Goal: Task Accomplishment & Management: Use online tool/utility

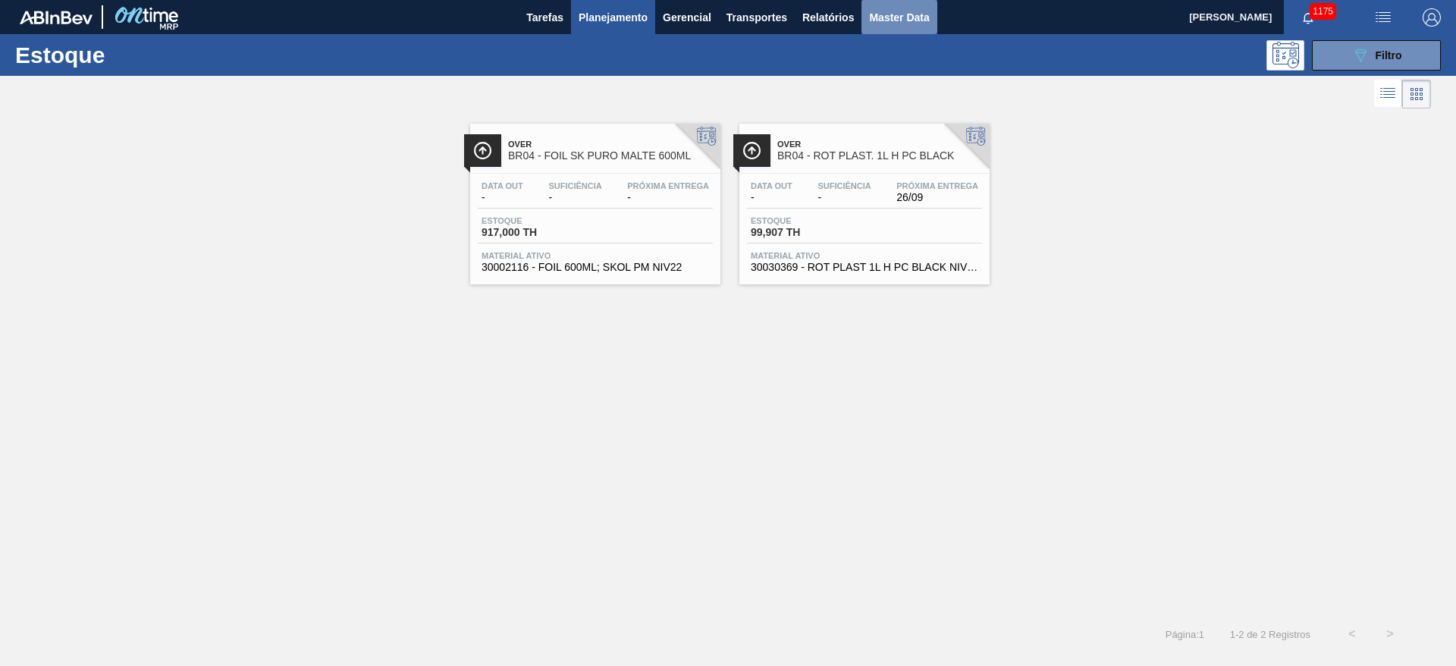
click at [881, 9] on span "Master Data" at bounding box center [899, 17] width 60 height 18
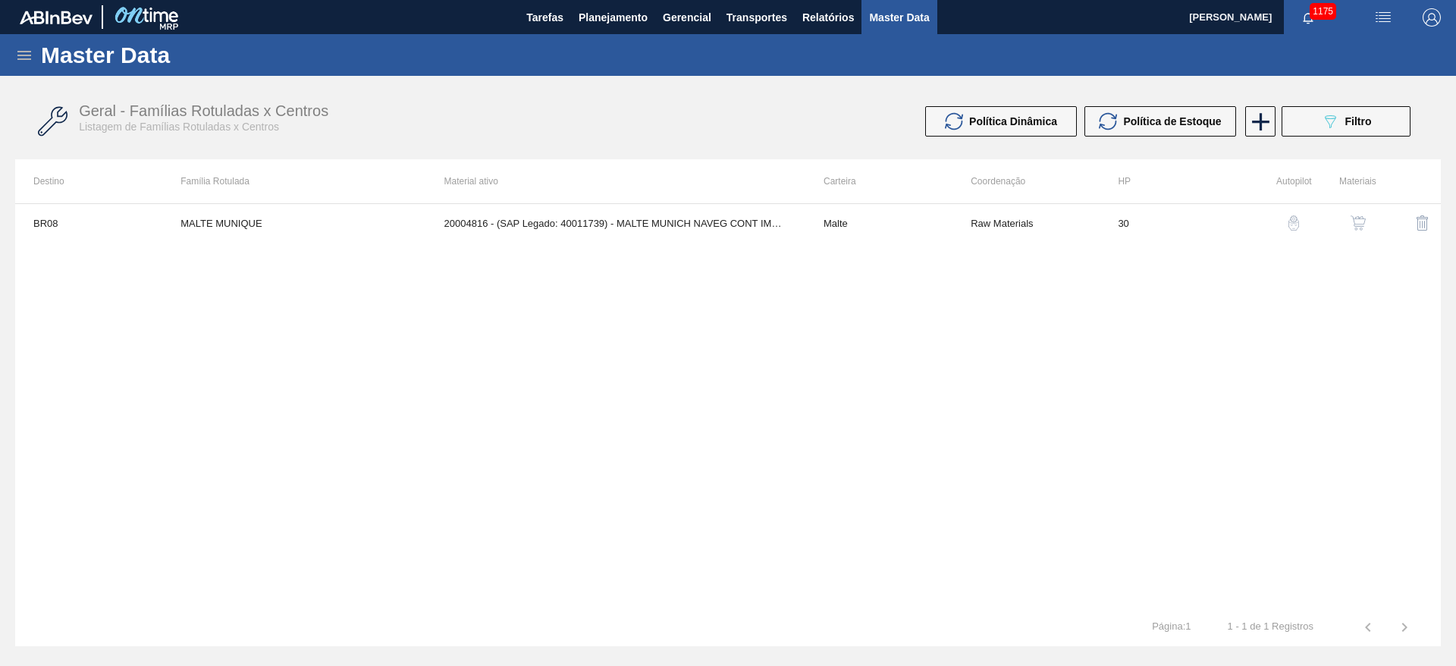
click at [26, 52] on icon at bounding box center [24, 55] width 18 height 18
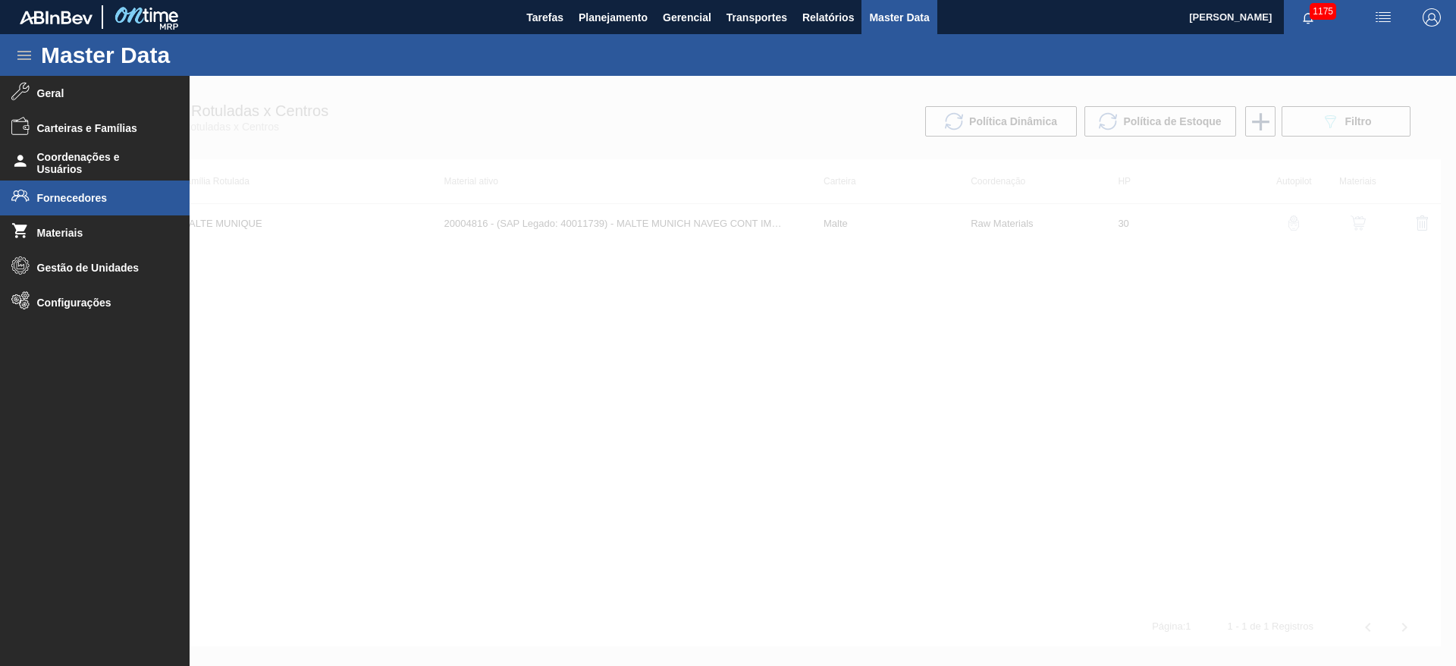
click at [65, 203] on span "Fornecedores" at bounding box center [99, 198] width 125 height 12
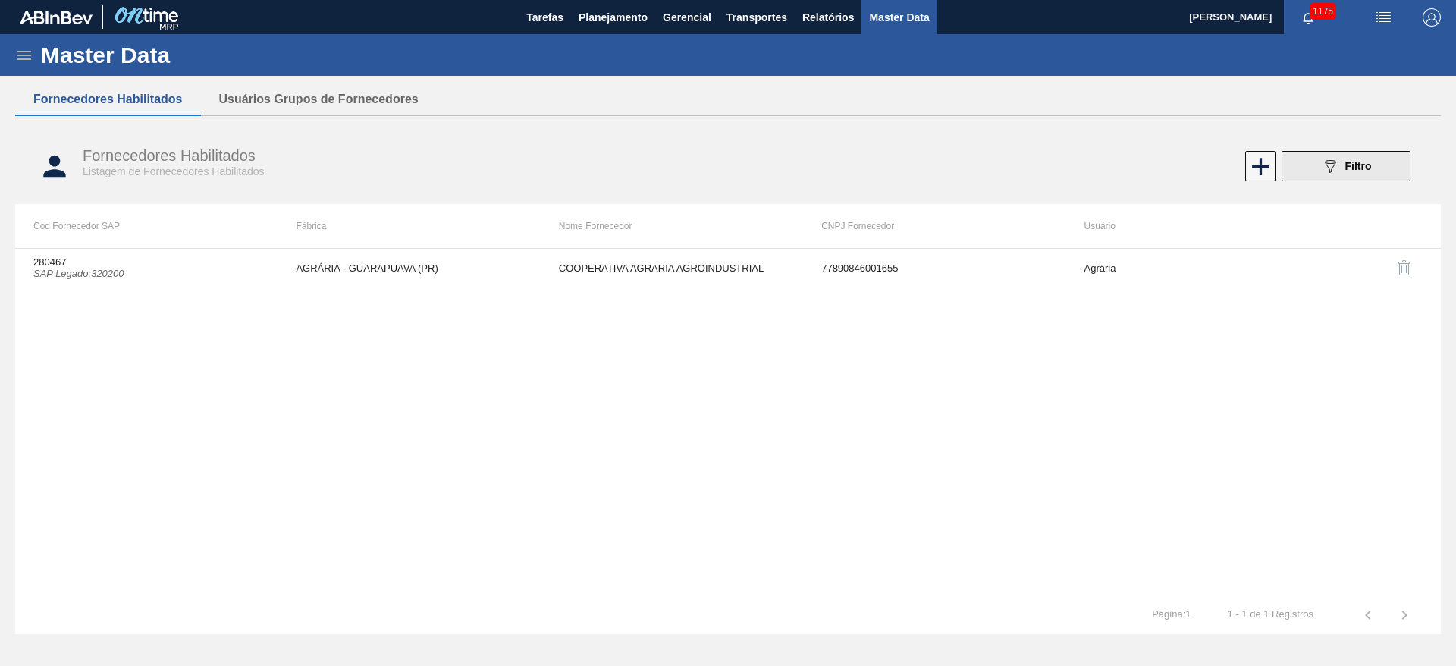
click at [1322, 165] on icon "089F7B8B-B2A5-4AFE-B5C0-19BA573D28AC" at bounding box center [1330, 166] width 18 height 18
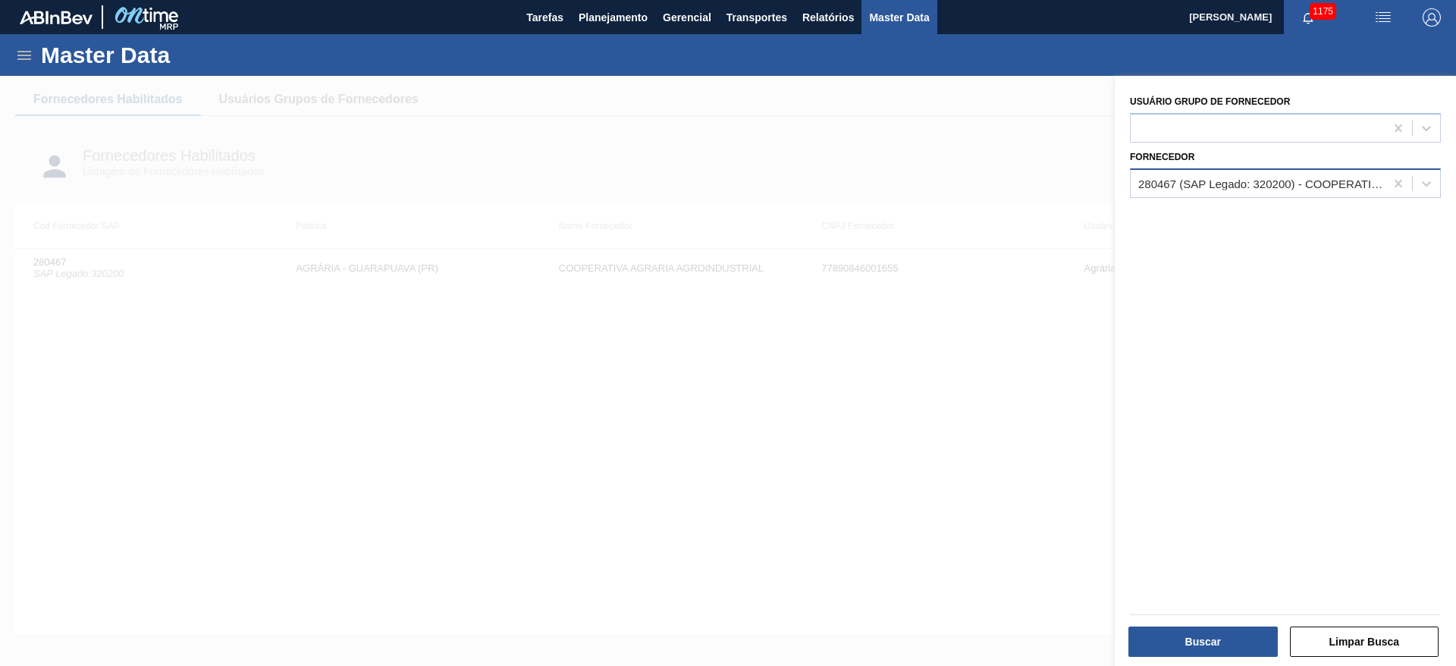
click at [1168, 184] on div "280467 (SAP Legado: 320200) - COOPERATIVA AGRARIA AGROINDUSTRIAL" at bounding box center [1262, 183] width 248 height 13
type input "321816"
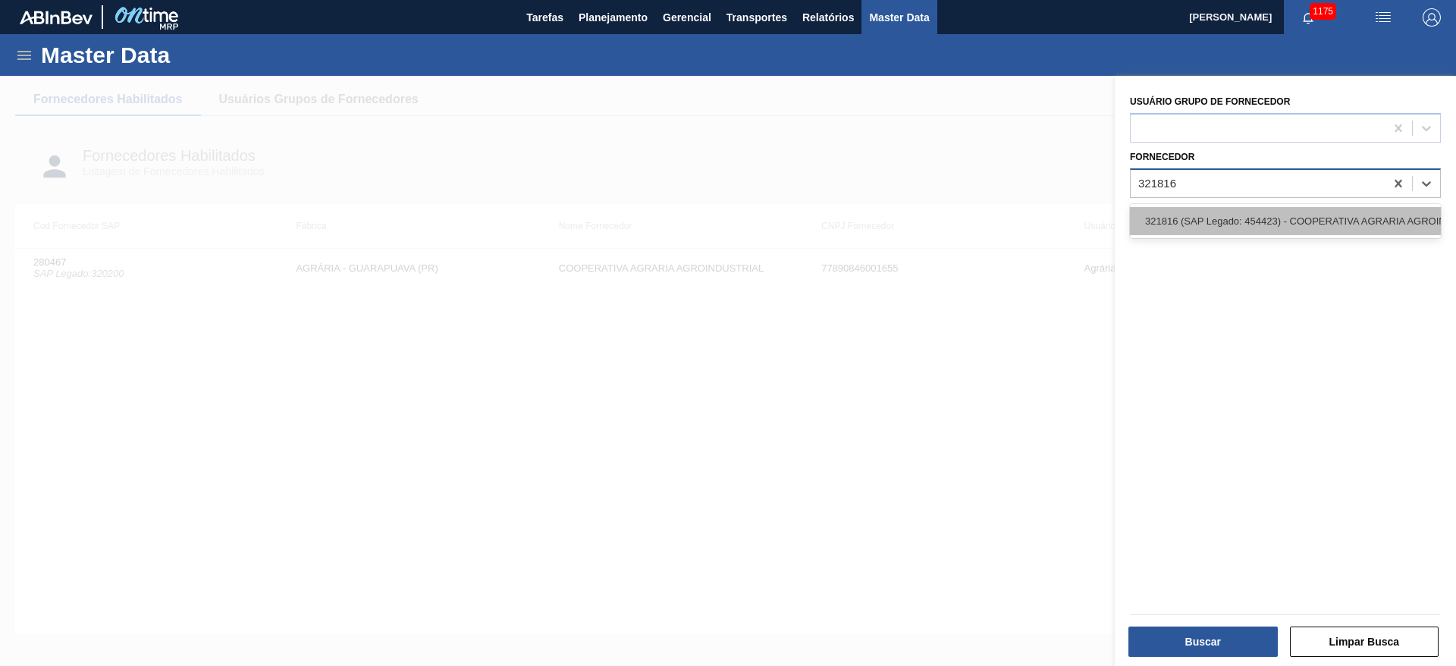
click at [1291, 224] on div "321816 (SAP Legado: 454423) - COOPERATIVA AGRARIA AGROINDUSTRIAL" at bounding box center [1285, 221] width 311 height 28
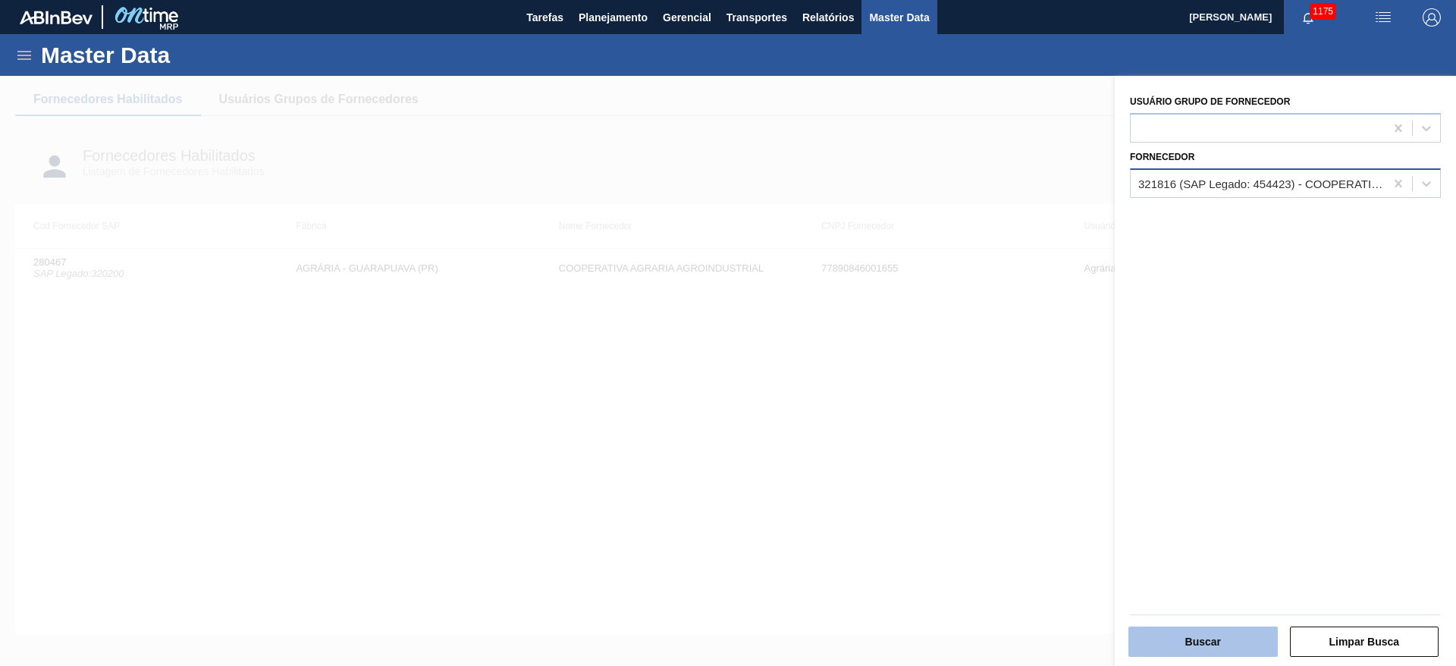
click at [1209, 635] on button "Buscar" at bounding box center [1202, 641] width 149 height 30
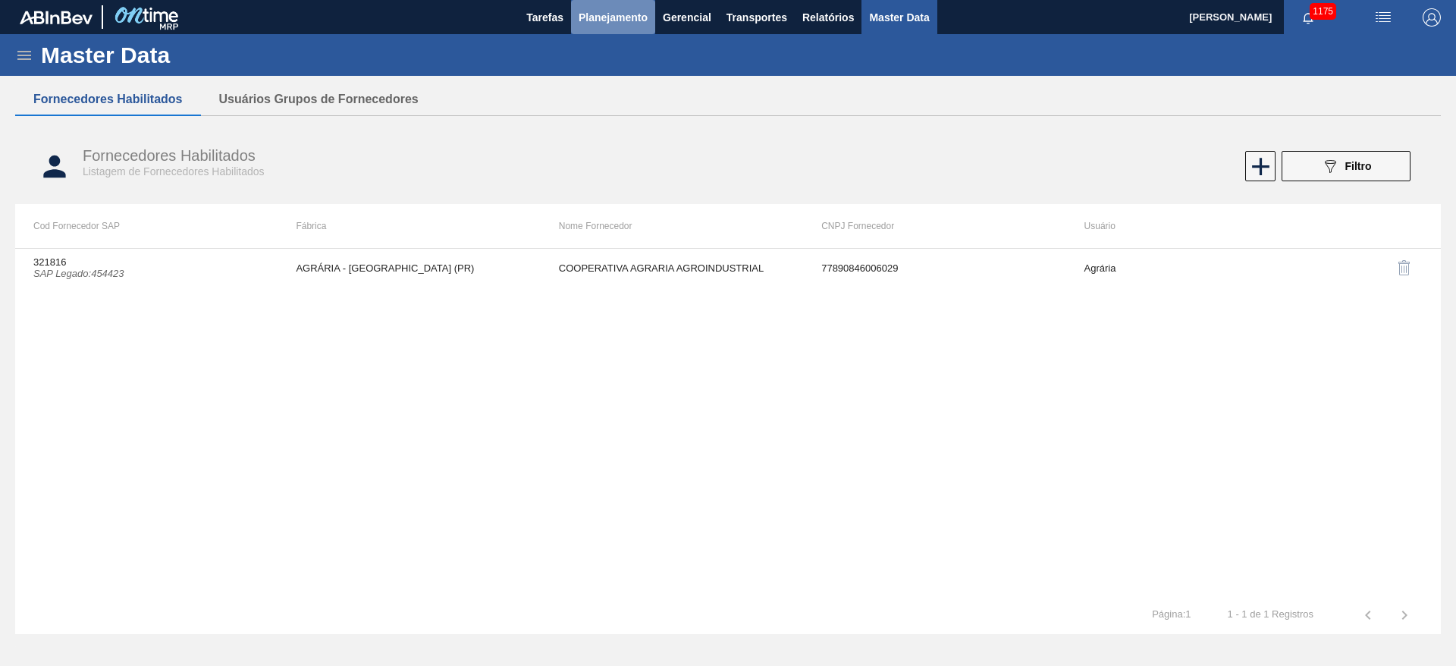
click at [602, 24] on span "Planejamento" at bounding box center [613, 17] width 69 height 18
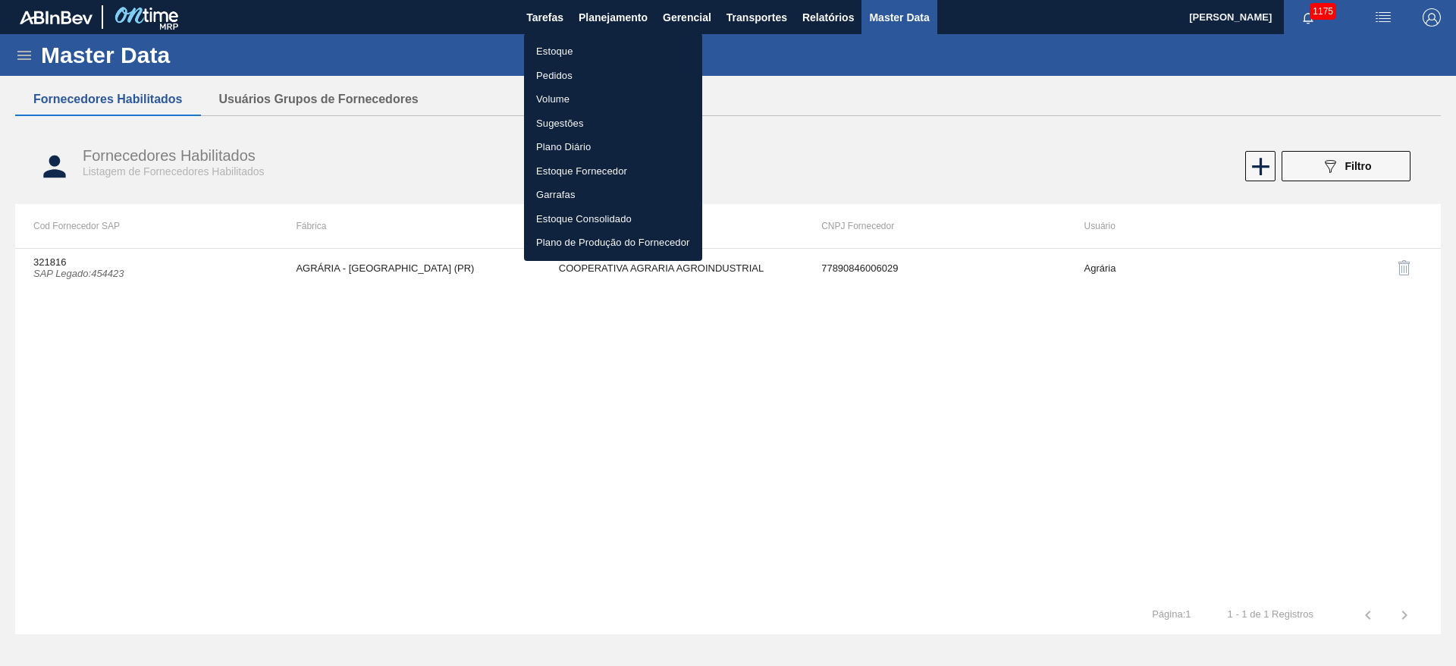
click at [541, 54] on li "Estoque" at bounding box center [613, 51] width 178 height 24
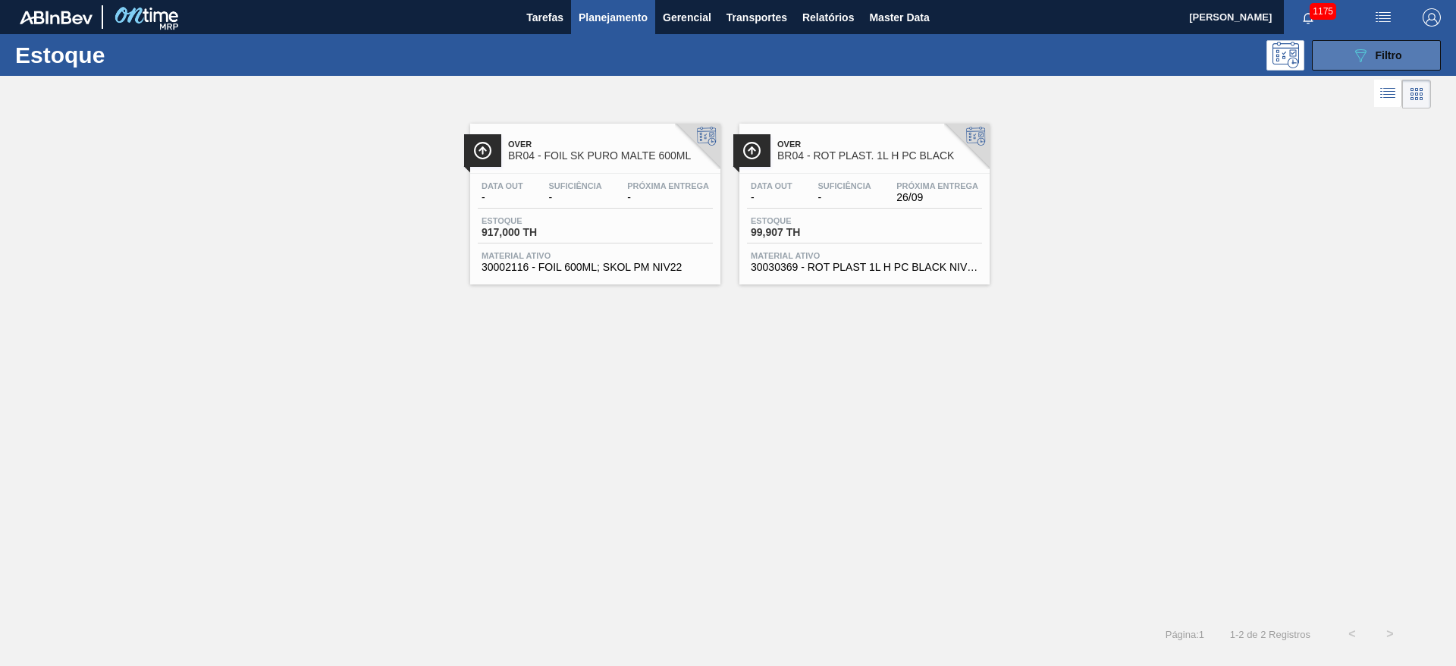
click at [1357, 52] on icon at bounding box center [1360, 55] width 11 height 13
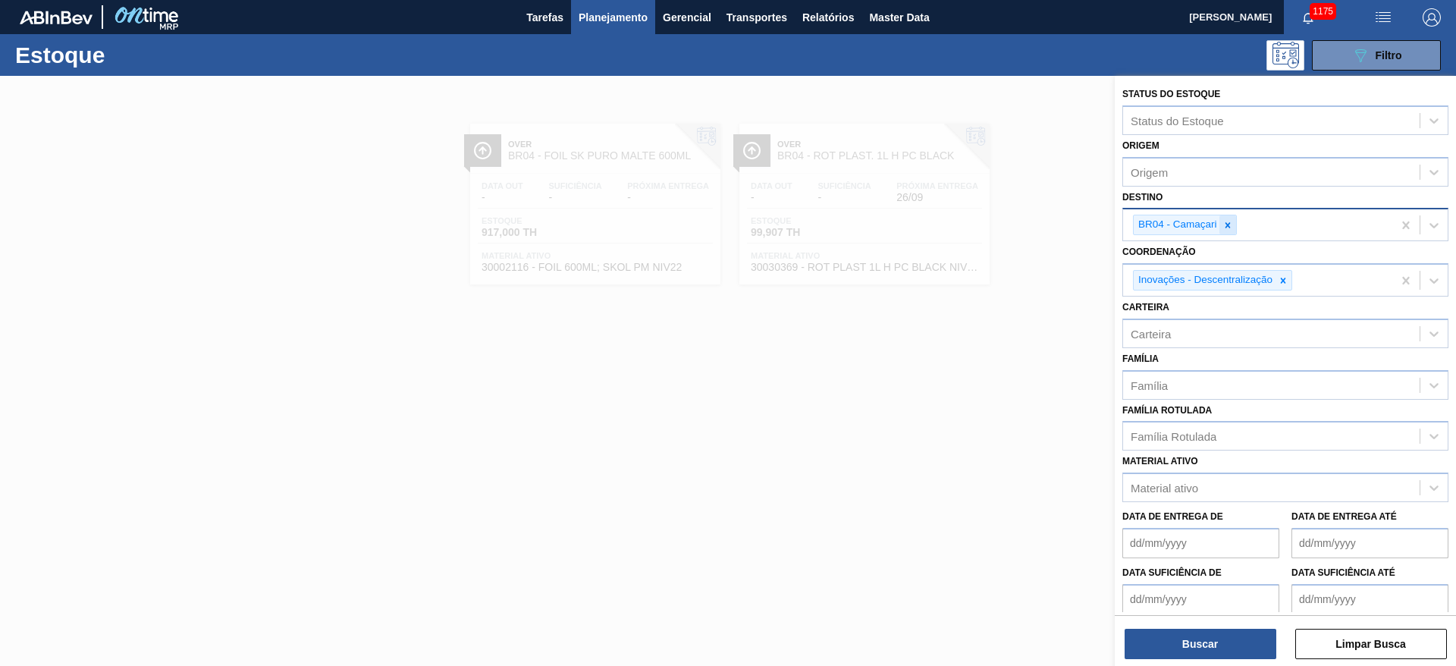
click at [1227, 220] on icon at bounding box center [1227, 225] width 11 height 11
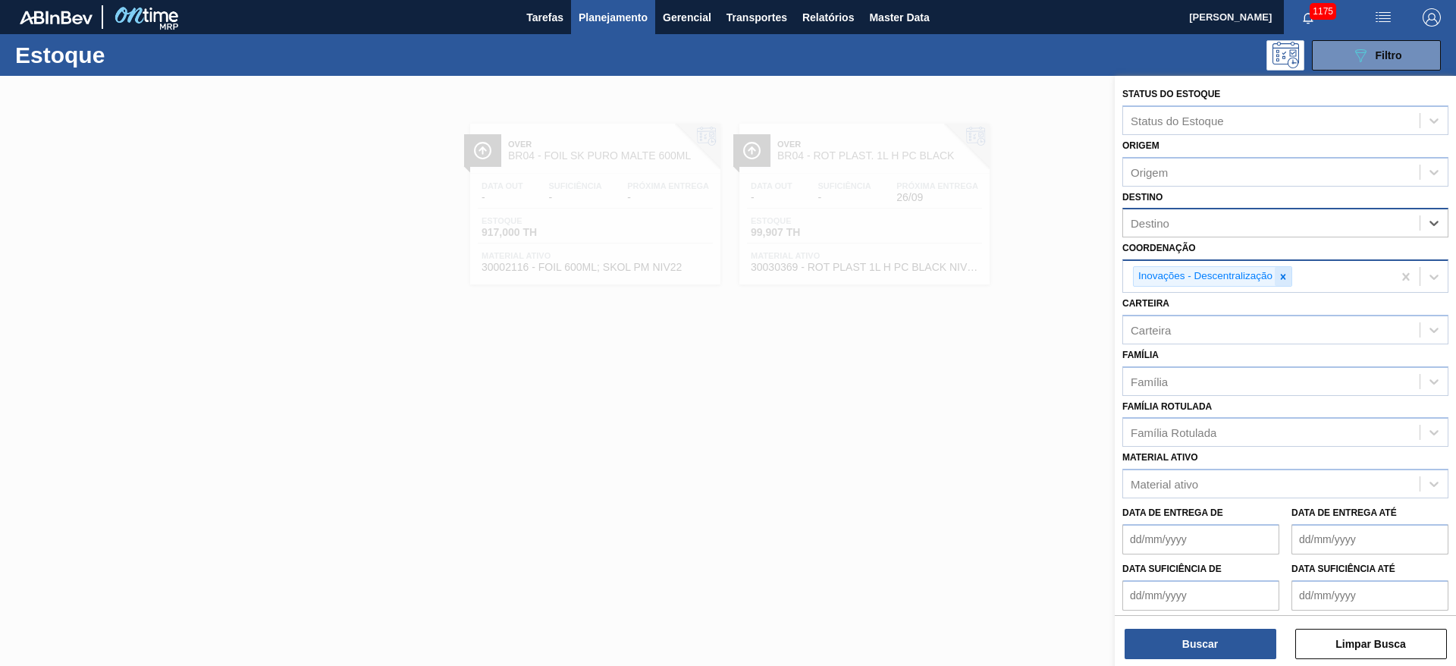
click at [1285, 274] on icon at bounding box center [1283, 276] width 5 height 5
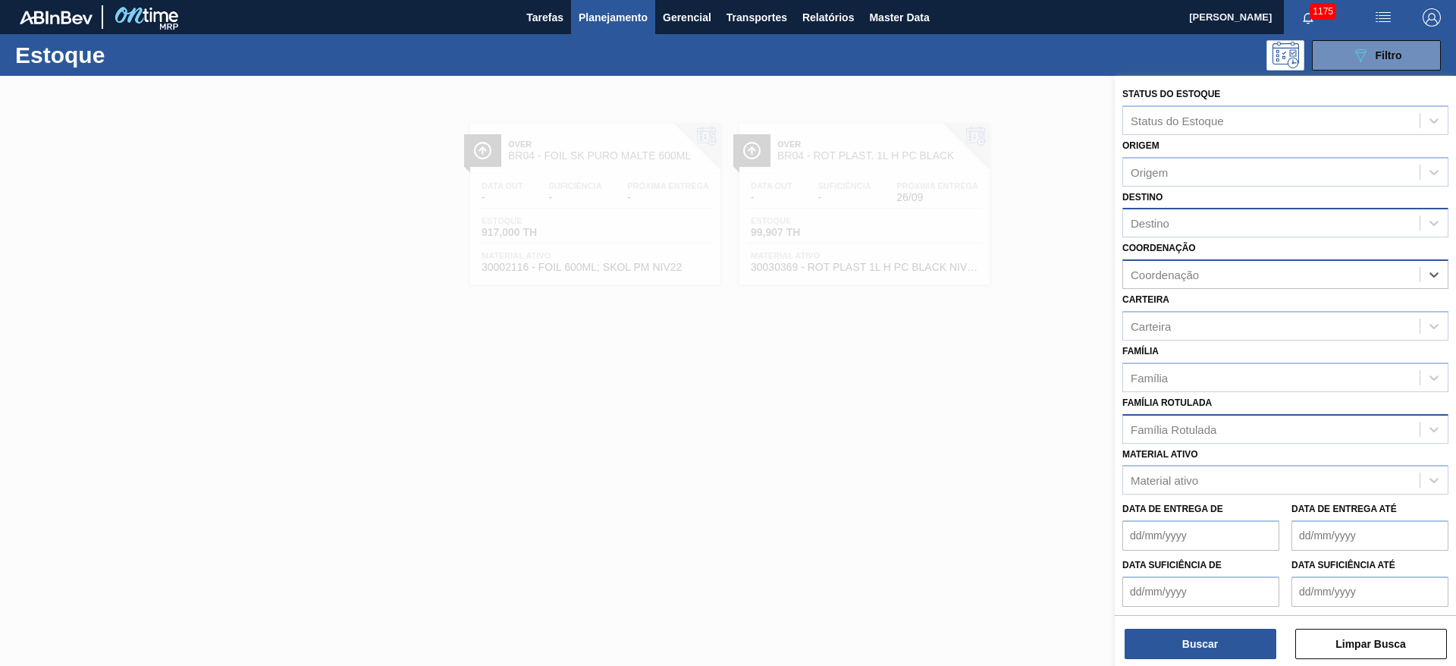
click at [1166, 428] on div "Família Rotulada" at bounding box center [1174, 428] width 86 height 13
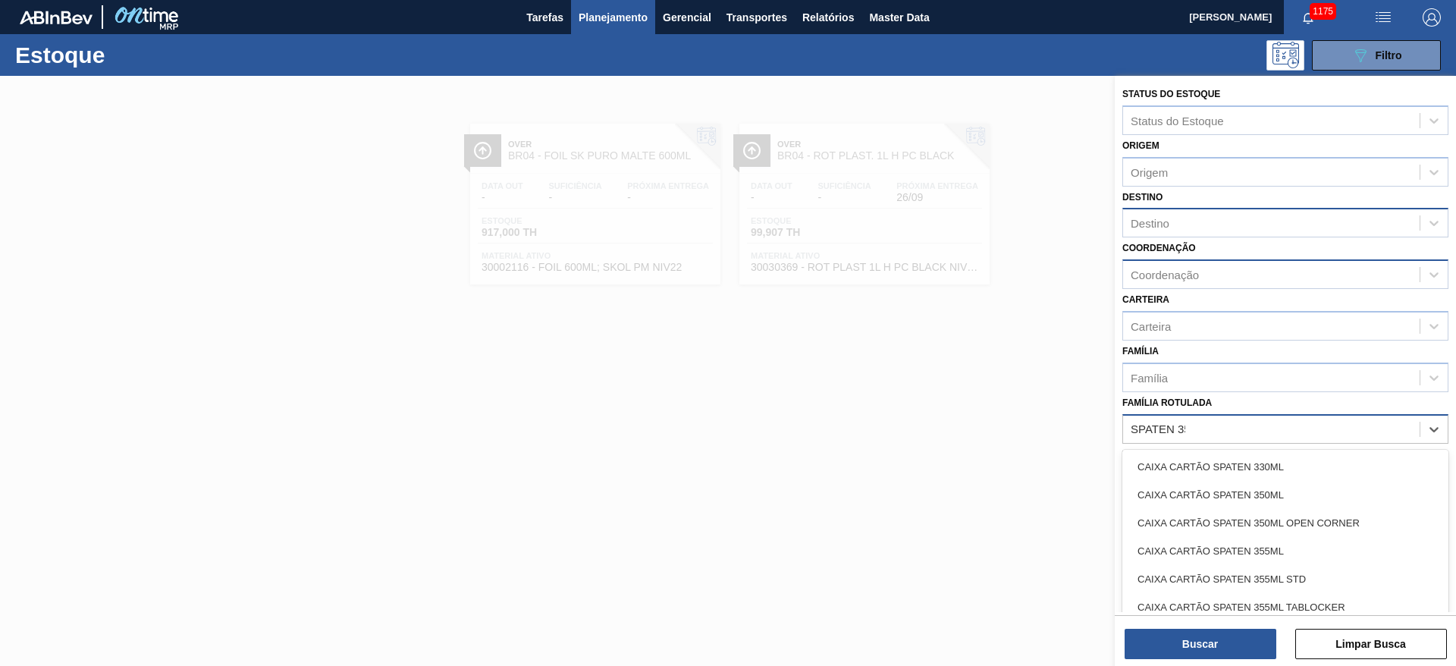
type Rotulada "SPATEN 350"
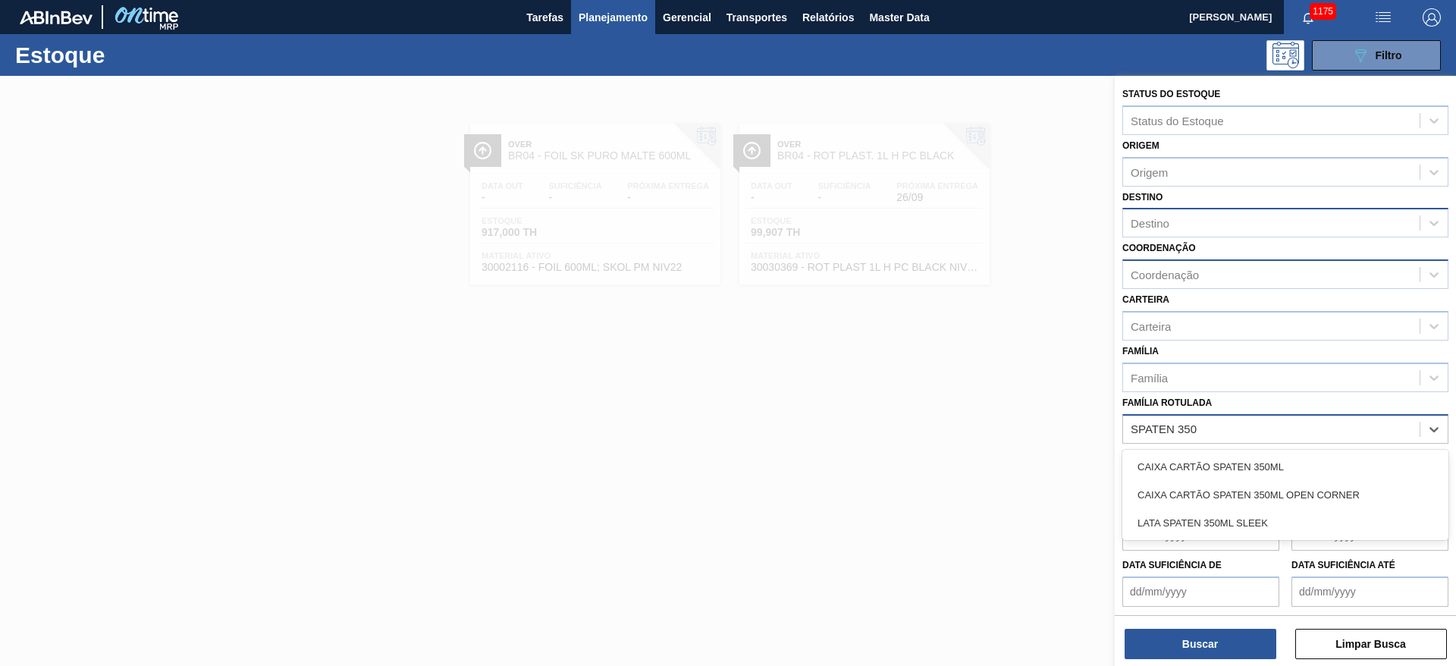
drag, startPoint x: 1203, startPoint y: 460, endPoint x: 1200, endPoint y: 534, distance: 74.4
click at [1203, 460] on div "CAIXA CARTÃO SPATEN 350ML" at bounding box center [1285, 467] width 326 height 28
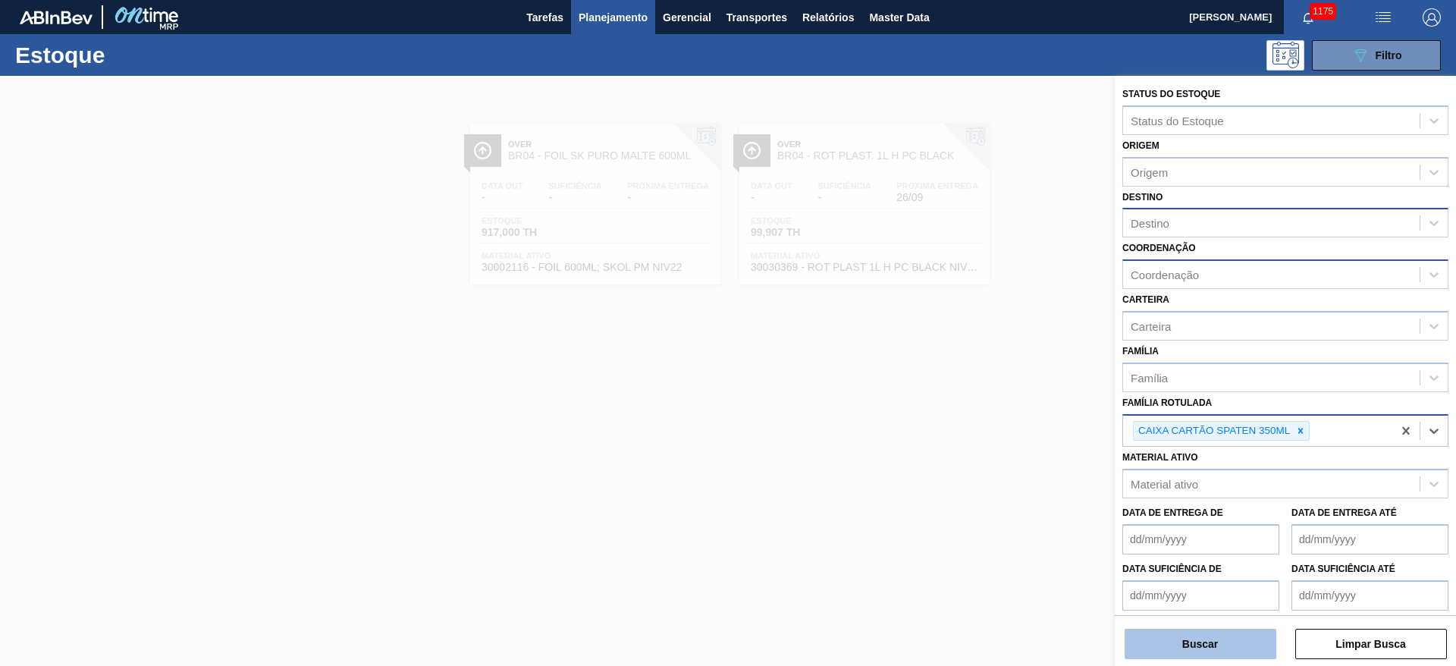
click at [1205, 638] on button "Buscar" at bounding box center [1201, 644] width 152 height 30
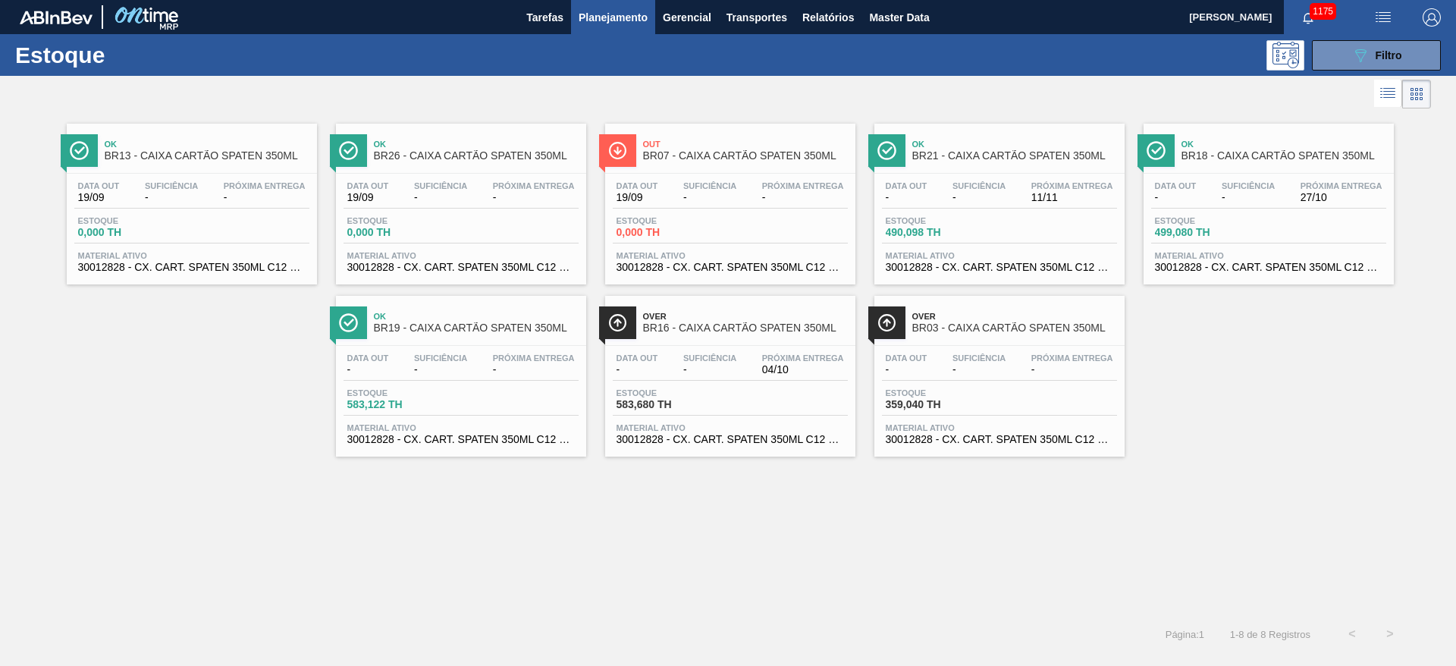
click at [995, 346] on div "Data out - Suficiência - Próxima Entrega - Estoque 359,040 TH Material ativo 30…" at bounding box center [999, 397] width 250 height 103
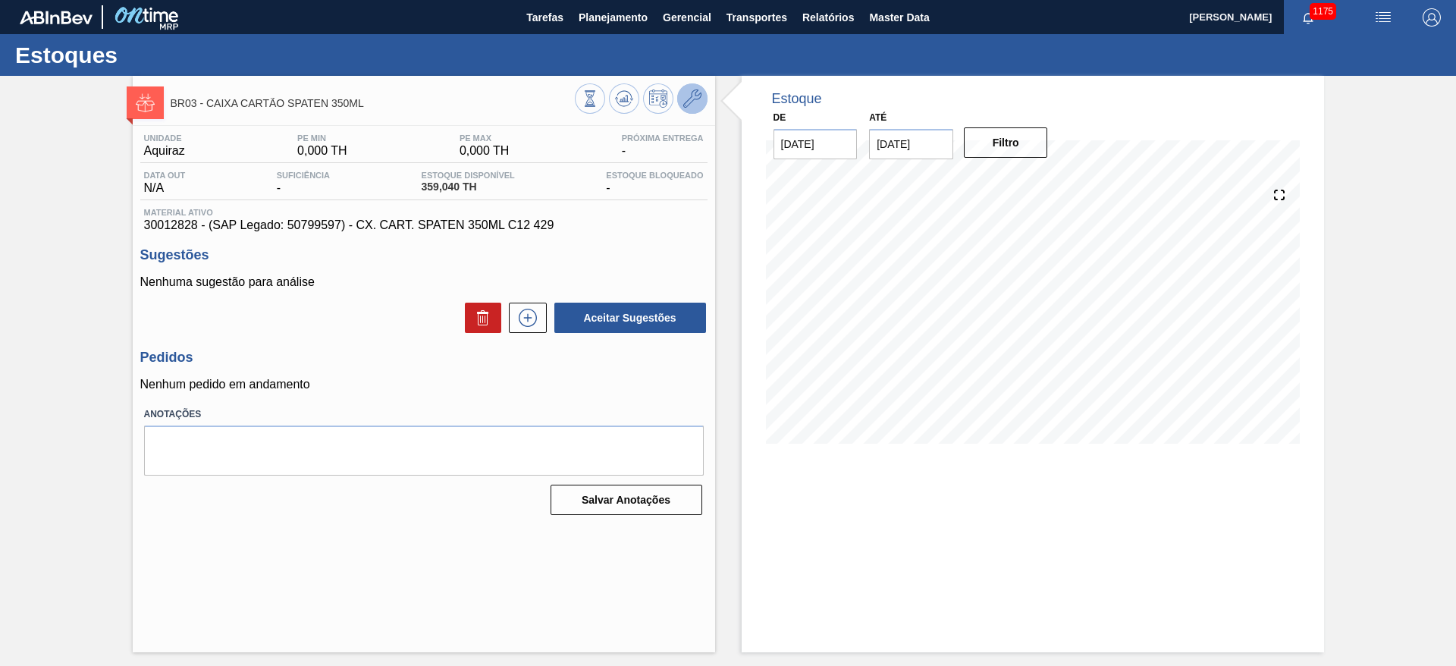
click at [690, 95] on icon at bounding box center [692, 98] width 18 height 18
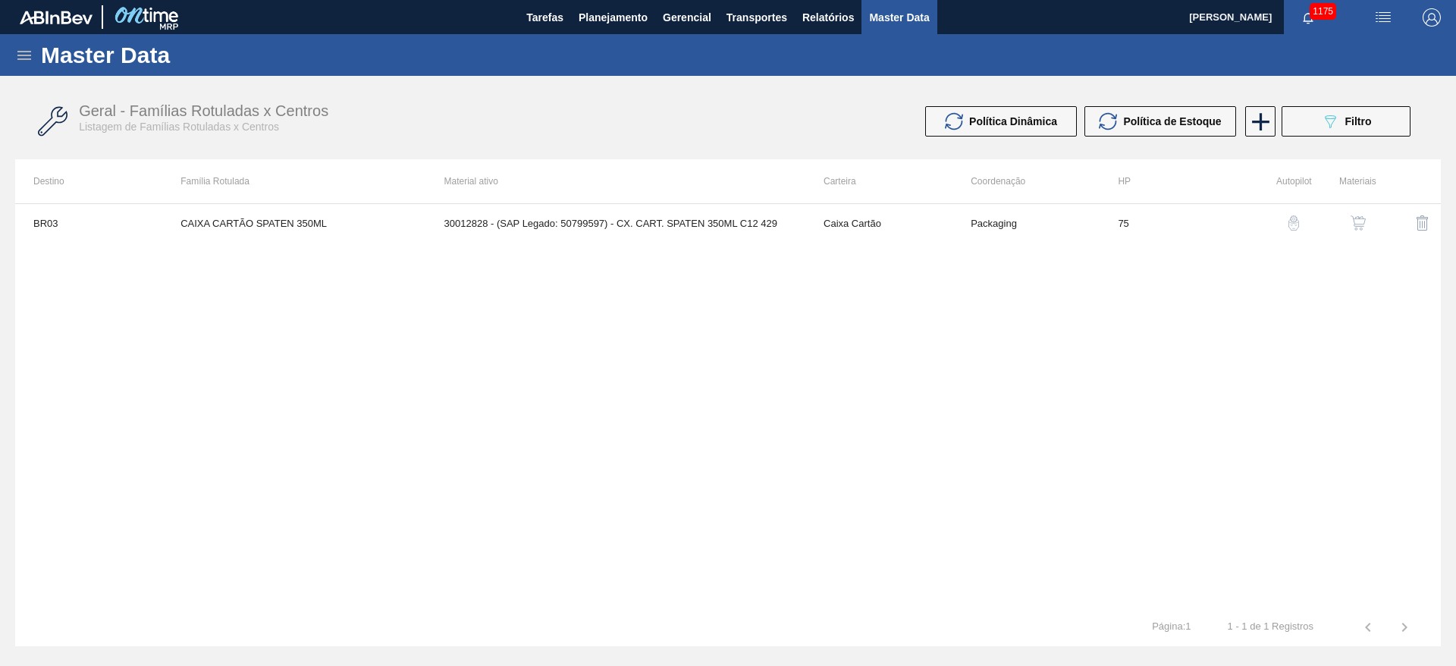
click at [1361, 221] on img "button" at bounding box center [1357, 222] width 15 height 15
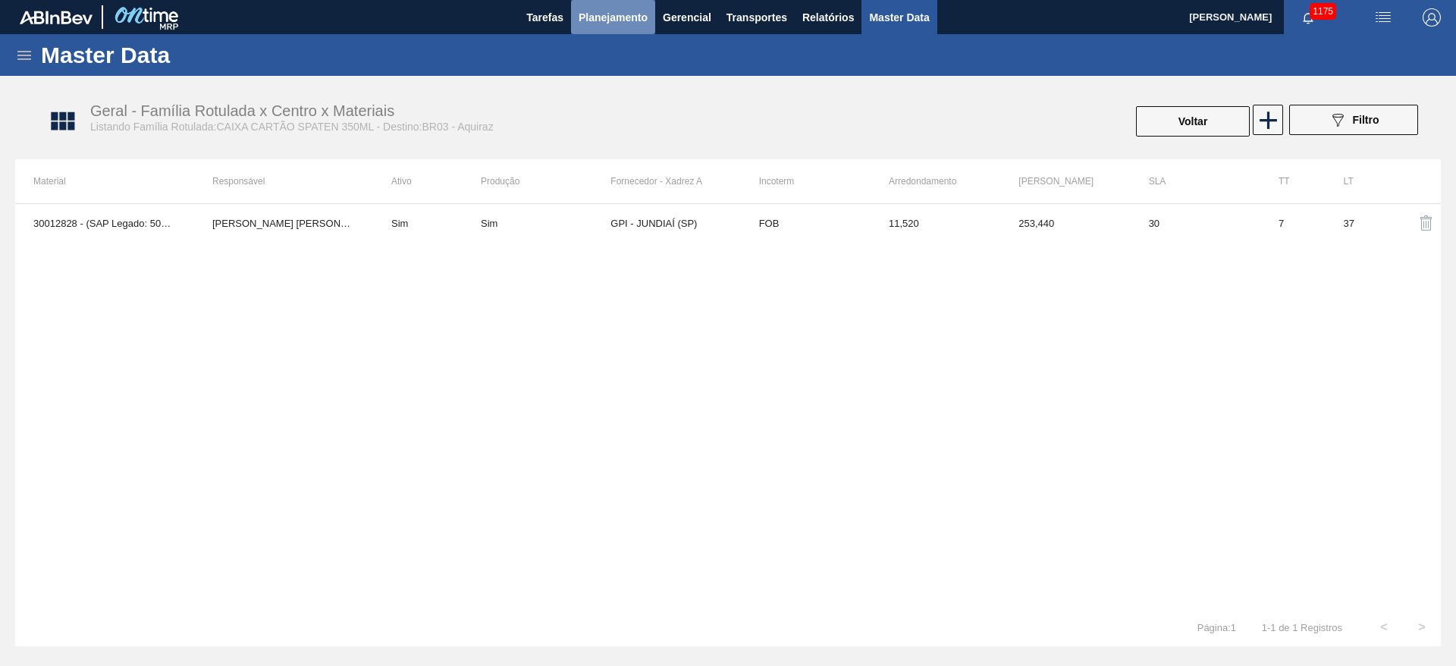
click at [585, 8] on span "Planejamento" at bounding box center [613, 17] width 69 height 18
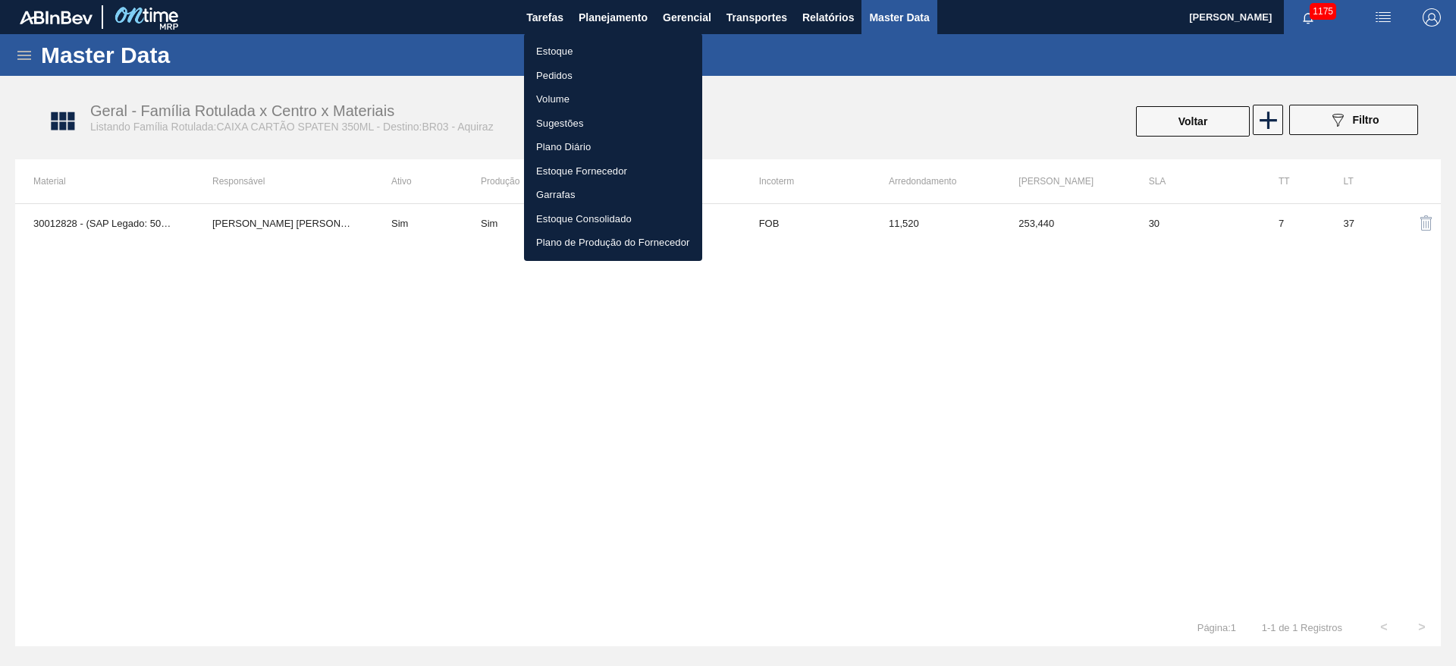
click at [557, 52] on li "Estoque" at bounding box center [613, 51] width 178 height 24
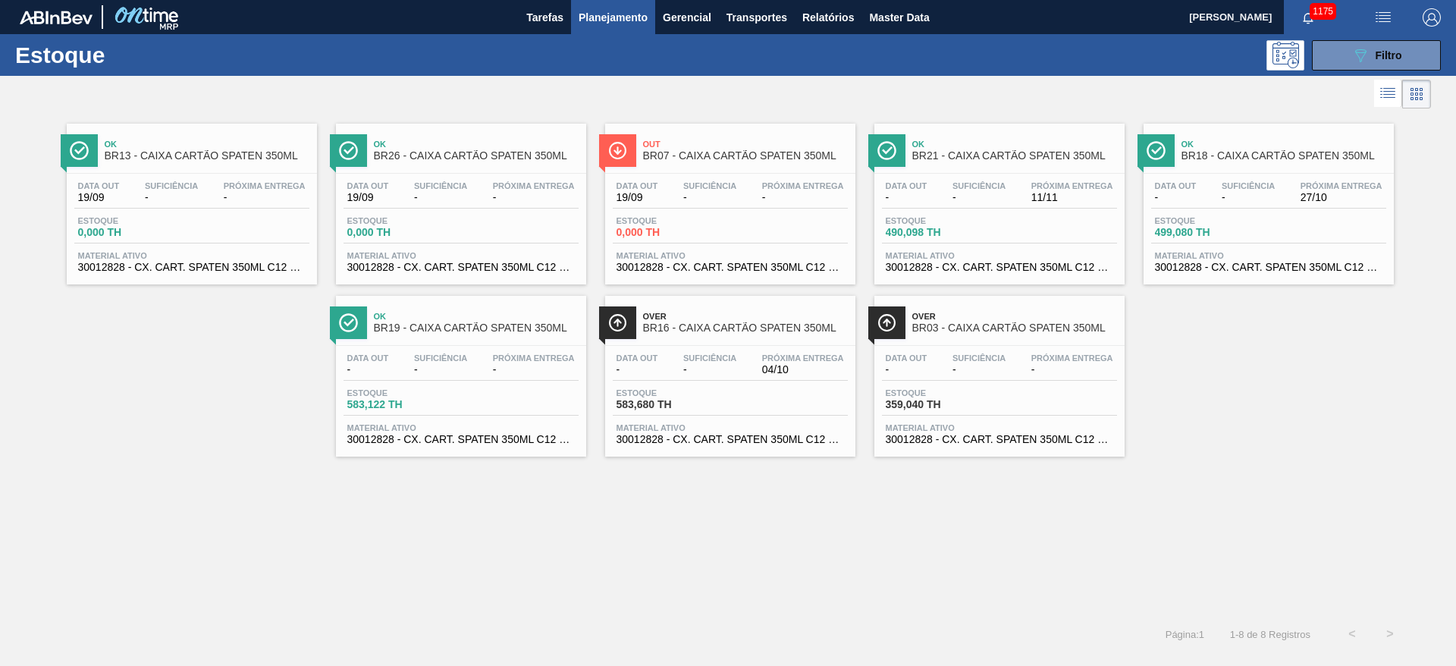
click at [450, 391] on span "Estoque" at bounding box center [400, 392] width 106 height 9
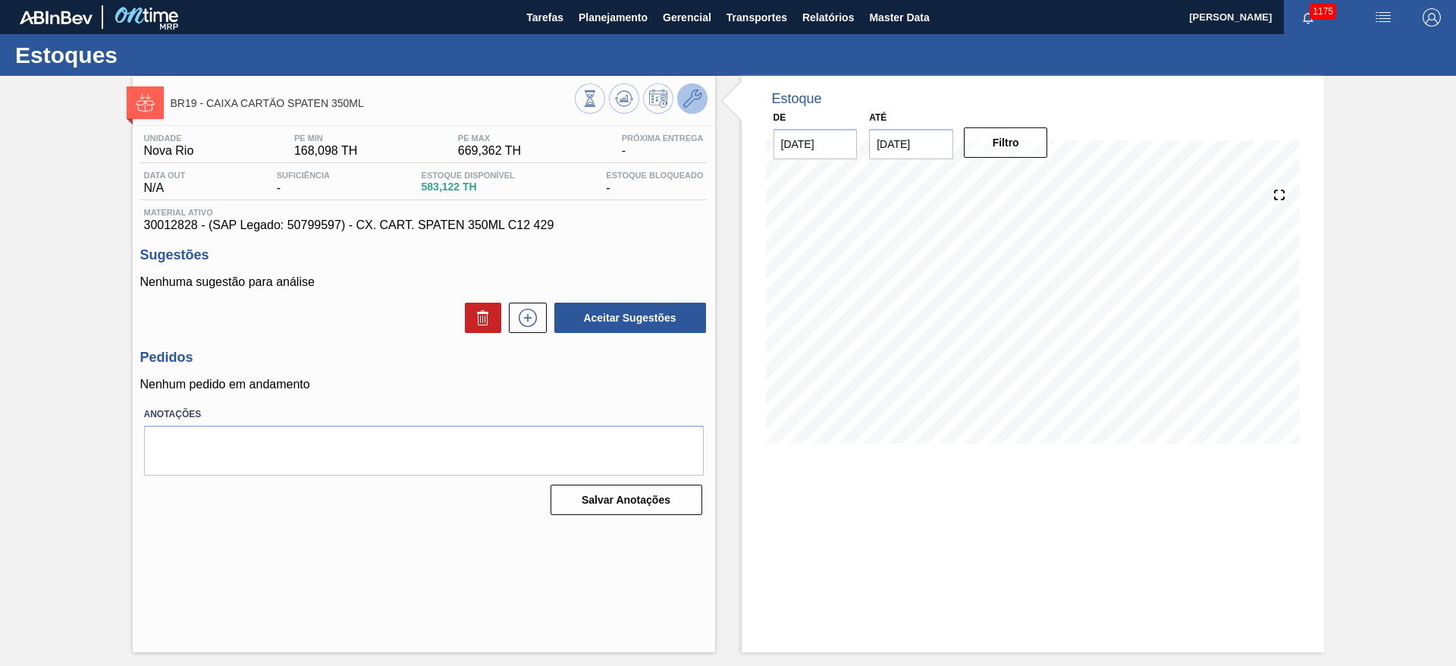
click at [698, 89] on icon at bounding box center [692, 98] width 18 height 18
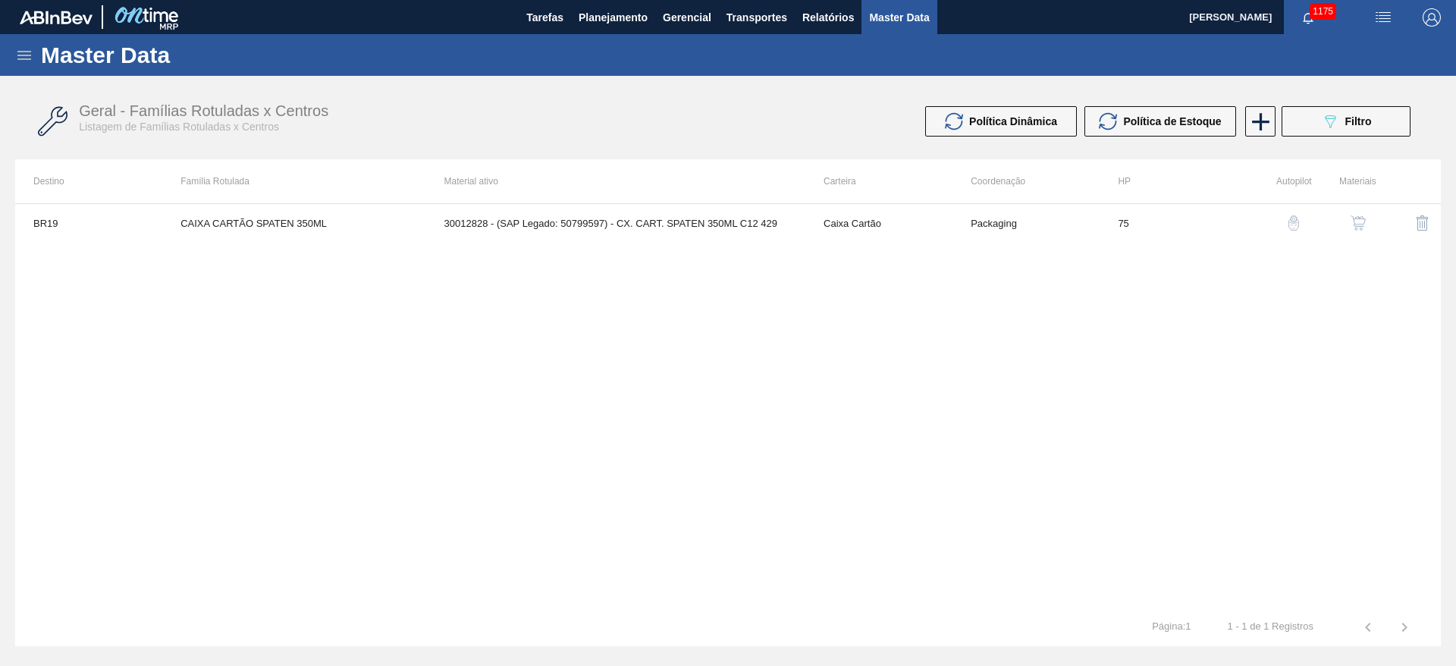
click at [1360, 223] on img "button" at bounding box center [1357, 222] width 15 height 15
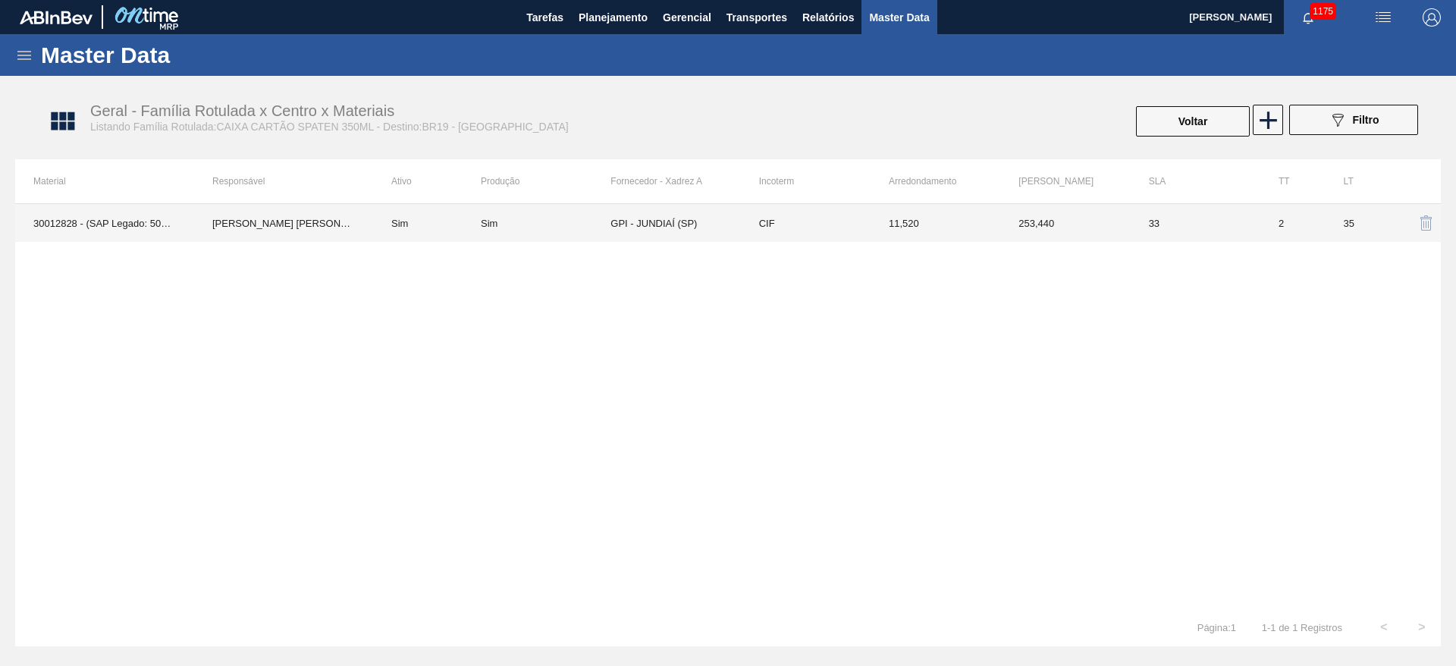
click at [704, 218] on td "GPI - JUNDIAÍ (SP)" at bounding box center [675, 223] width 130 height 38
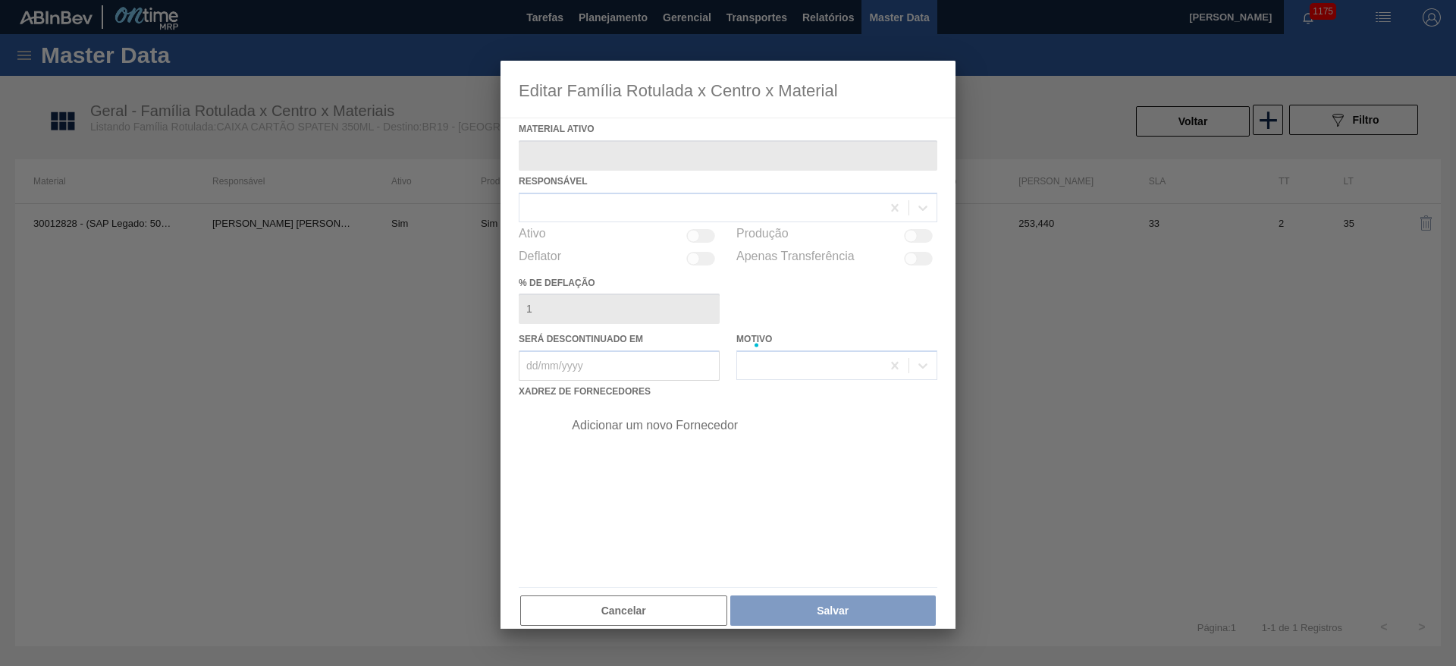
type ativo "30012828 - (SAP Legado: 50799597) - CX. CART. SPATEN 350ML C12 429"
checkbox input "true"
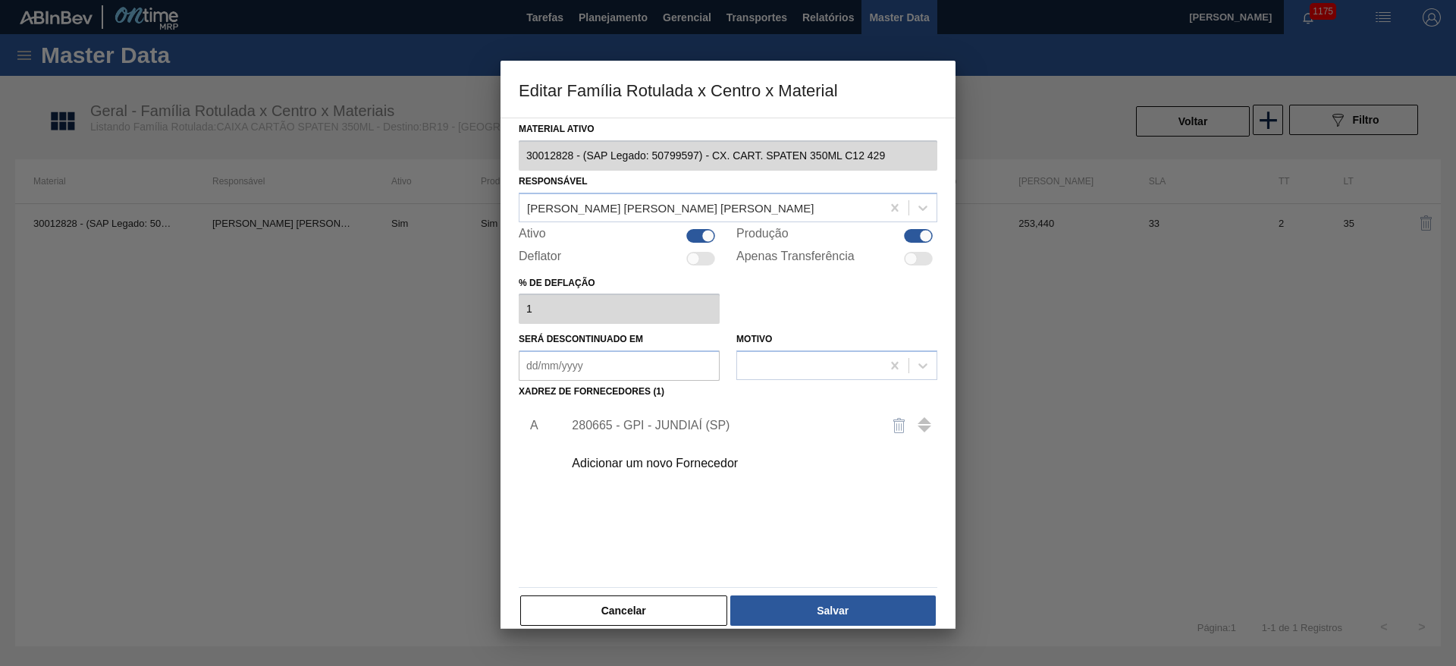
click at [616, 460] on div "Adicionar um novo Fornecedor" at bounding box center [720, 463] width 297 height 14
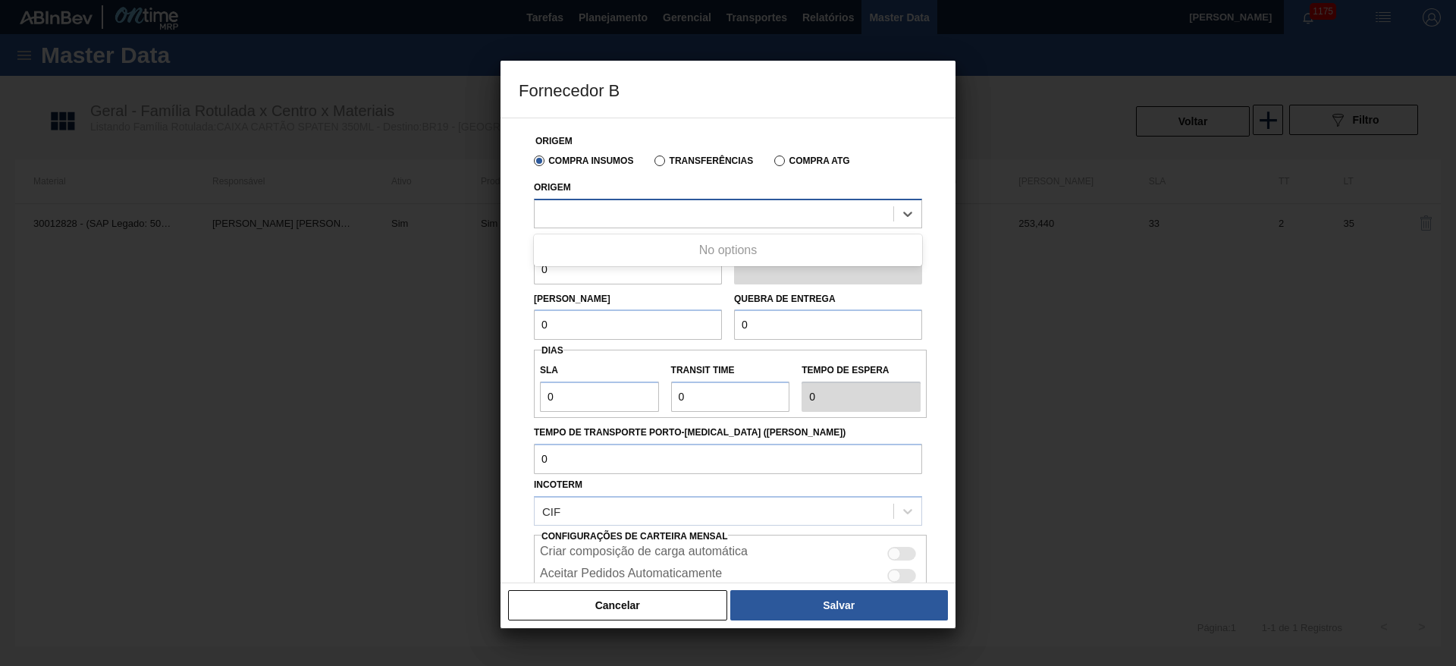
click at [579, 202] on div at bounding box center [714, 213] width 359 height 22
click at [605, 609] on button "Cancelar" at bounding box center [617, 605] width 219 height 30
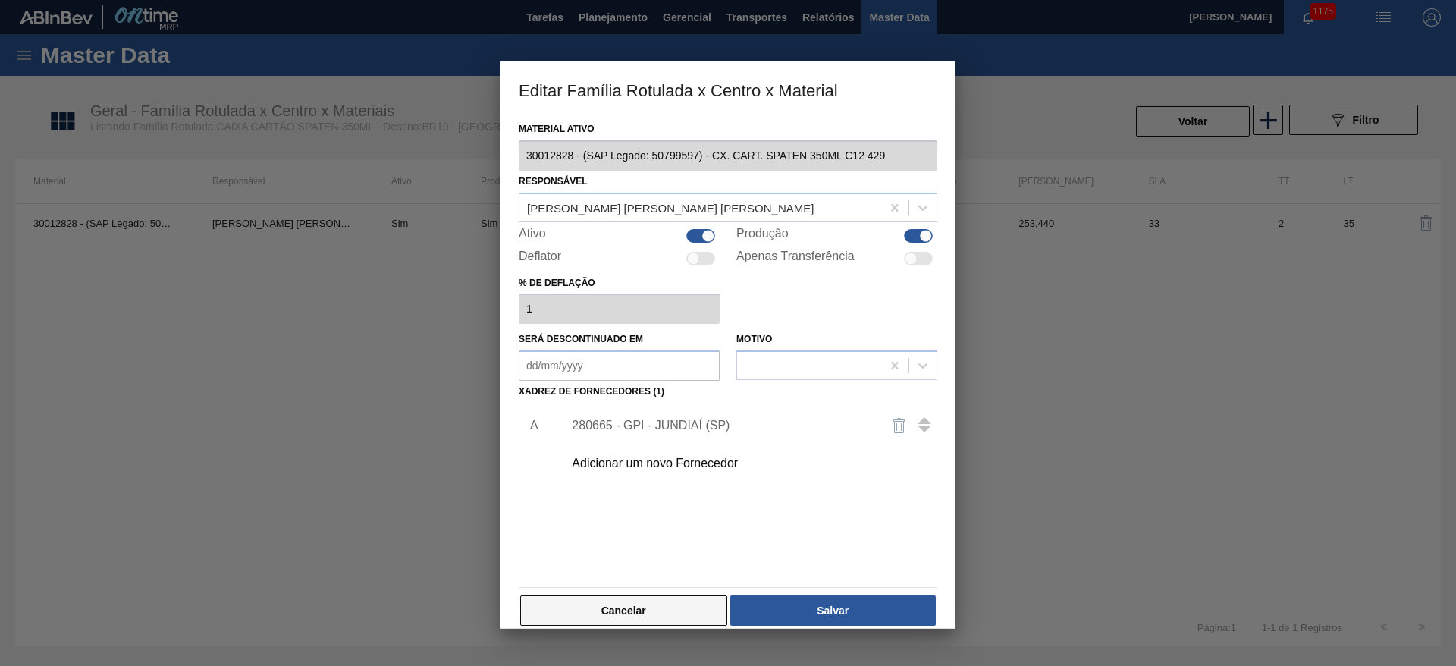
click at [623, 597] on button "Cancelar" at bounding box center [623, 610] width 207 height 30
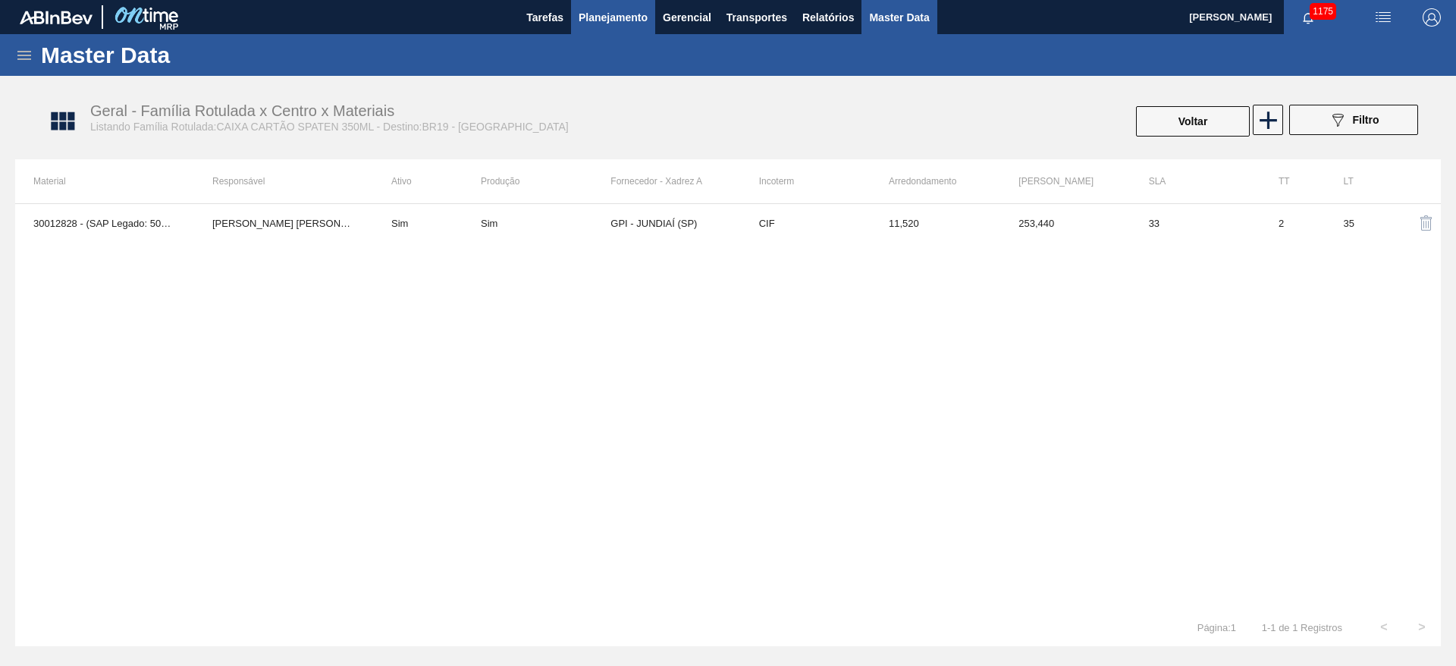
click at [610, 24] on span "Planejamento" at bounding box center [613, 17] width 69 height 18
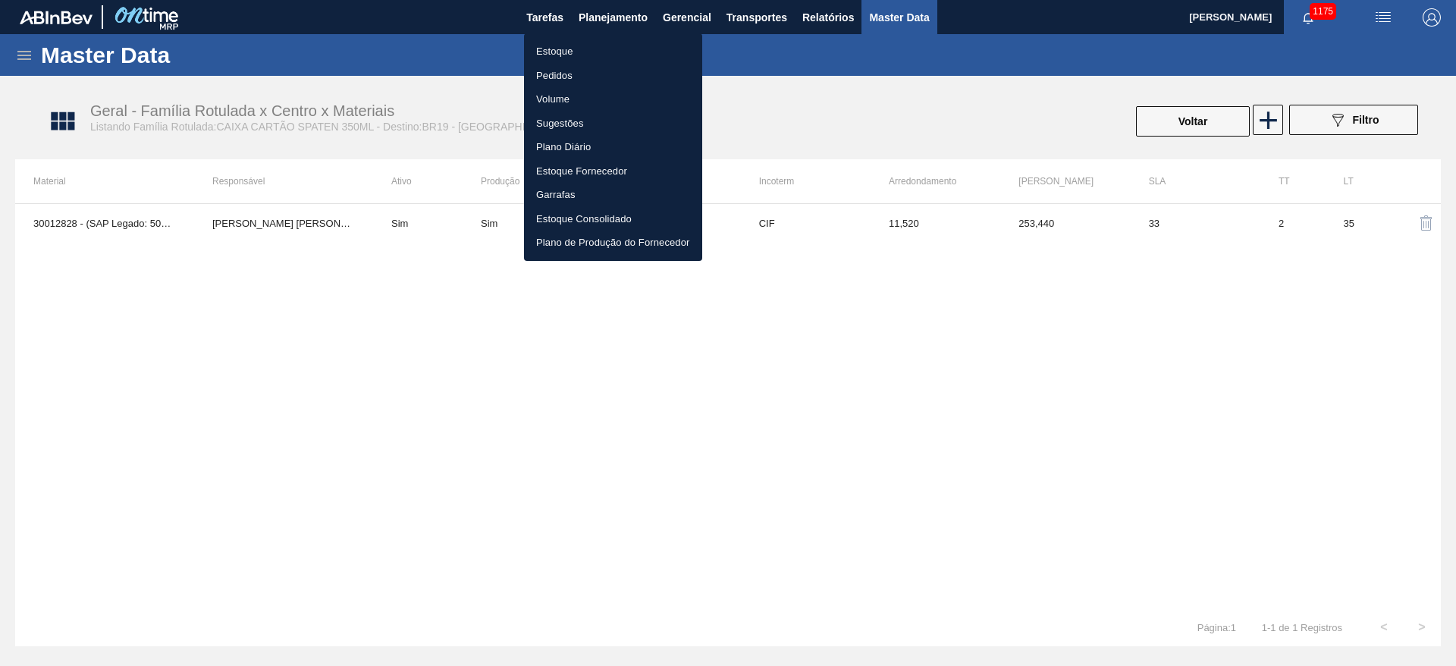
click at [20, 57] on div at bounding box center [728, 333] width 1456 height 666
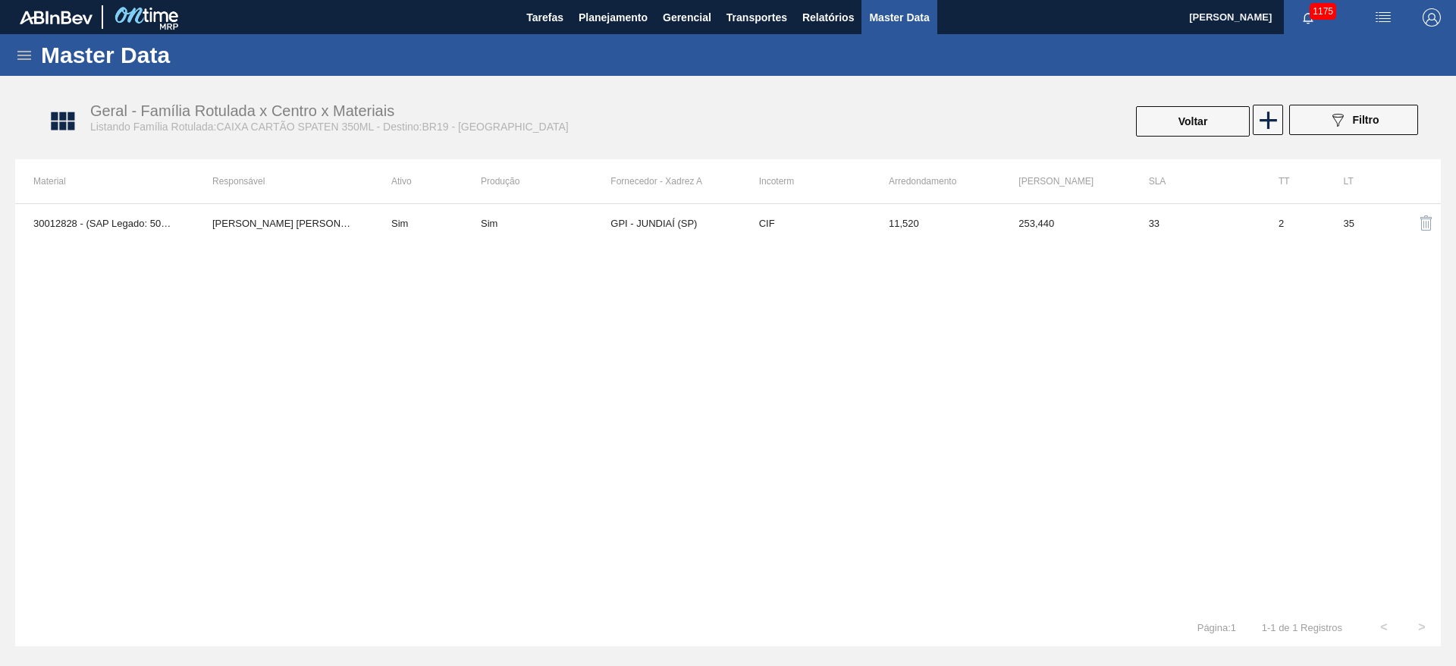
click at [30, 53] on icon at bounding box center [24, 55] width 18 height 18
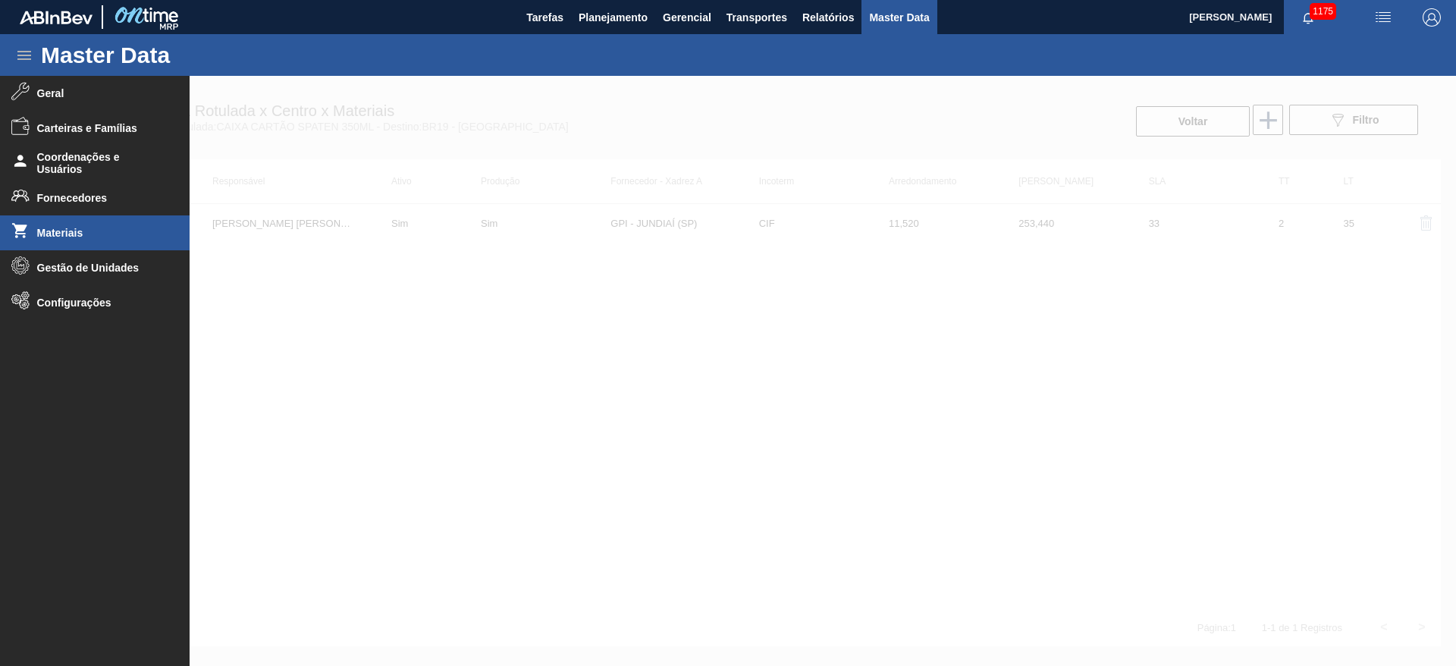
click at [54, 237] on span "Materiais" at bounding box center [99, 233] width 125 height 12
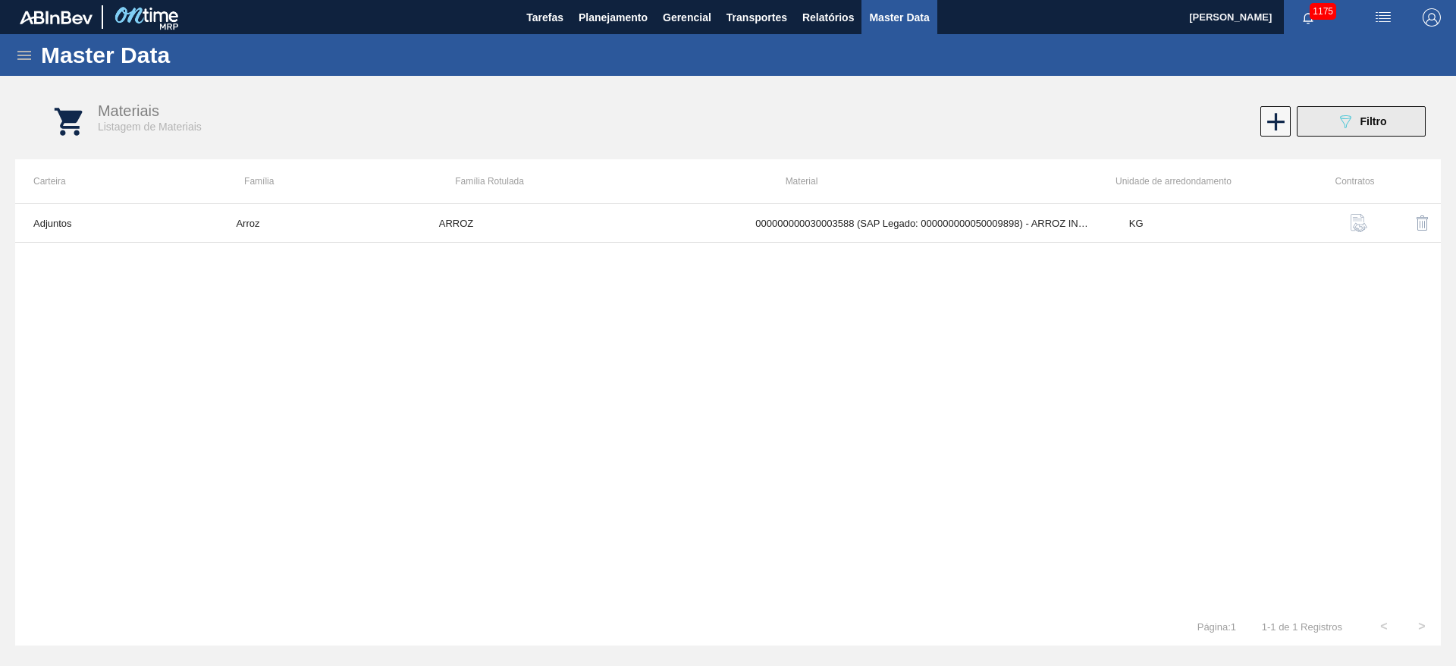
click at [1350, 124] on icon "089F7B8B-B2A5-4AFE-B5C0-19BA573D28AC" at bounding box center [1345, 121] width 18 height 18
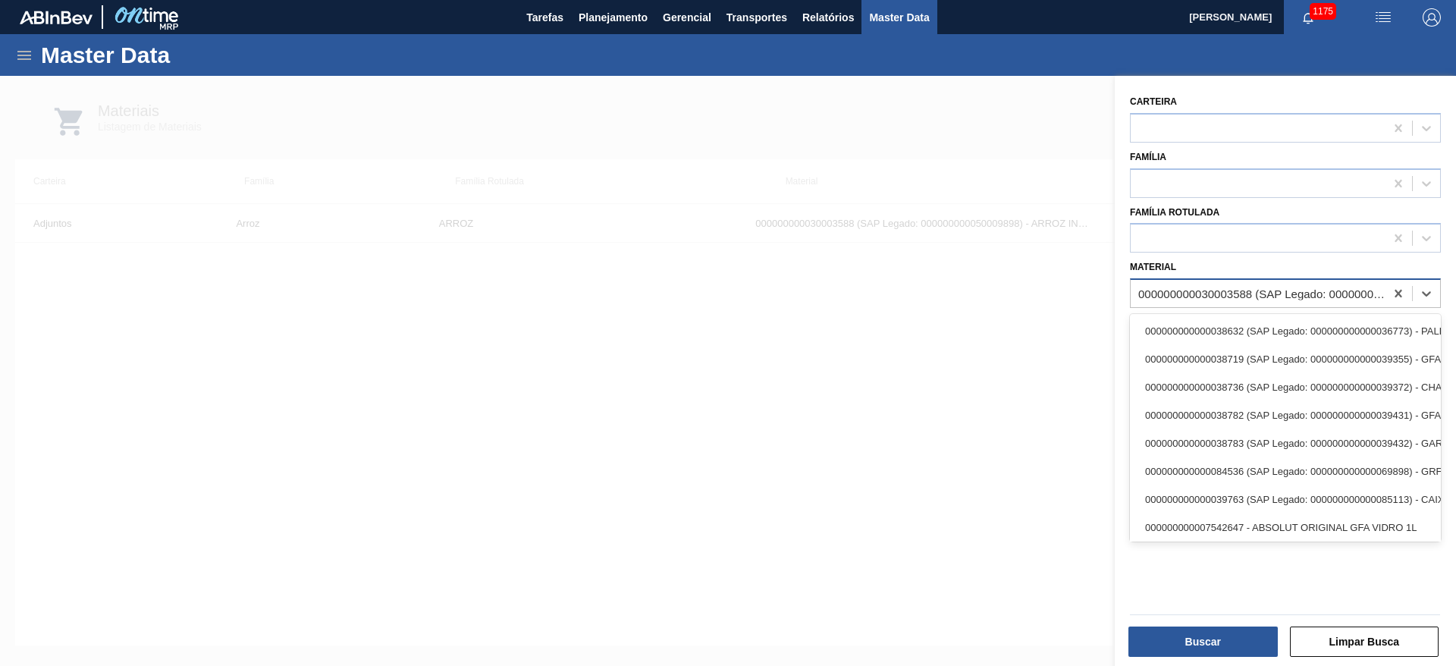
click at [1188, 289] on div "000000000030003588 (SAP Legado: 000000000050009898) - ARROZ INTEIRO CAMIL" at bounding box center [1262, 293] width 248 height 13
paste input "50799597"
type input "50799597"
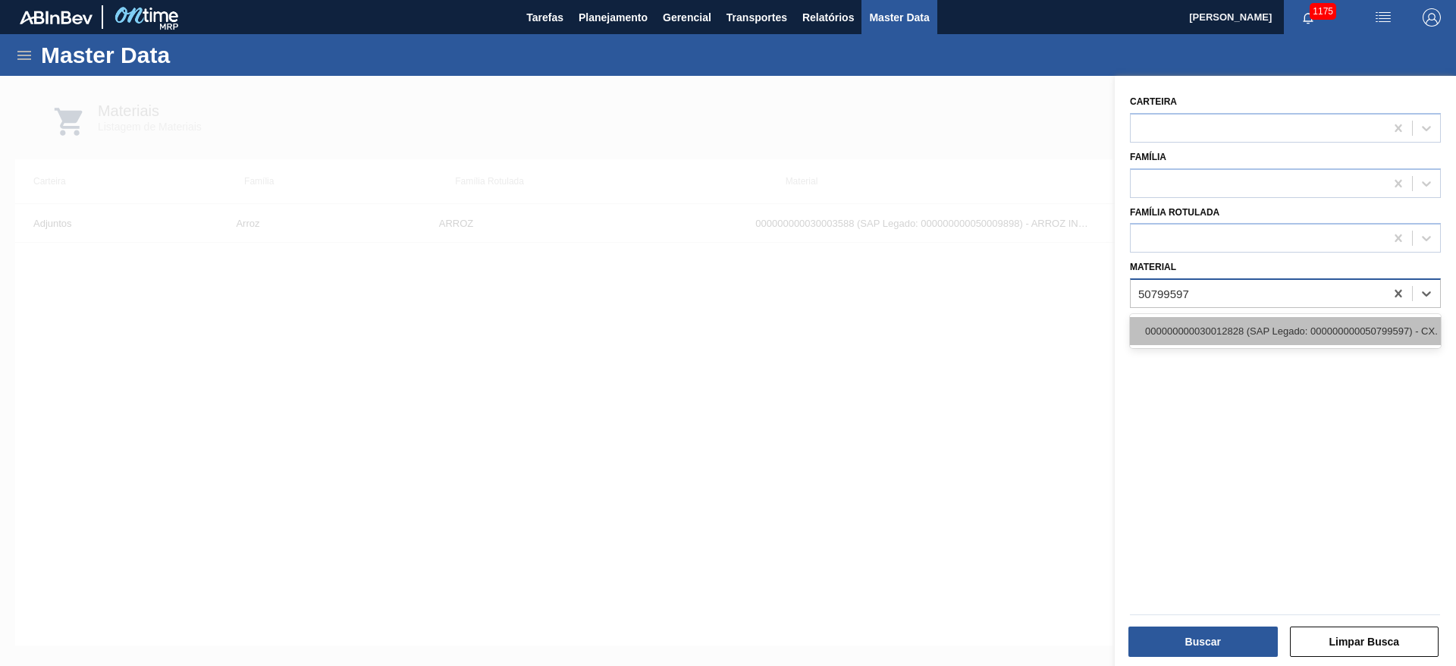
click at [1218, 331] on div "000000000030012828 (SAP Legado: 000000000050799597) - CX. CART. SPATEN 350ML C1…" at bounding box center [1285, 331] width 311 height 28
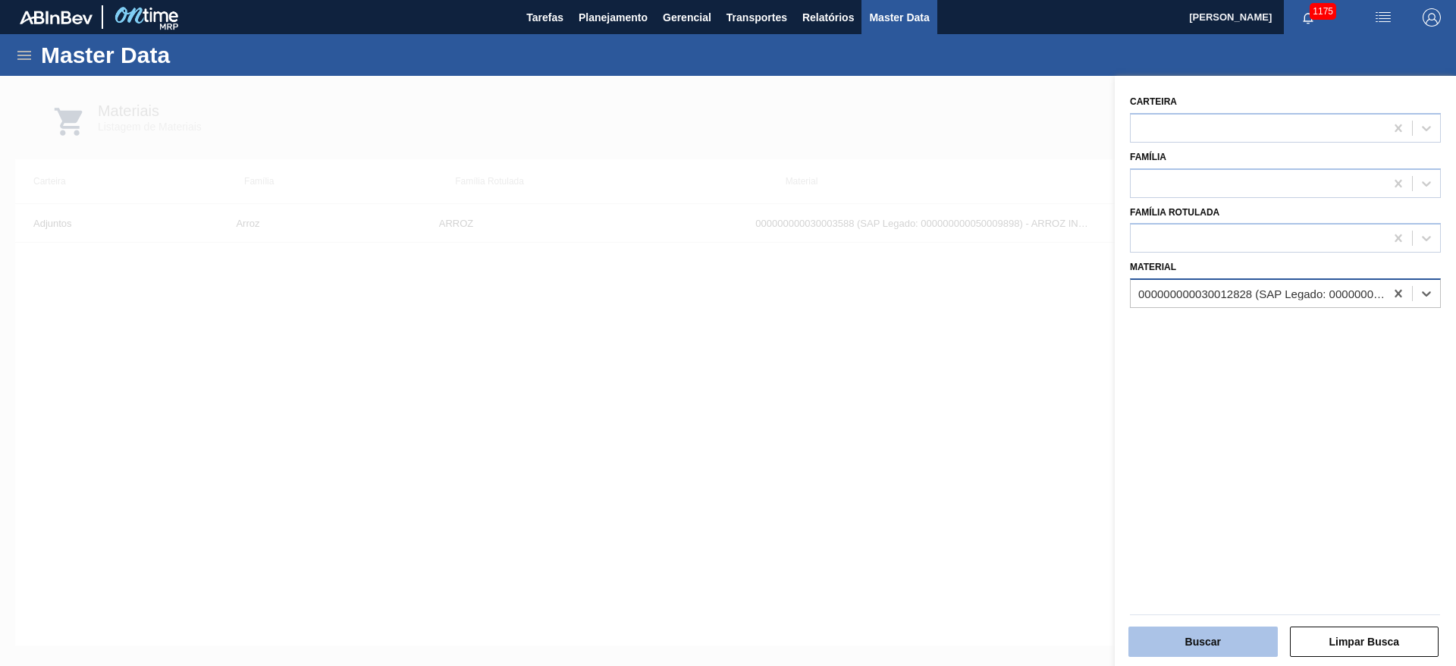
click at [1206, 639] on button "Buscar" at bounding box center [1202, 641] width 149 height 30
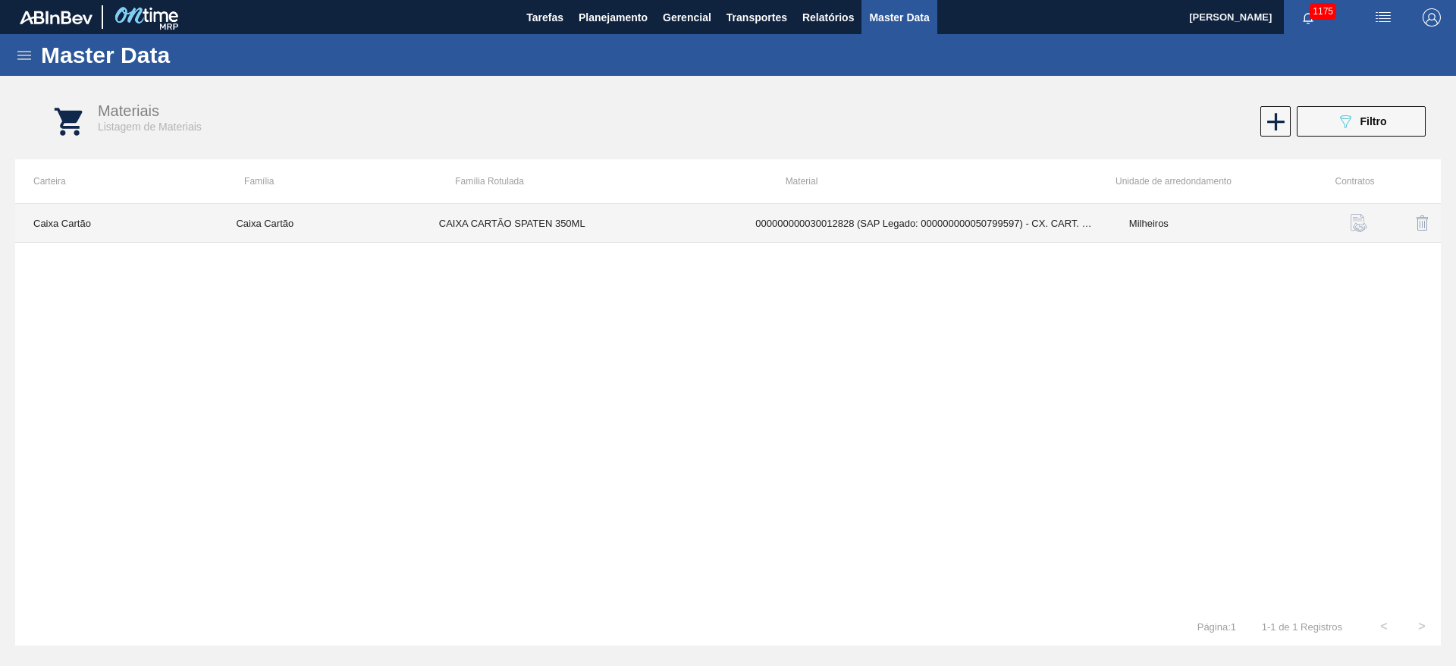
click at [857, 224] on td "000000000030012828 (SAP Legado: 000000000050799597) - CX. CART. SPATEN 350ML C1…" at bounding box center [924, 223] width 374 height 39
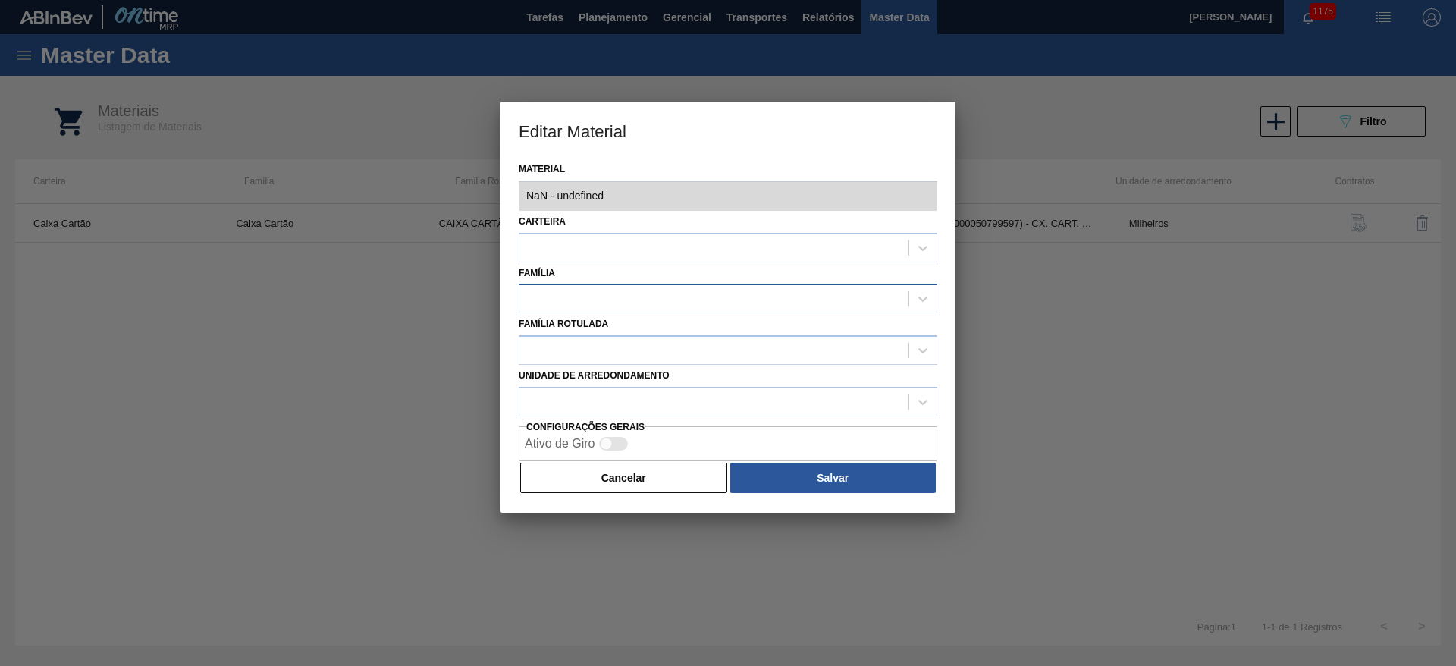
type input "30012828 - 000000000030012828 (SAP Legado: 000000000050799597) - CX. CART. SPAT…"
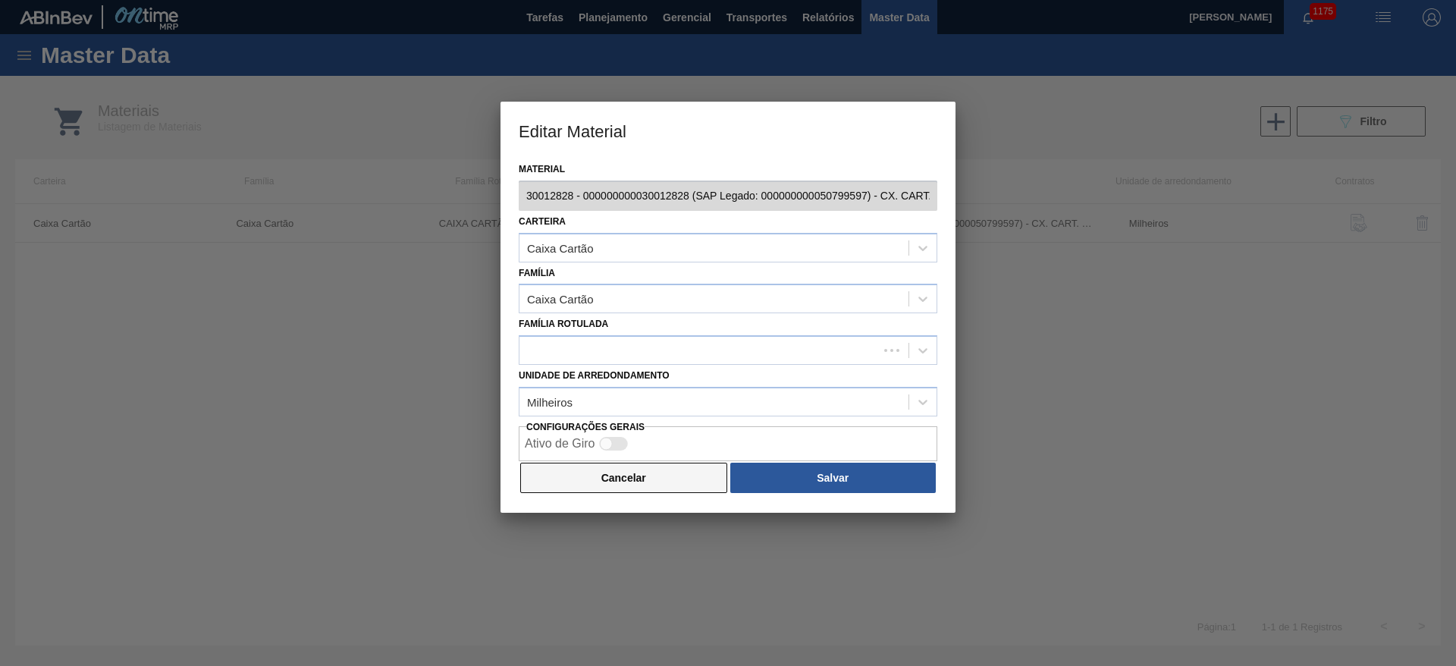
click at [648, 484] on button "Cancelar" at bounding box center [623, 478] width 207 height 30
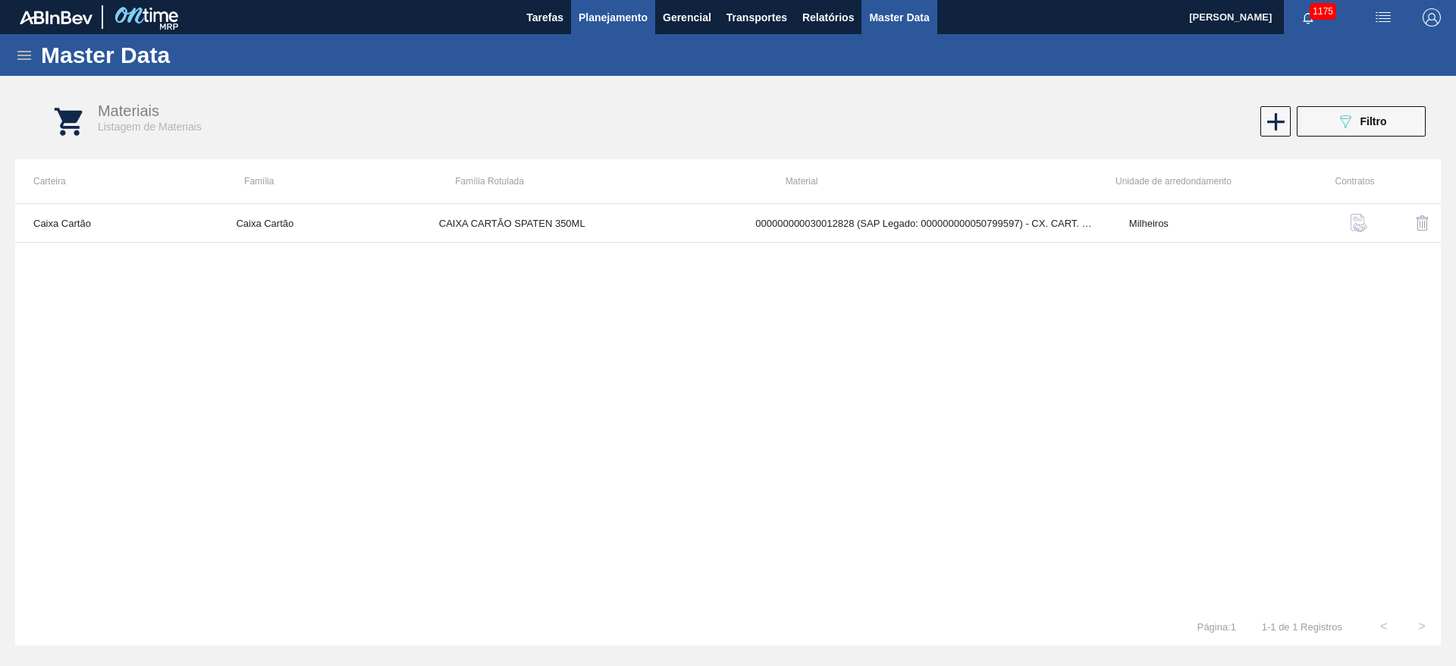
click at [599, 25] on span "Planejamento" at bounding box center [613, 17] width 69 height 18
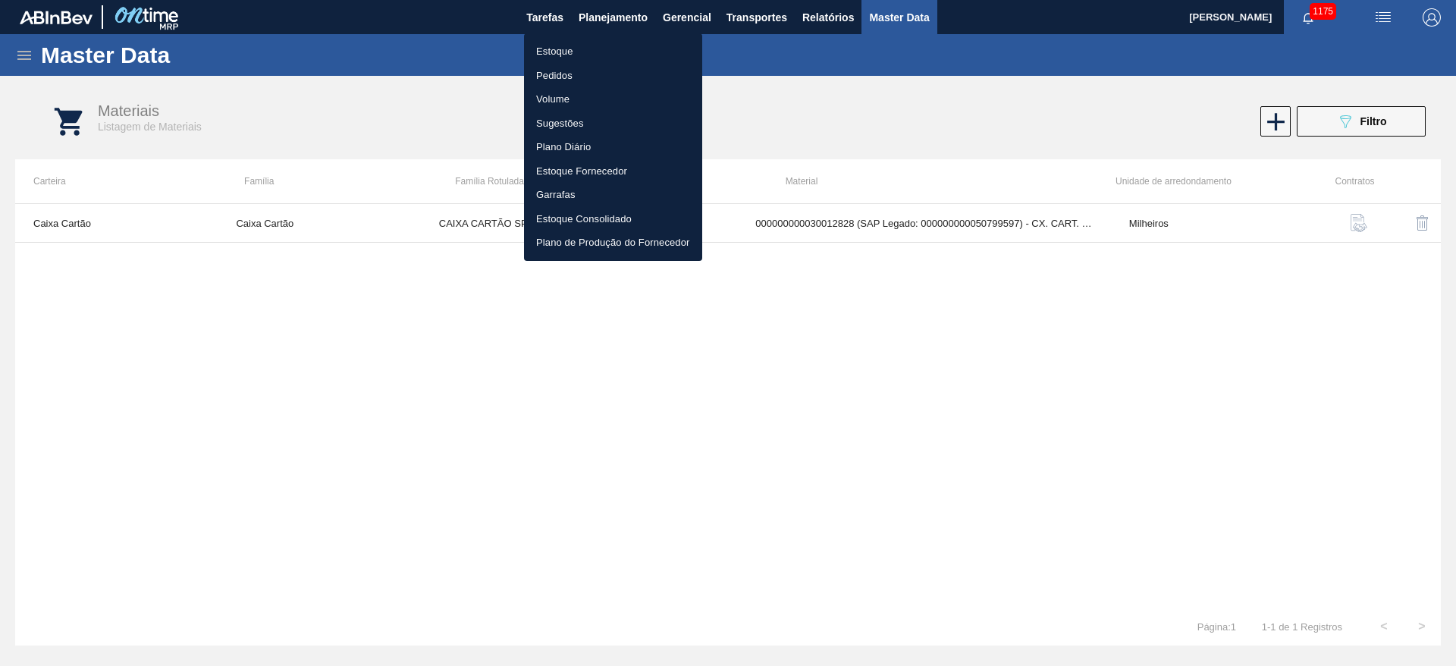
drag, startPoint x: 551, startPoint y: 45, endPoint x: 560, endPoint y: 52, distance: 11.4
click at [551, 45] on li "Estoque" at bounding box center [613, 51] width 178 height 24
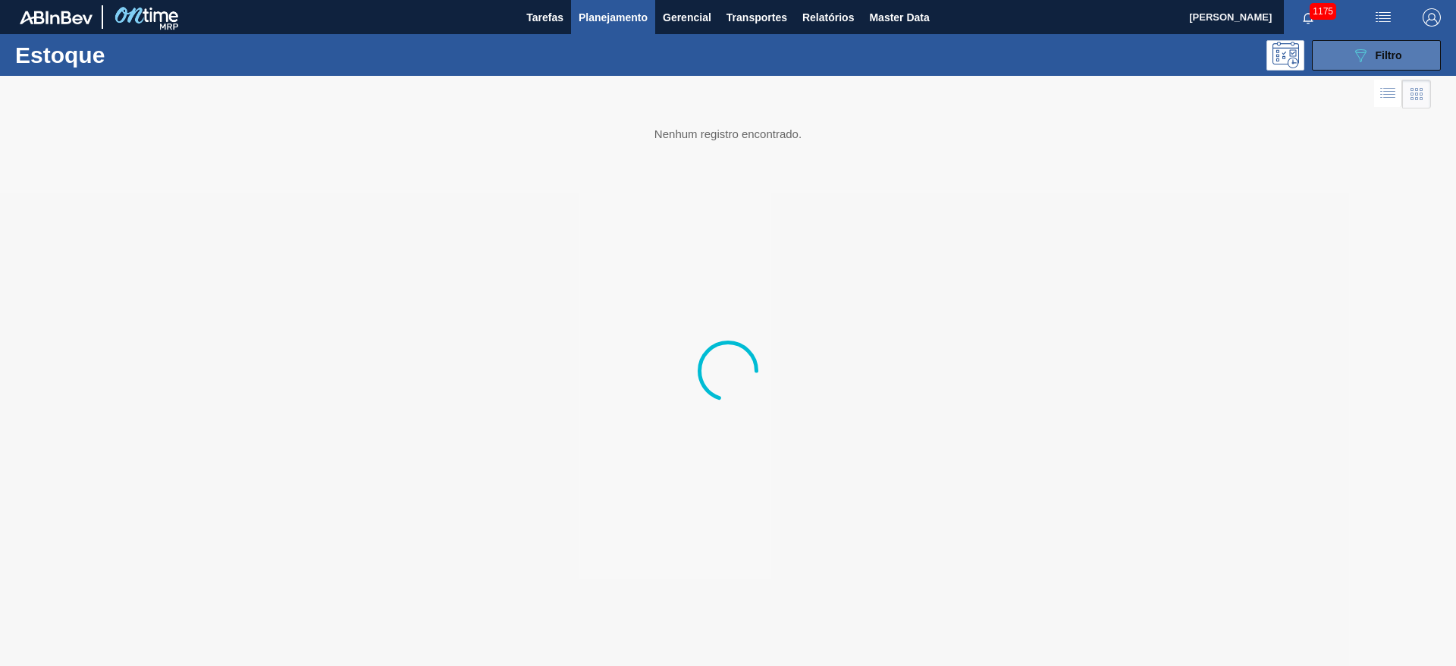
click at [1372, 53] on div "089F7B8B-B2A5-4AFE-B5C0-19BA573D28AC Filtro" at bounding box center [1376, 55] width 51 height 18
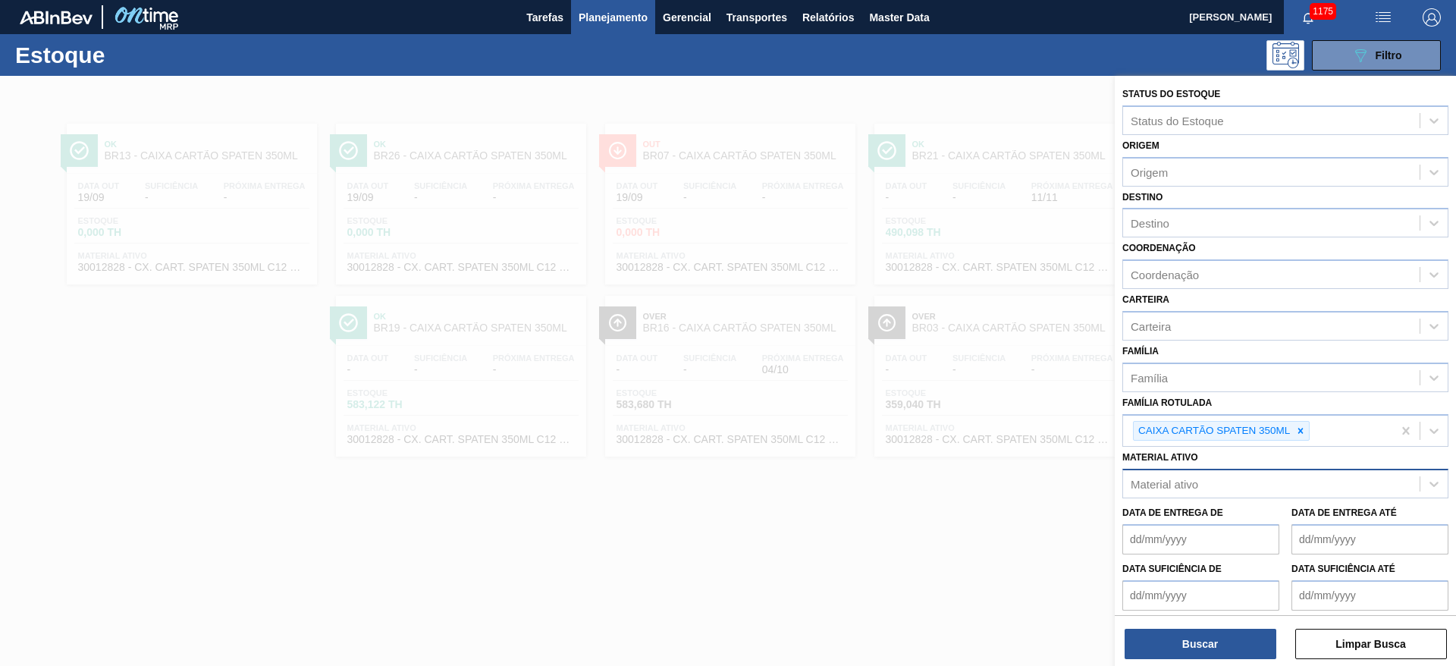
click at [1175, 481] on div "Material ativo" at bounding box center [1164, 484] width 67 height 13
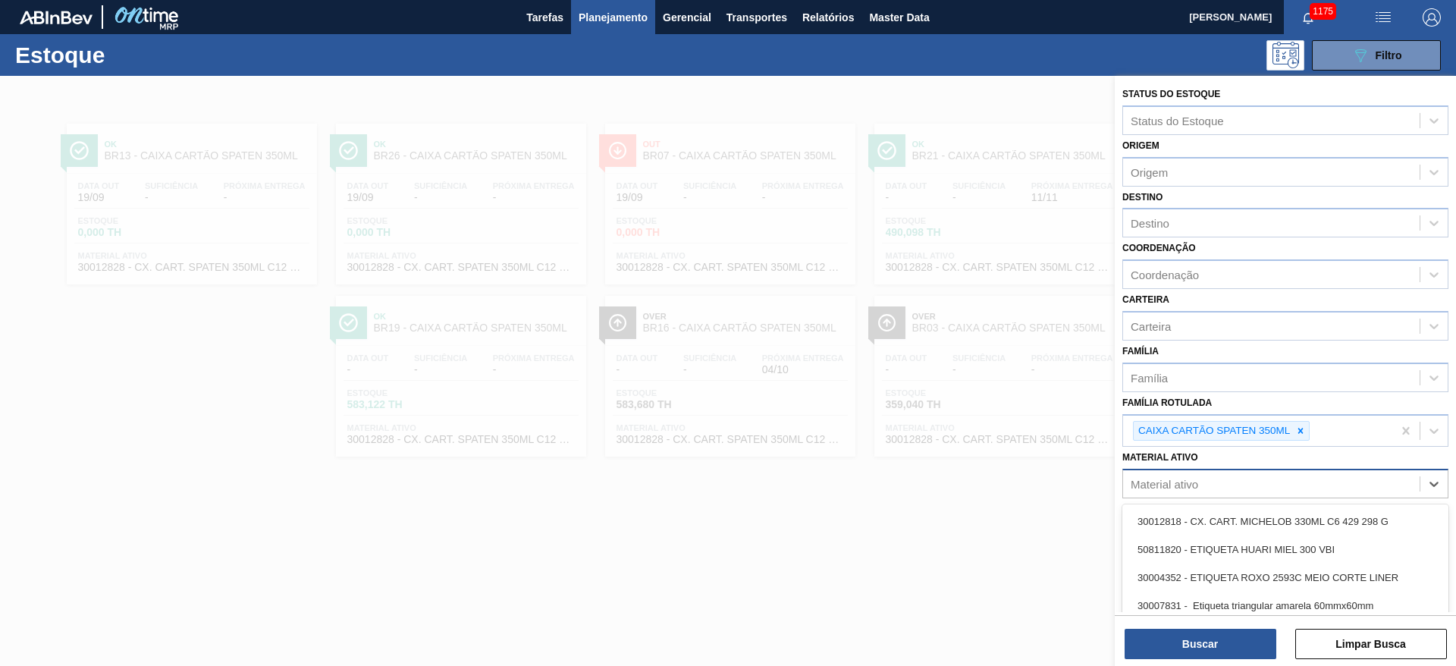
paste ativo "30012828"
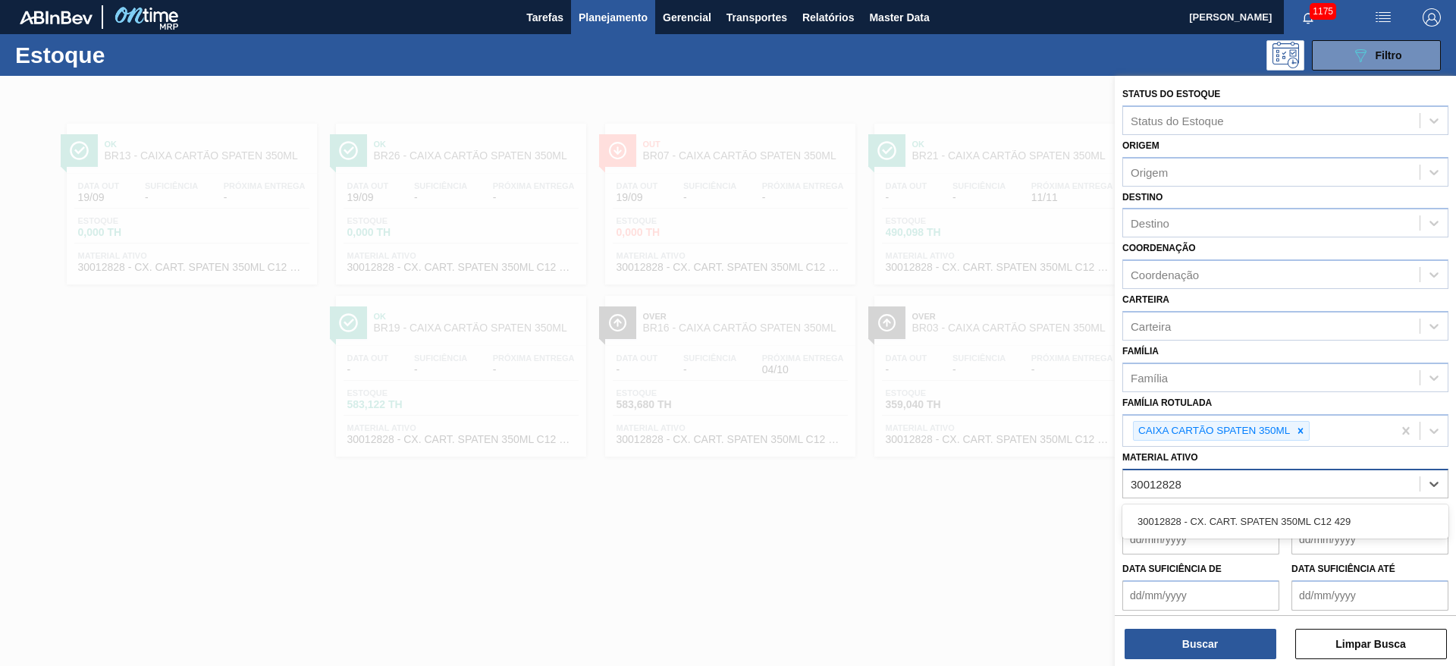
type ativo "30012828"
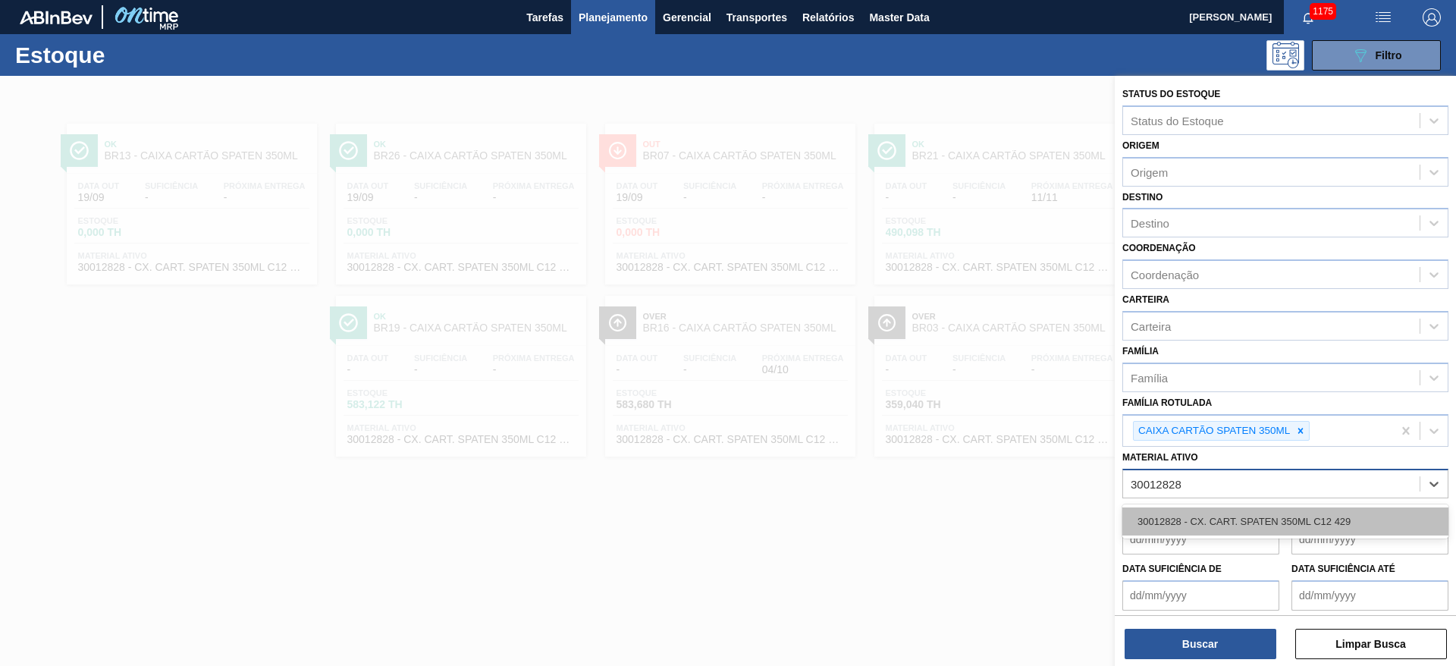
click at [1190, 518] on div "30012828 - CX. CART. SPATEN 350ML C12 429" at bounding box center [1285, 521] width 326 height 28
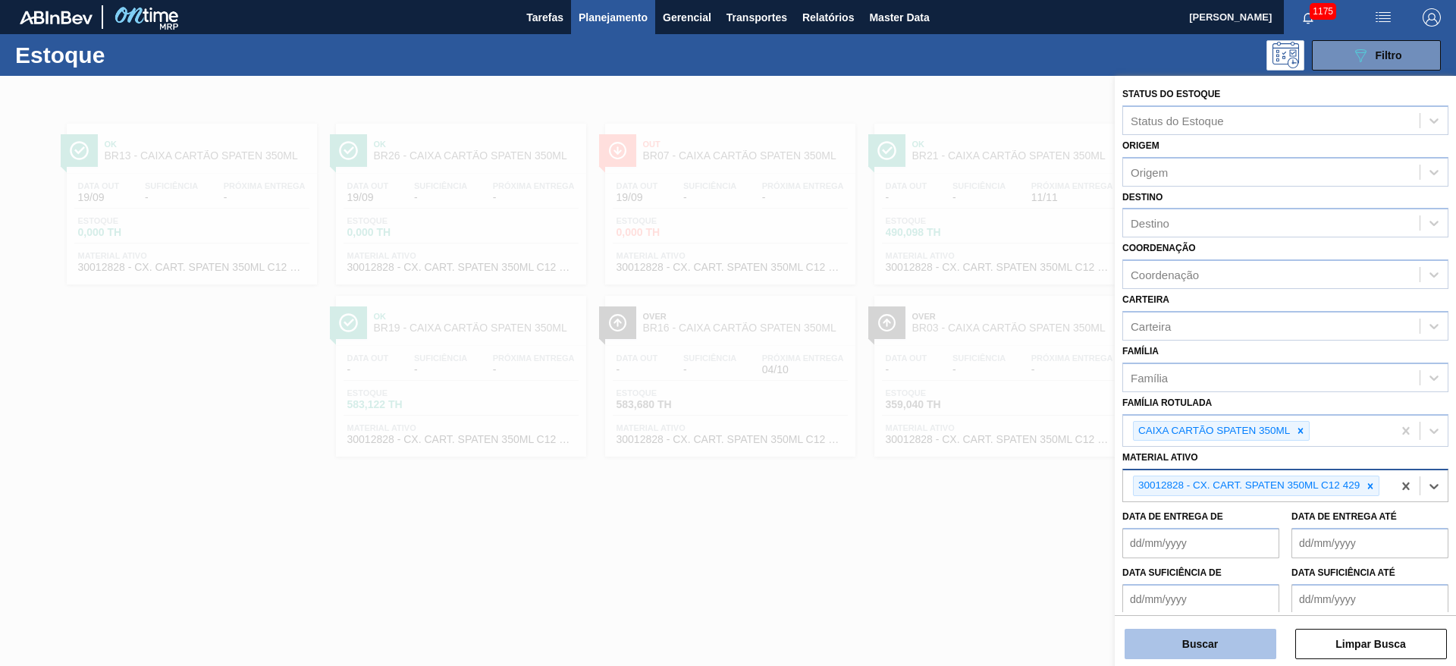
click at [1185, 640] on button "Buscar" at bounding box center [1201, 644] width 152 height 30
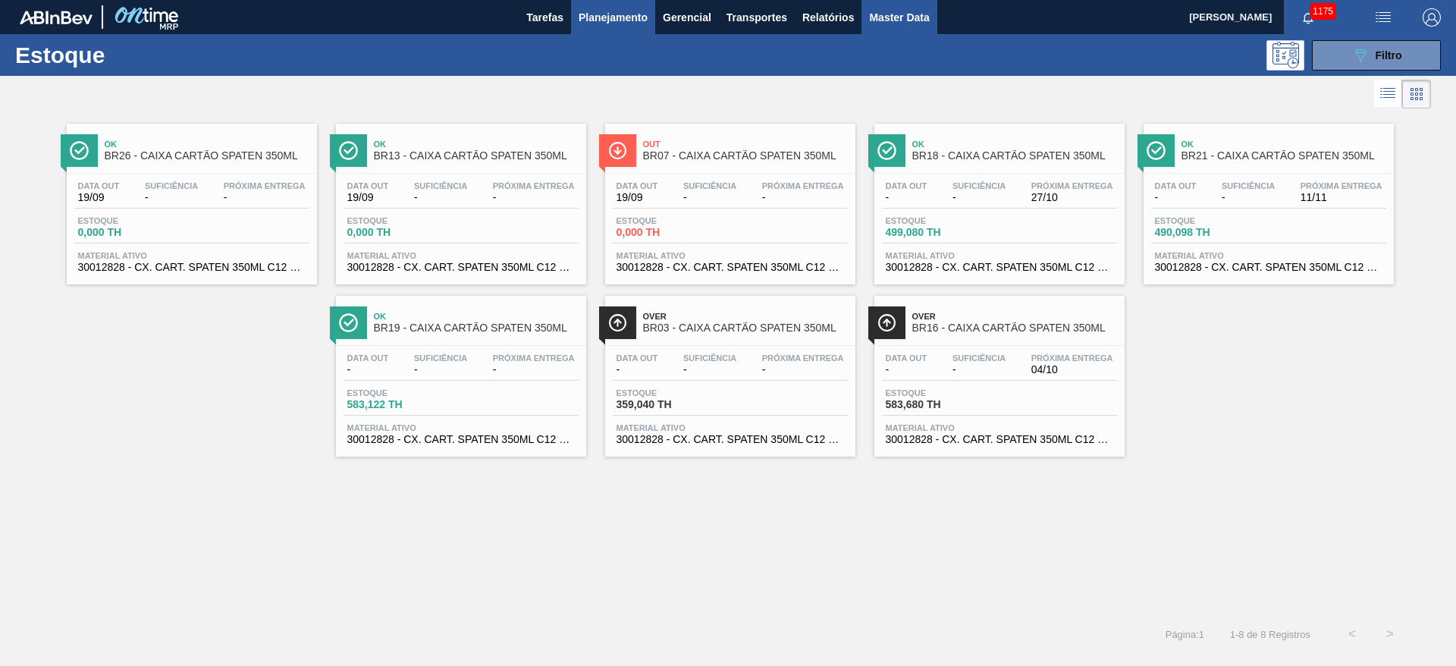
click at [918, 17] on span "Master Data" at bounding box center [899, 17] width 60 height 18
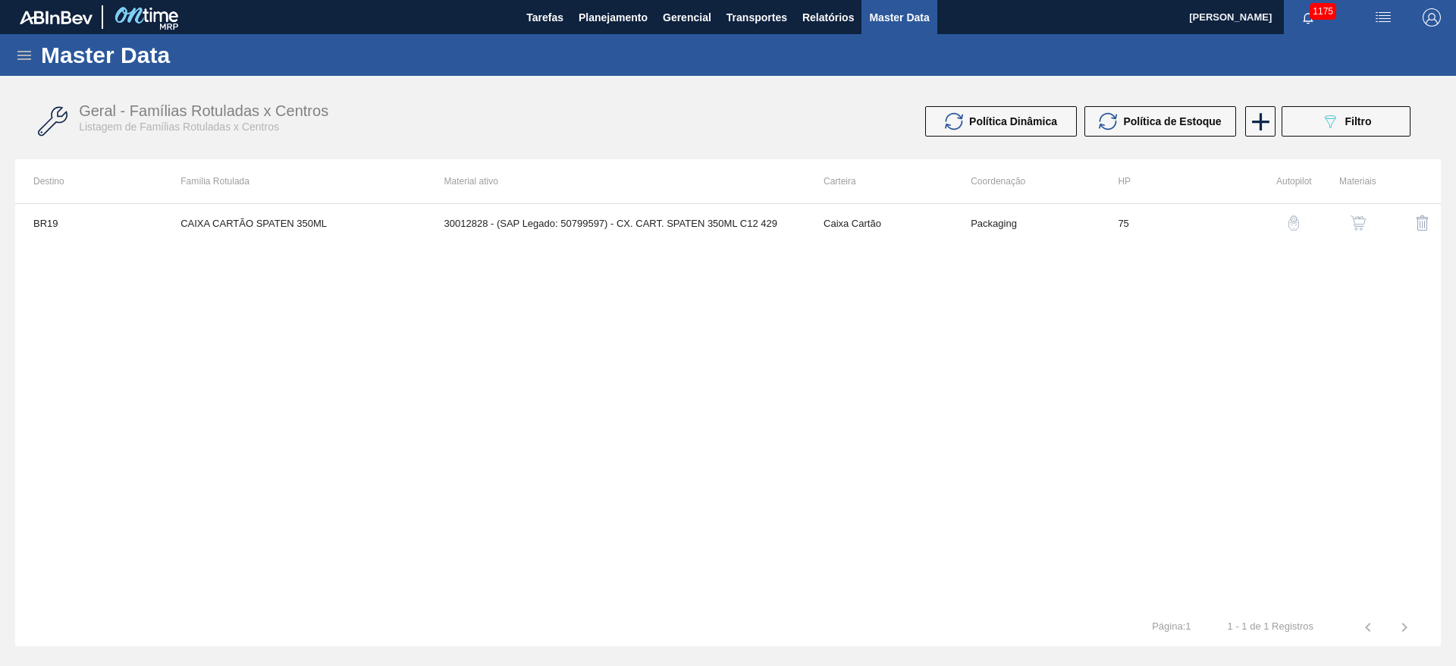
click at [28, 49] on icon at bounding box center [24, 55] width 18 height 18
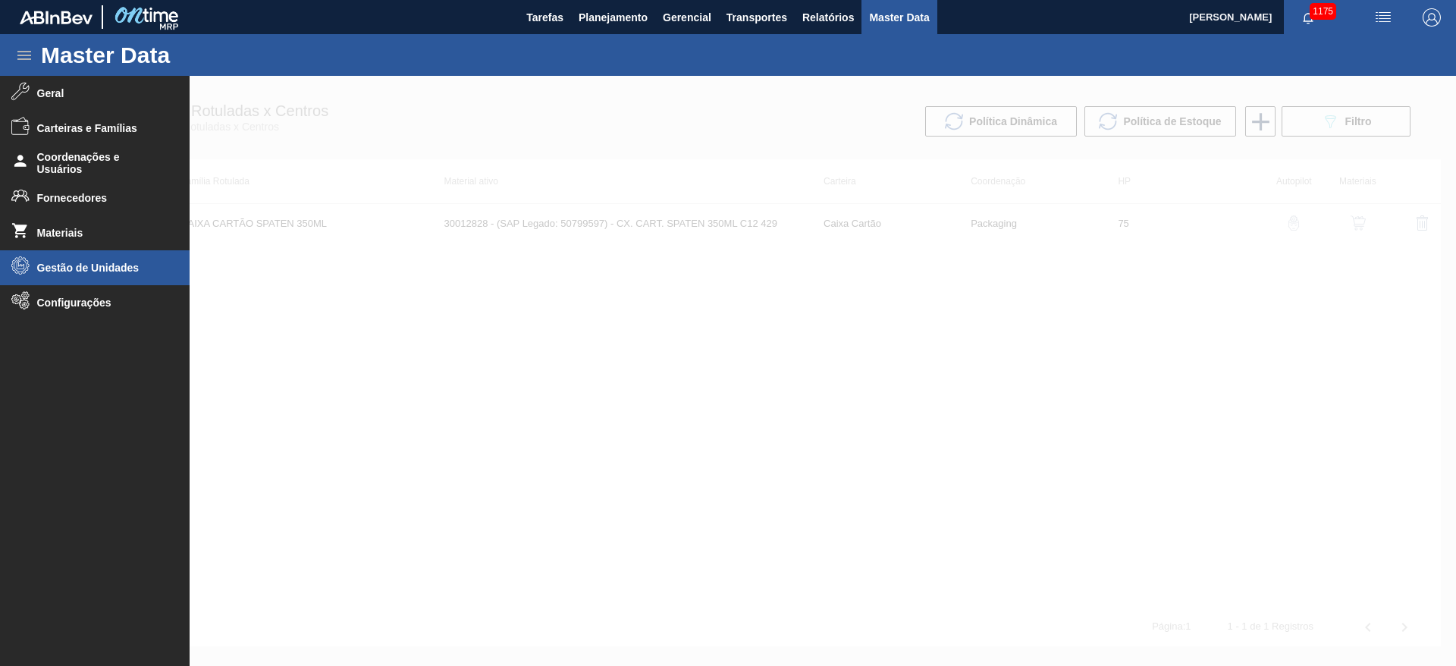
click at [64, 269] on span "Gestão de Unidades" at bounding box center [99, 268] width 125 height 12
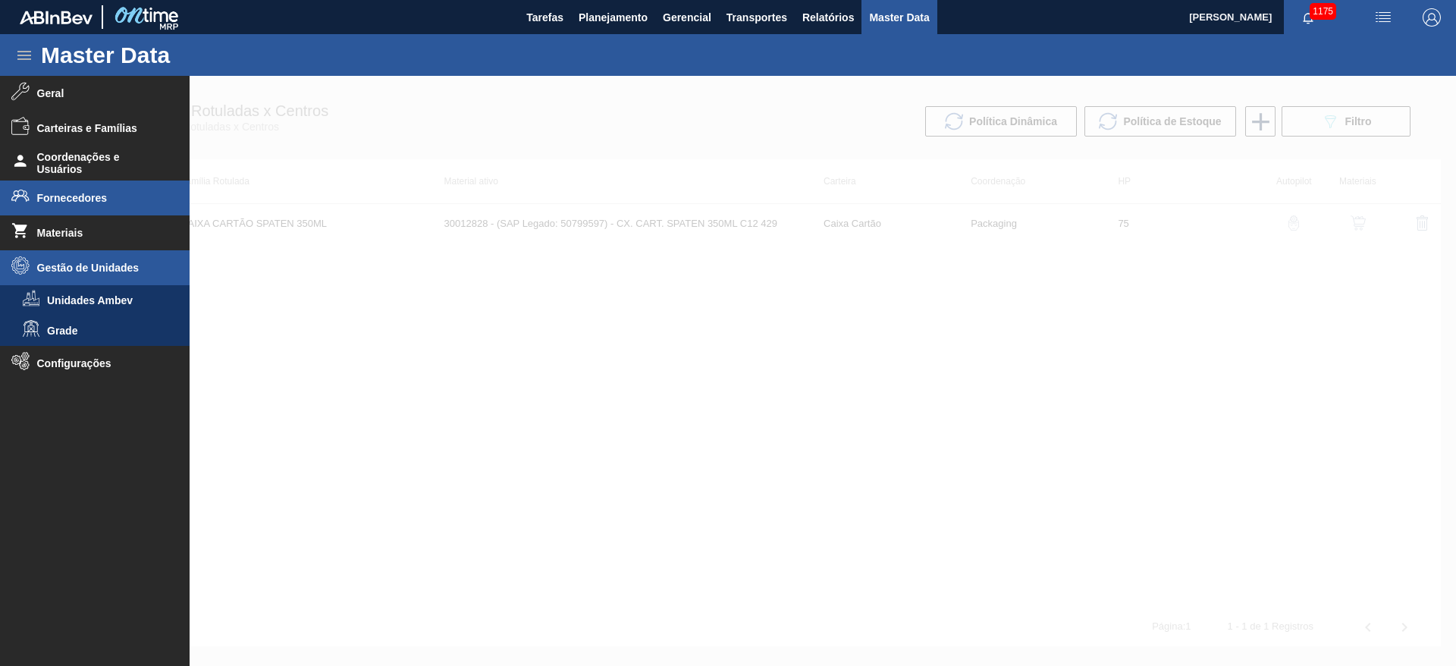
click at [71, 189] on li "Fornecedores" at bounding box center [95, 197] width 190 height 35
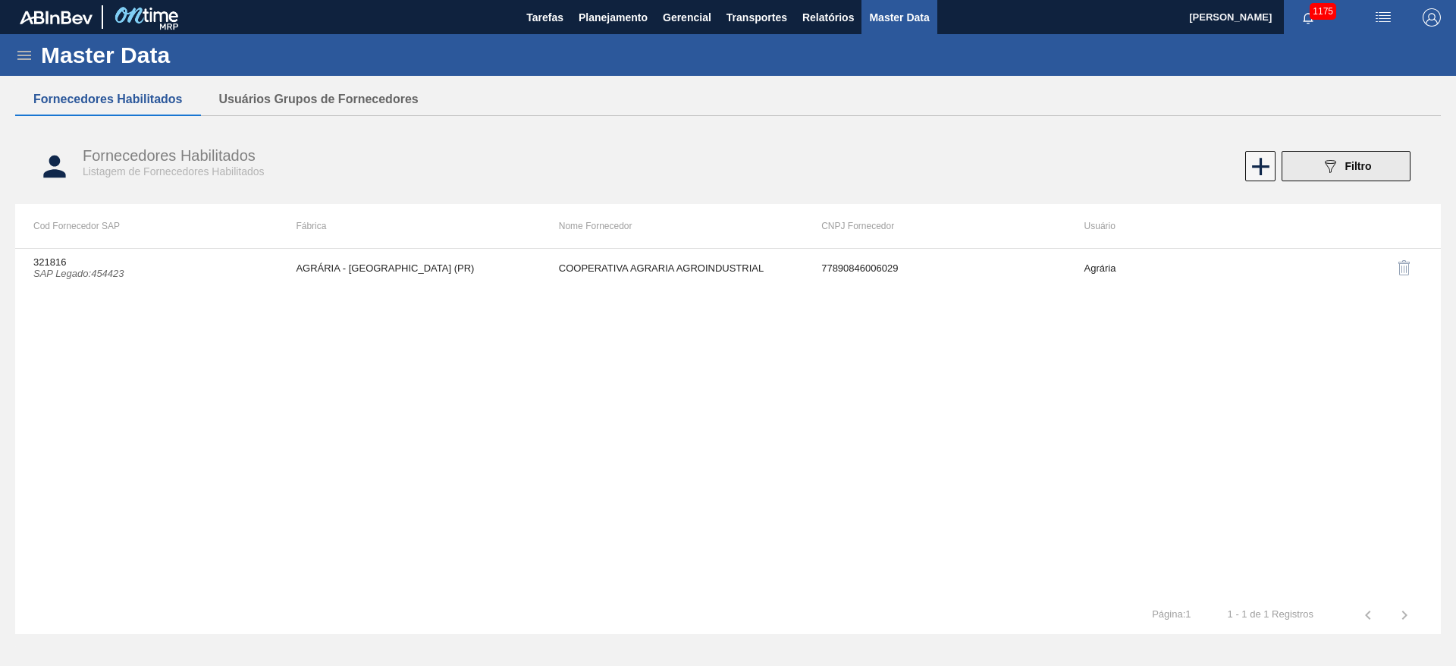
click at [1340, 175] on button "089F7B8B-B2A5-4AFE-B5C0-19BA573D28AC Filtro" at bounding box center [1345, 166] width 129 height 30
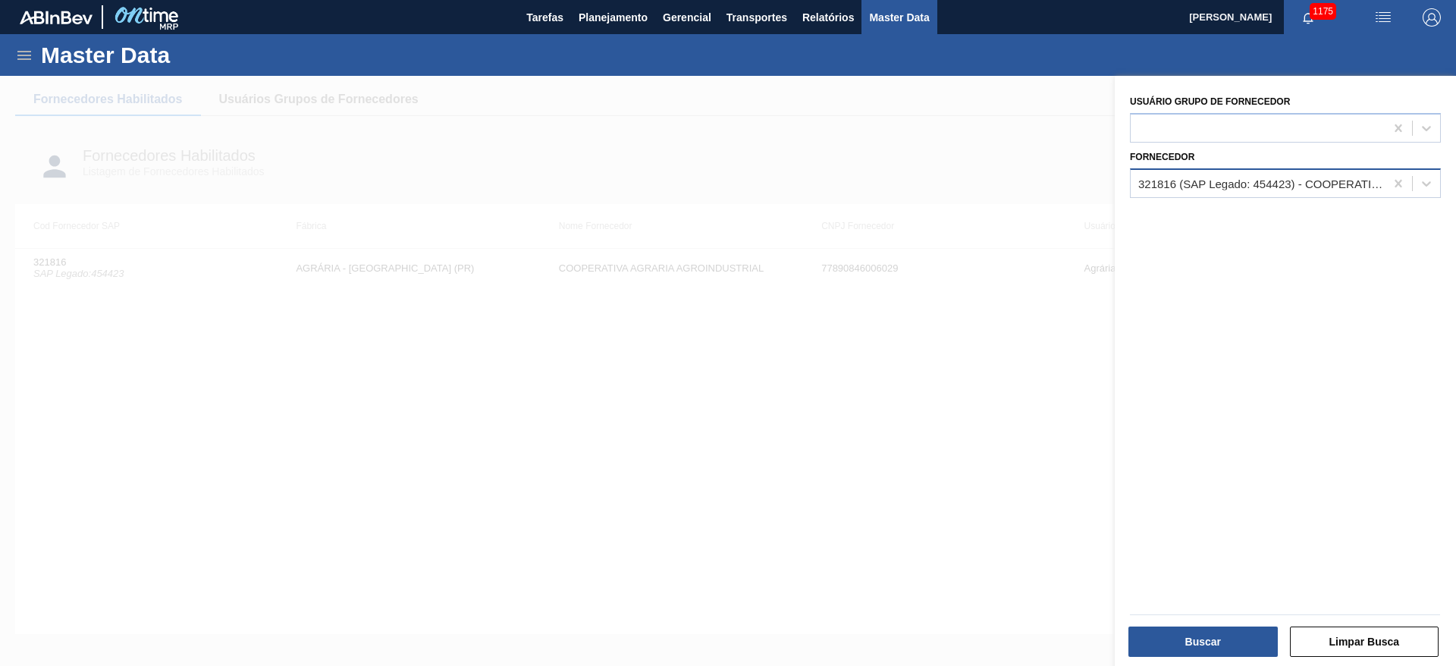
click at [1187, 184] on div "321816 (SAP Legado: 454423) - COOPERATIVA AGRARIA AGROINDUSTRIAL" at bounding box center [1262, 183] width 248 height 13
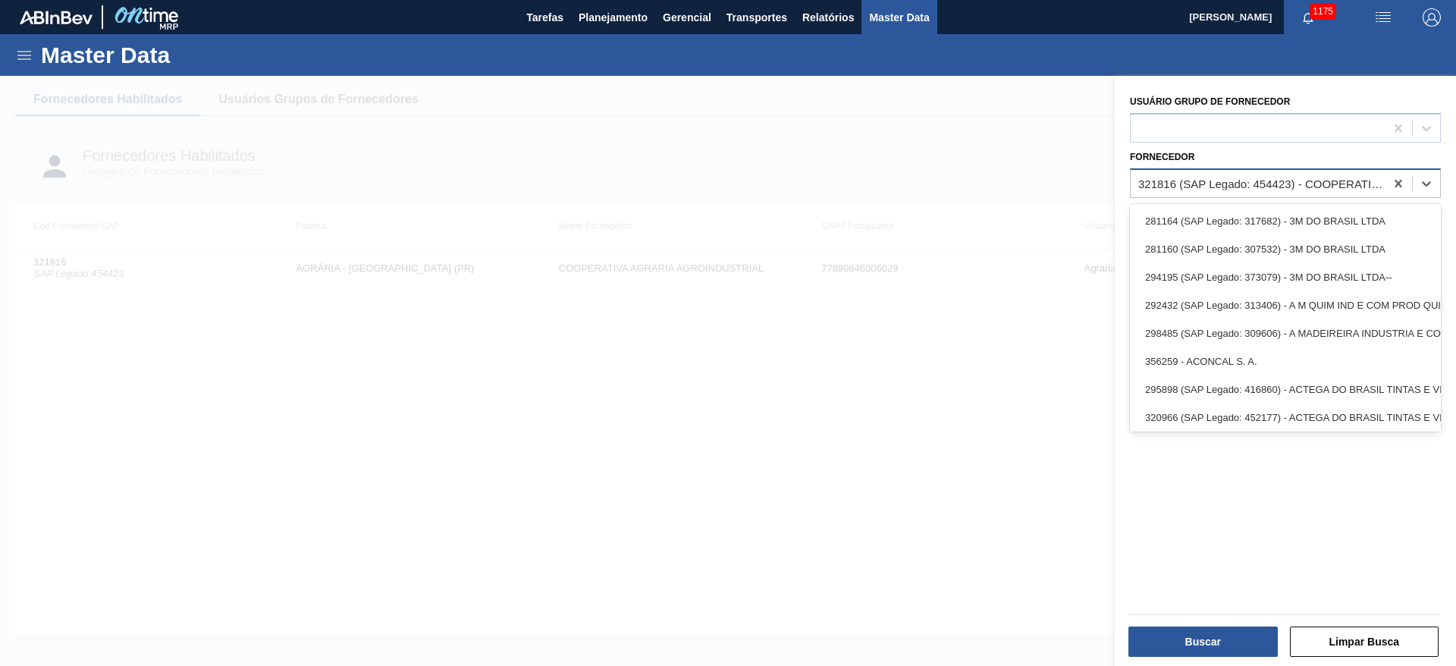
paste input "328765"
type input "328765"
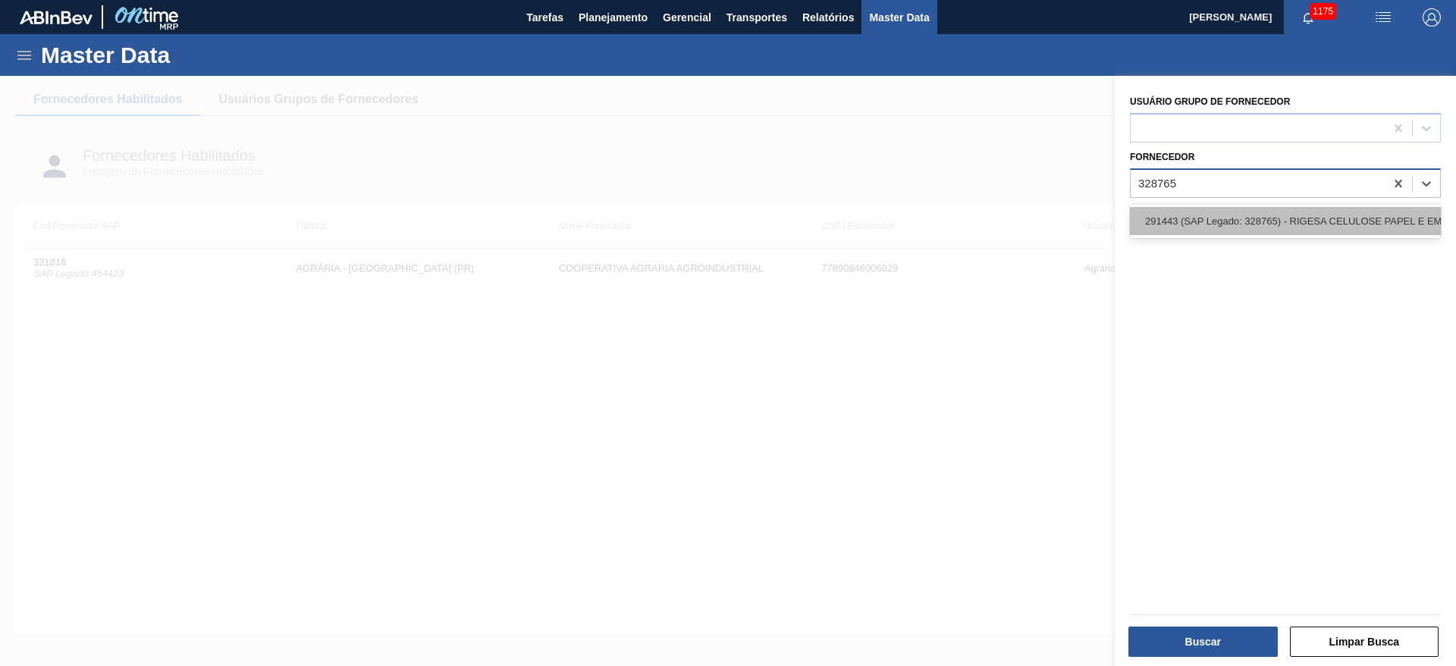
click at [1185, 216] on div "291443 (SAP Legado: 328765) - RIGESA CELULOSE PAPEL E EMBALAGENS" at bounding box center [1285, 221] width 311 height 28
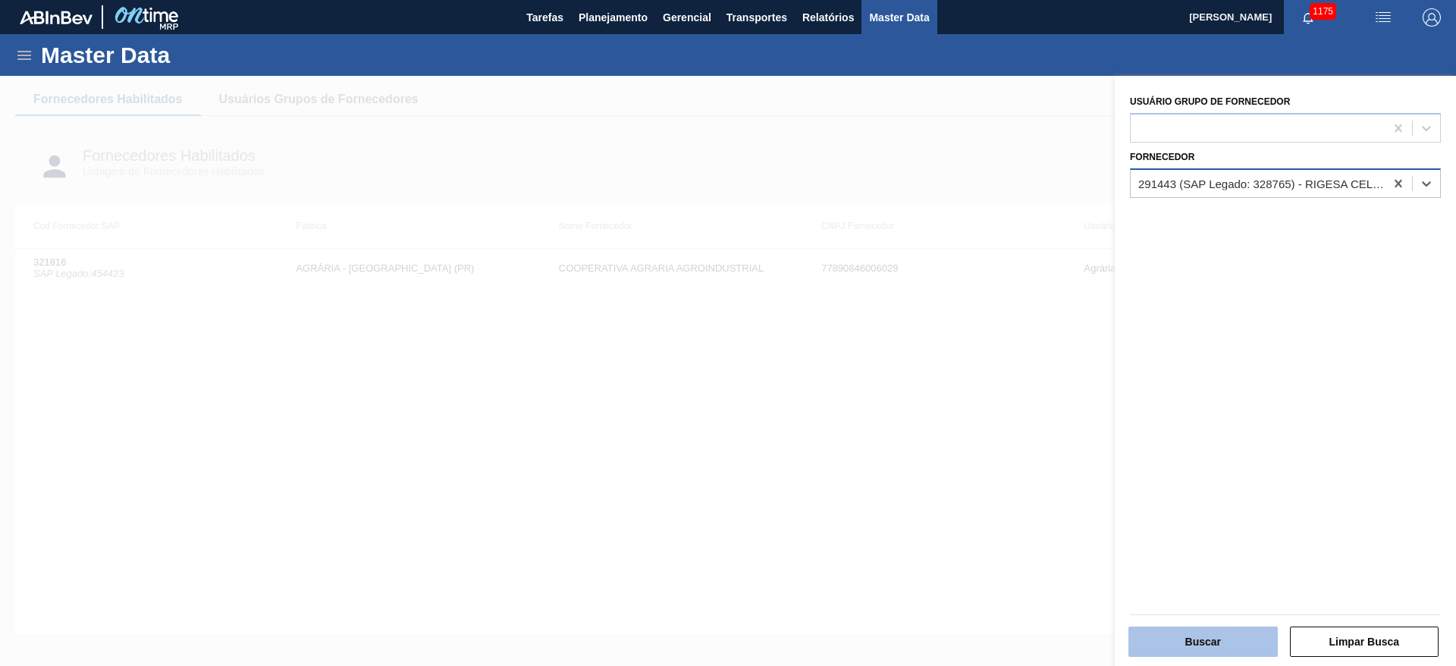
click at [1195, 638] on button "Buscar" at bounding box center [1202, 641] width 149 height 30
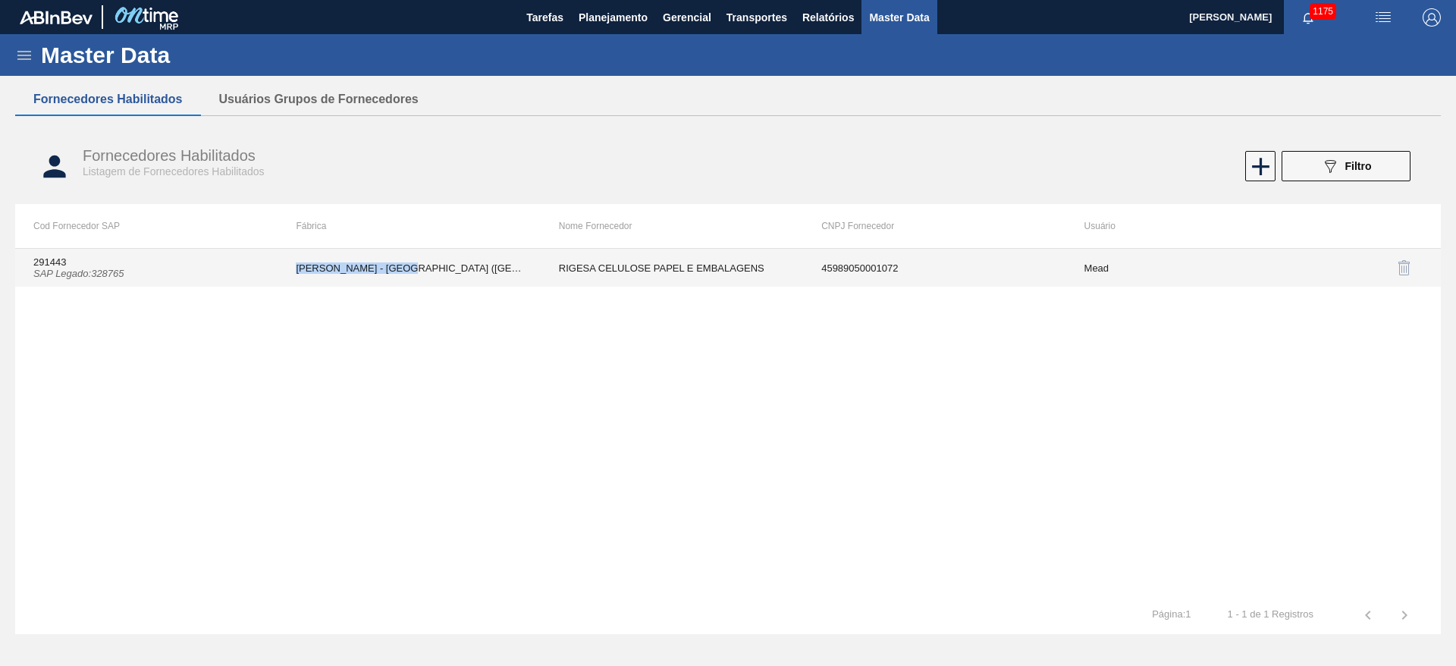
drag, startPoint x: 415, startPoint y: 268, endPoint x: 291, endPoint y: 270, distance: 123.6
click at [291, 270] on td "MEAD - SÃO PAULO (SP)" at bounding box center [409, 268] width 262 height 38
copy td "MEAD - SÃO PAULO (SP)"
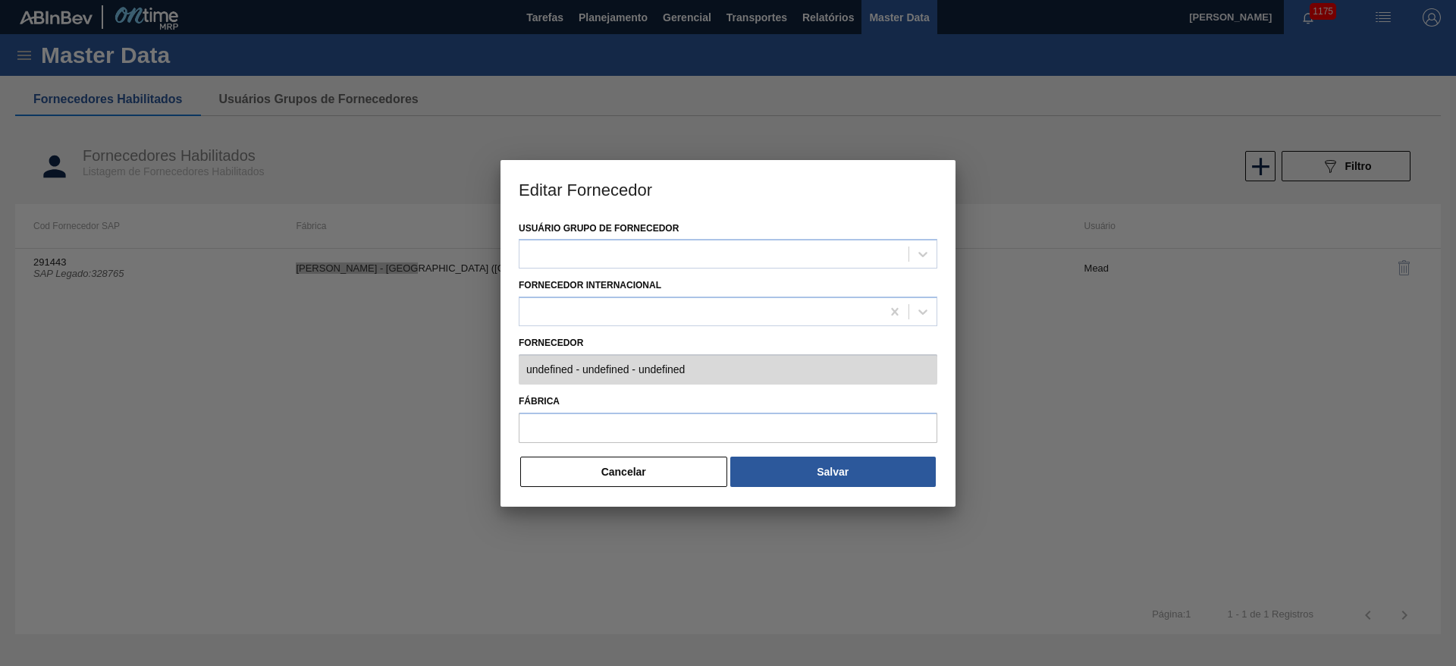
type input "291443 (SAP Legado: 328765) - RIGESA CELULOSE PAPEL E EMBALAGENS - 459890500010…"
type input "MEAD - SÃO PAULO (SP)"
drag, startPoint x: 613, startPoint y: 478, endPoint x: 567, endPoint y: 362, distance: 125.3
click at [613, 478] on button "Cancelar" at bounding box center [623, 471] width 207 height 30
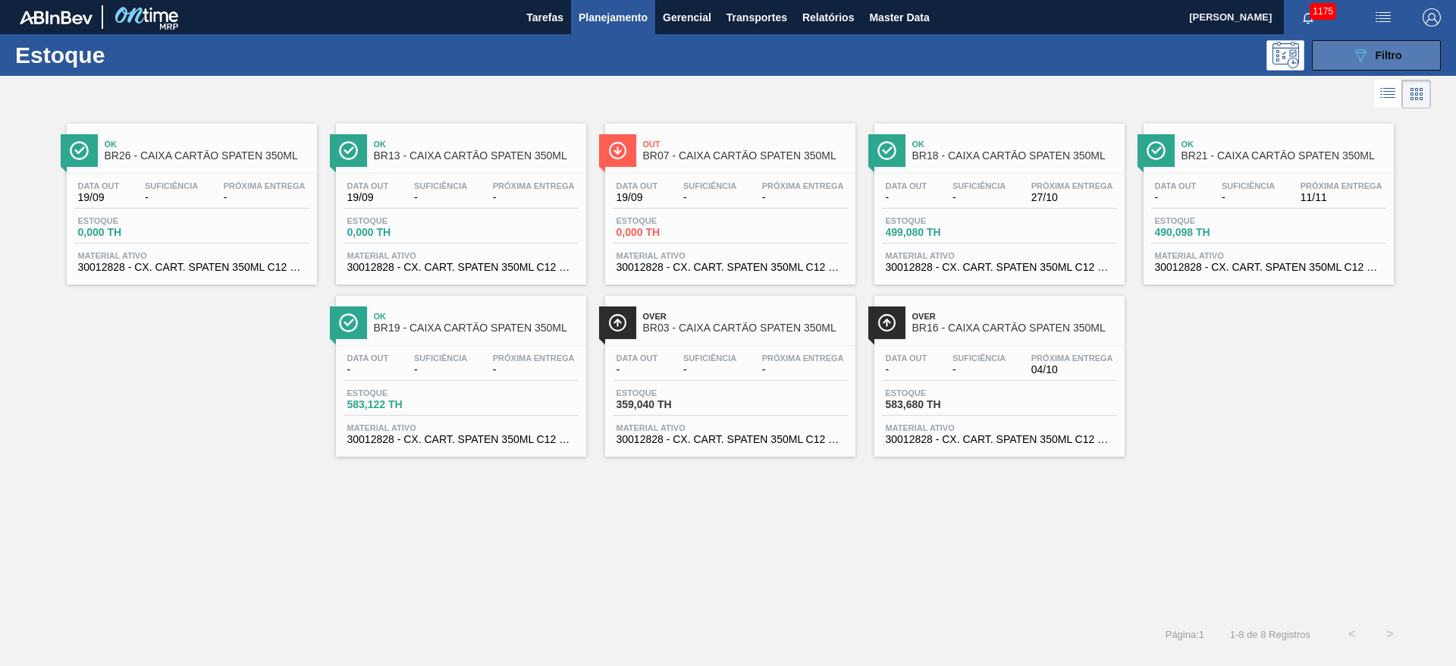
click at [1362, 46] on icon "089F7B8B-B2A5-4AFE-B5C0-19BA573D28AC" at bounding box center [1360, 55] width 18 height 18
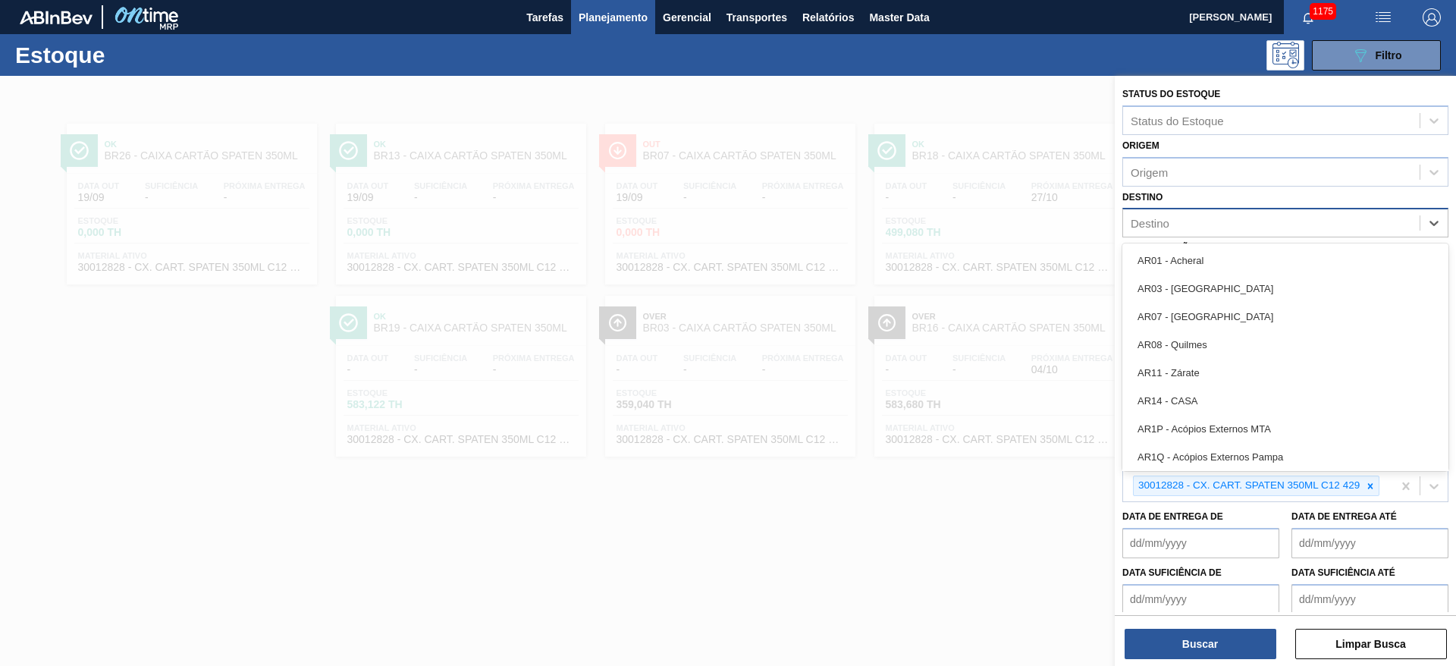
click at [1159, 222] on div "Destino" at bounding box center [1150, 223] width 39 height 13
type input "19"
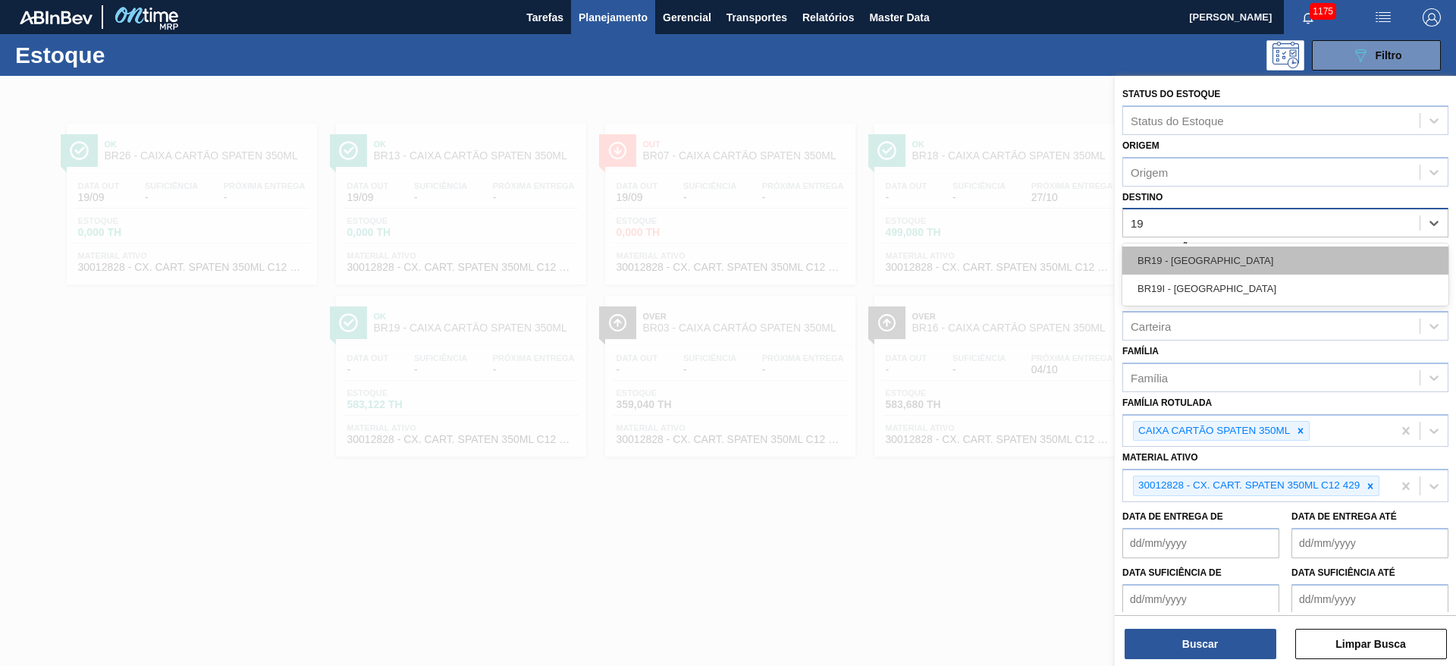
click at [1196, 248] on div "BR19 - [GEOGRAPHIC_DATA]" at bounding box center [1285, 260] width 326 height 28
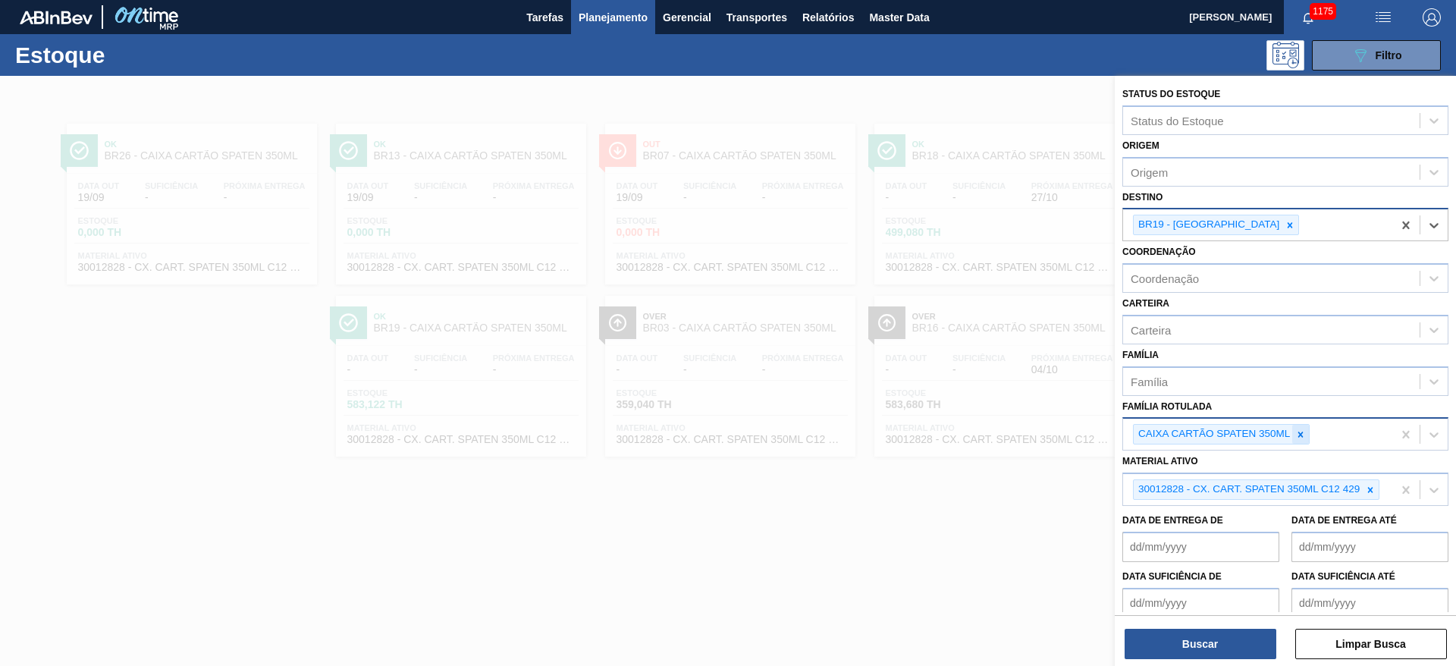
click at [1297, 432] on icon at bounding box center [1300, 434] width 11 height 11
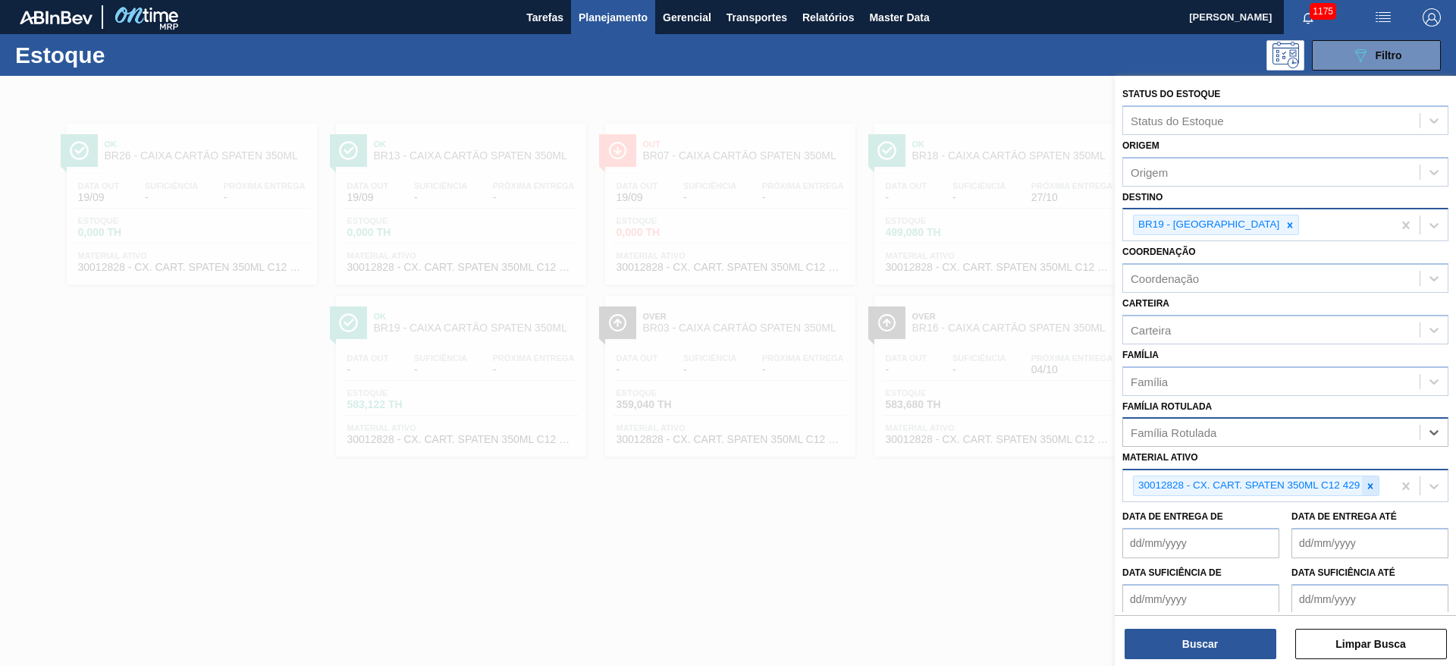
click at [1368, 483] on icon at bounding box center [1370, 485] width 5 height 5
click at [1140, 319] on div "Carteira" at bounding box center [1271, 329] width 296 height 22
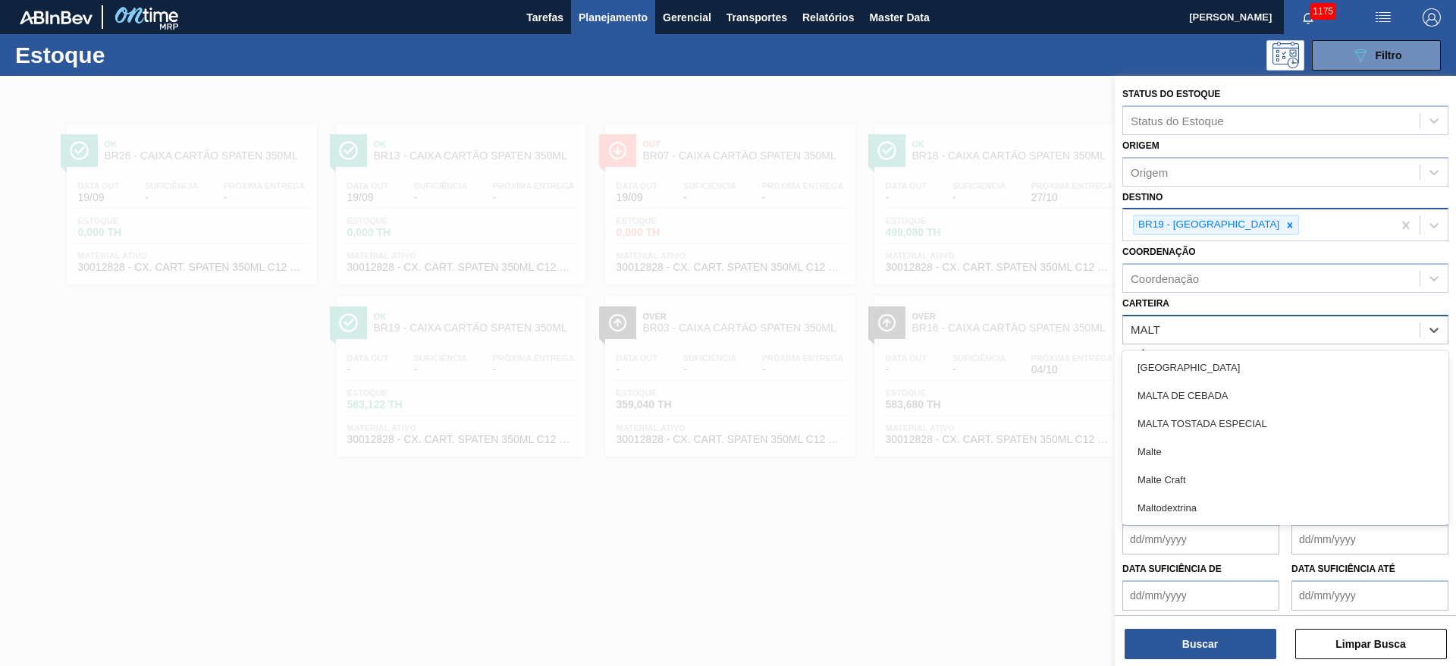
type input "MALTE"
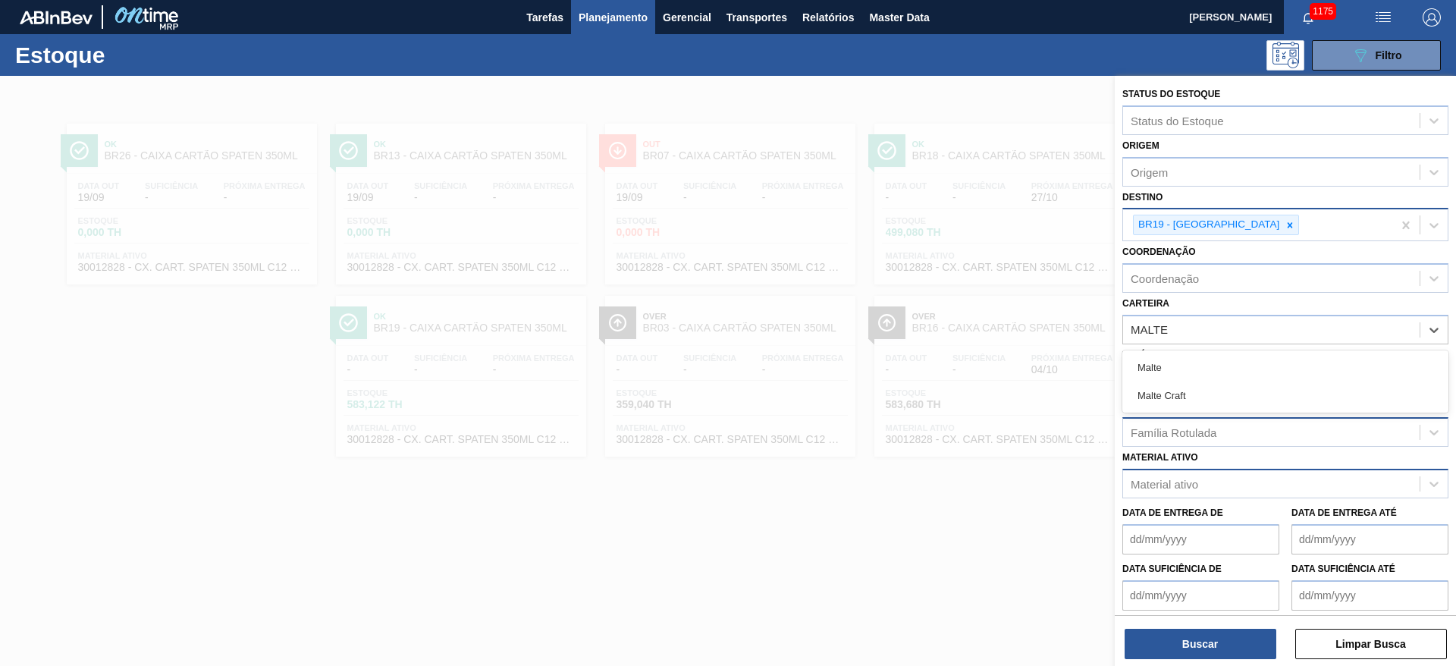
drag, startPoint x: 1166, startPoint y: 372, endPoint x: 1145, endPoint y: 429, distance: 60.7
click at [1161, 375] on div "Malte" at bounding box center [1285, 367] width 326 height 28
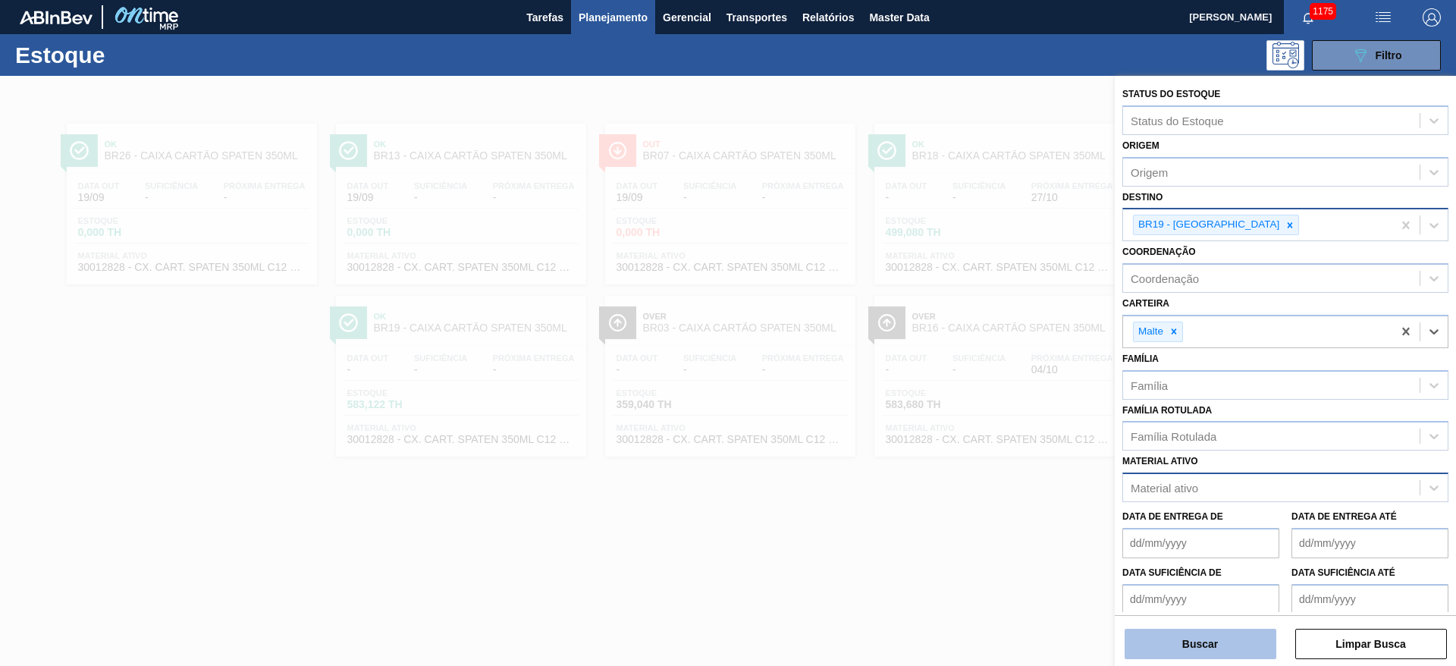
click at [1215, 638] on button "Buscar" at bounding box center [1201, 644] width 152 height 30
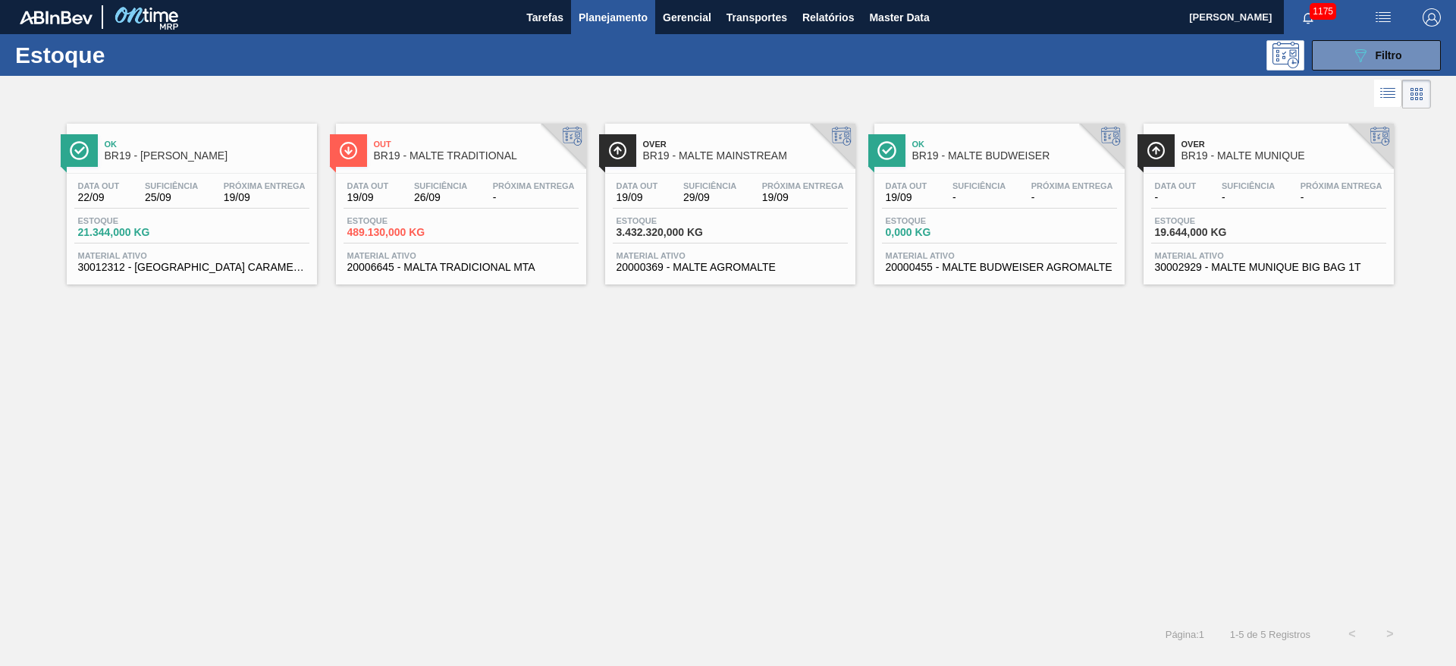
click at [698, 185] on span "Suficiência" at bounding box center [709, 185] width 53 height 9
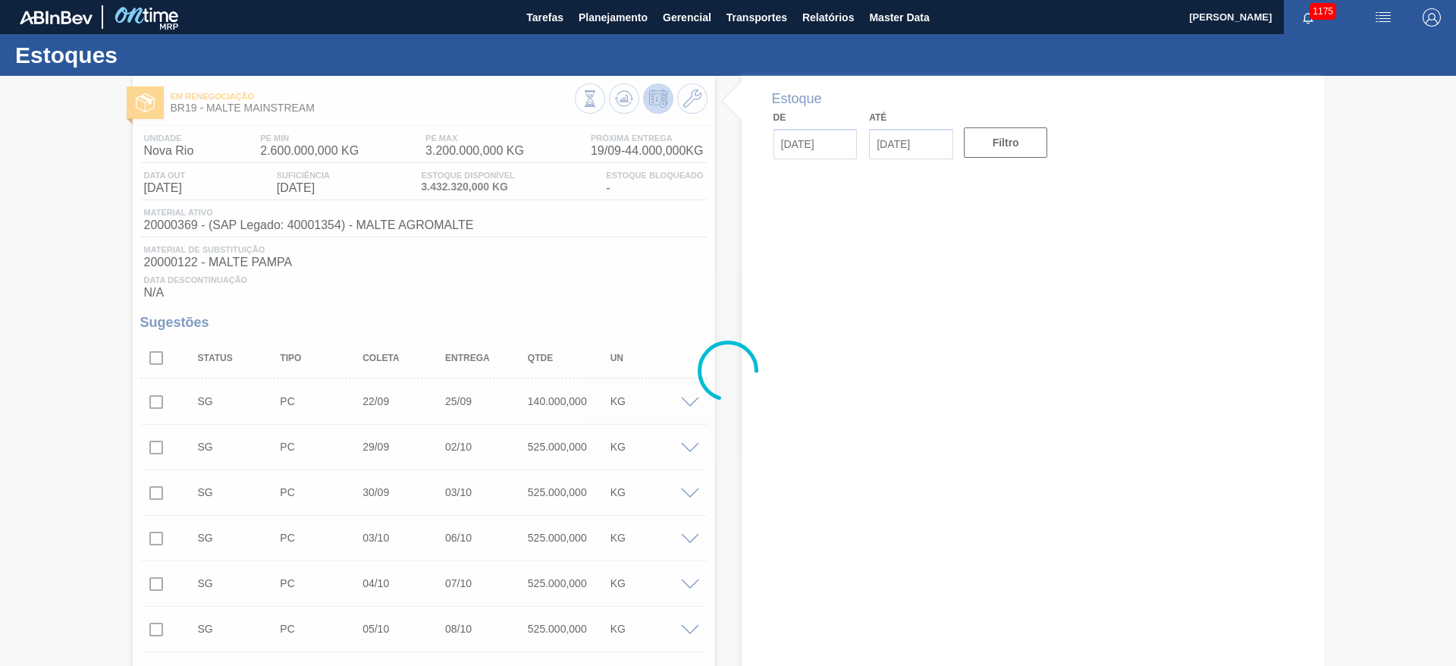
type input "[DATE]"
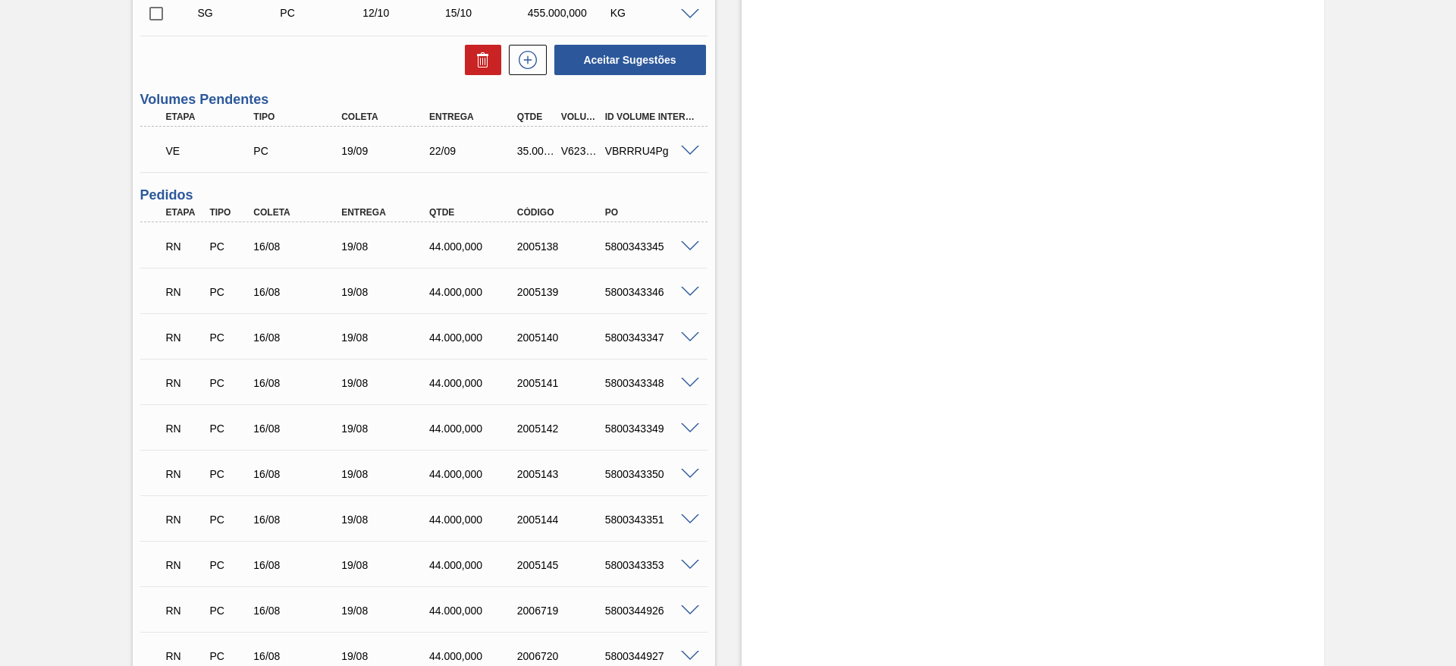
scroll to position [910, 0]
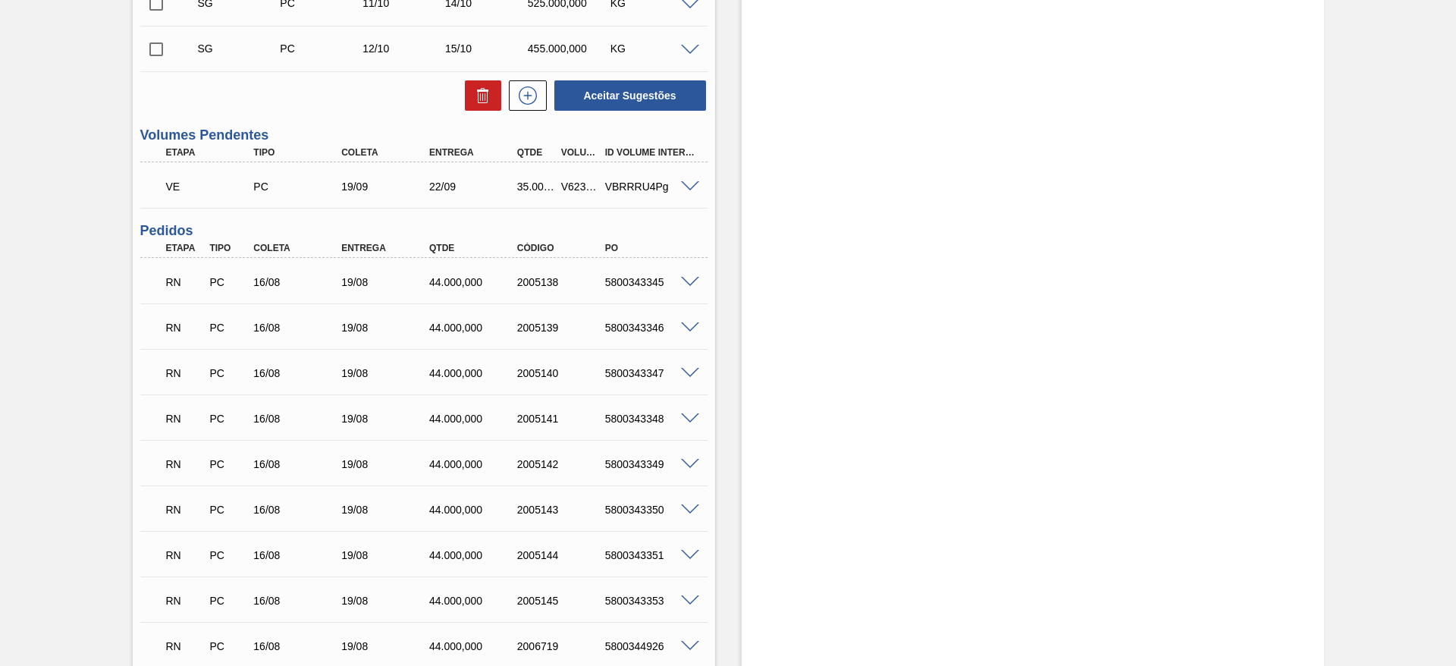
click at [689, 185] on span at bounding box center [690, 186] width 18 height 11
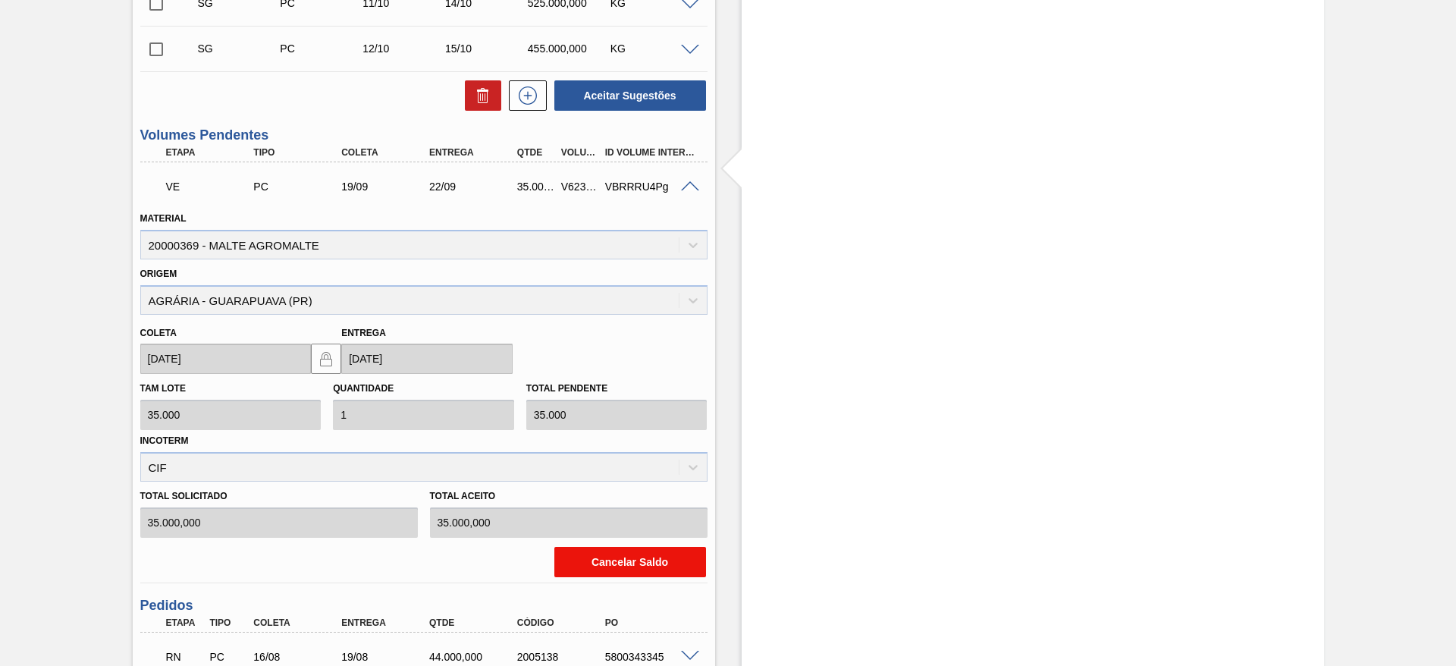
click at [582, 564] on button "Cancelar Saldo" at bounding box center [630, 562] width 152 height 30
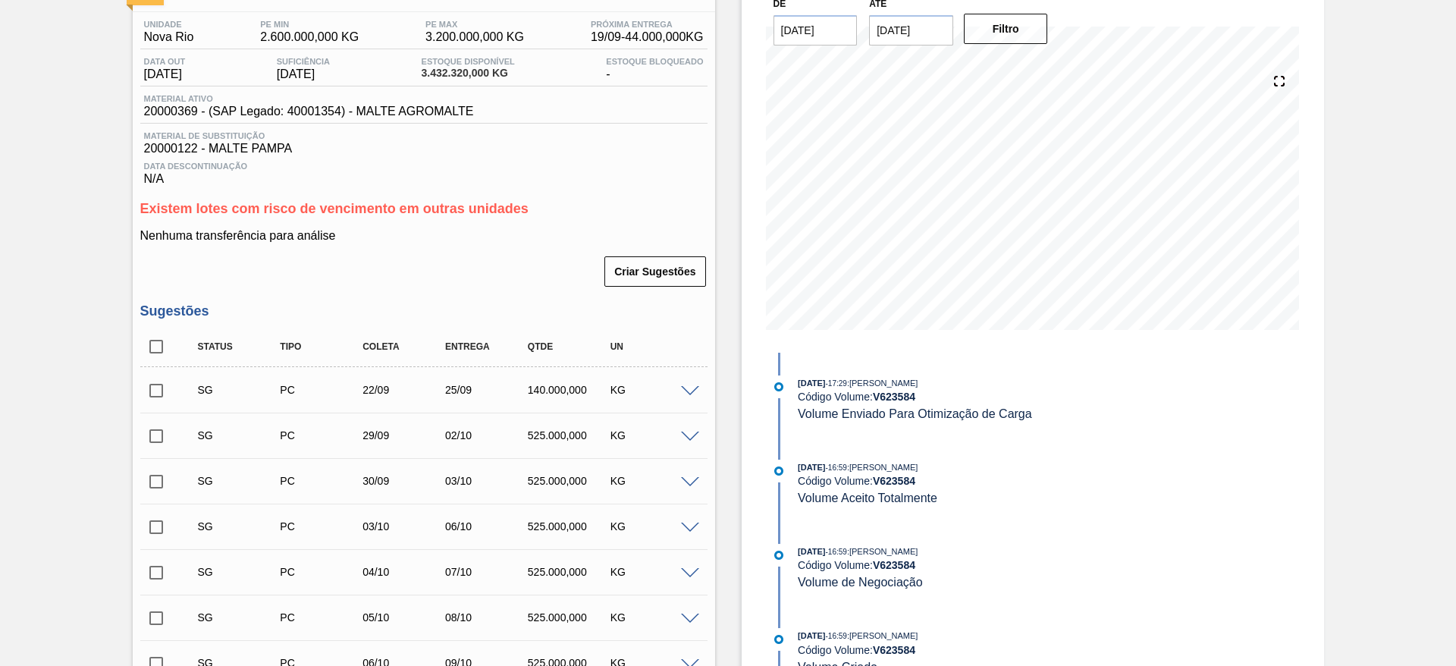
scroll to position [455, 0]
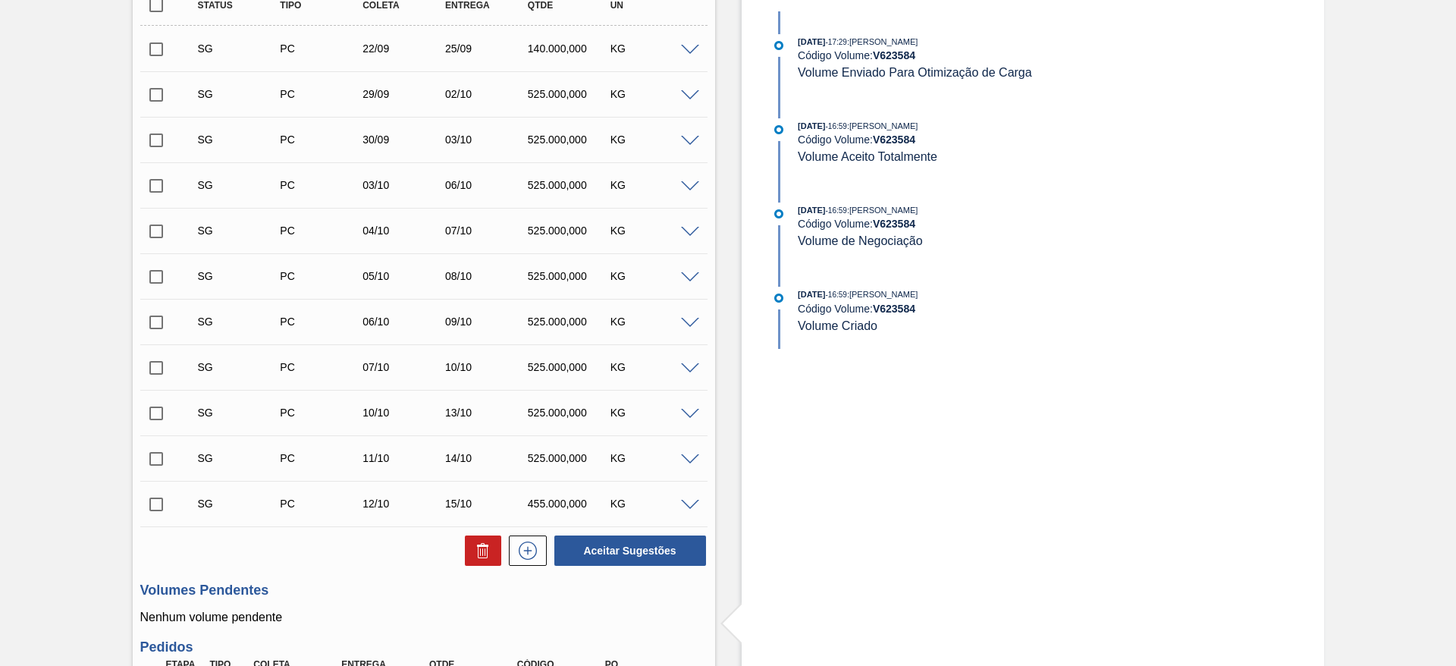
click at [687, 55] on div "SG PC 22/09 25/09 140.000,000 KG" at bounding box center [423, 49] width 567 height 38
click at [691, 47] on span at bounding box center [690, 50] width 18 height 11
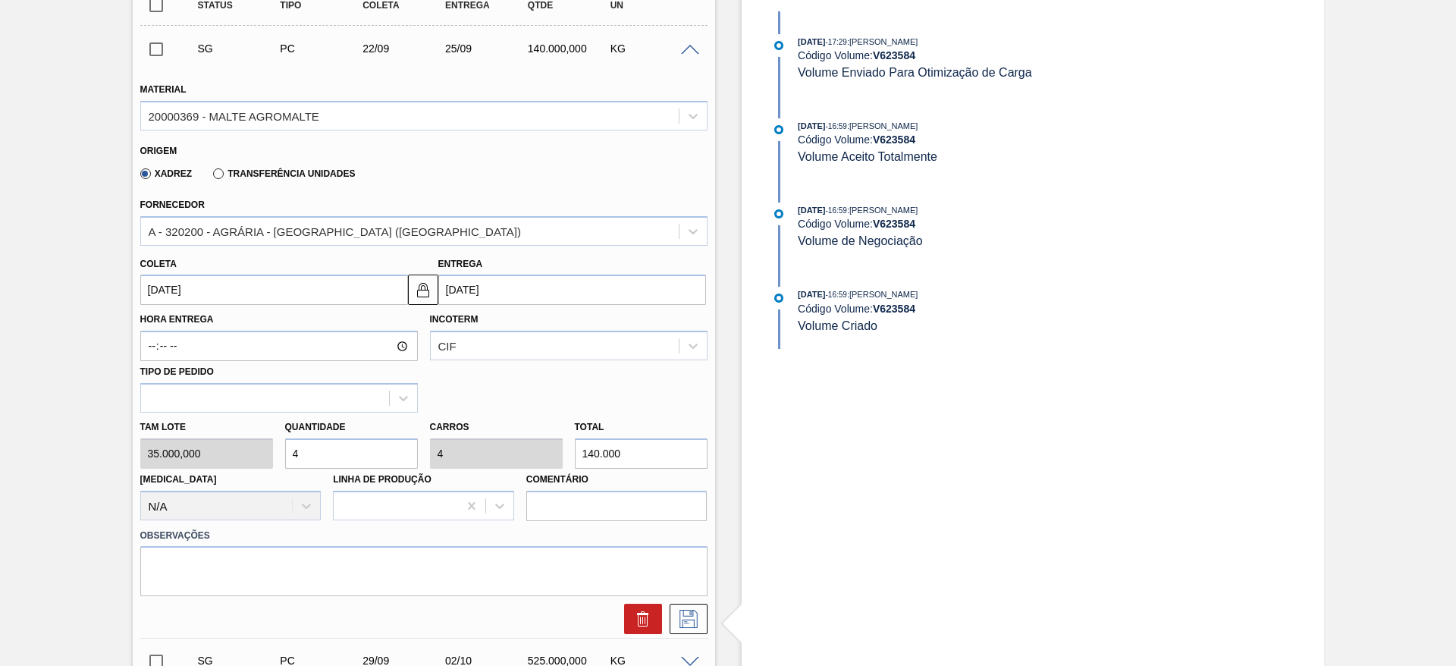
click at [206, 444] on div "[PERSON_NAME] 35.000,000 Quantidade 4 Carros 4 Total 140.000 [MEDICAL_DATA] N/A…" at bounding box center [423, 467] width 579 height 108
type input "1"
type input "35.000"
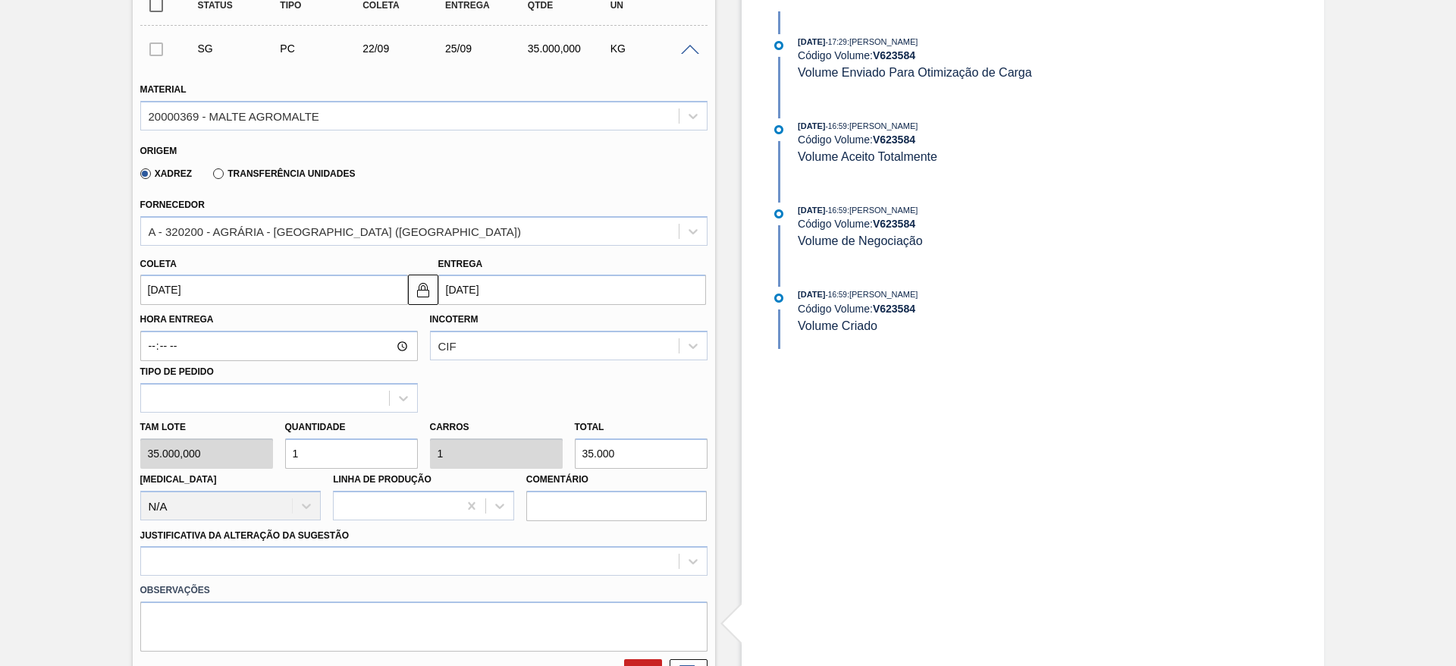
type input "1"
click at [150, 281] on input "[DATE]" at bounding box center [274, 289] width 268 height 30
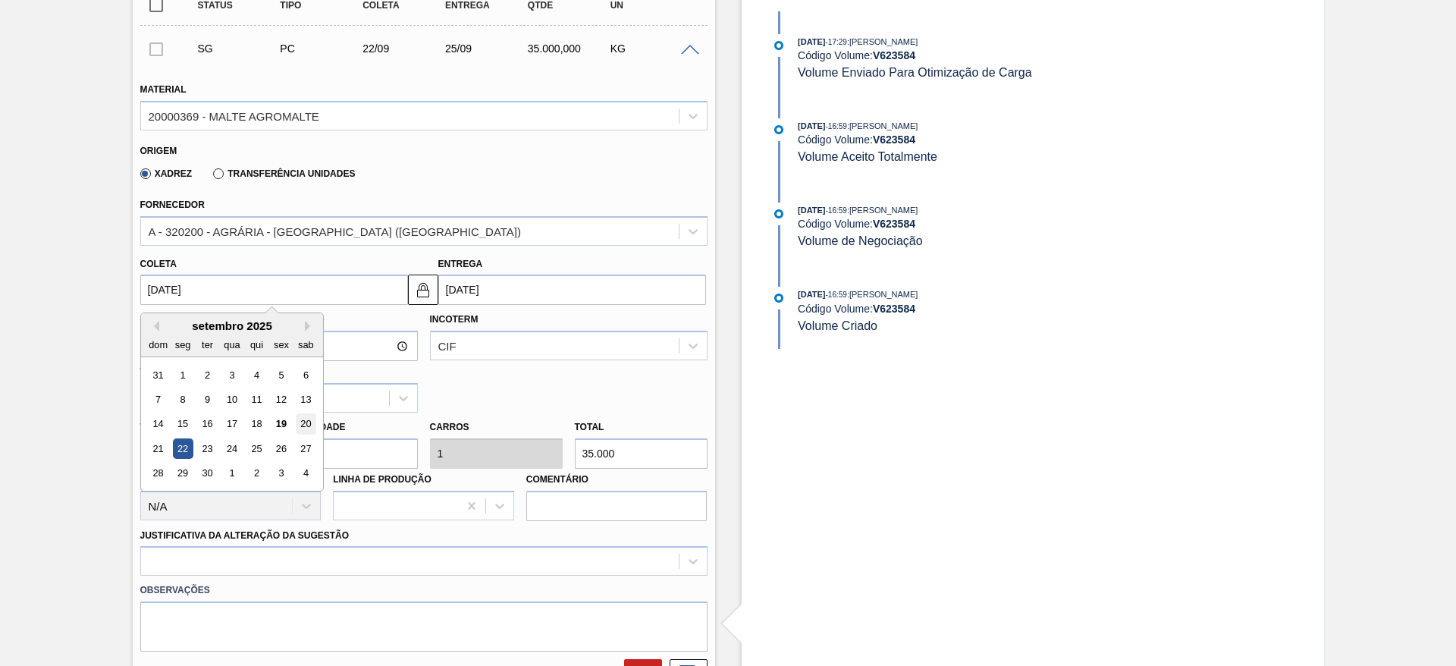
click at [305, 419] on div "20" at bounding box center [305, 424] width 20 height 20
type input "[DATE]"
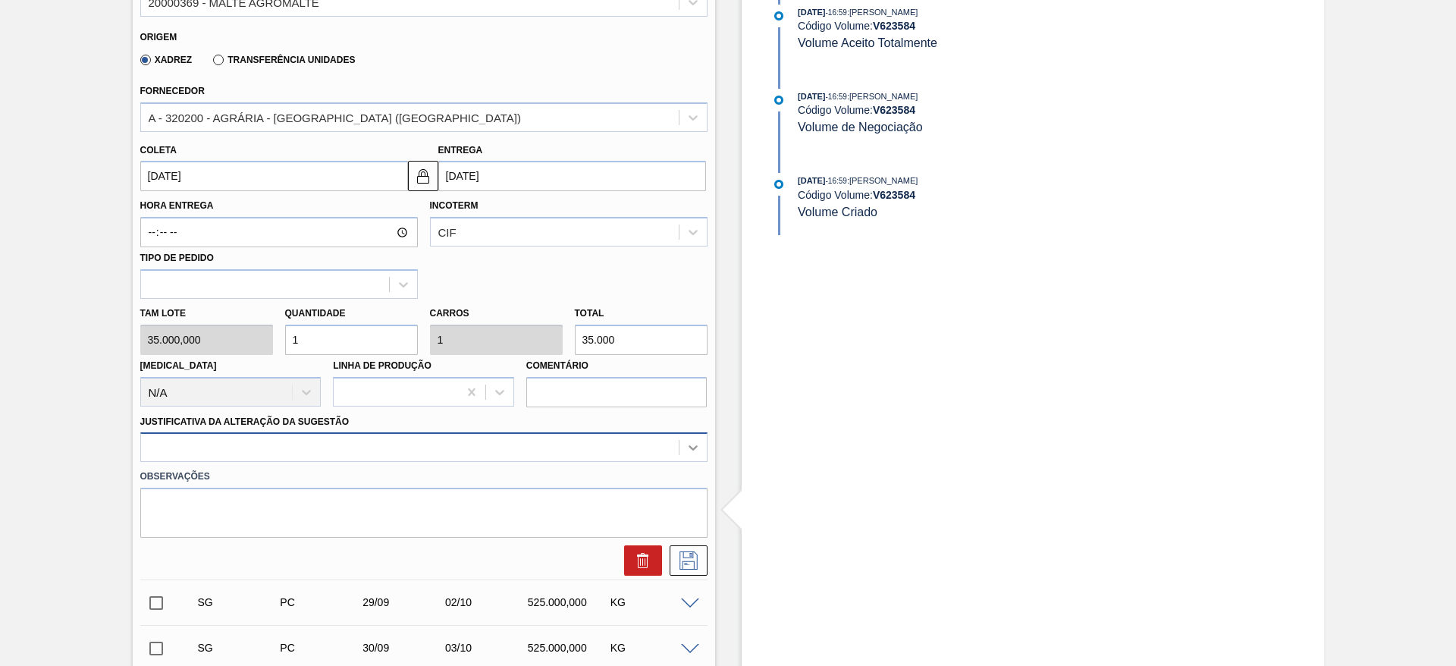
click at [692, 449] on div at bounding box center [423, 447] width 567 height 30
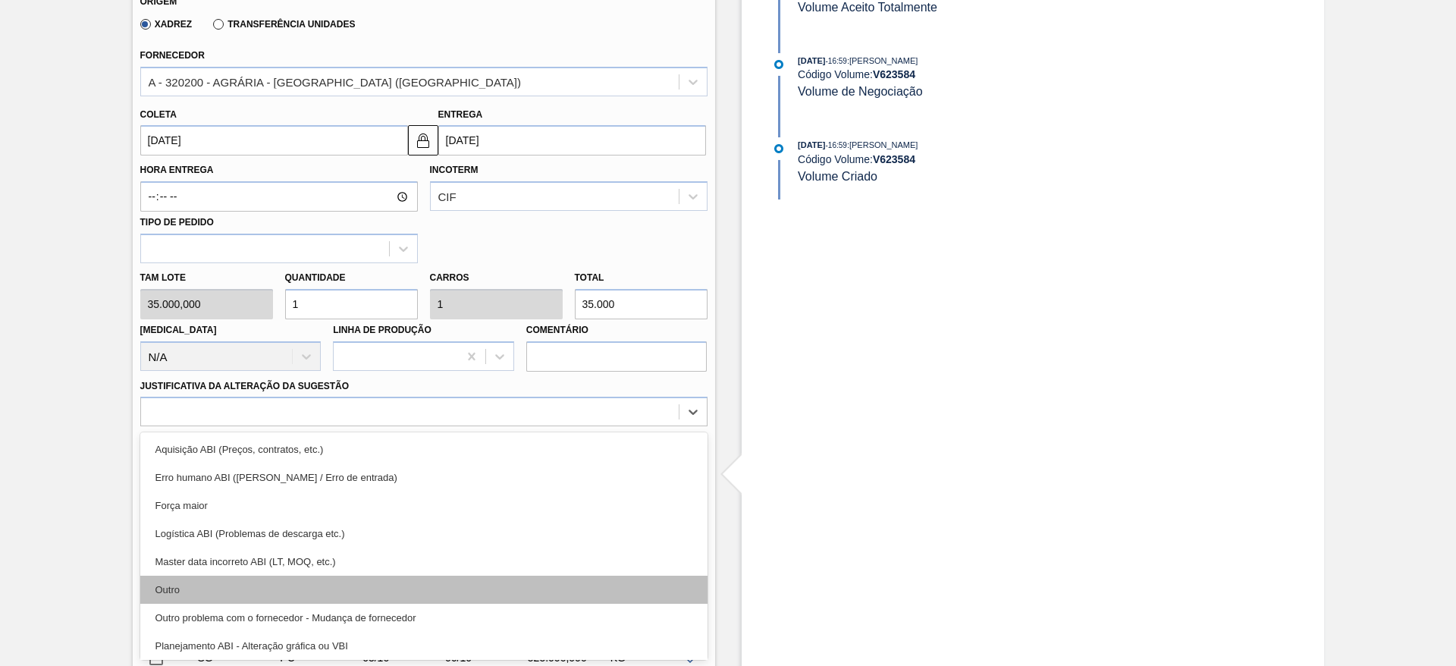
click at [171, 588] on div "Outro" at bounding box center [423, 590] width 567 height 28
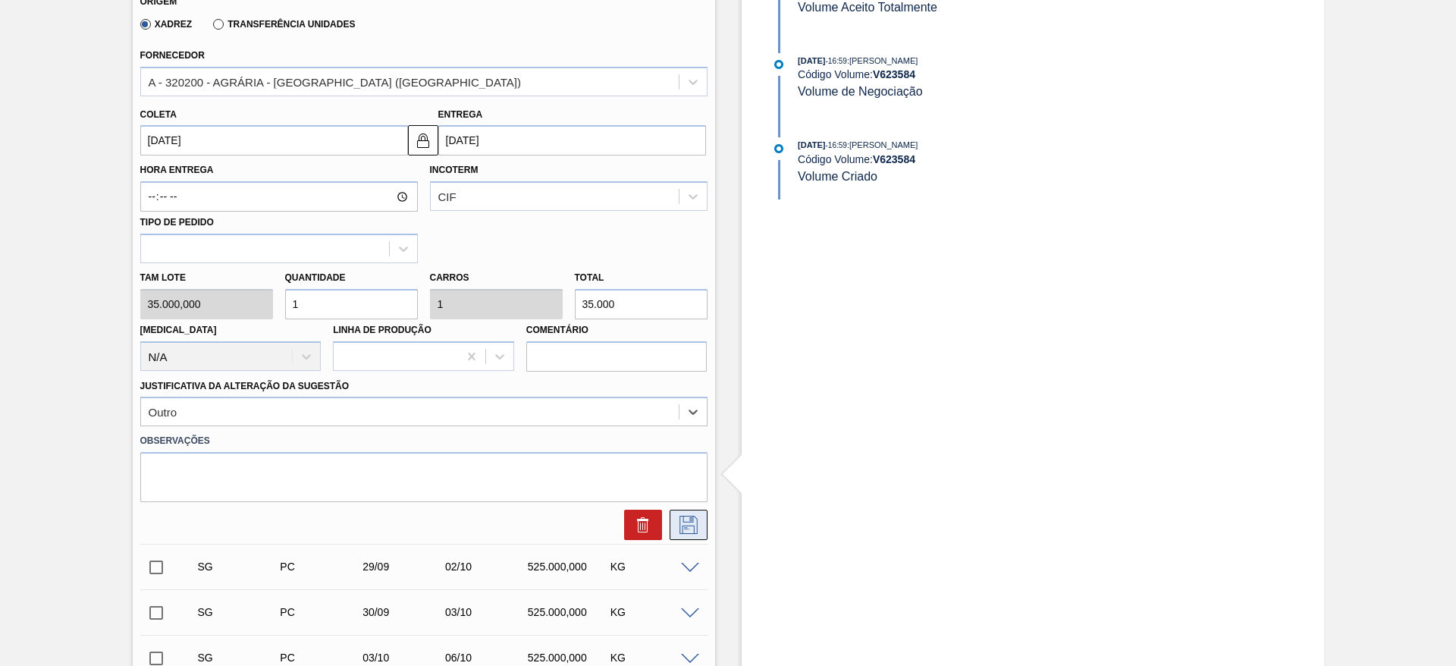
click at [689, 530] on icon at bounding box center [688, 525] width 24 height 18
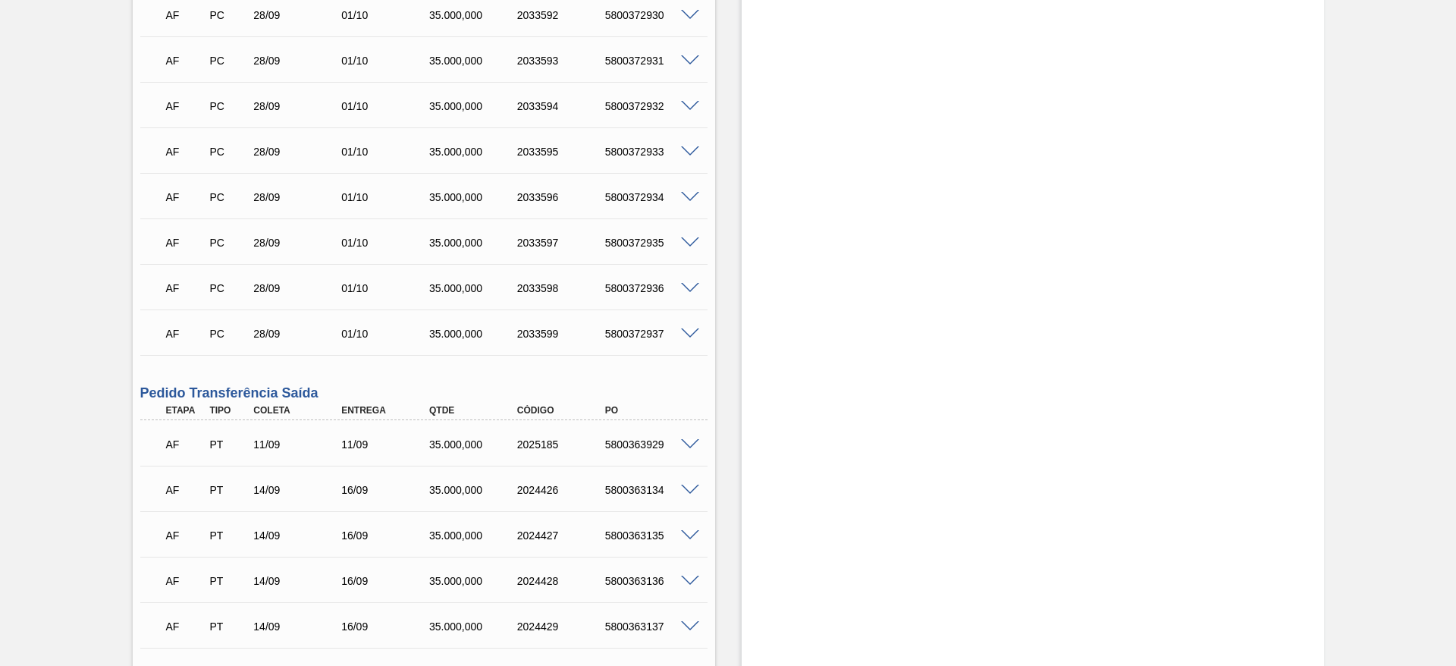
scroll to position [6633, 0]
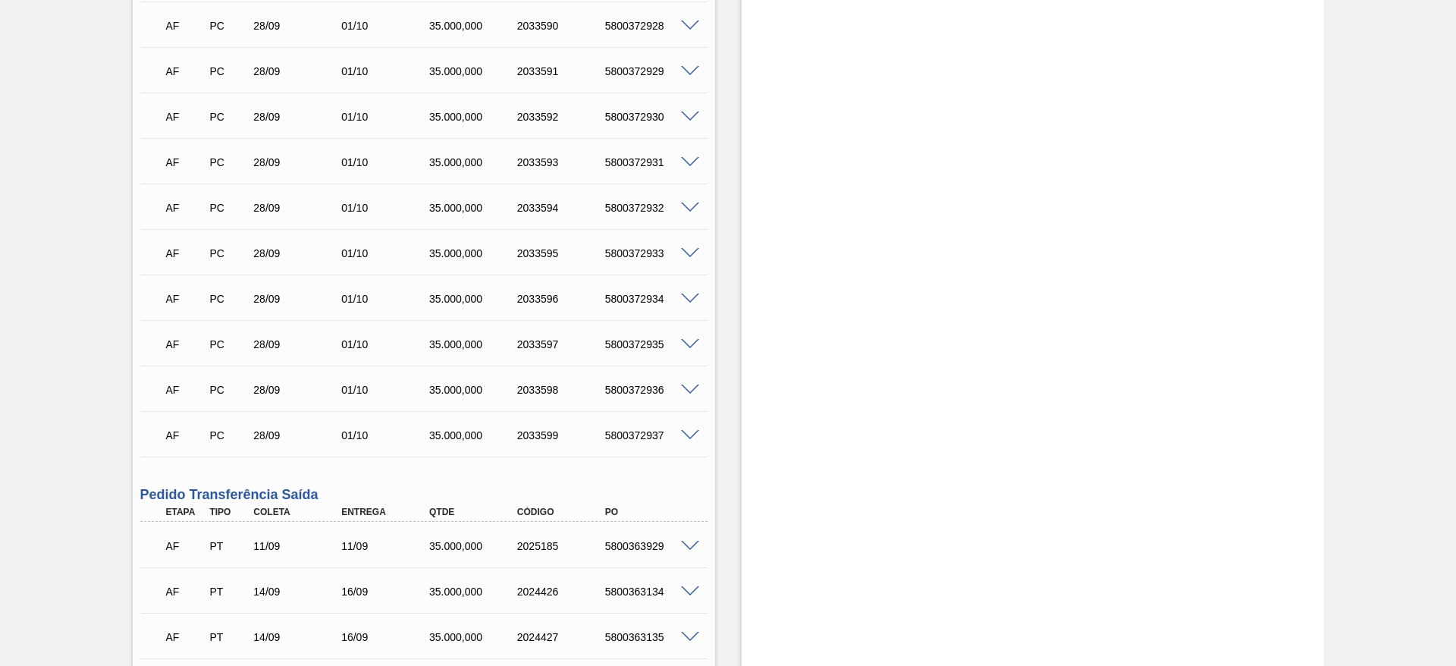
click at [689, 431] on span at bounding box center [690, 435] width 18 height 11
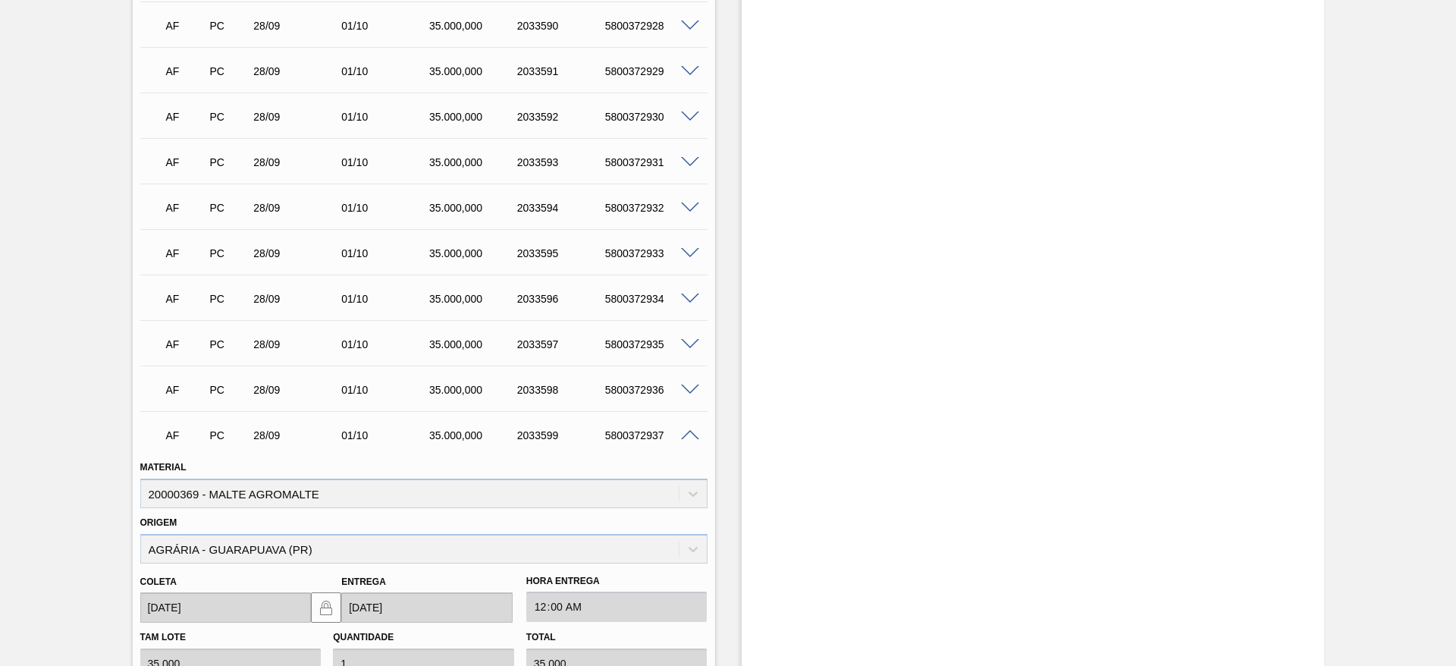
scroll to position [6974, 0]
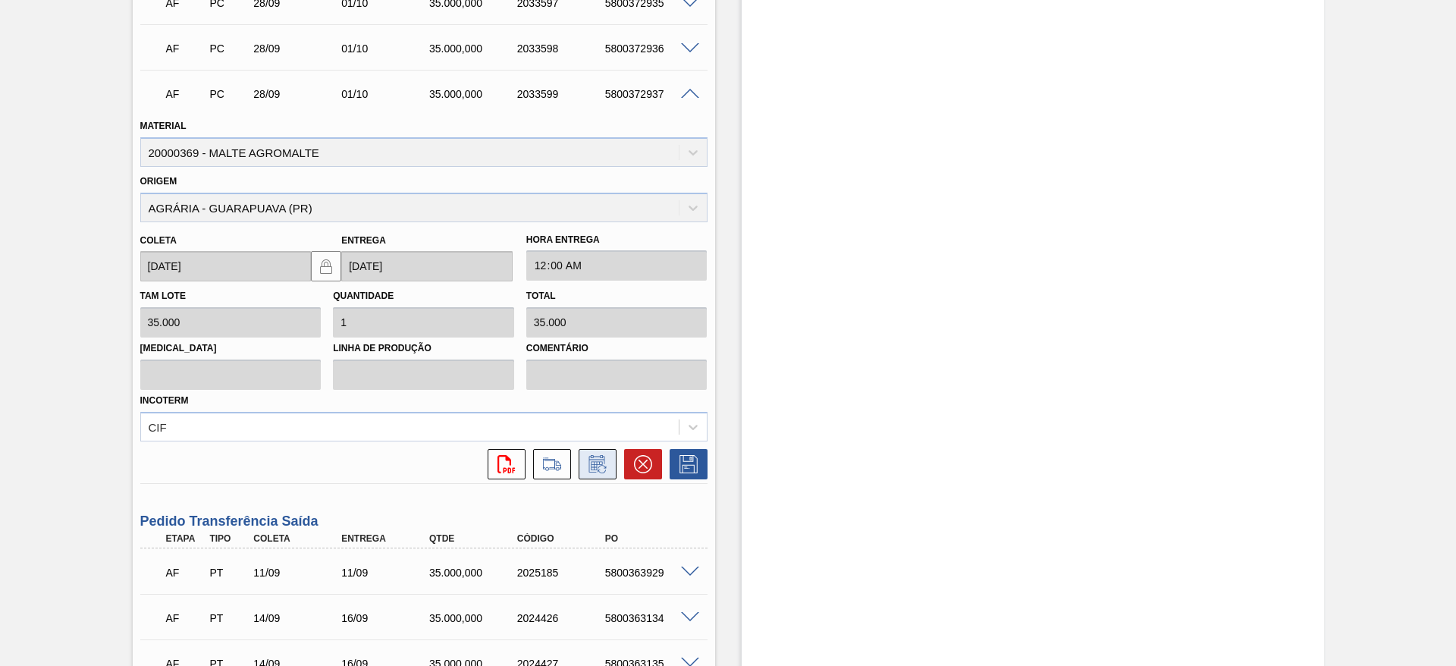
click at [604, 465] on icon at bounding box center [597, 464] width 24 height 18
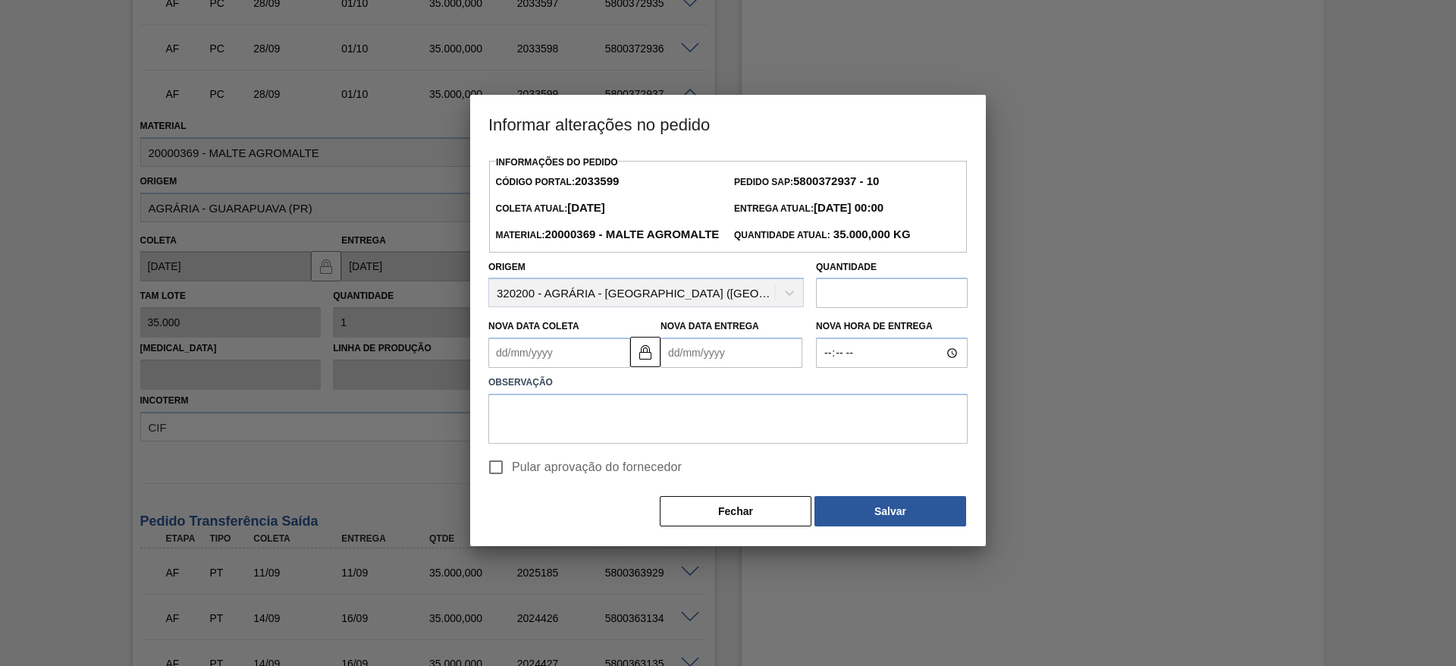
click at [498, 483] on input "Pular aprovação do fornecedor" at bounding box center [496, 467] width 32 height 32
checkbox input "true"
click at [500, 368] on Coleta2033599 "Nova Data Coleta" at bounding box center [559, 352] width 142 height 30
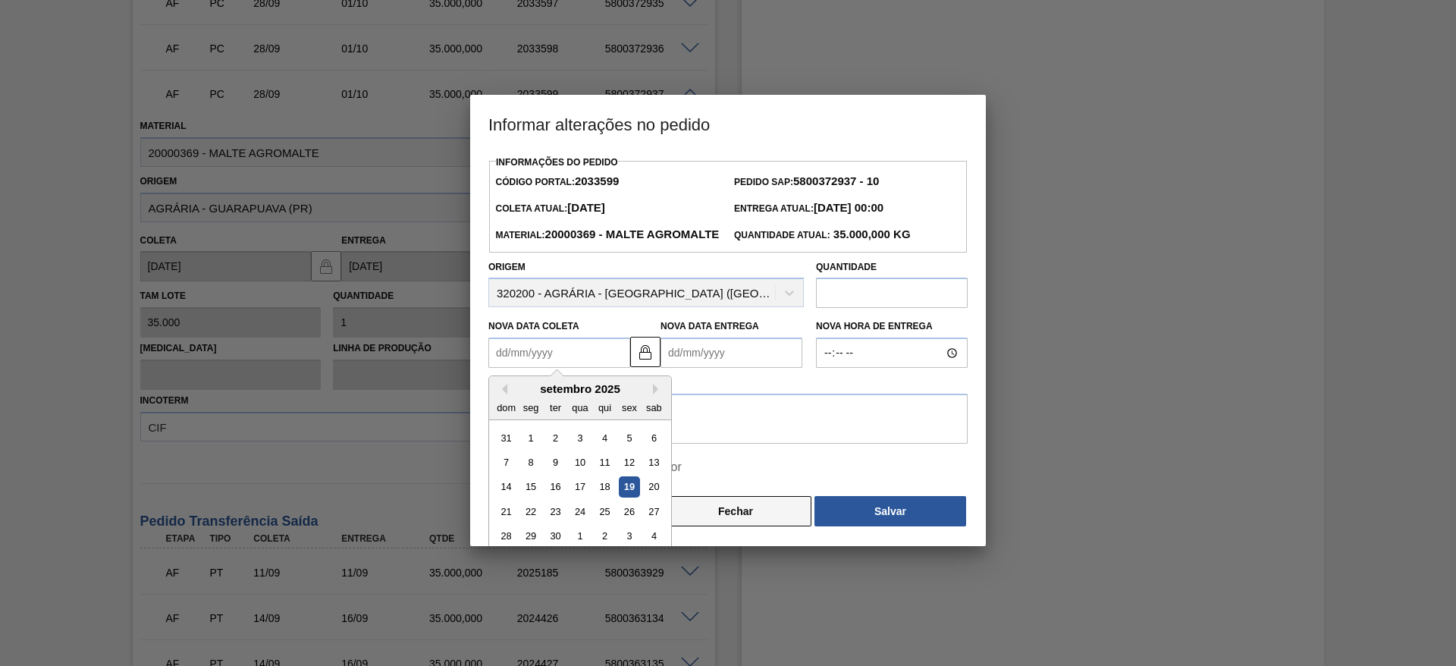
click at [730, 526] on button "Fechar" at bounding box center [736, 511] width 152 height 30
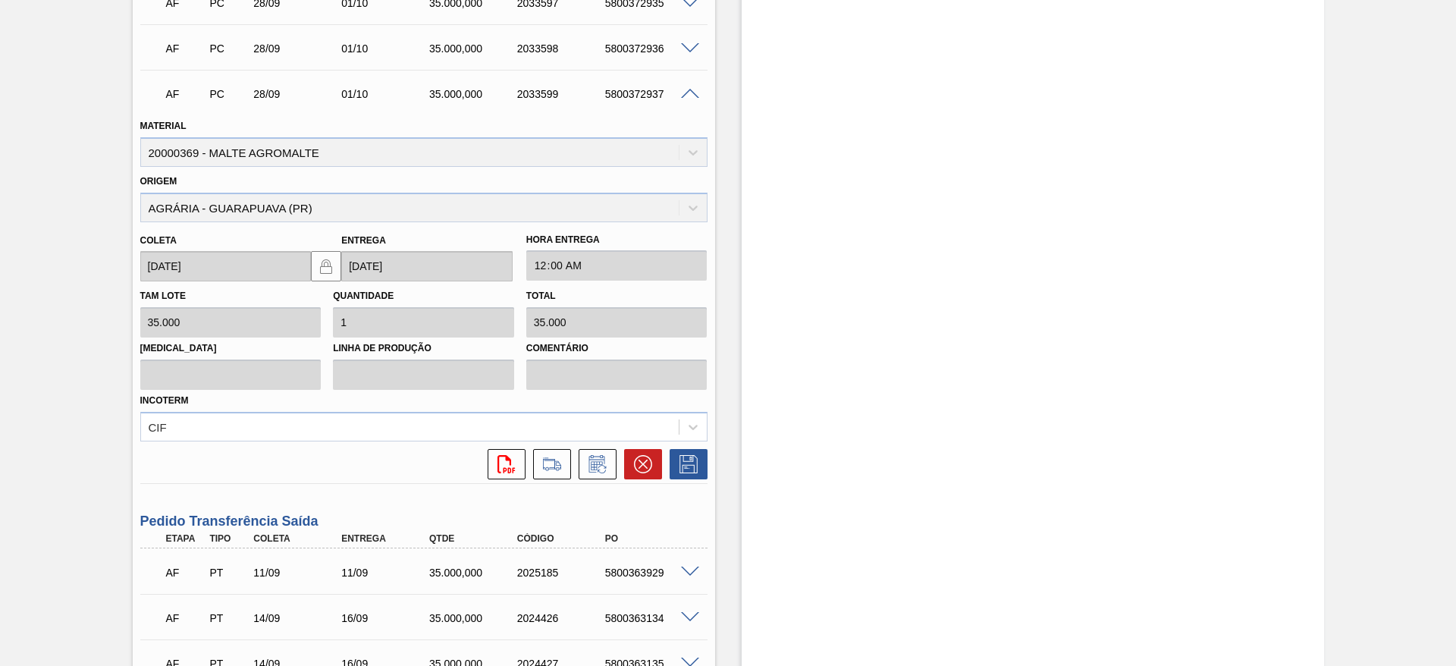
click at [691, 98] on div "5800372937" at bounding box center [650, 94] width 99 height 12
click at [687, 89] on span at bounding box center [690, 94] width 18 height 11
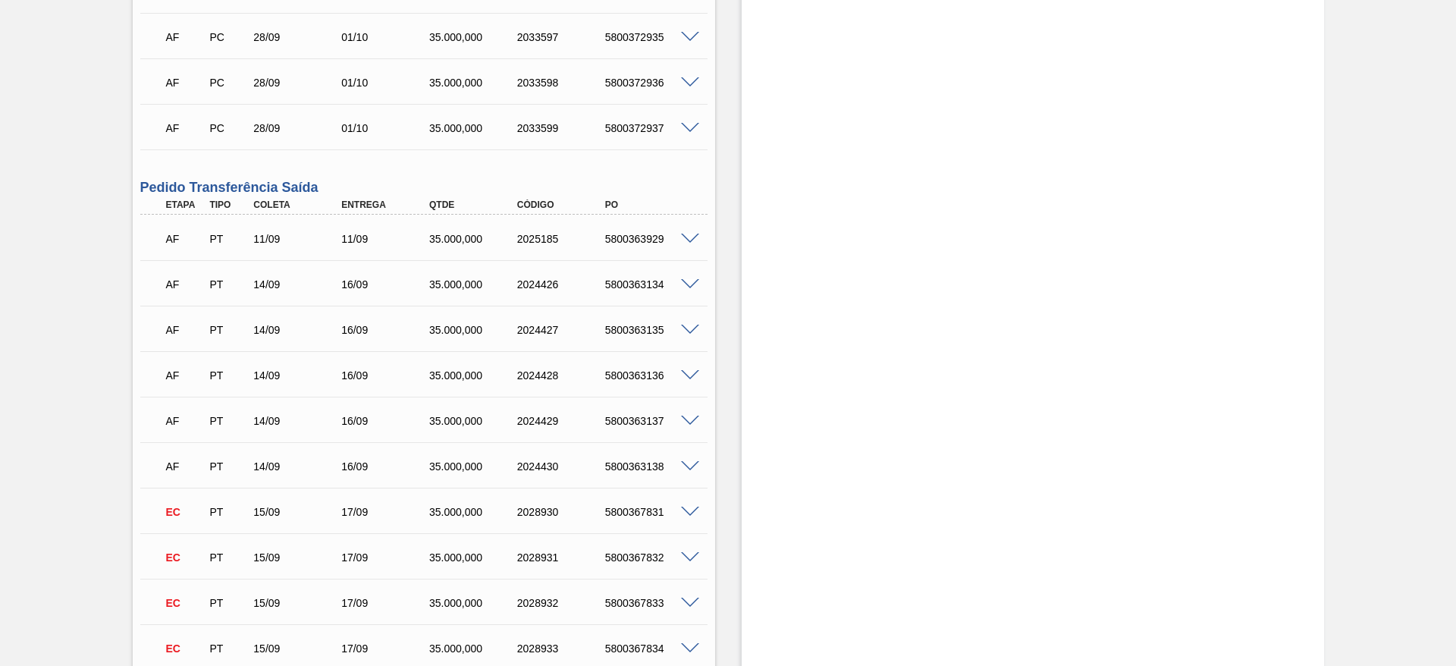
scroll to position [6824, 0]
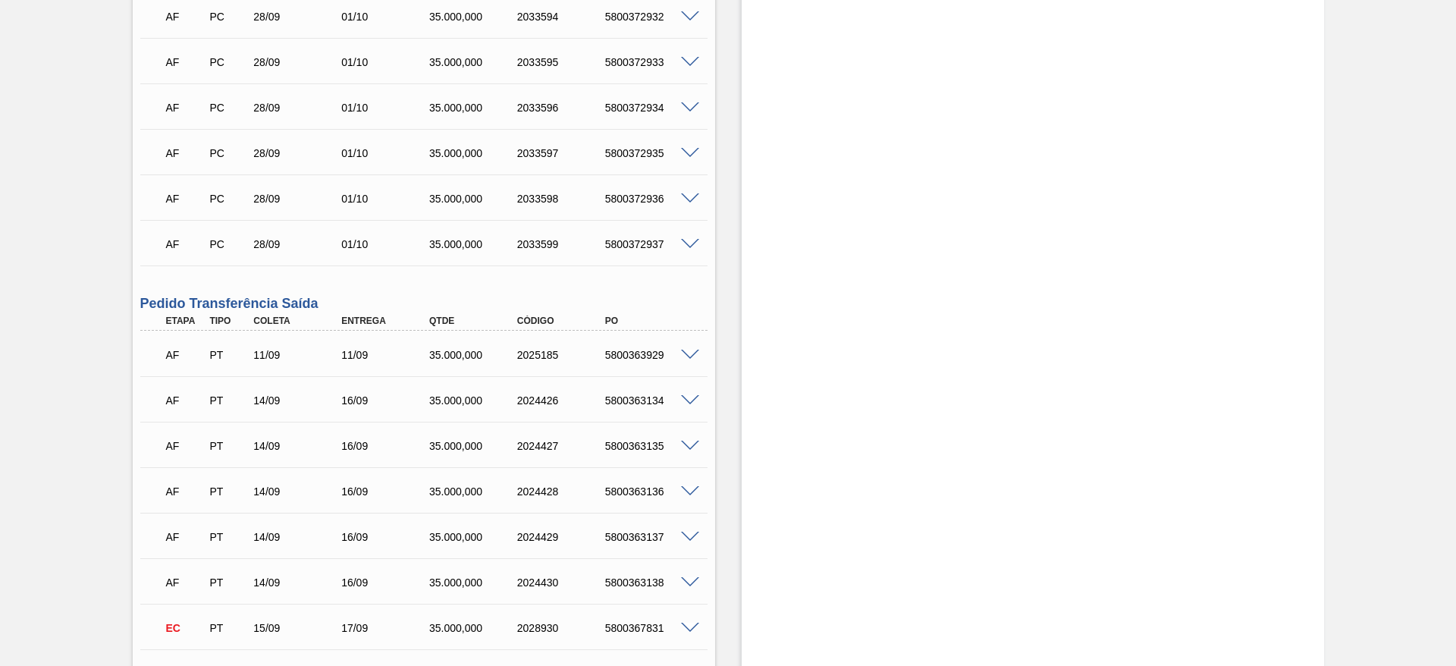
click at [691, 240] on span at bounding box center [690, 244] width 18 height 11
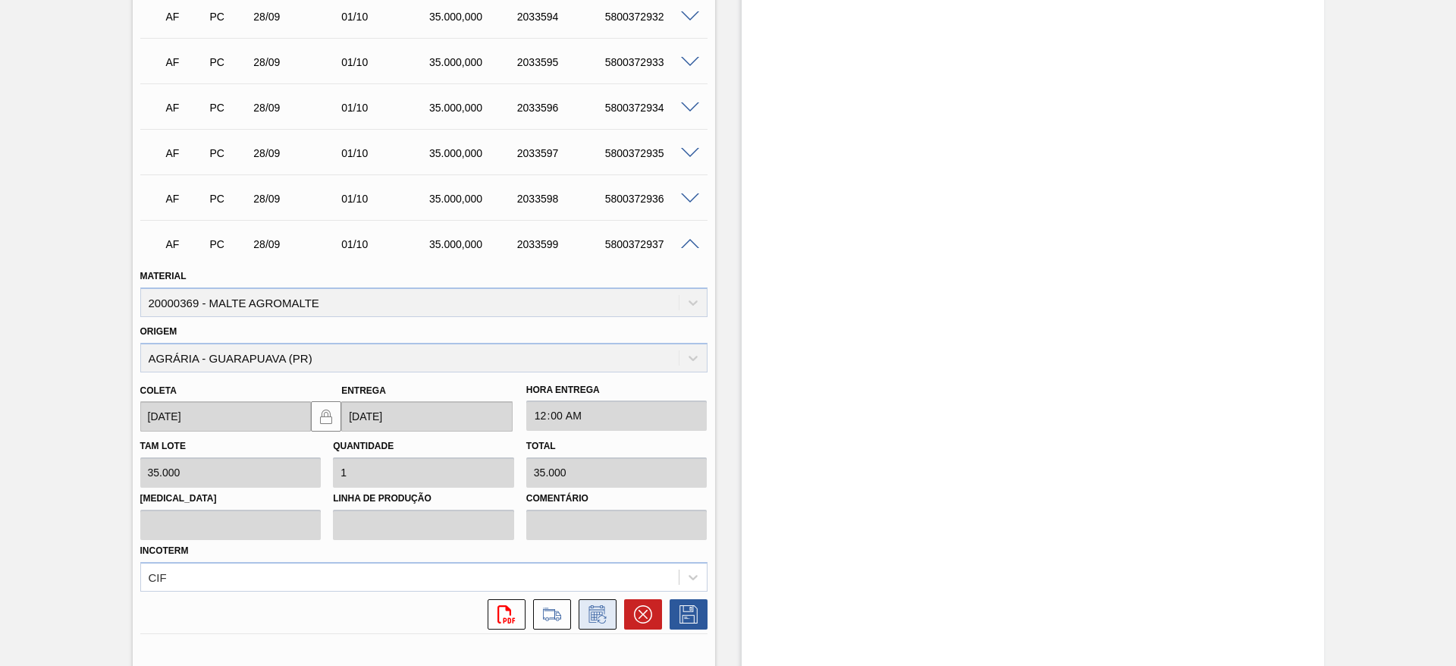
click at [598, 619] on icon at bounding box center [597, 614] width 24 height 18
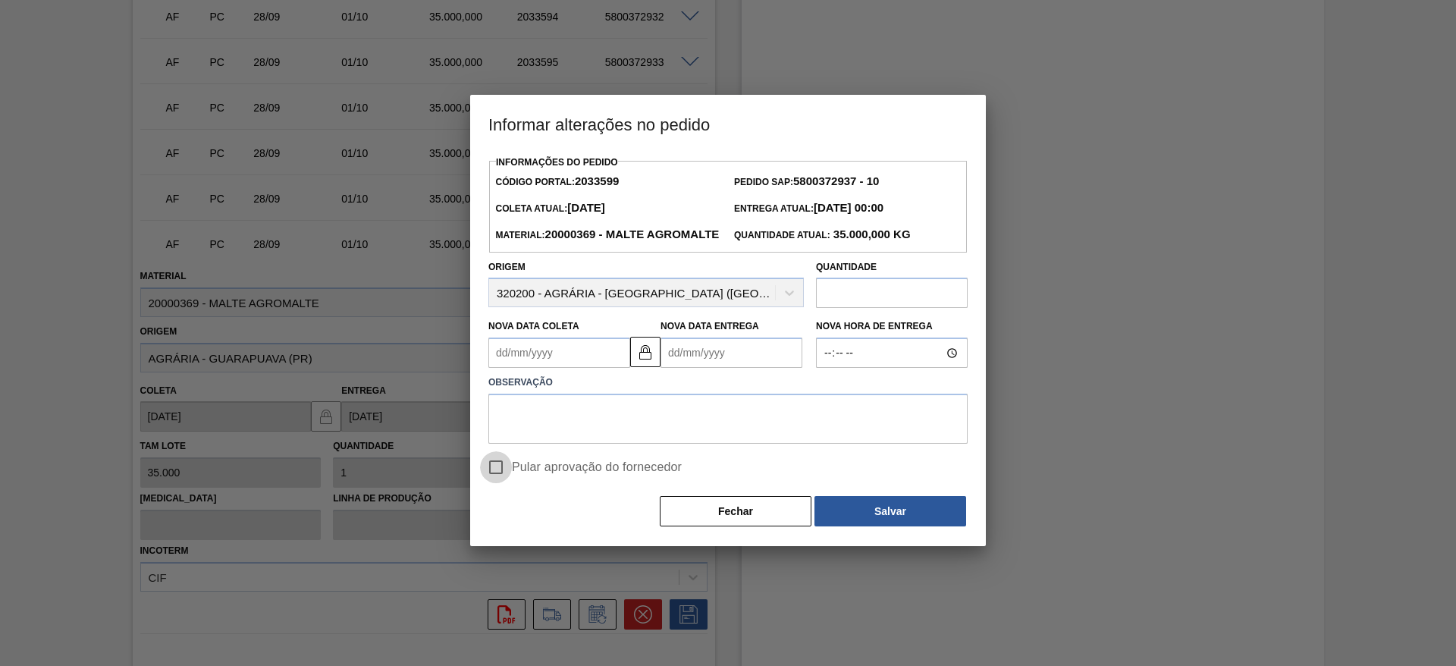
click at [493, 483] on input "Pular aprovação do fornecedor" at bounding box center [496, 467] width 32 height 32
checkbox input "true"
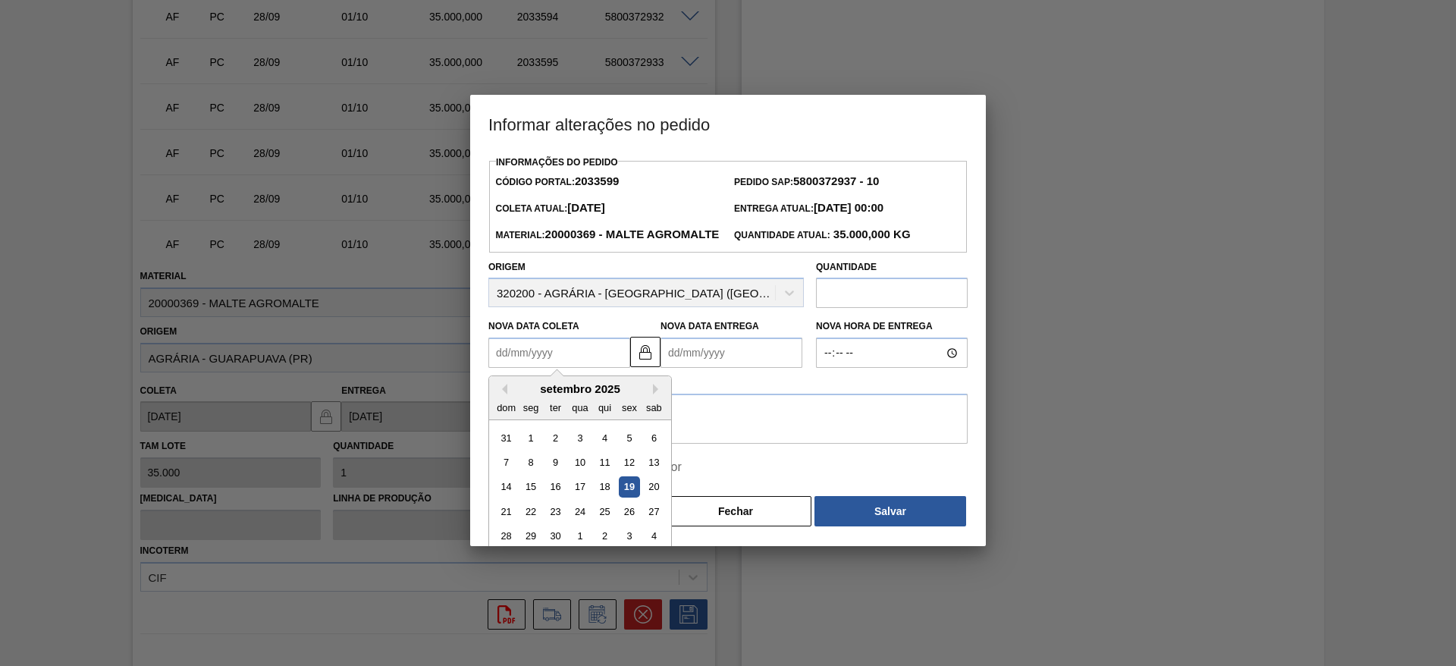
click at [501, 368] on Coleta2033599 "Nova Data Coleta" at bounding box center [559, 352] width 142 height 30
click at [502, 522] on div "21" at bounding box center [506, 511] width 20 height 20
type Coleta2033599 "[DATE]"
type Entrega2033599 "[DATE]"
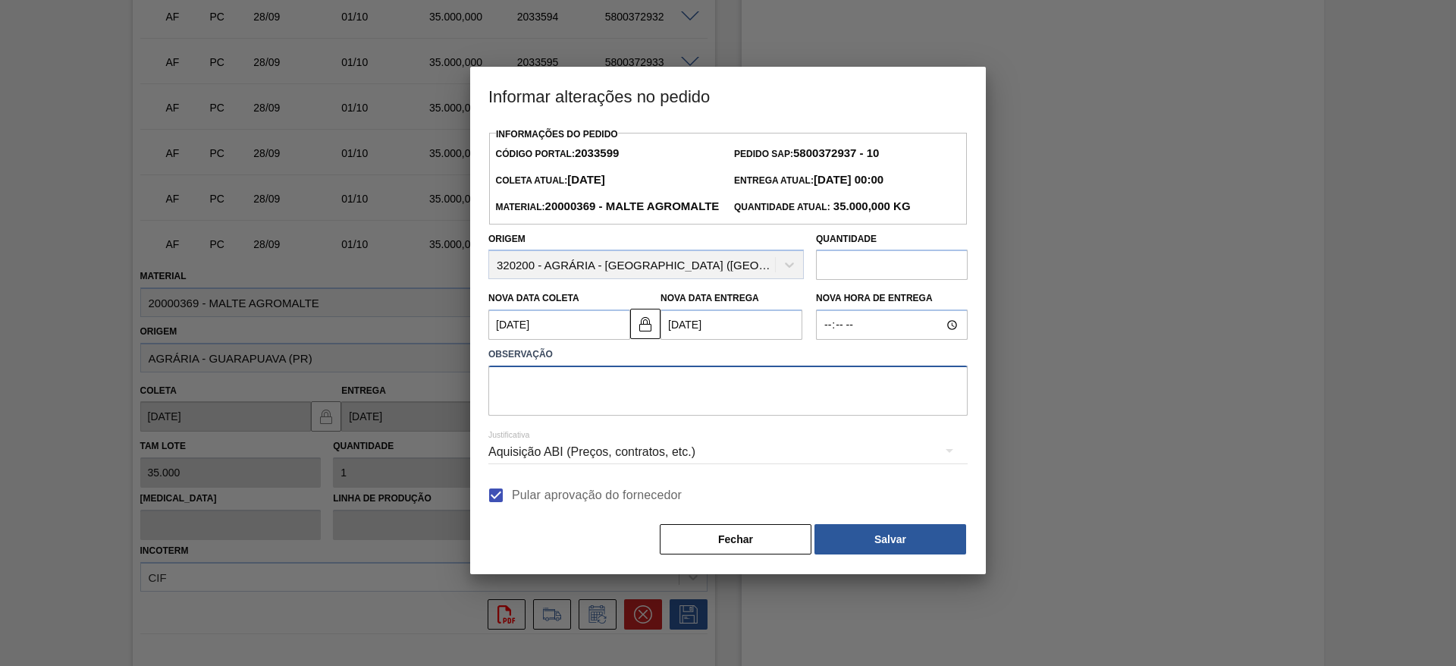
click at [524, 401] on textarea at bounding box center [727, 390] width 479 height 50
type textarea "."
click at [896, 554] on button "Salvar" at bounding box center [890, 539] width 152 height 30
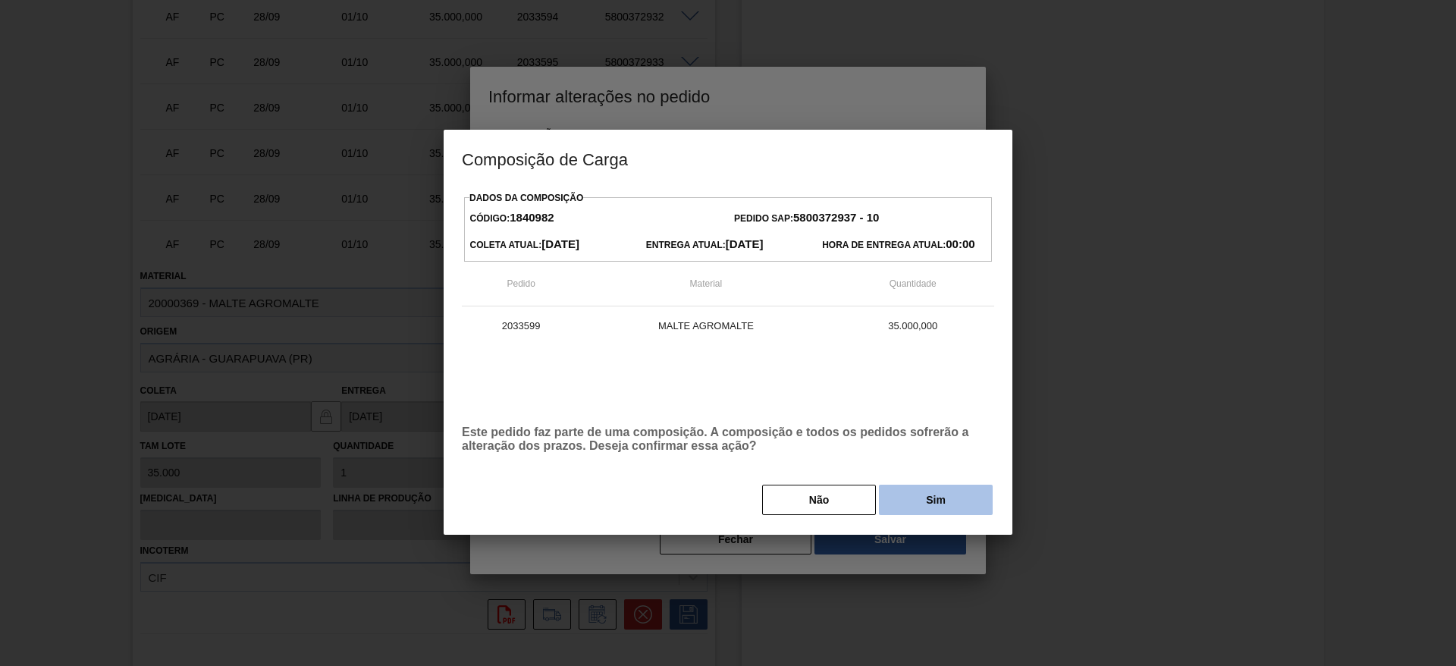
click at [912, 494] on button "Sim" at bounding box center [936, 500] width 114 height 30
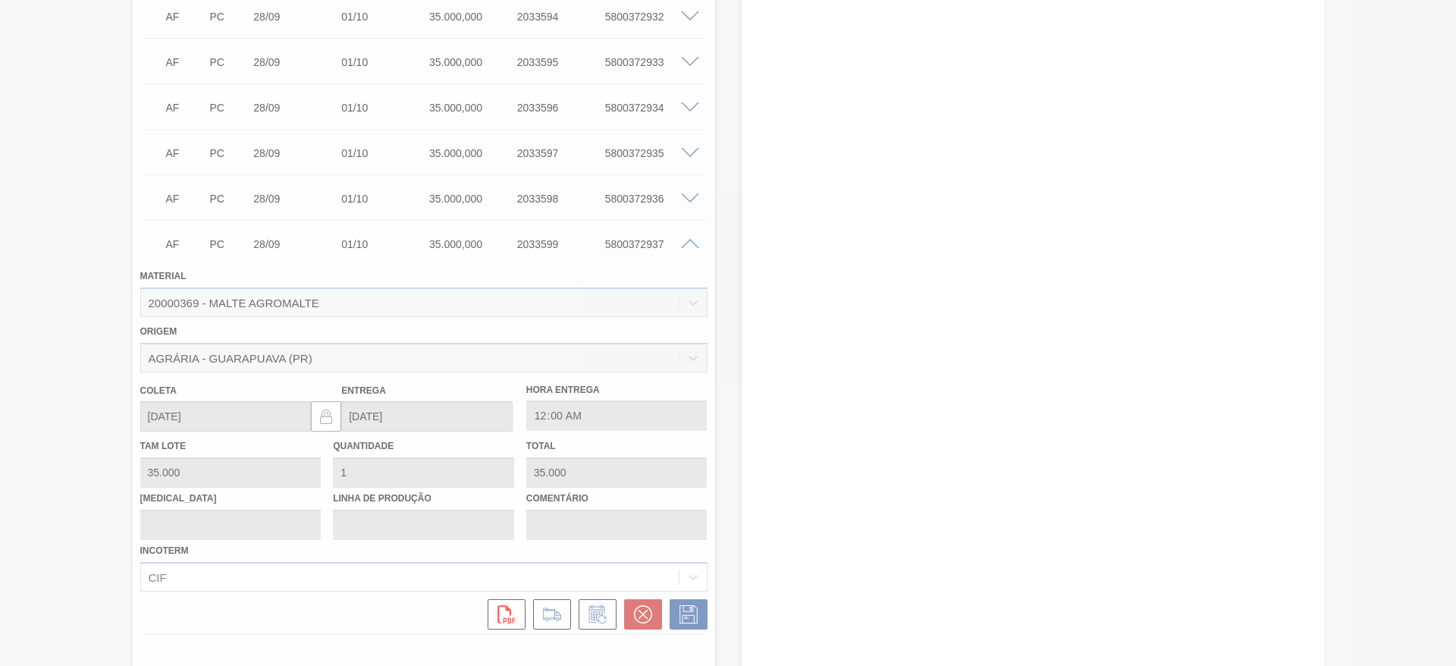
type input "."
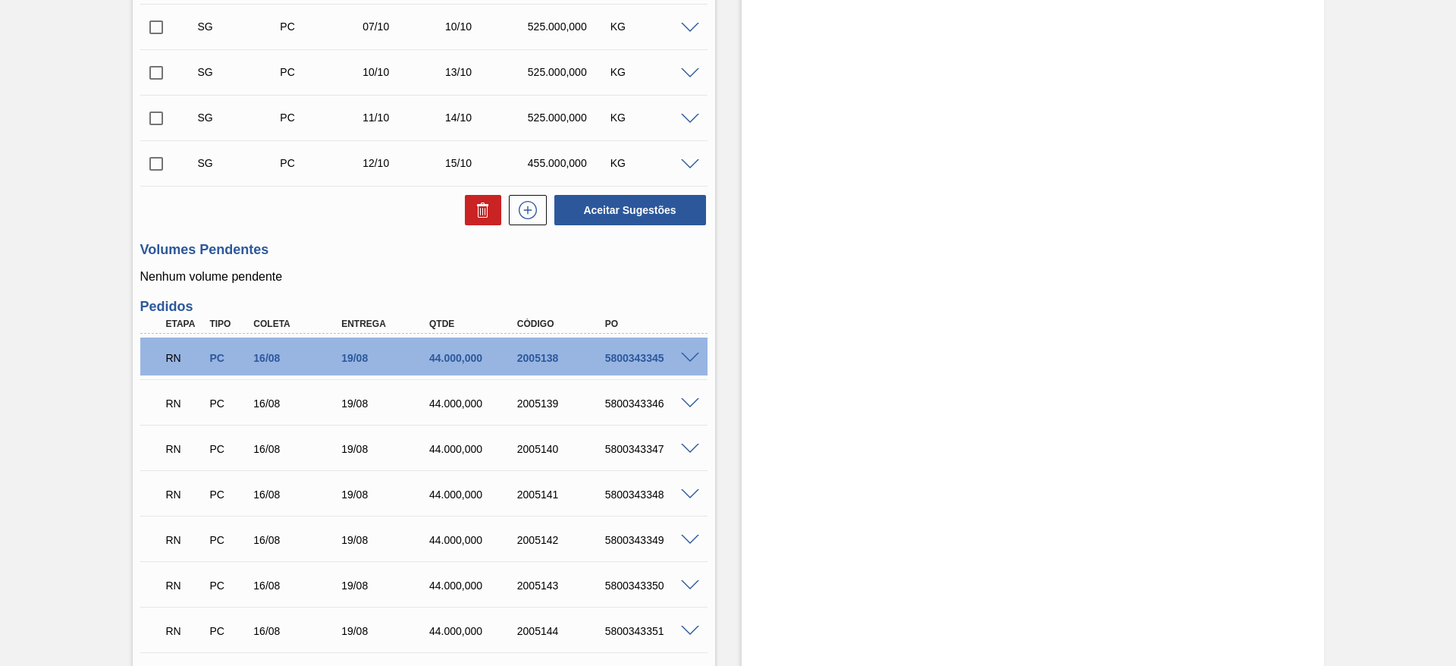
scroll to position [272, 0]
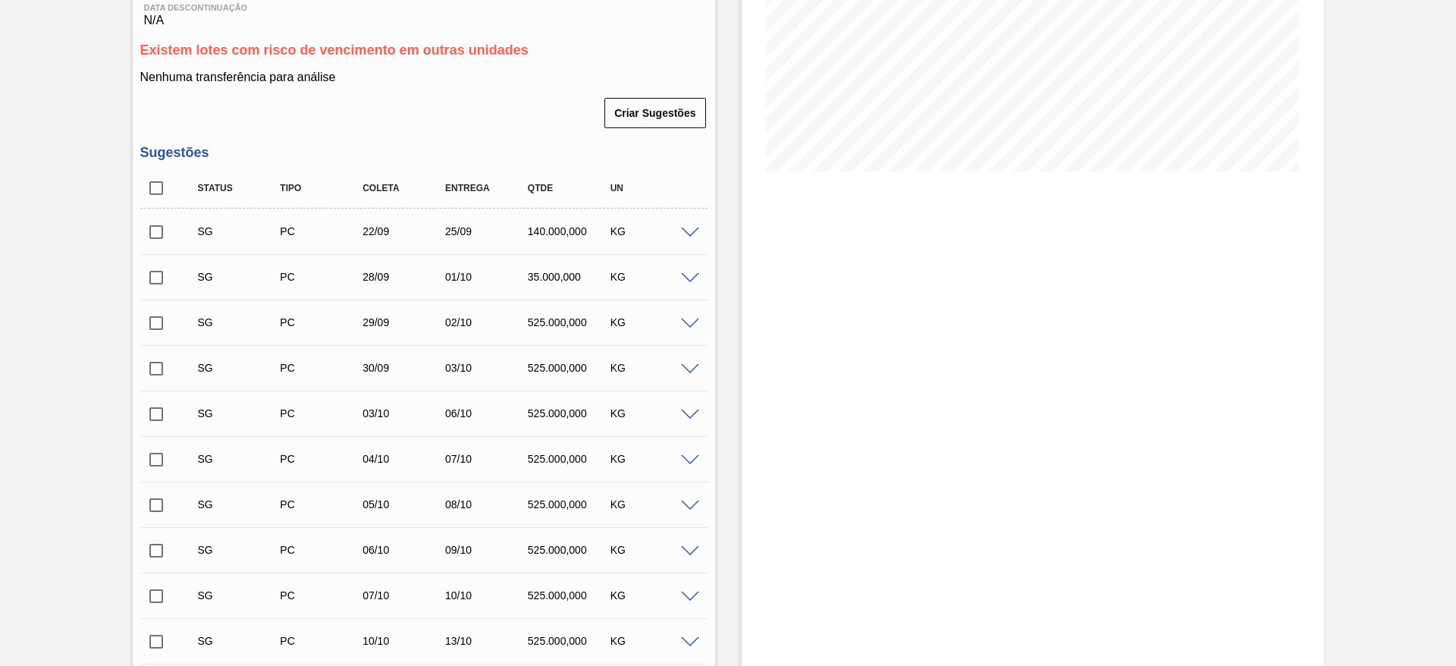
click at [689, 231] on span at bounding box center [690, 232] width 18 height 11
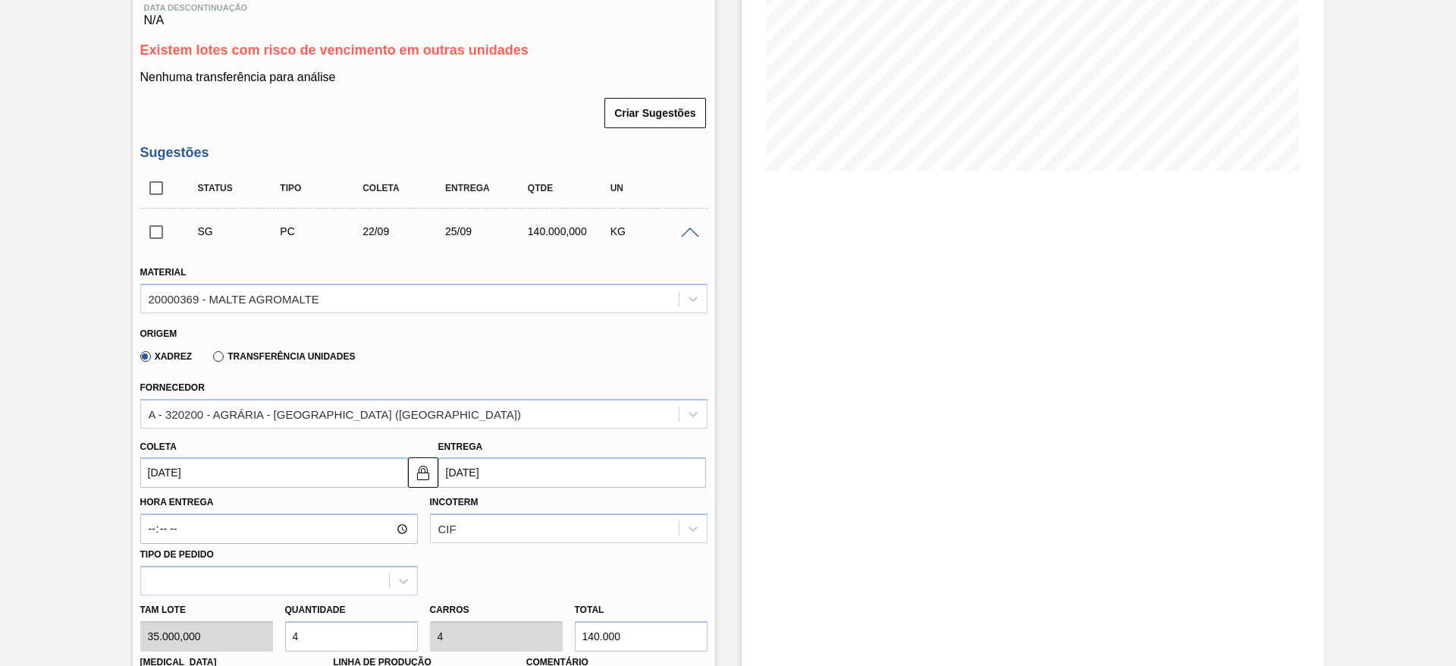
click at [686, 233] on span at bounding box center [690, 232] width 18 height 11
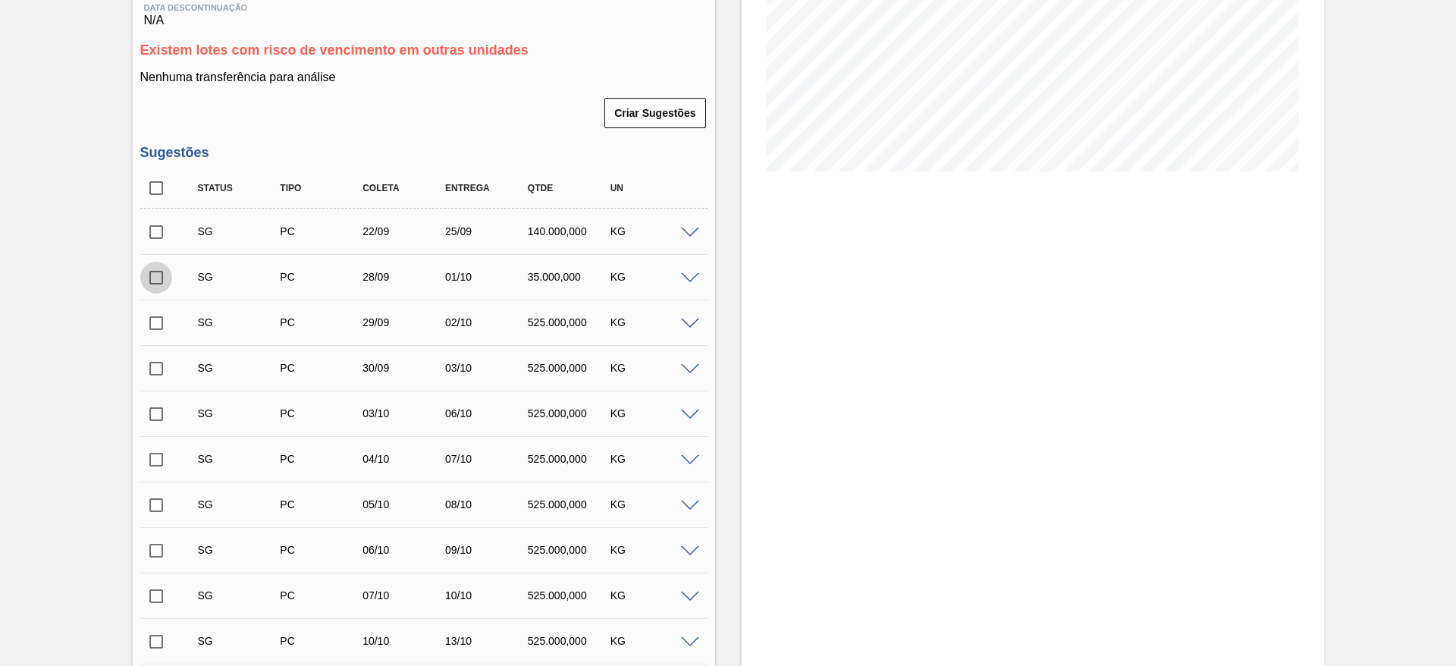
click at [160, 277] on input "checkbox" at bounding box center [156, 278] width 32 height 32
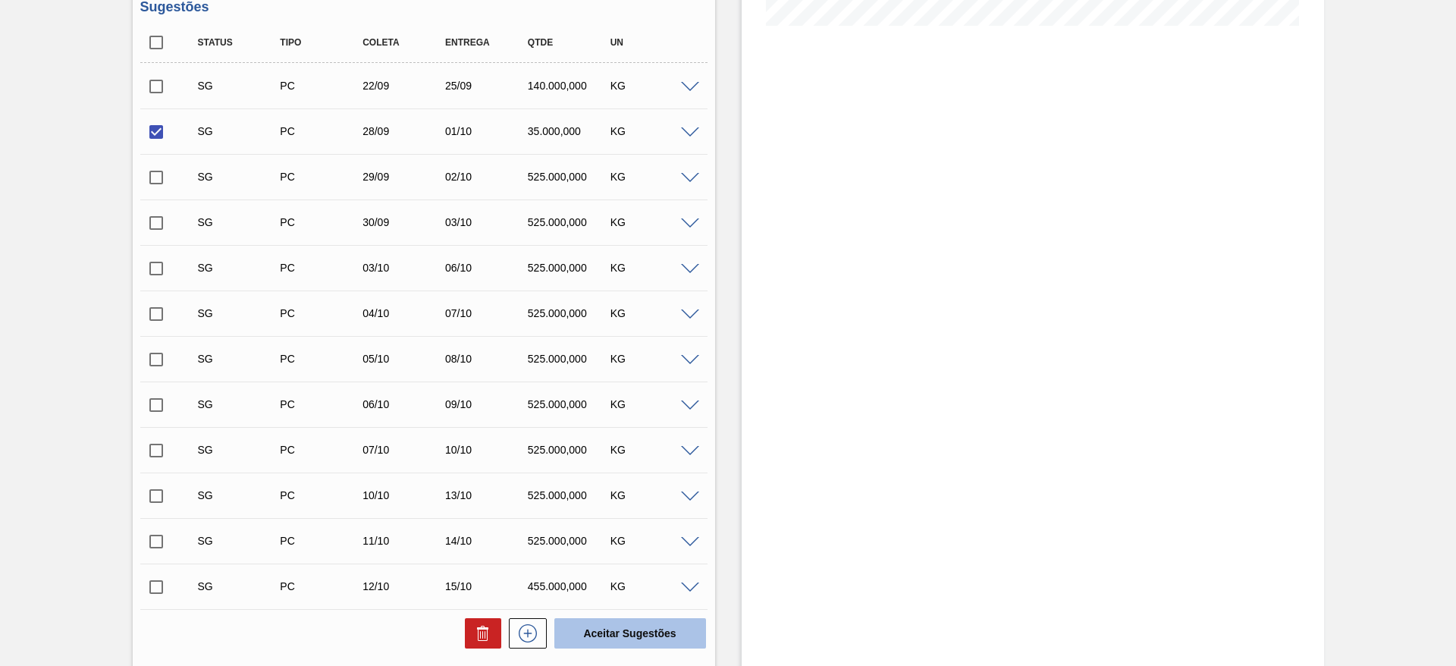
scroll to position [613, 0]
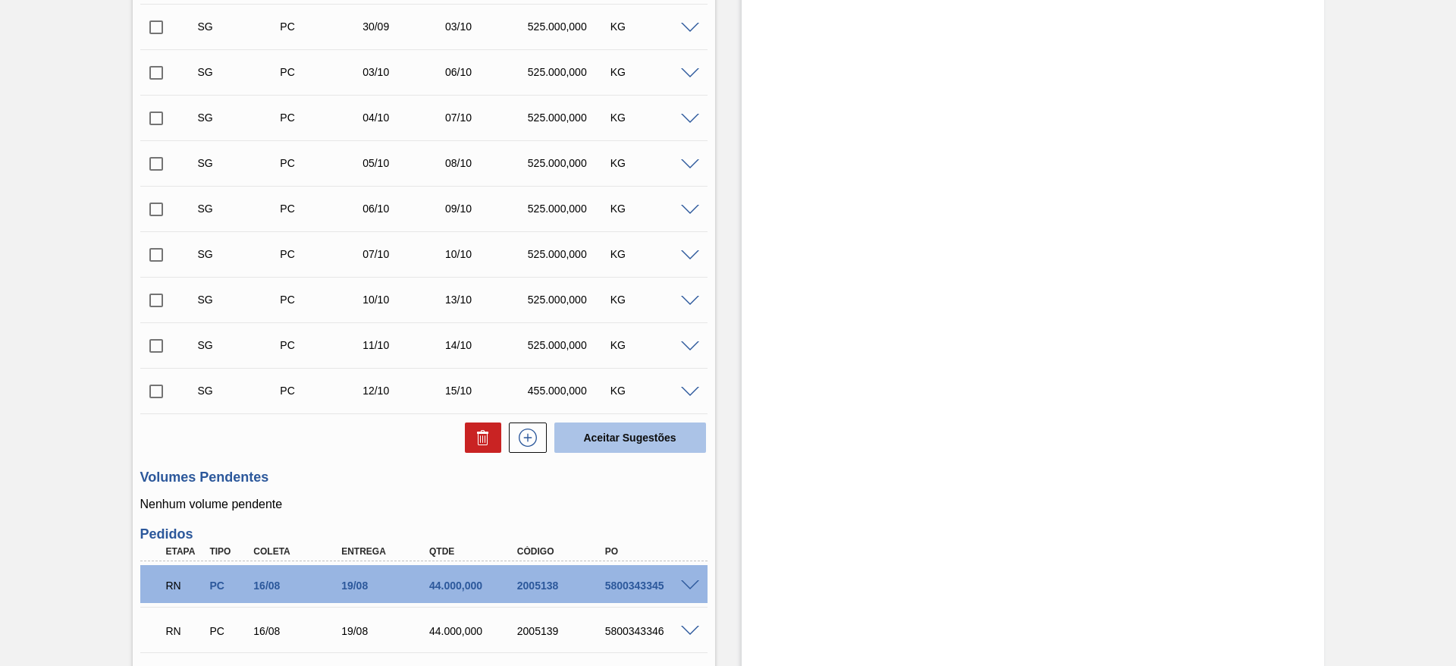
click at [645, 434] on button "Aceitar Sugestões" at bounding box center [630, 437] width 152 height 30
checkbox input "false"
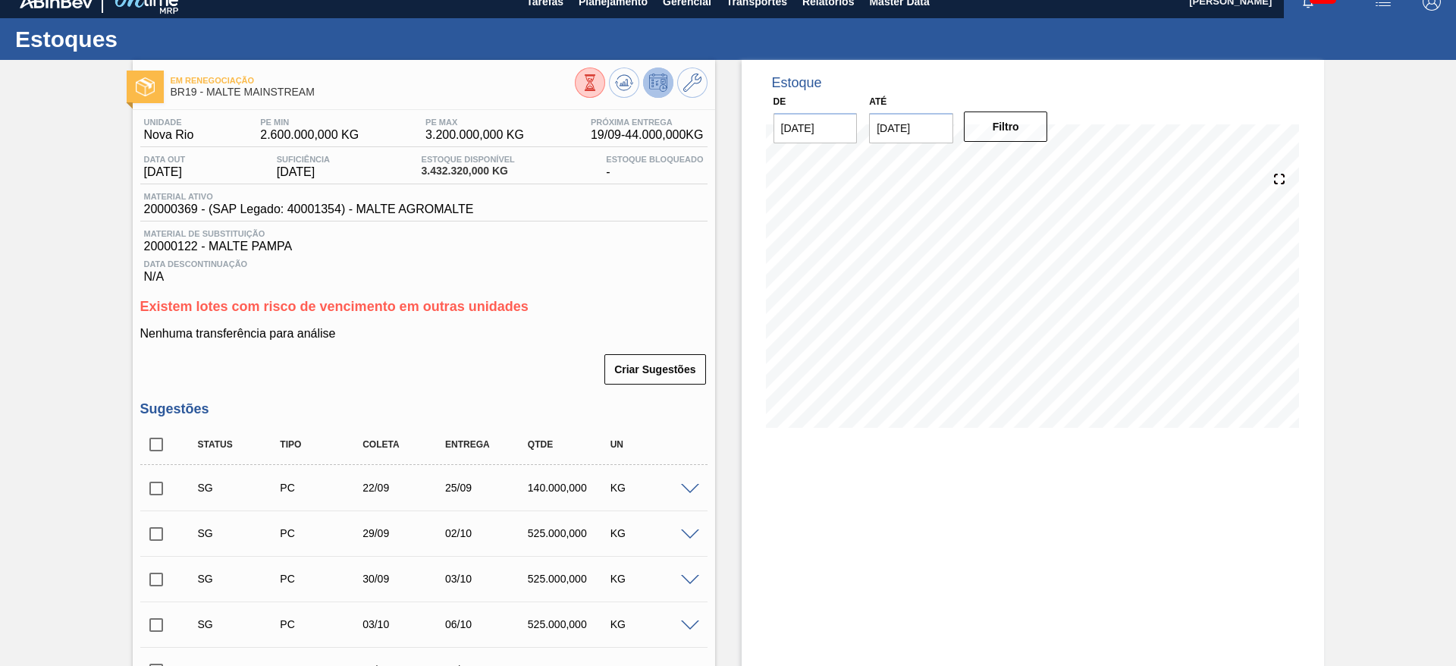
scroll to position [0, 0]
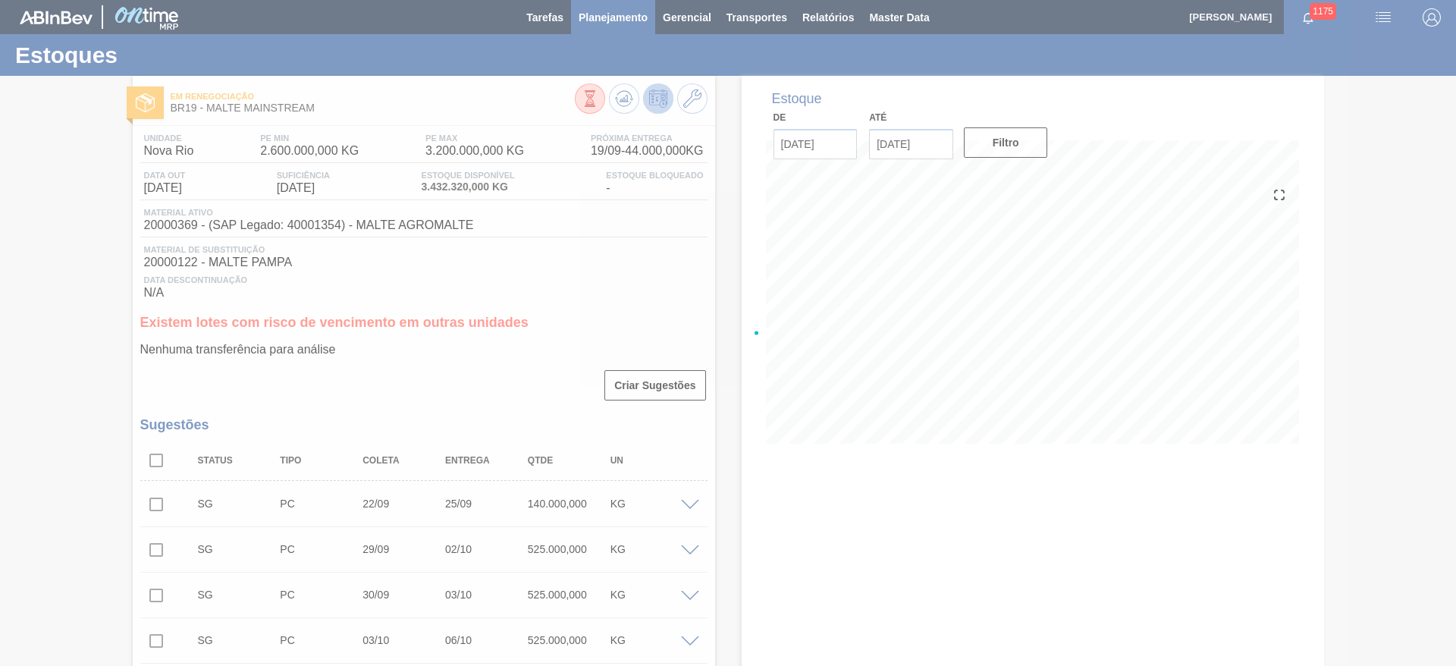
click at [604, 16] on div at bounding box center [728, 333] width 1456 height 666
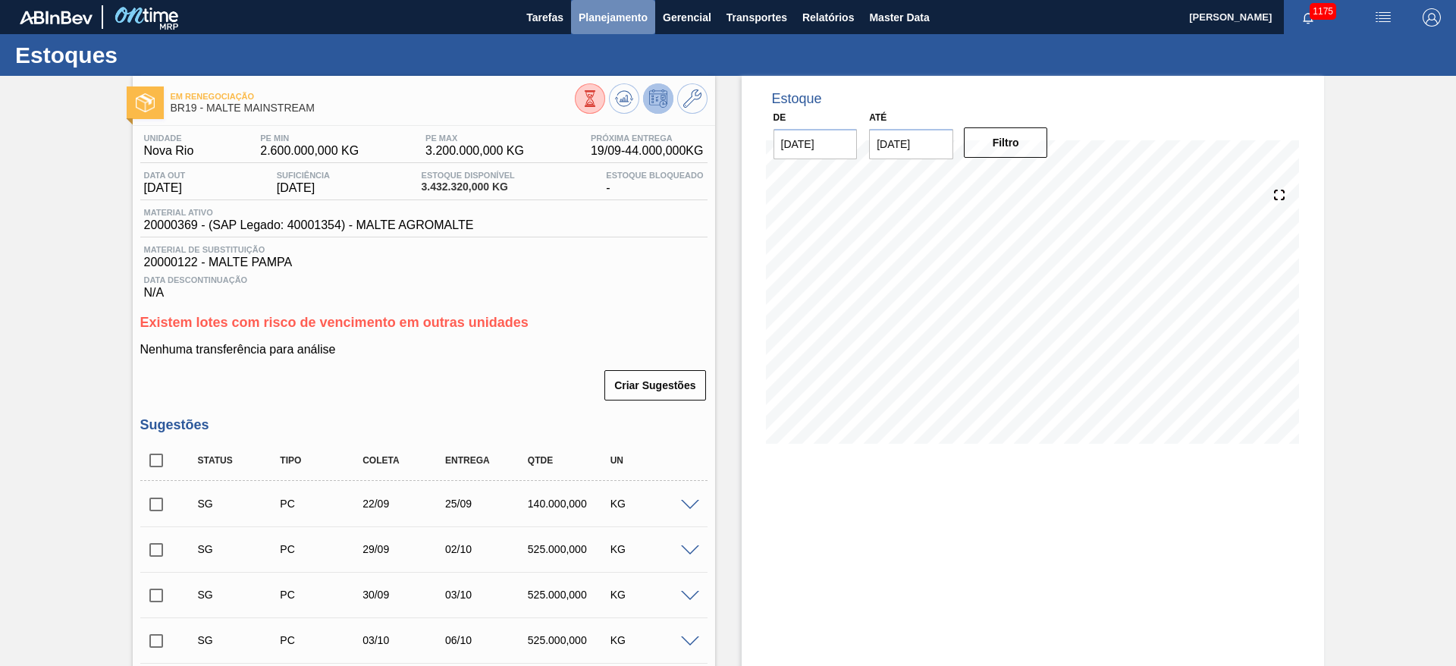
click at [609, 21] on span "Planejamento" at bounding box center [613, 17] width 69 height 18
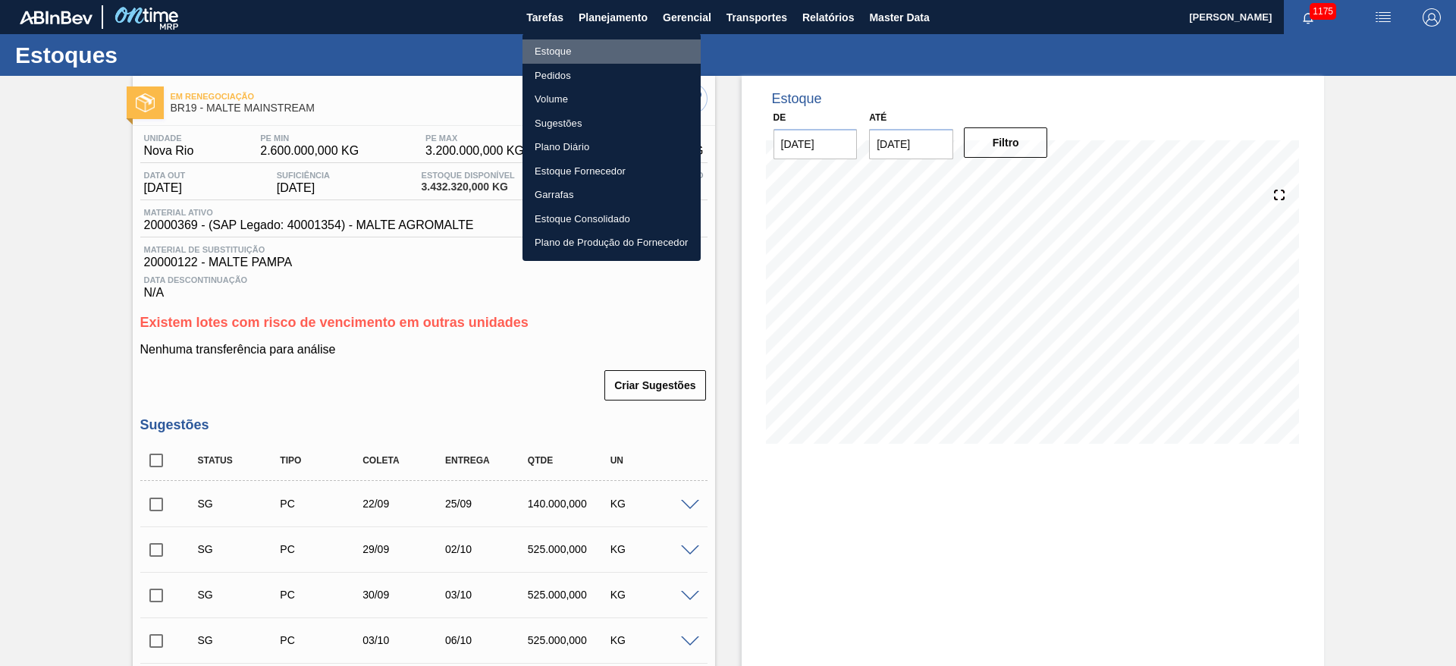
click at [554, 51] on li "Estoque" at bounding box center [611, 51] width 178 height 24
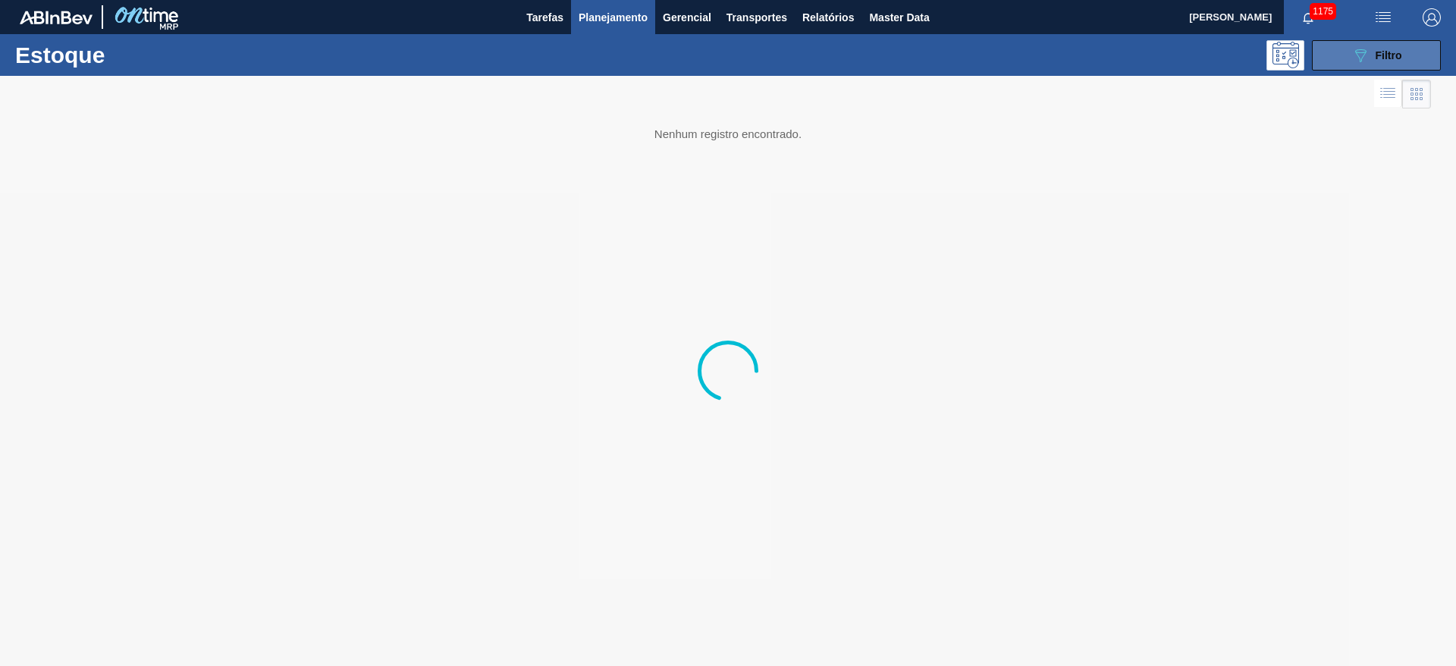
click at [1382, 46] on div "089F7B8B-B2A5-4AFE-B5C0-19BA573D28AC Filtro" at bounding box center [1376, 55] width 51 height 18
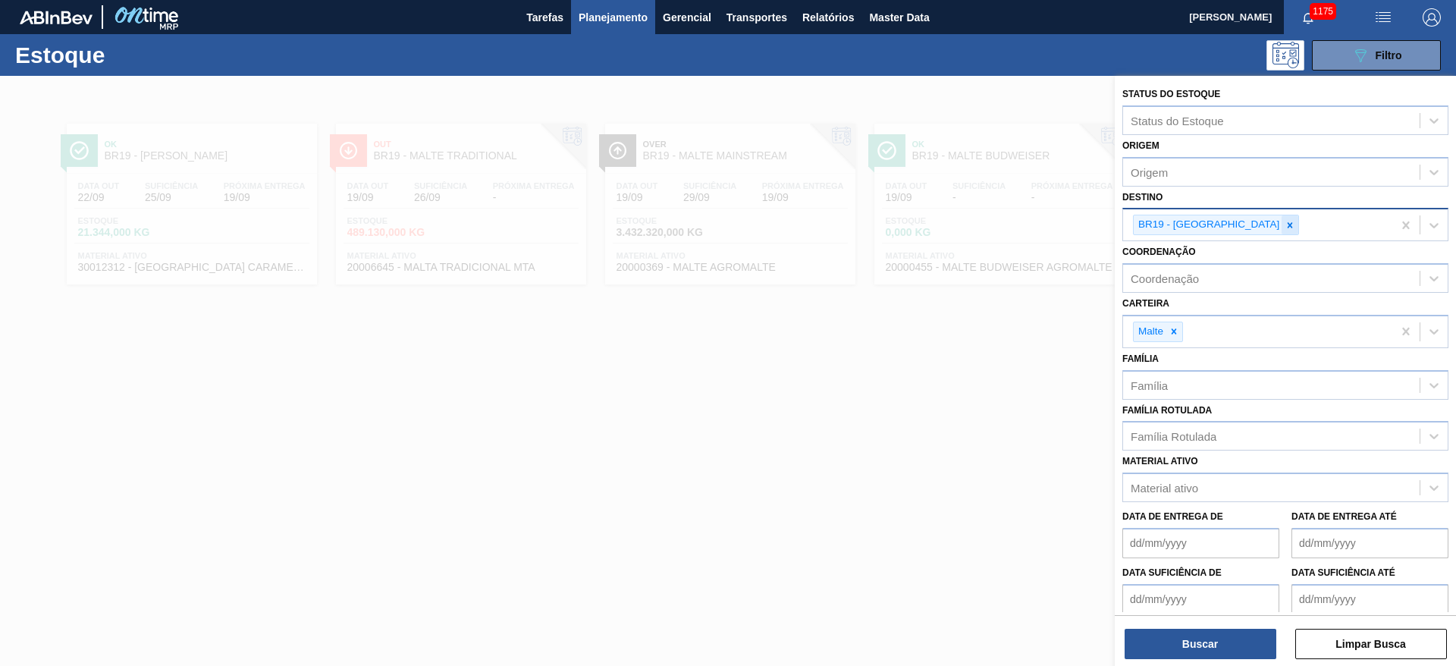
click at [1281, 231] on div at bounding box center [1289, 224] width 17 height 19
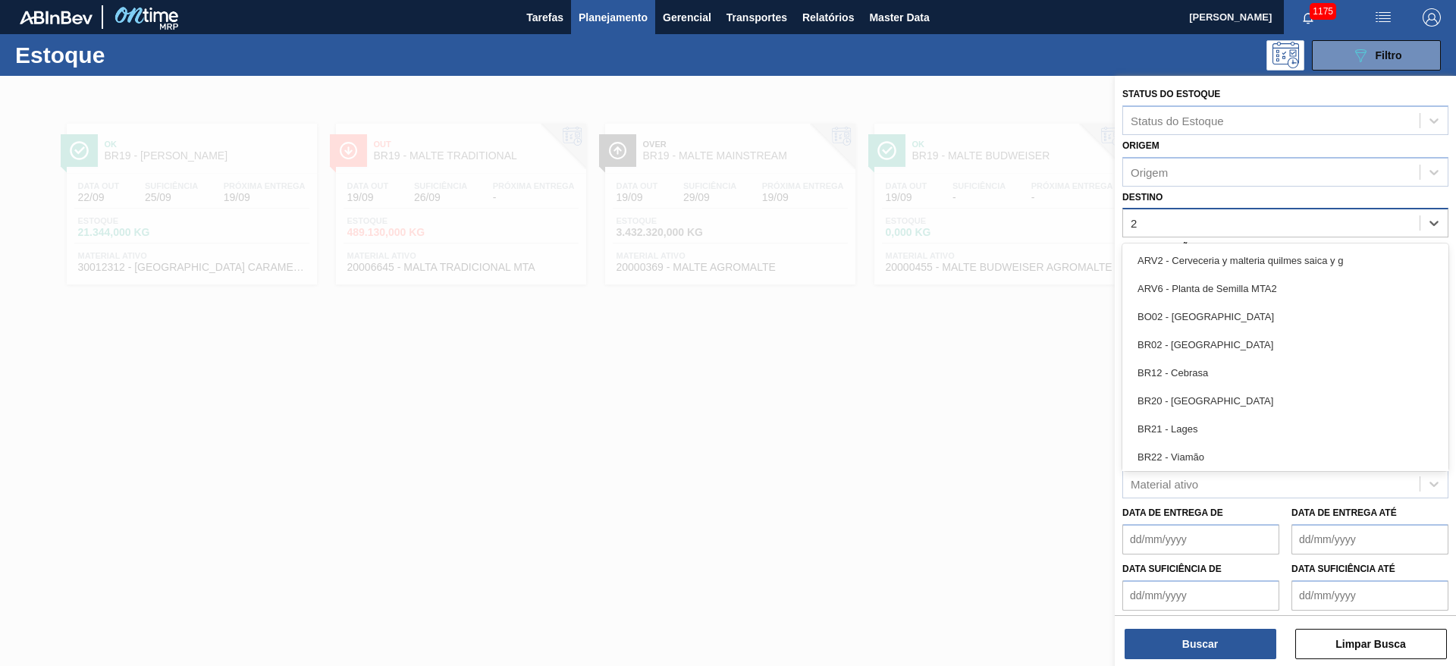
type input "23"
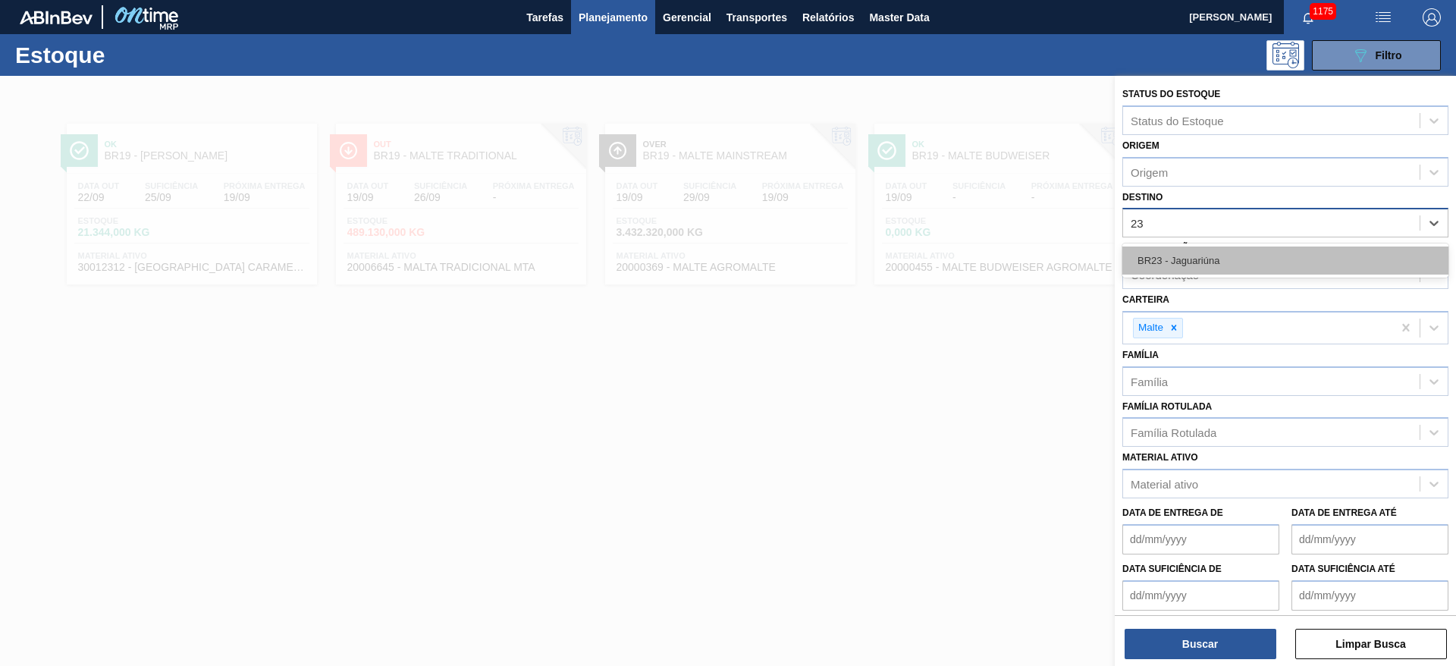
click at [1190, 258] on div "BR23 - Jaguariúna" at bounding box center [1285, 260] width 326 height 28
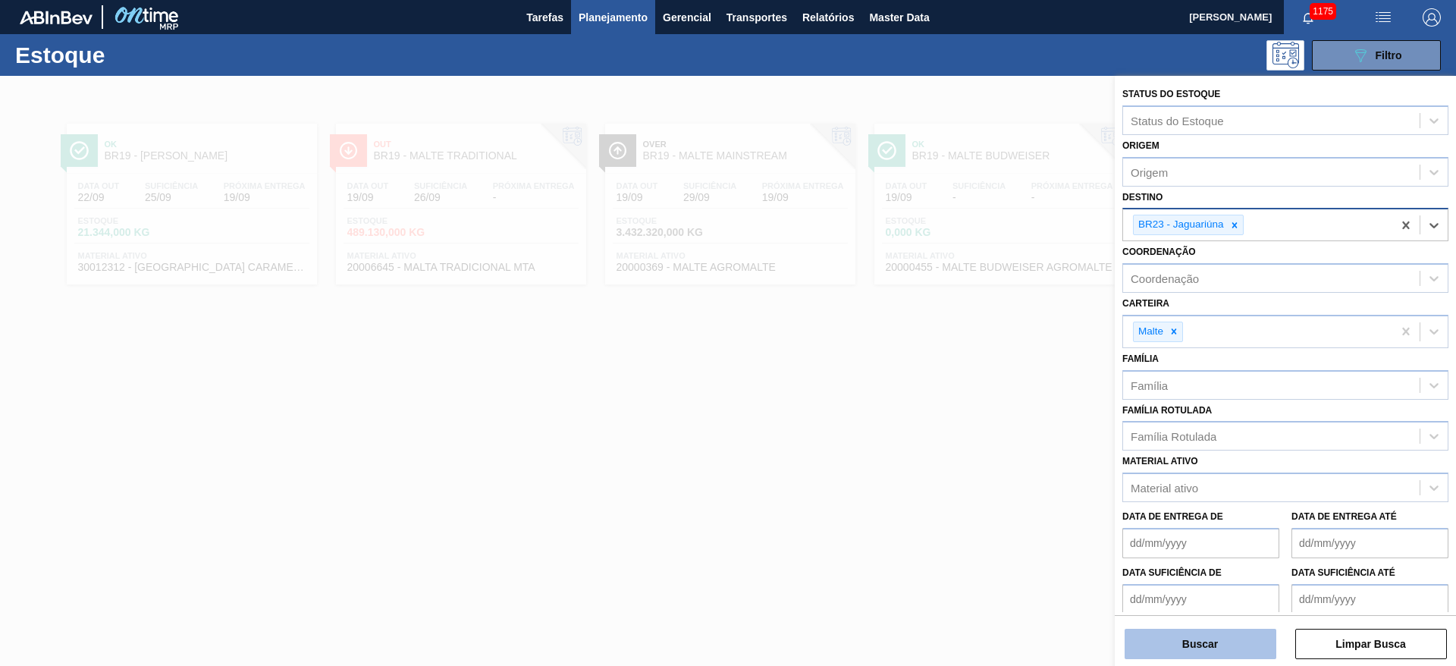
click at [1188, 642] on button "Buscar" at bounding box center [1201, 644] width 152 height 30
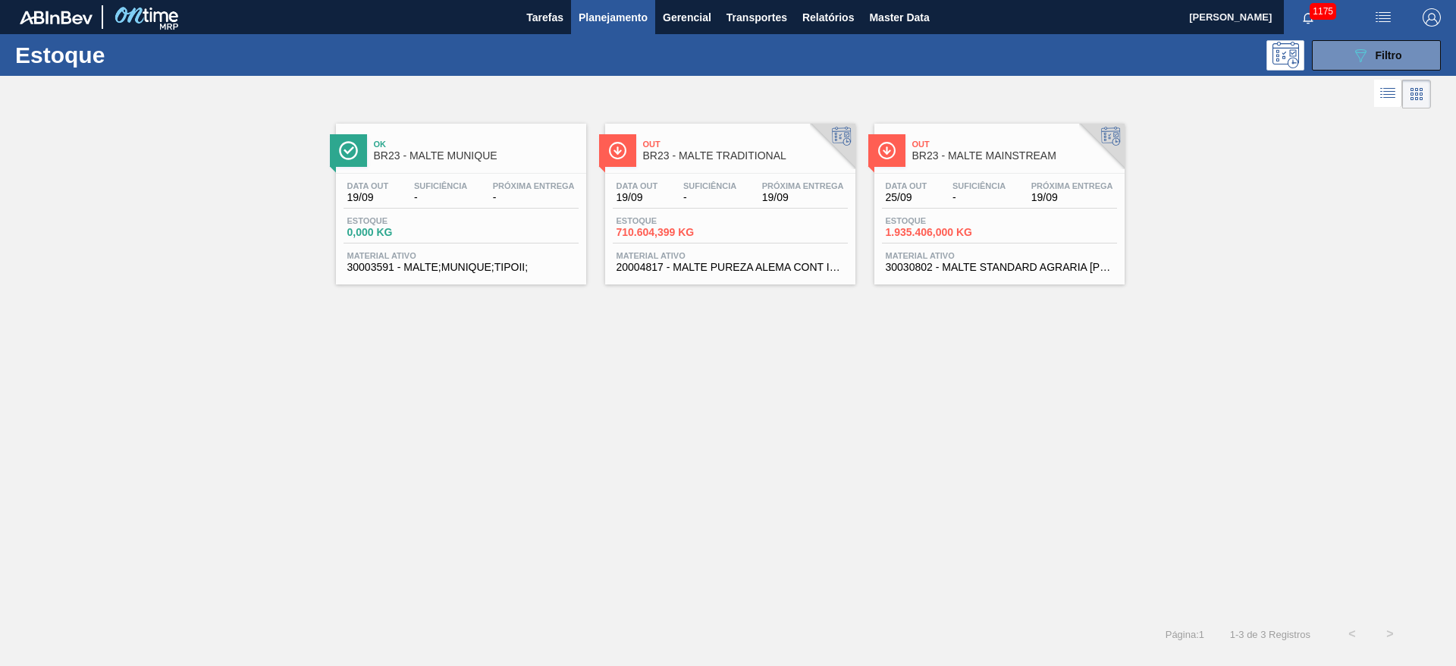
click at [944, 212] on div "Data out 25/09 Suficiência - Próxima Entrega 19/09 Estoque 1.935.406,000 KG Mat…" at bounding box center [999, 225] width 250 height 103
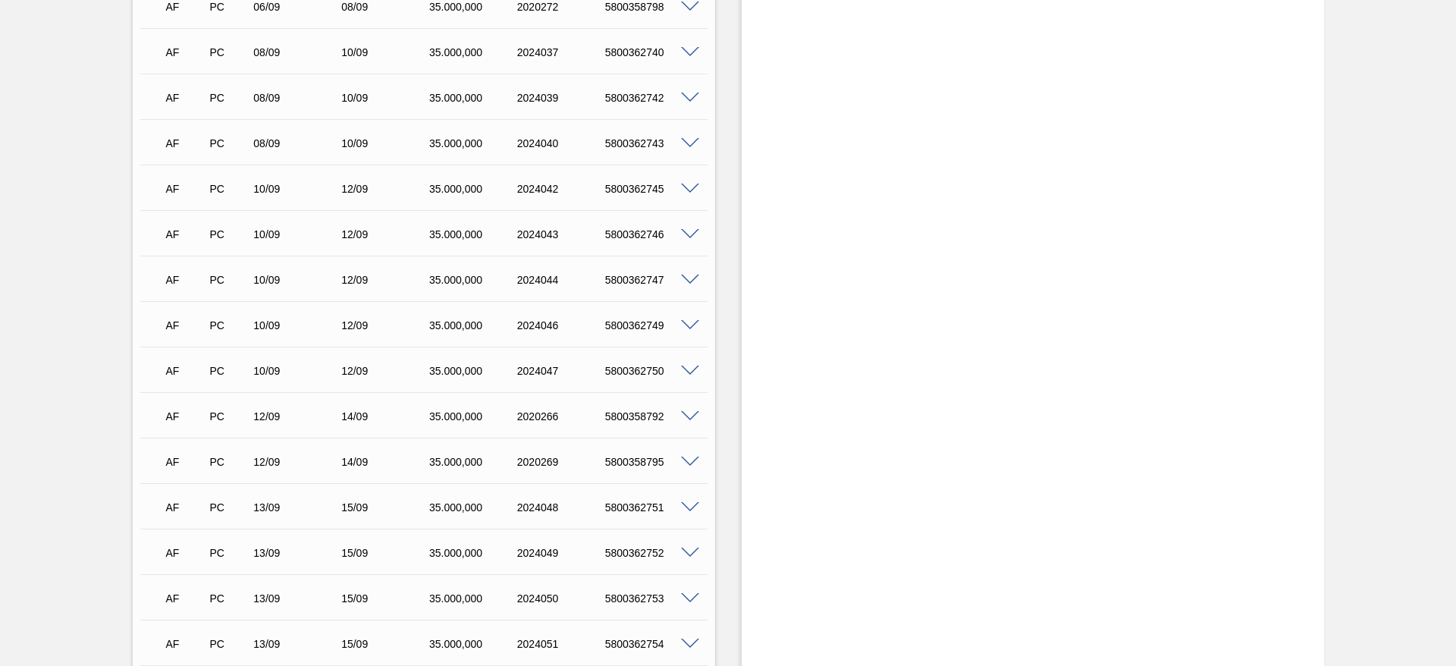
scroll to position [796, 0]
click at [693, 229] on span at bounding box center [690, 234] width 18 height 11
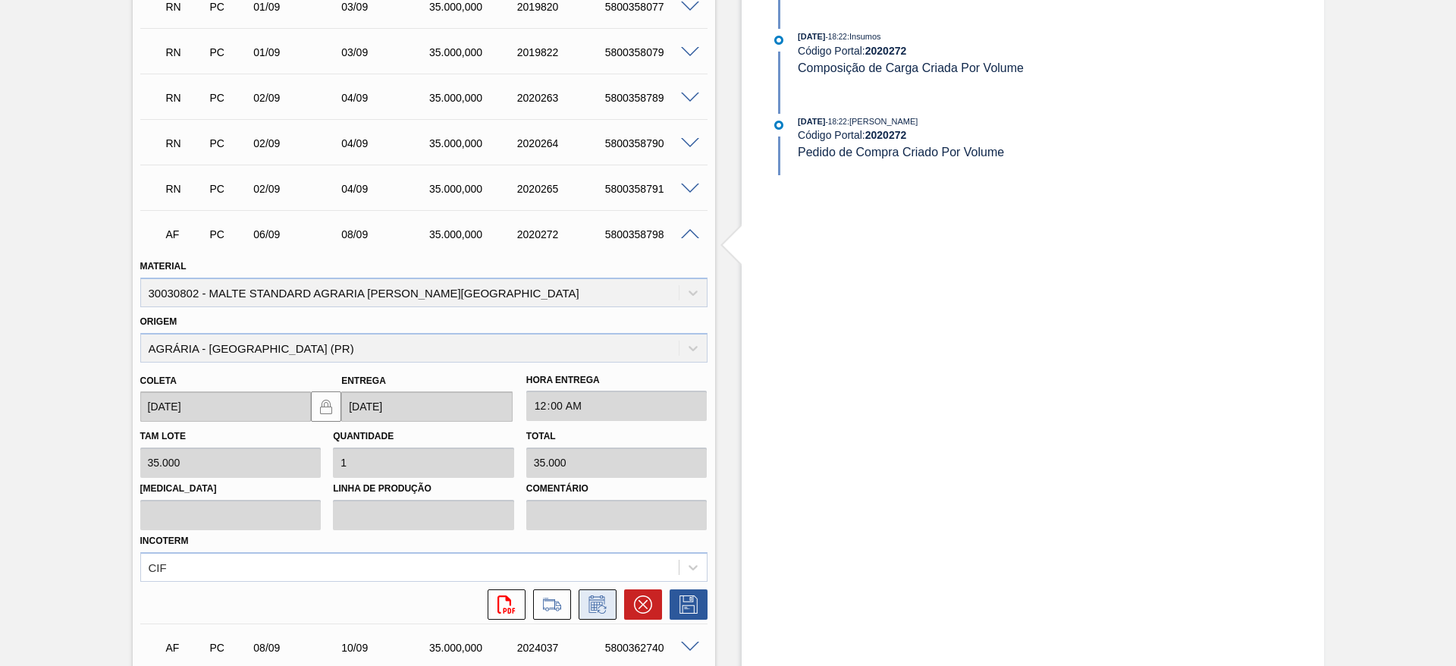
click at [598, 605] on icon at bounding box center [602, 609] width 8 height 8
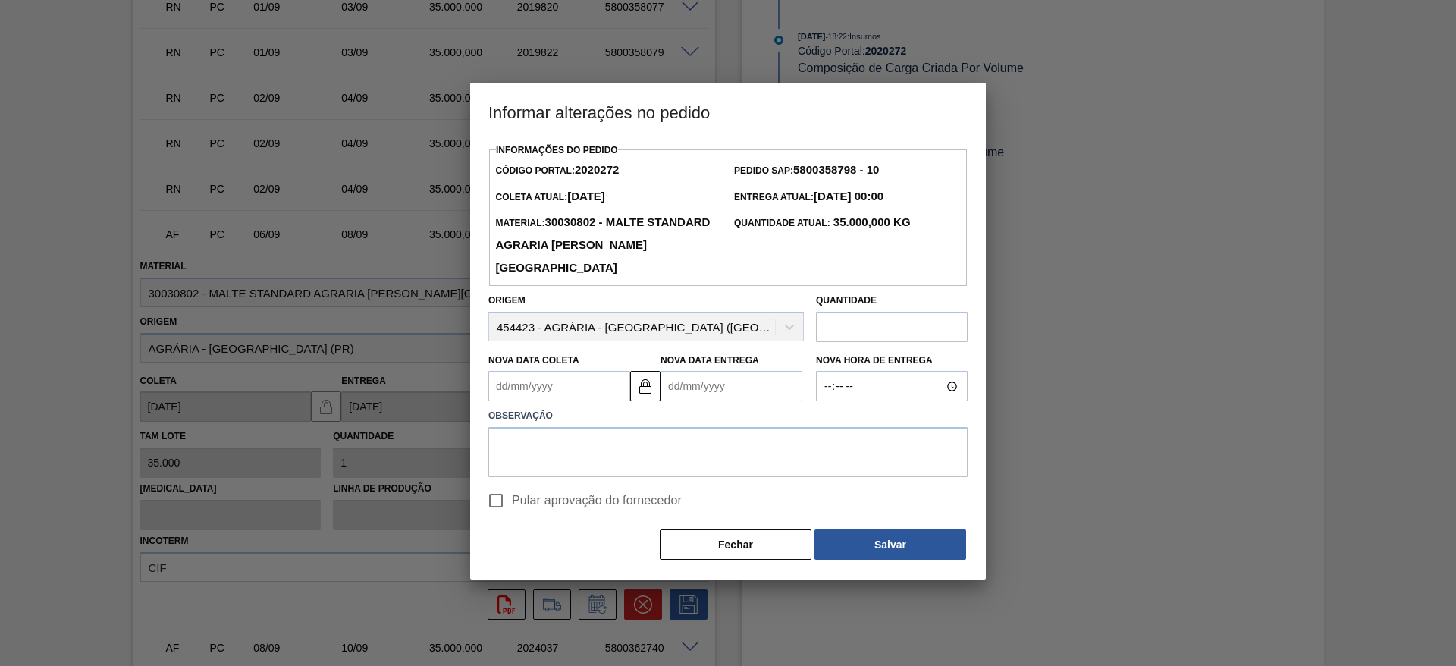
click at [497, 397] on Coleta2020272 "Nova Data Coleta" at bounding box center [559, 386] width 142 height 30
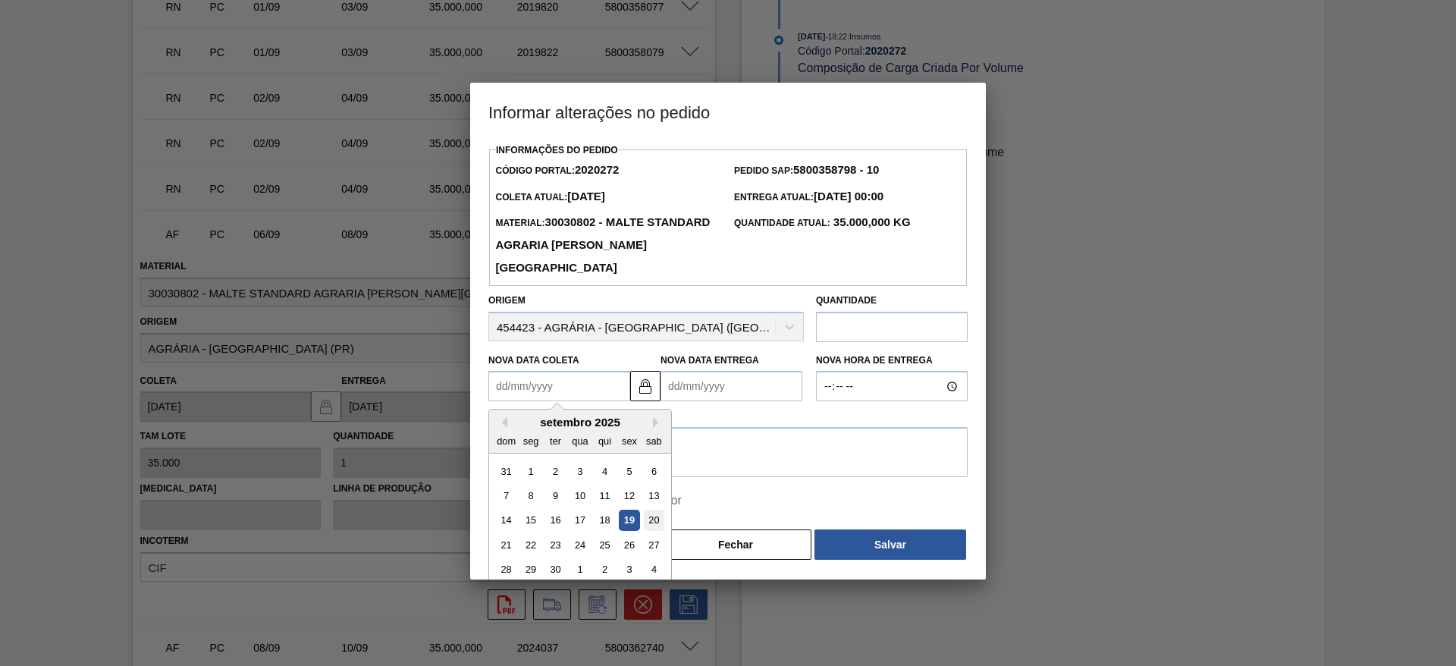
click at [654, 517] on div "20" at bounding box center [654, 520] width 20 height 20
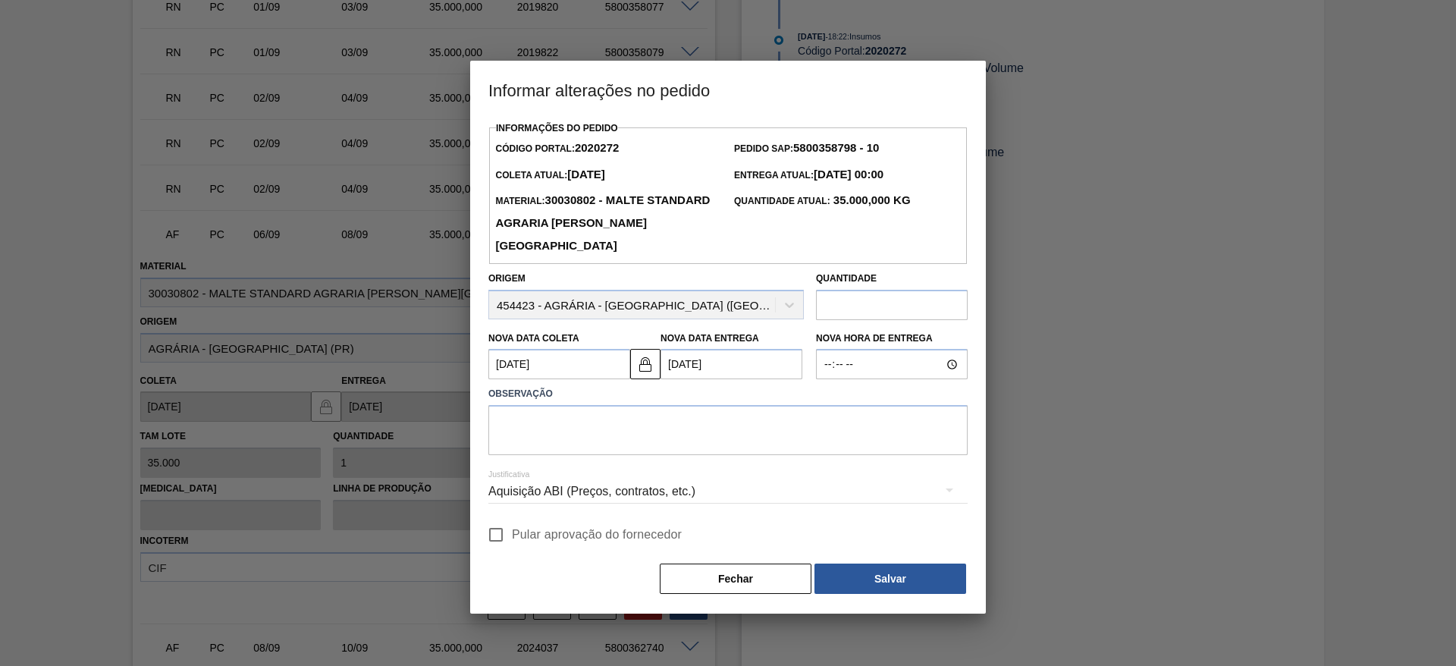
type Coleta2020272 "[DATE]"
type Entrega2020272 "[DATE]"
click at [494, 535] on input "Pular aprovação do fornecedor" at bounding box center [496, 535] width 32 height 32
checkbox input "true"
click at [547, 425] on textarea at bounding box center [727, 430] width 479 height 50
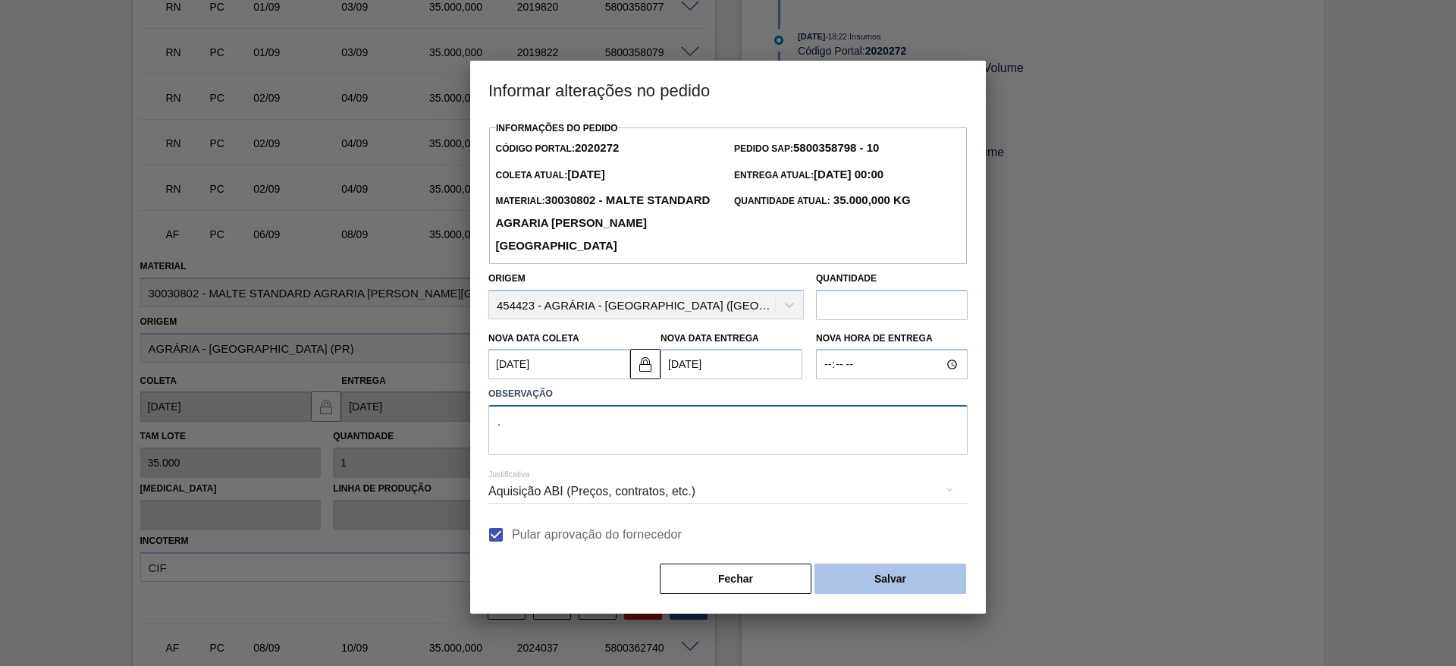
type textarea "."
click at [907, 574] on button "Salvar" at bounding box center [890, 578] width 152 height 30
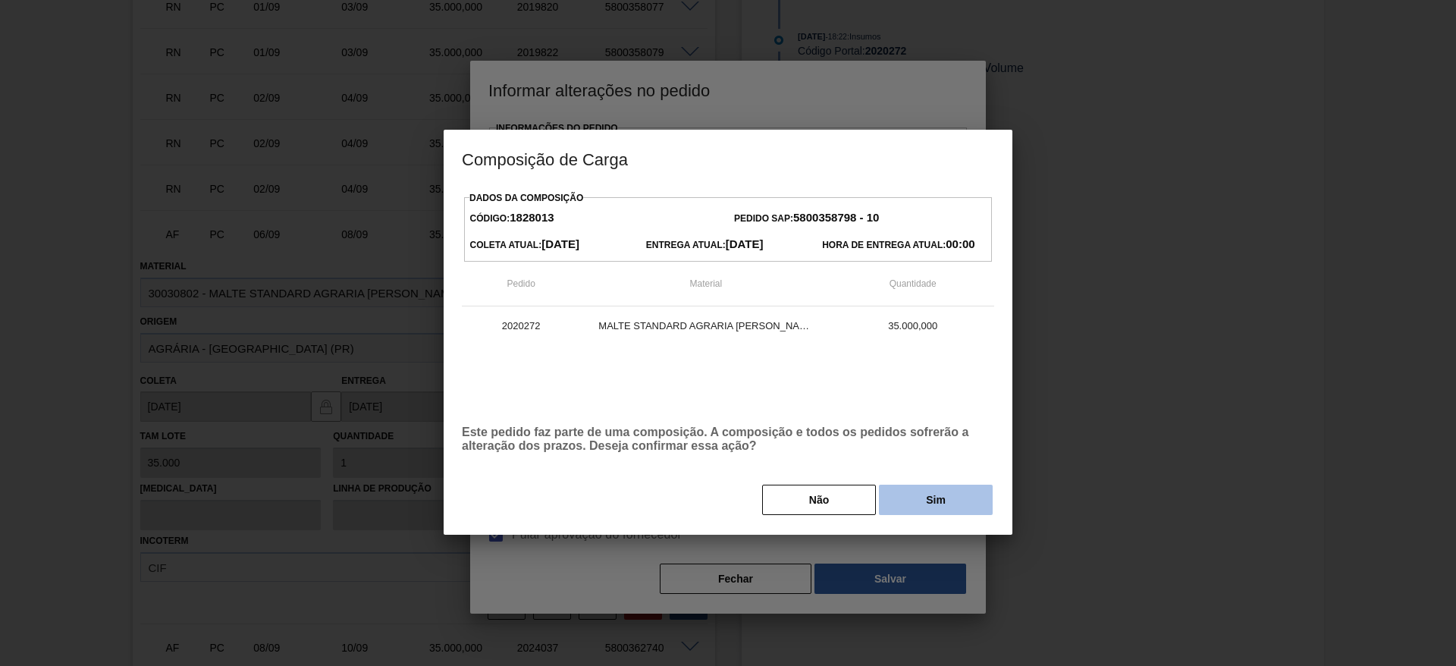
click at [940, 504] on button "Sim" at bounding box center [936, 500] width 114 height 30
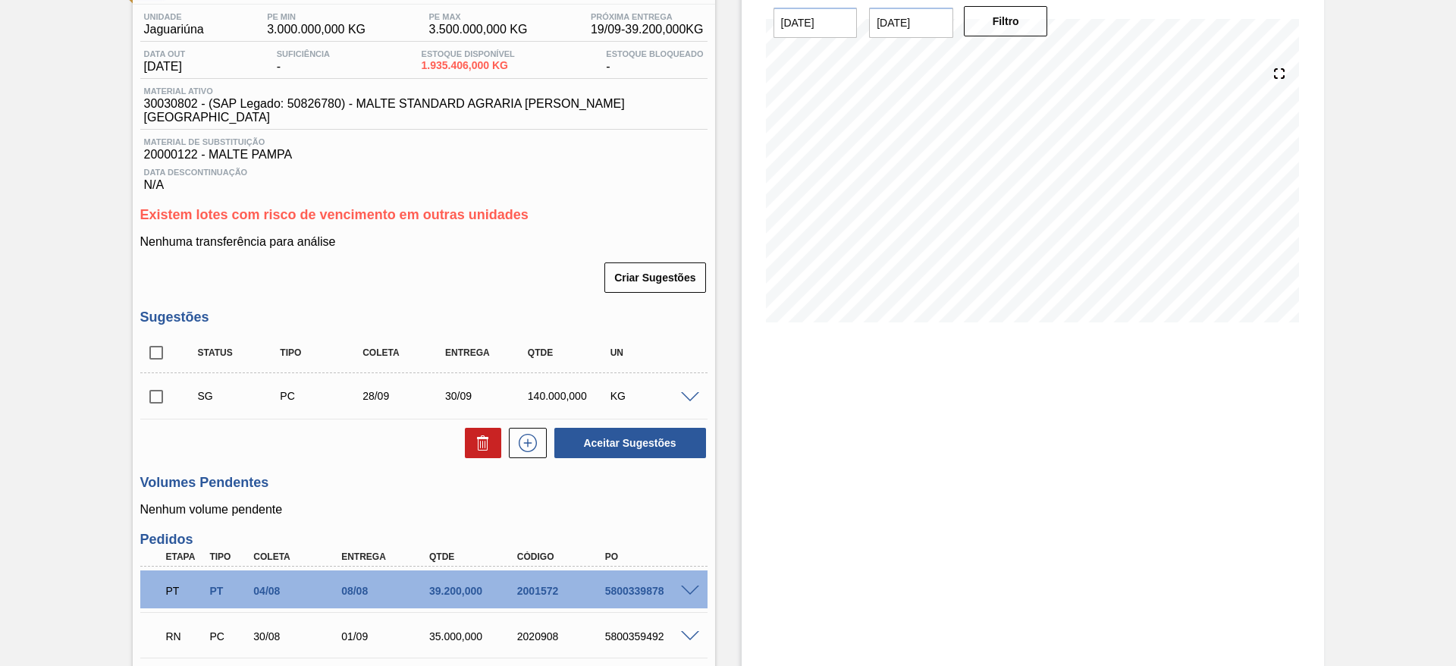
scroll to position [0, 0]
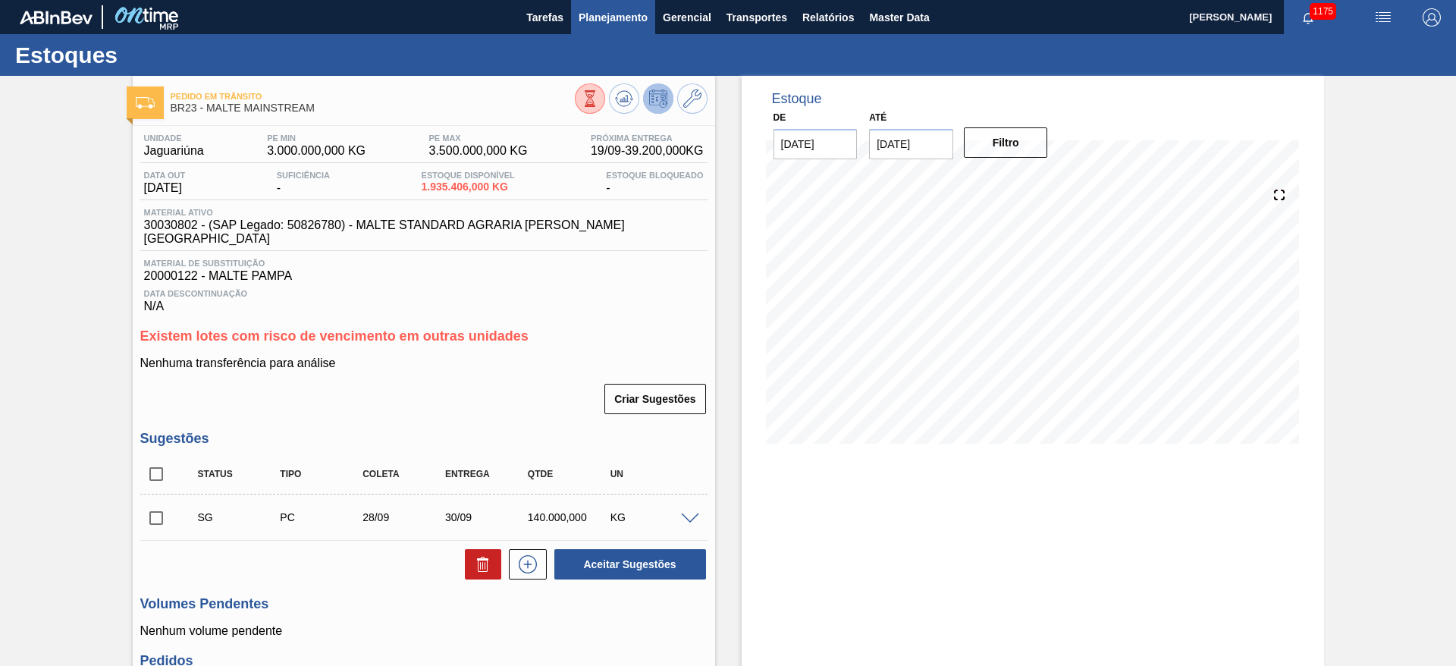
click at [622, 12] on span "Planejamento" at bounding box center [613, 17] width 69 height 18
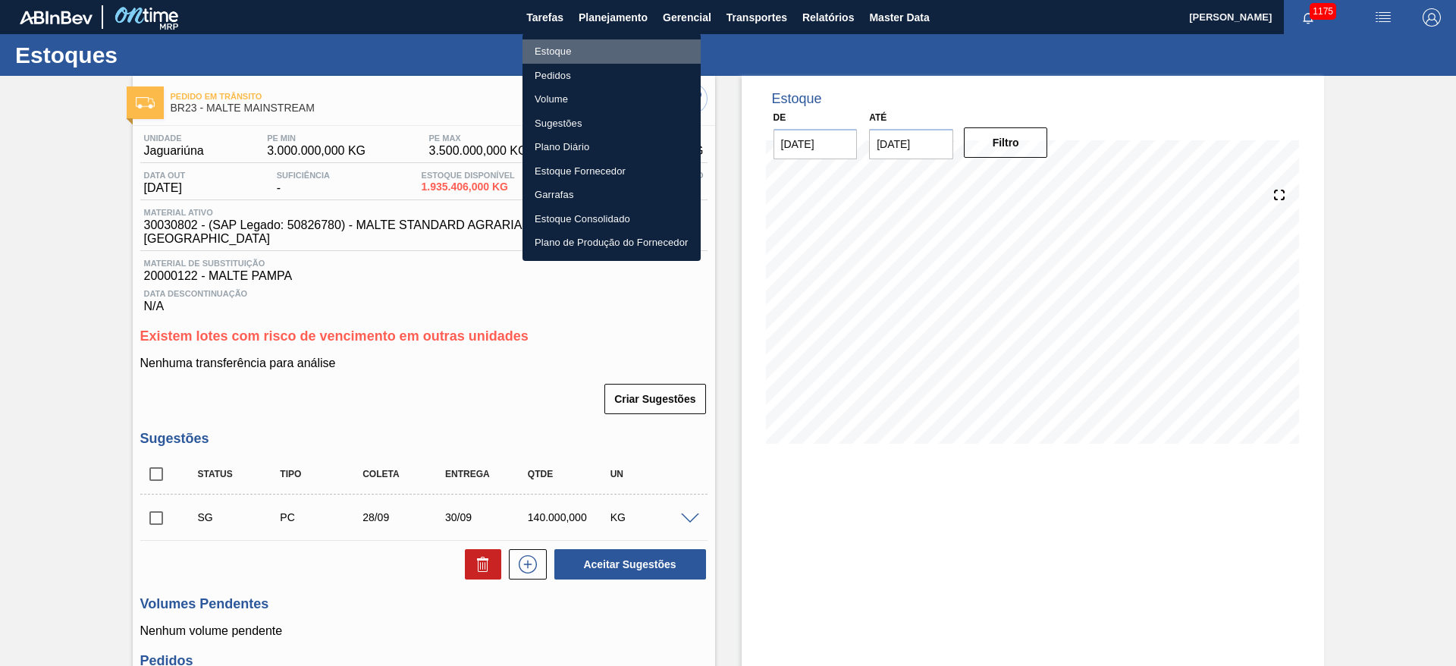
click at [563, 43] on li "Estoque" at bounding box center [611, 51] width 178 height 24
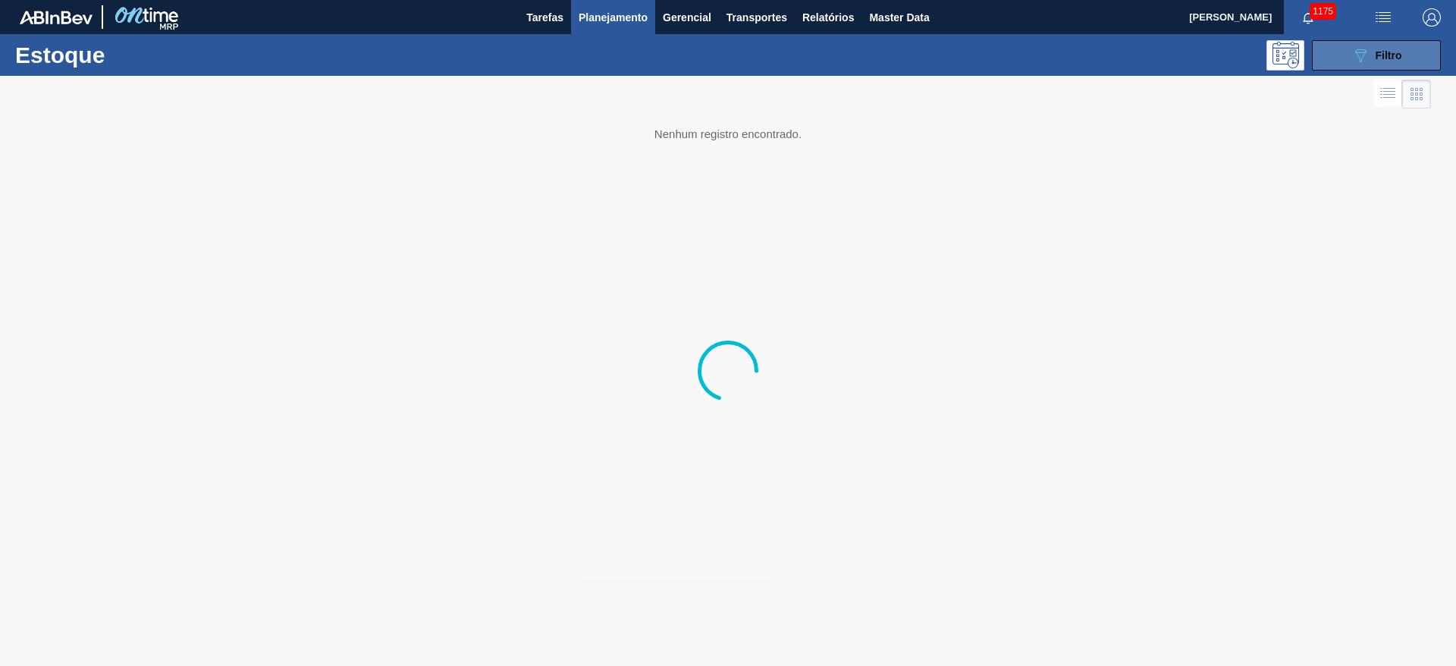
click at [1373, 53] on div "089F7B8B-B2A5-4AFE-B5C0-19BA573D28AC Filtro" at bounding box center [1376, 55] width 51 height 18
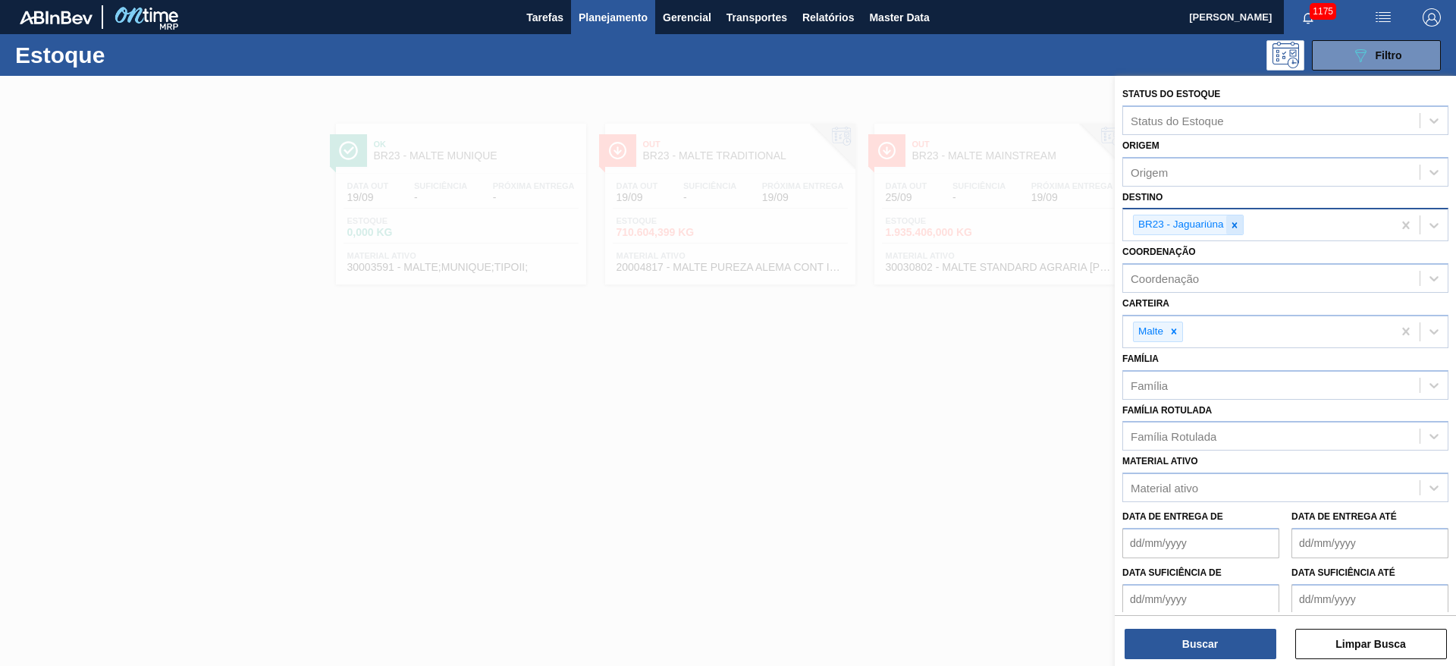
click at [1238, 224] on icon at bounding box center [1234, 225] width 11 height 11
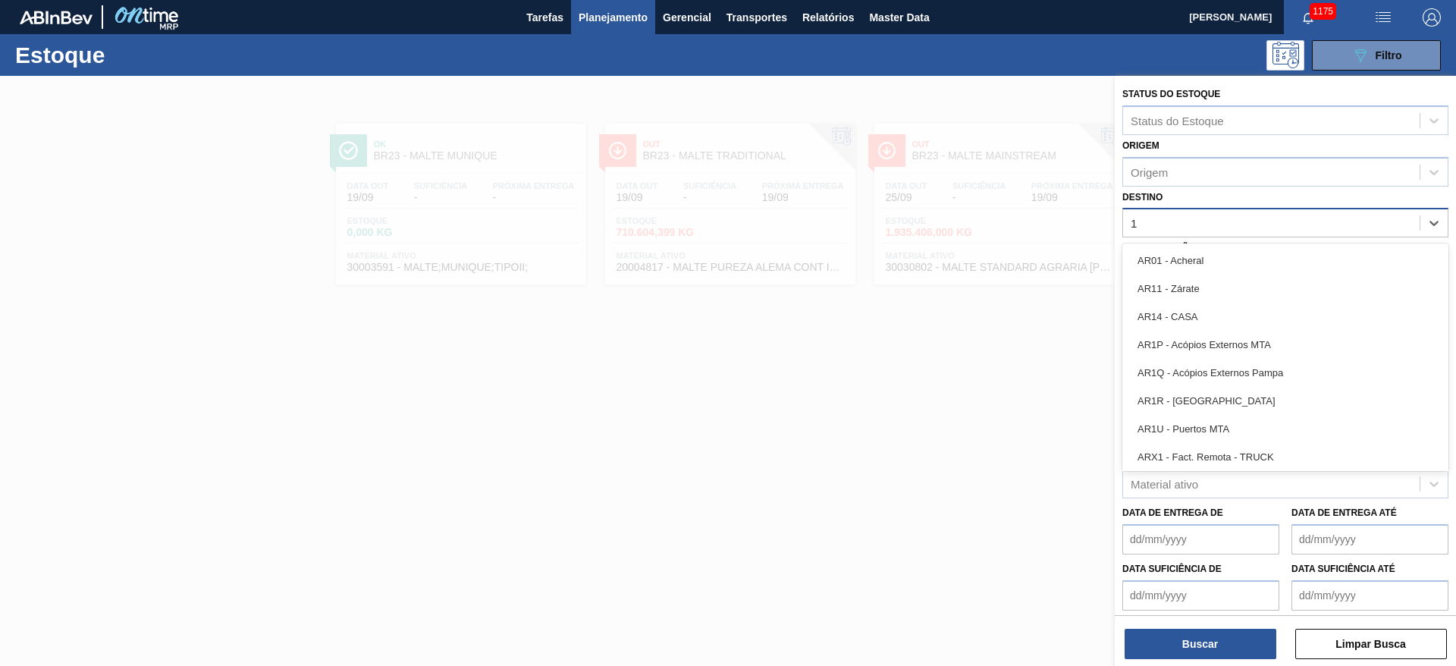
type input "13"
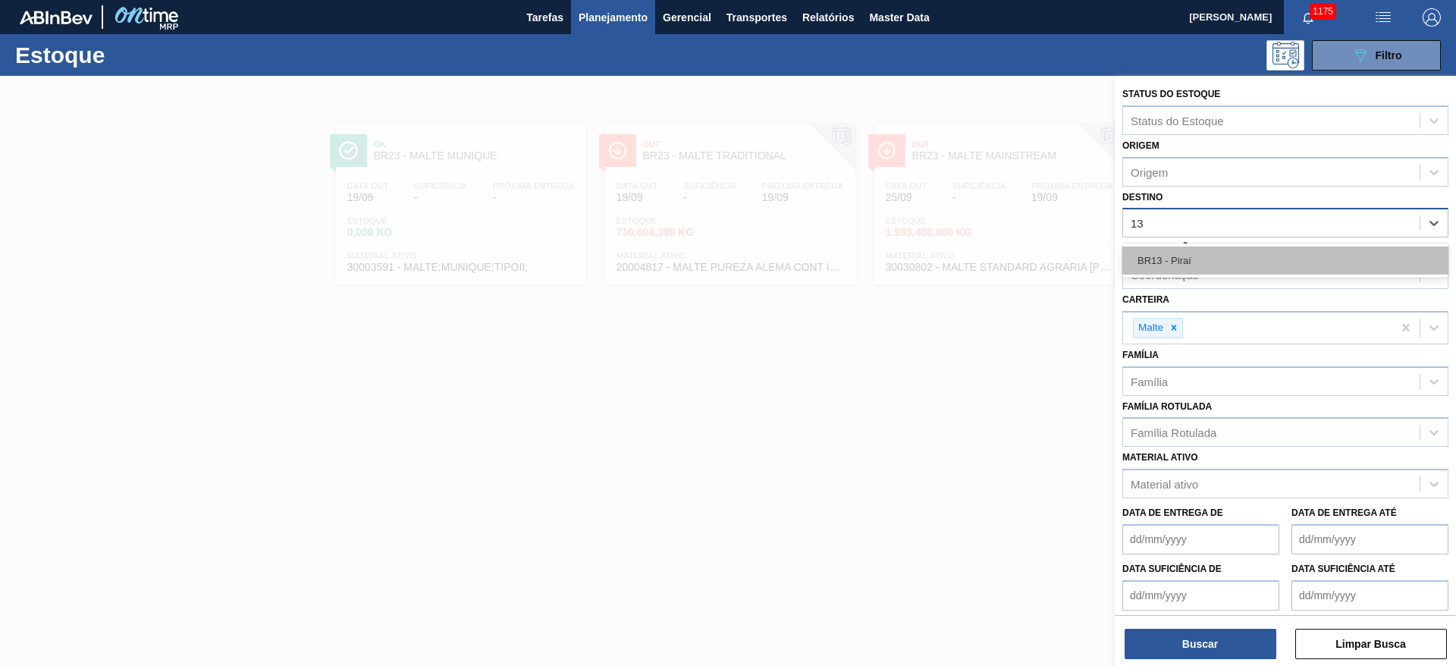
click at [1208, 256] on div "BR13 - Piraí" at bounding box center [1285, 260] width 326 height 28
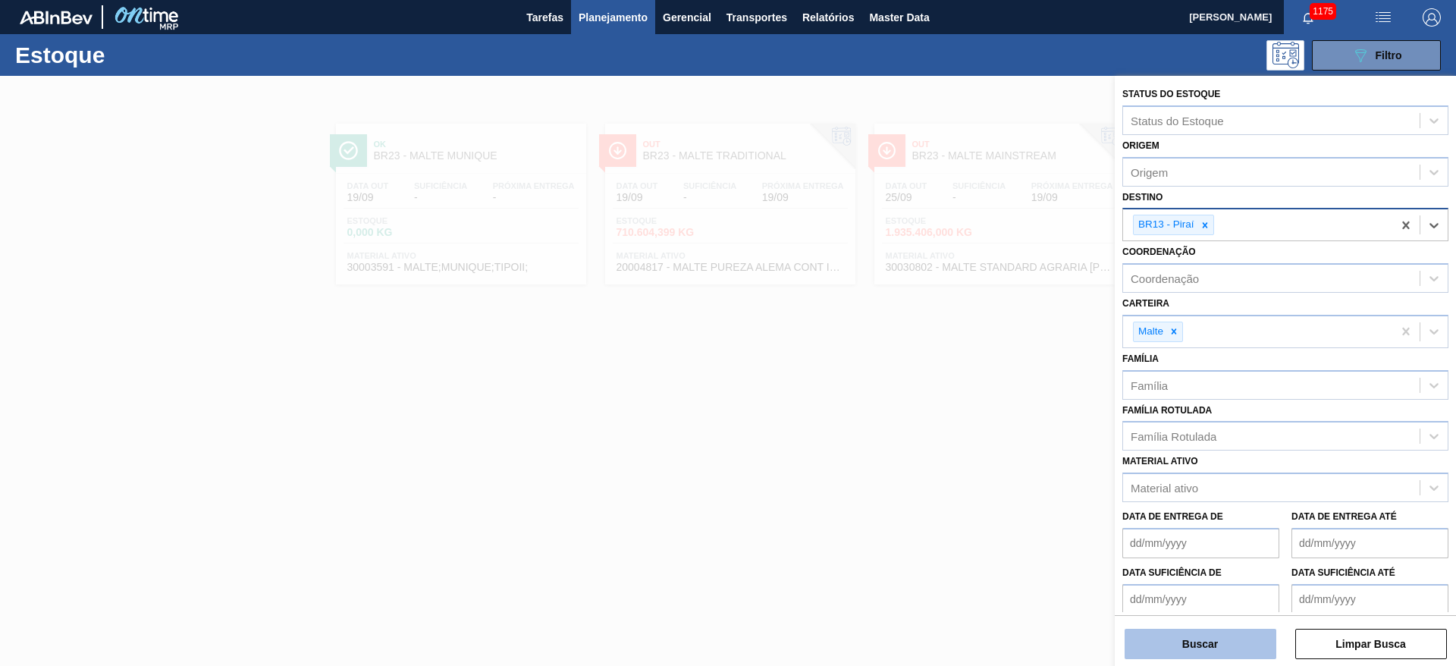
click at [1180, 648] on button "Buscar" at bounding box center [1201, 644] width 152 height 30
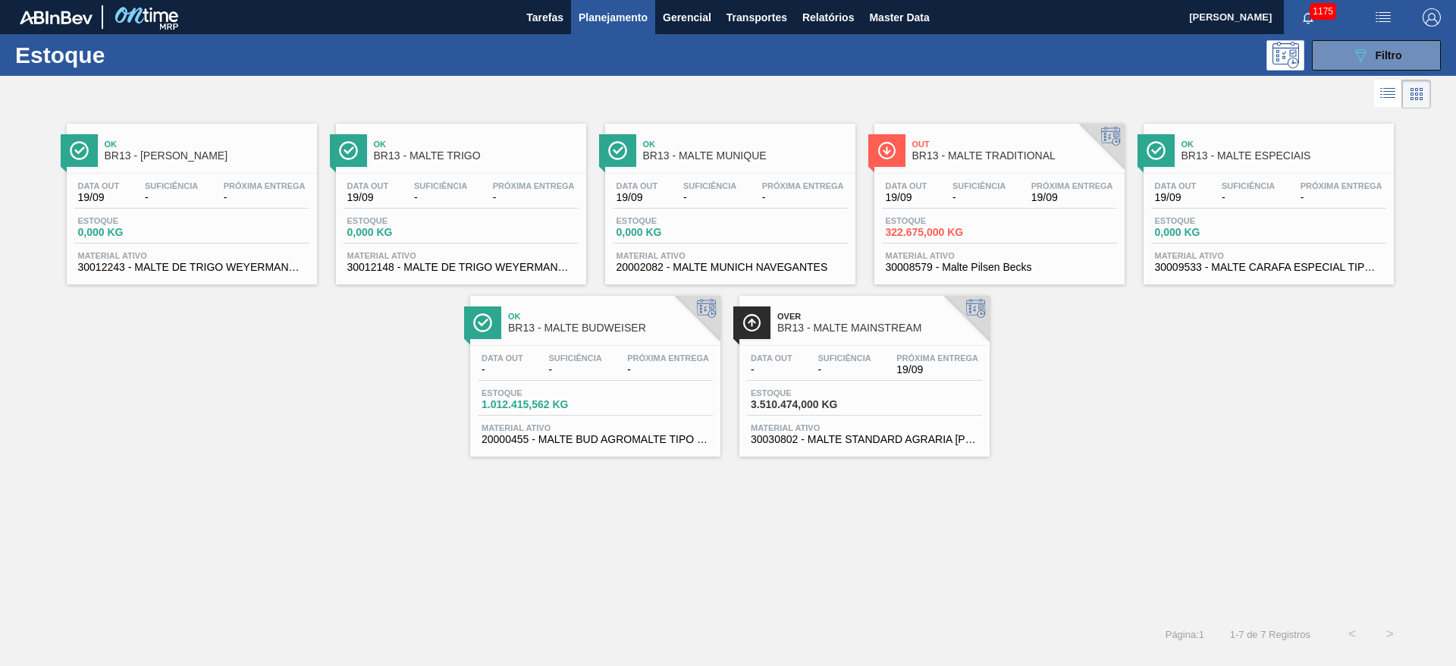
click at [786, 362] on div "Data out -" at bounding box center [771, 364] width 49 height 22
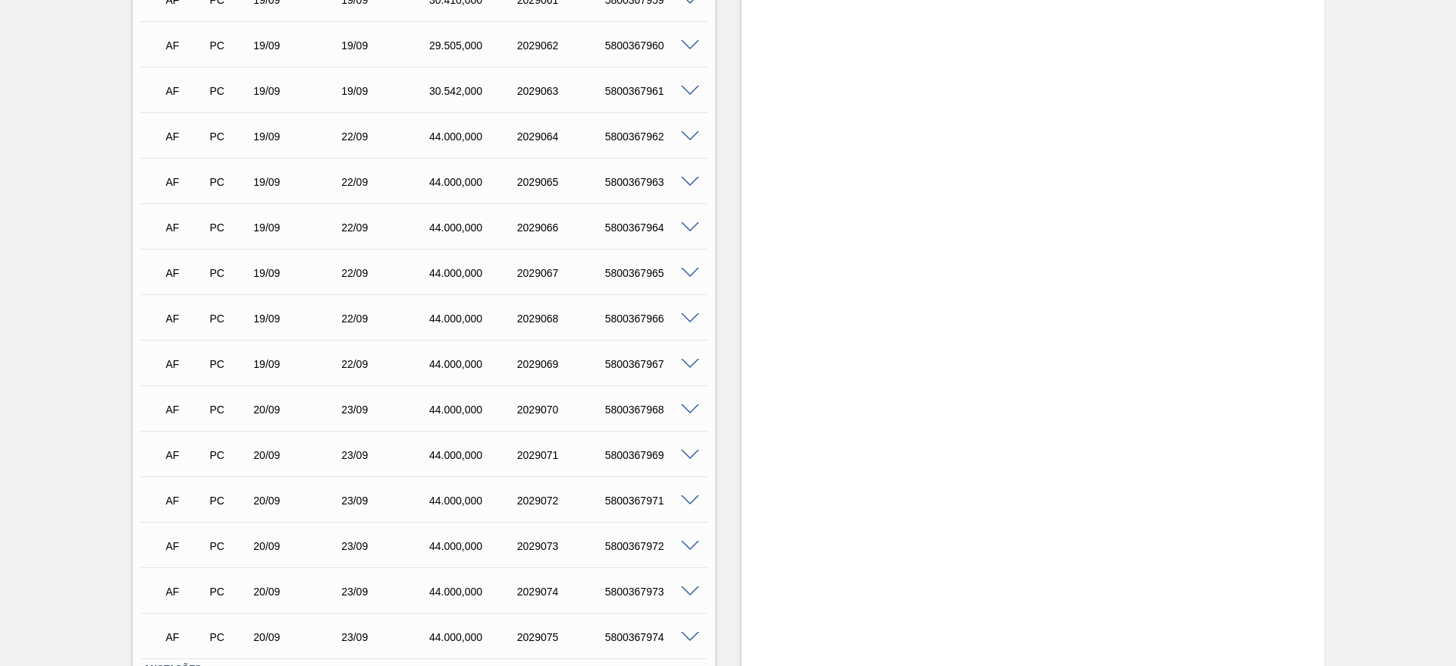
scroll to position [1344, 0]
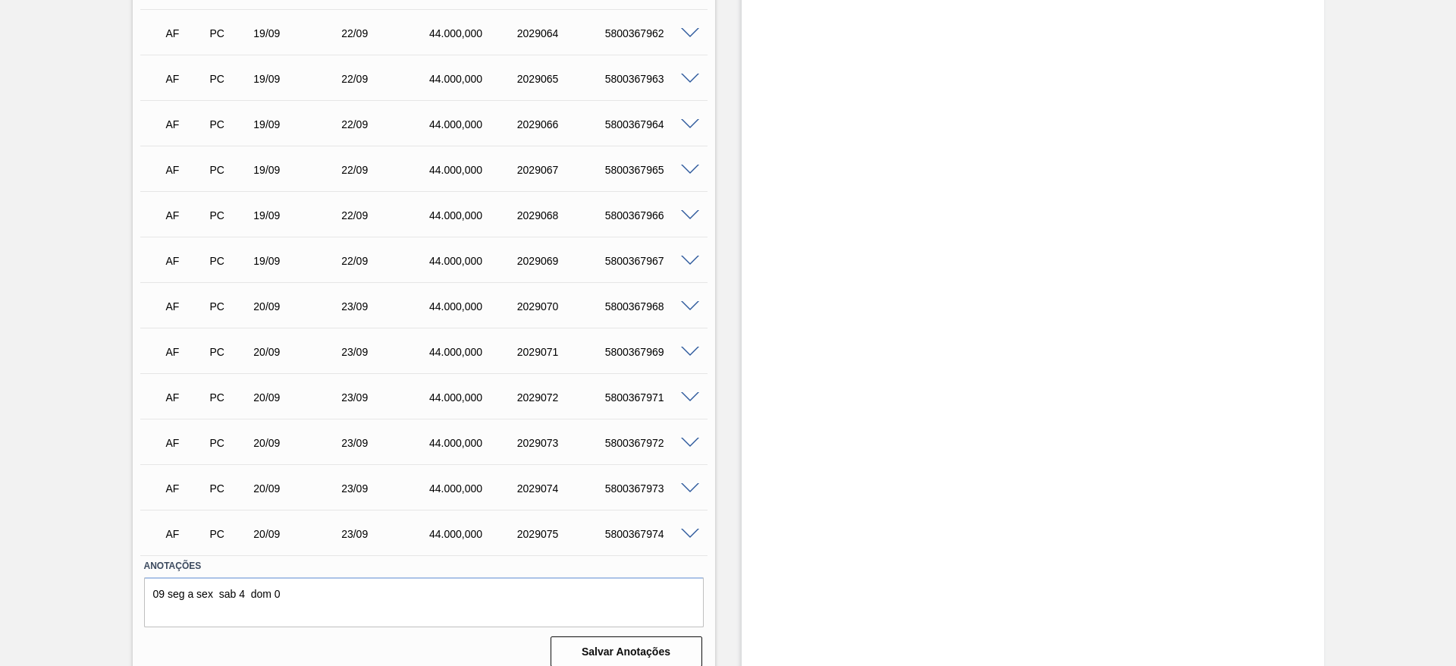
click at [693, 529] on span at bounding box center [690, 534] width 18 height 11
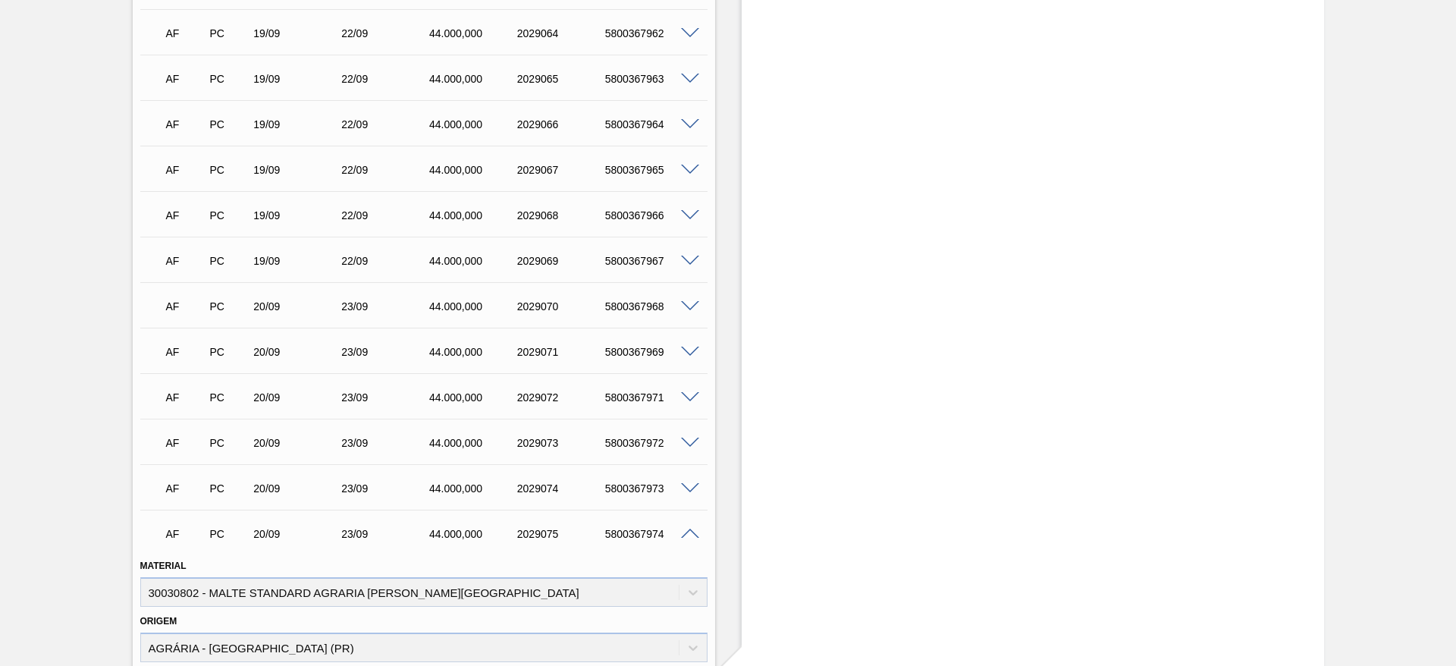
scroll to position [1685, 0]
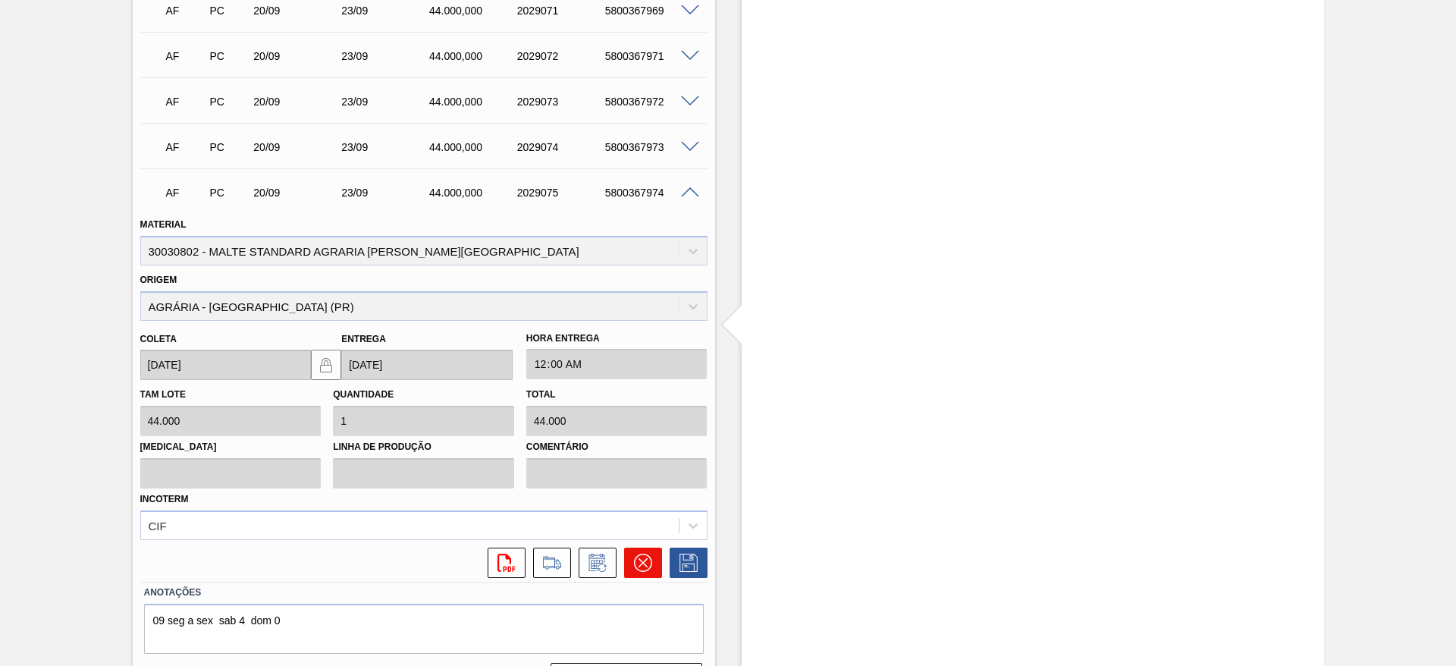
click at [642, 558] on icon at bounding box center [642, 562] width 9 height 9
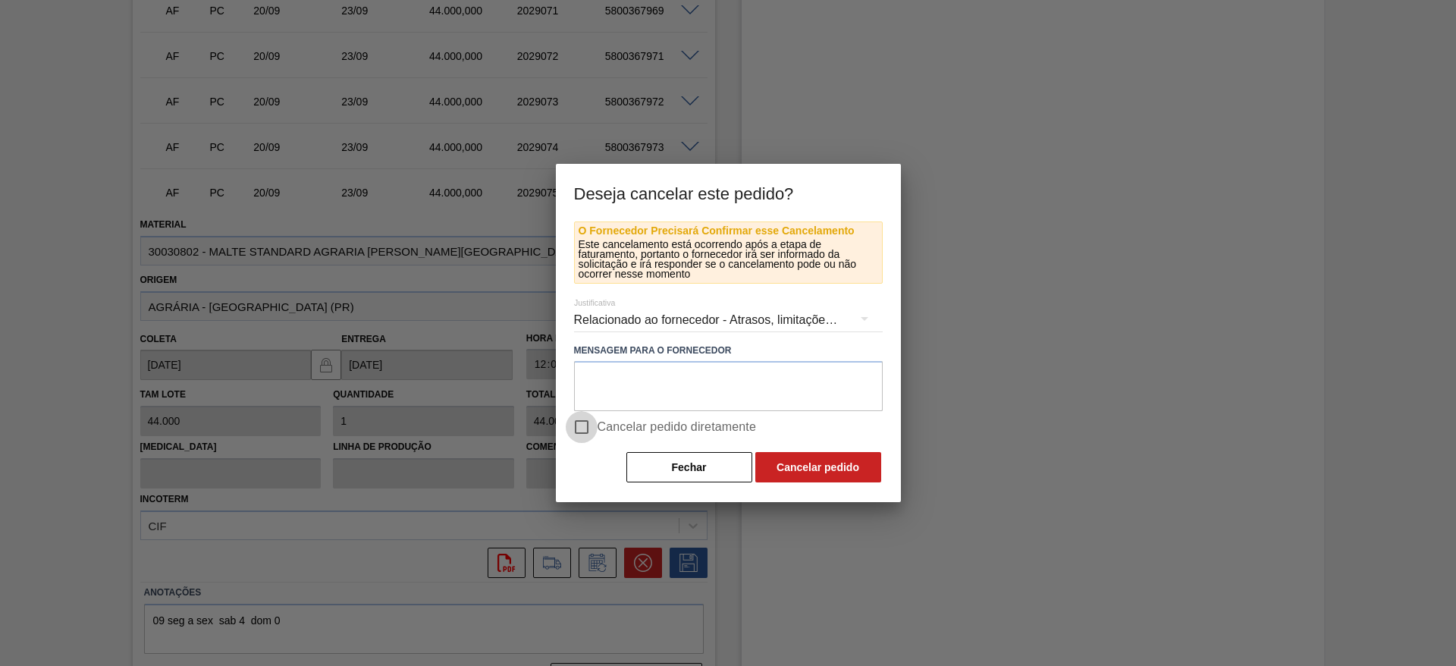
click at [583, 422] on input "Cancelar pedido diretamente" at bounding box center [582, 427] width 32 height 32
checkbox input "true"
click at [827, 456] on button "Cancelar pedido" at bounding box center [818, 467] width 126 height 30
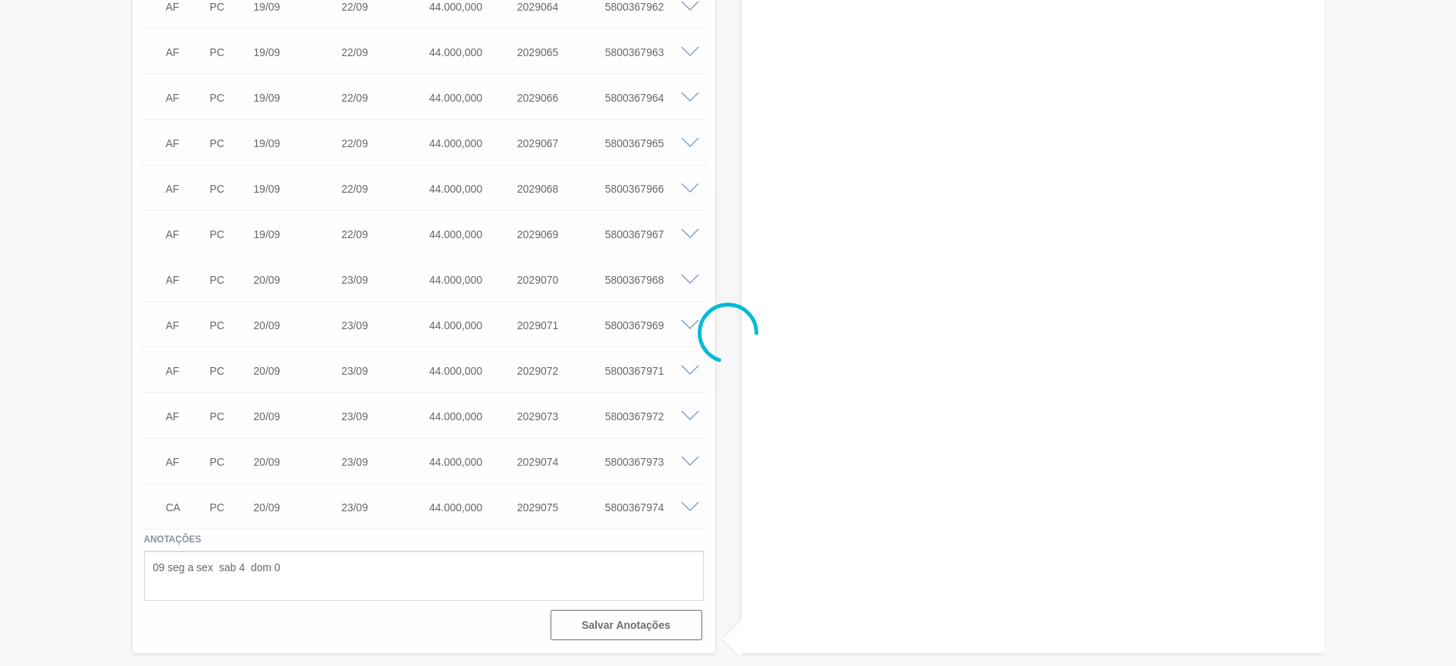
scroll to position [1370, 0]
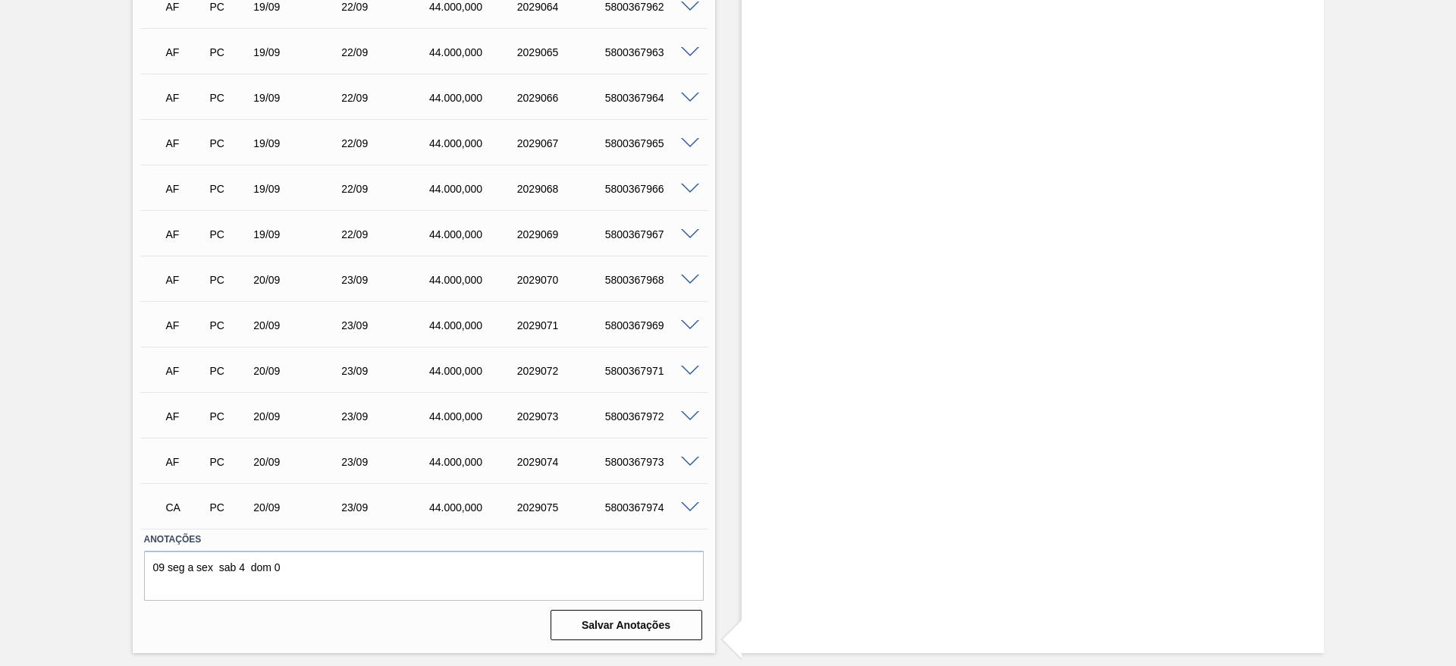
click at [691, 320] on span at bounding box center [690, 325] width 18 height 11
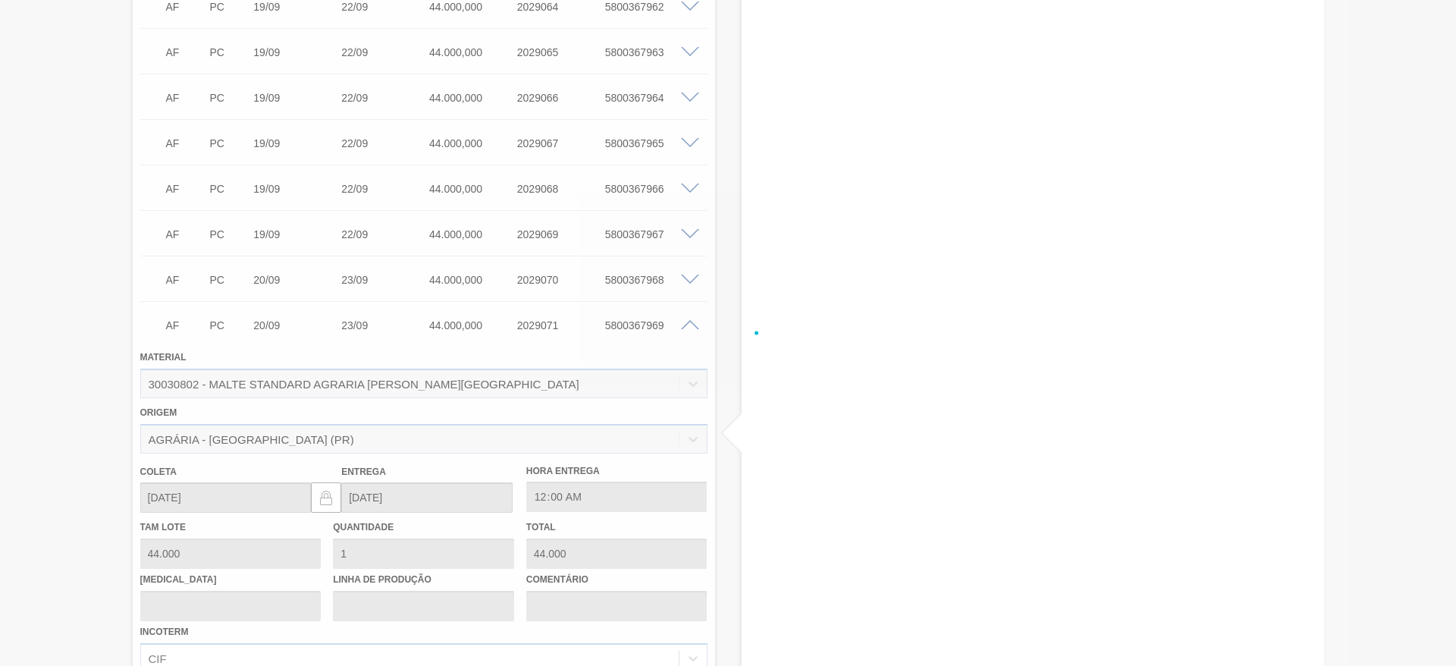
scroll to position [1685, 0]
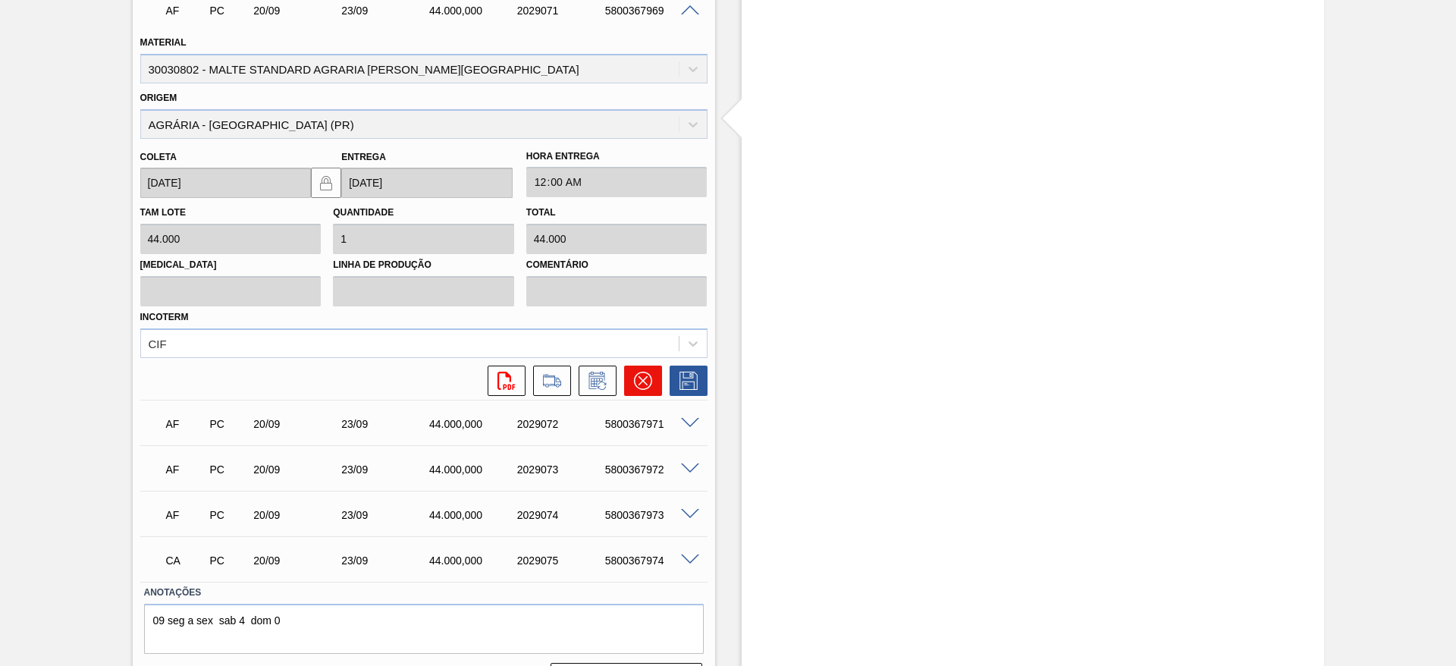
click at [647, 372] on icon at bounding box center [643, 381] width 18 height 18
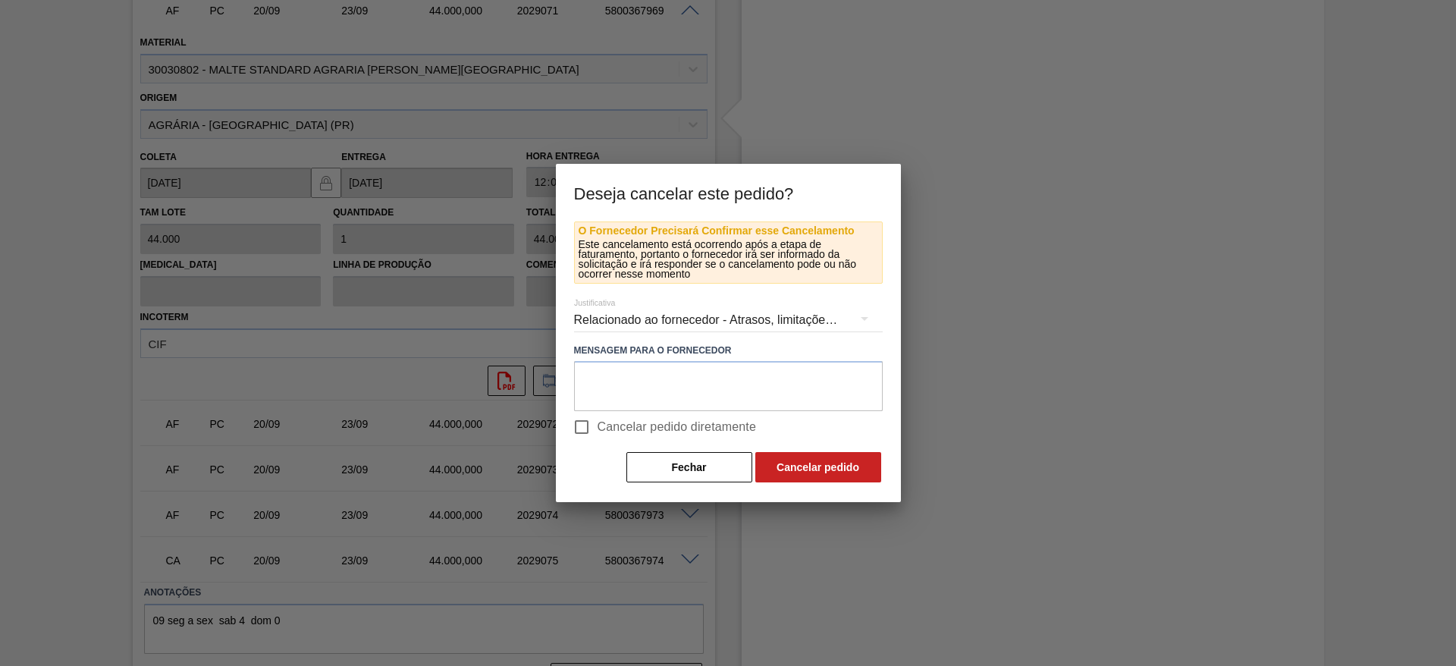
click at [581, 425] on input "Cancelar pedido diretamente" at bounding box center [582, 427] width 32 height 32
checkbox input "true"
click at [820, 466] on button "Cancelar pedido" at bounding box center [818, 467] width 126 height 30
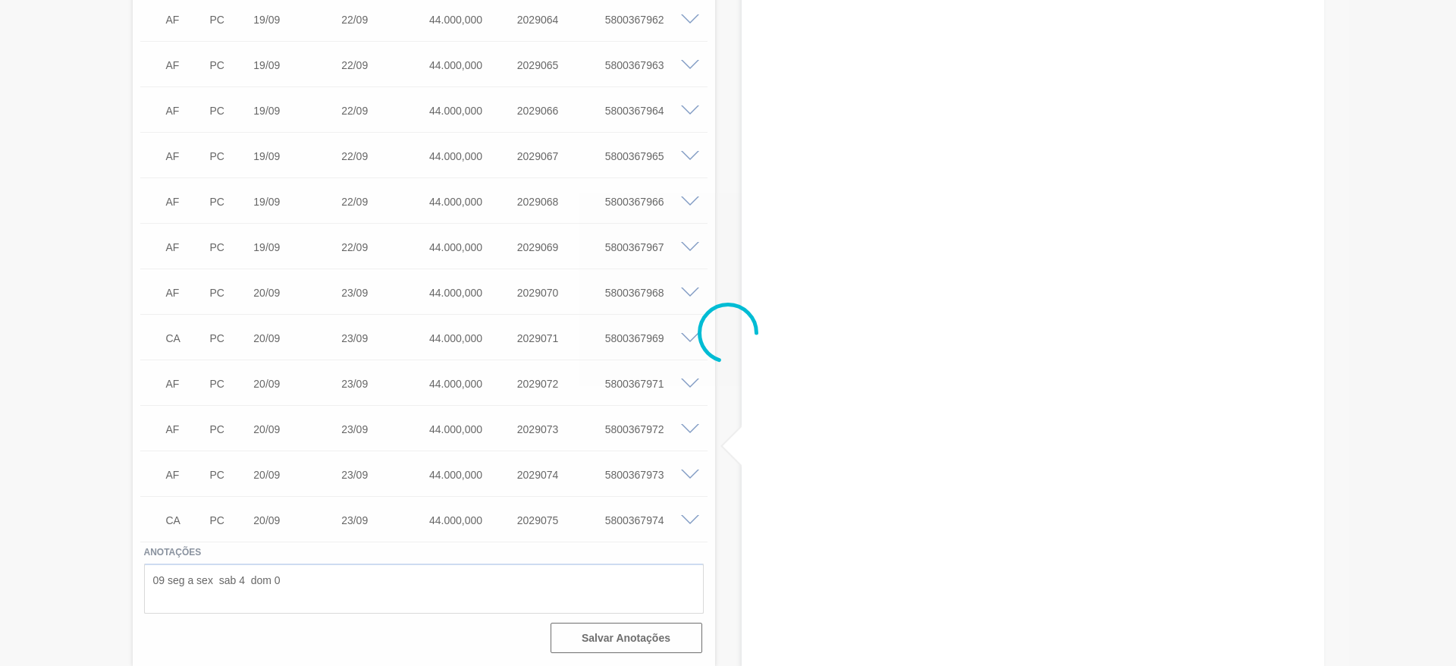
scroll to position [1344, 0]
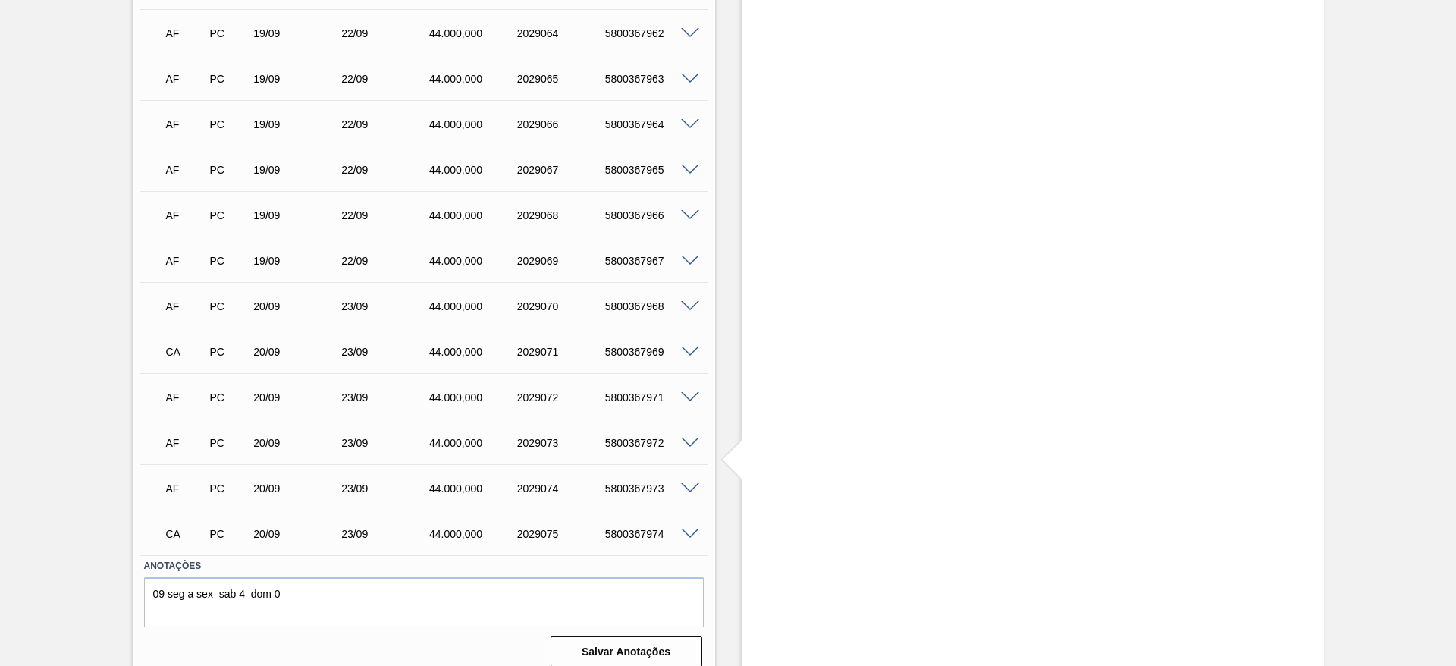
click at [693, 392] on span at bounding box center [690, 397] width 18 height 11
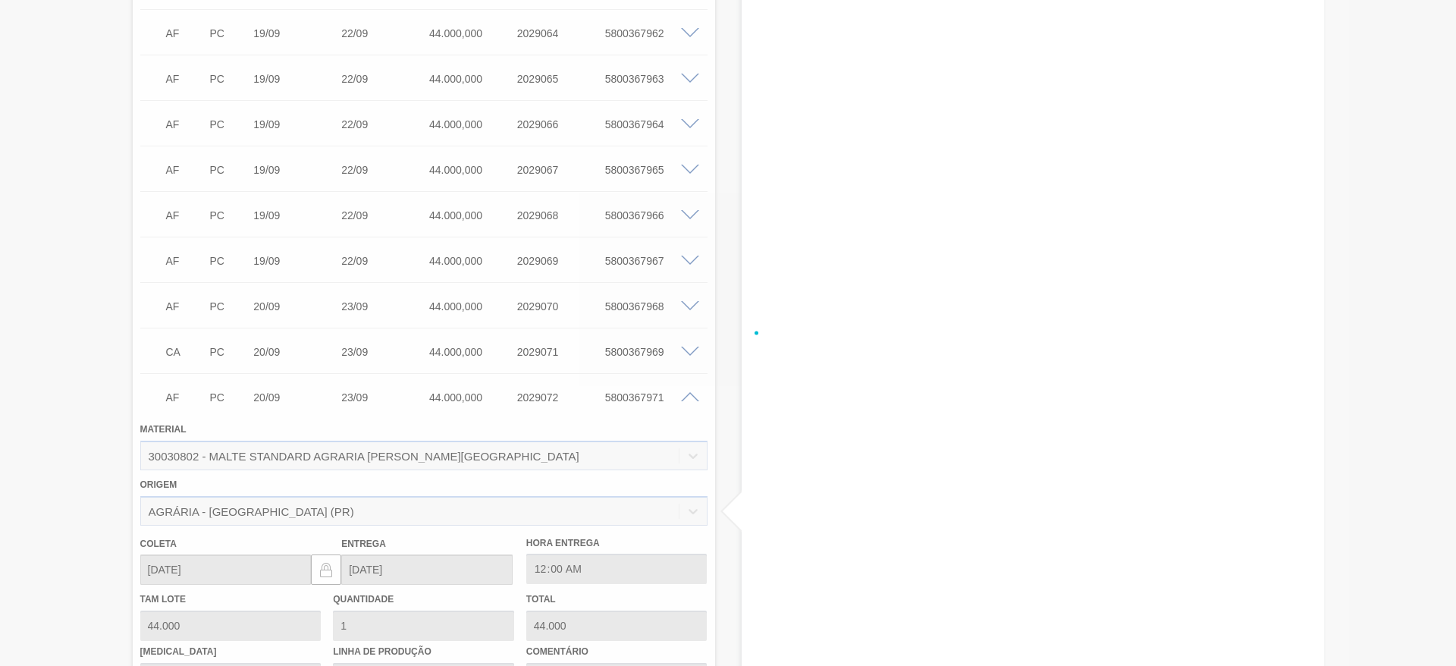
scroll to position [1685, 0]
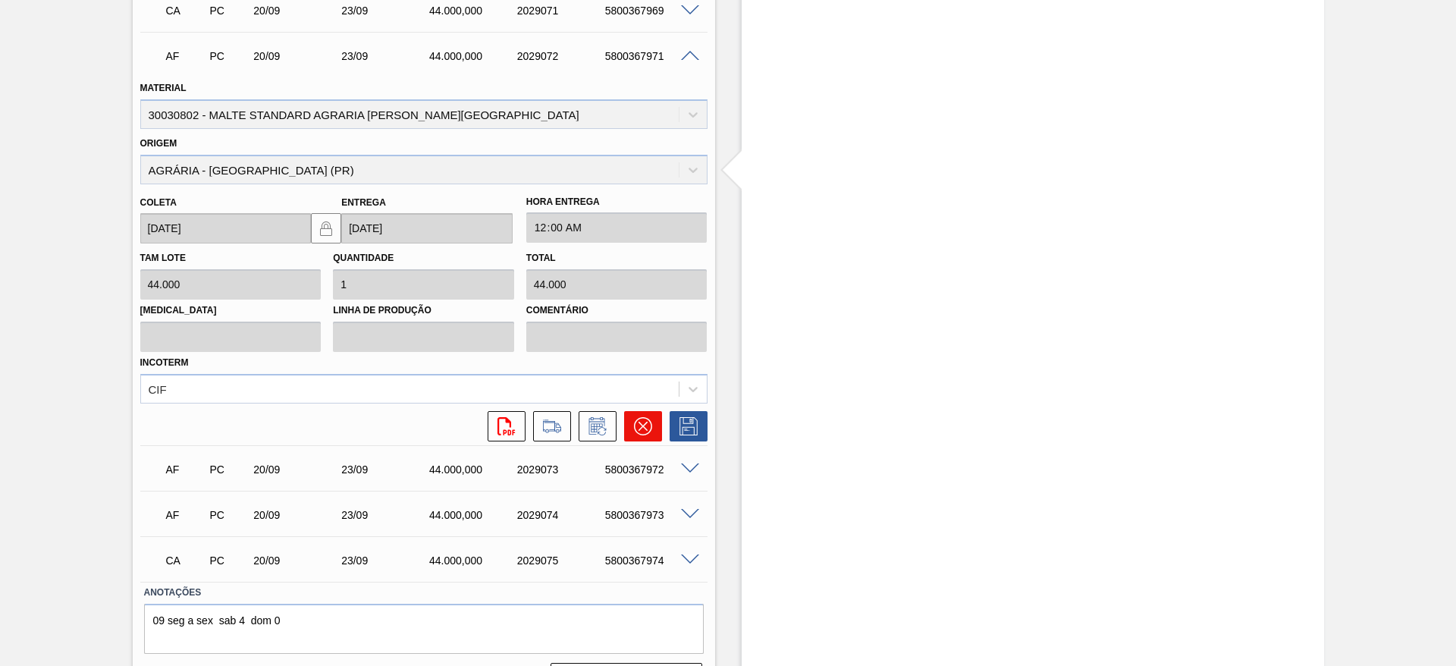
click at [646, 417] on icon at bounding box center [643, 426] width 18 height 18
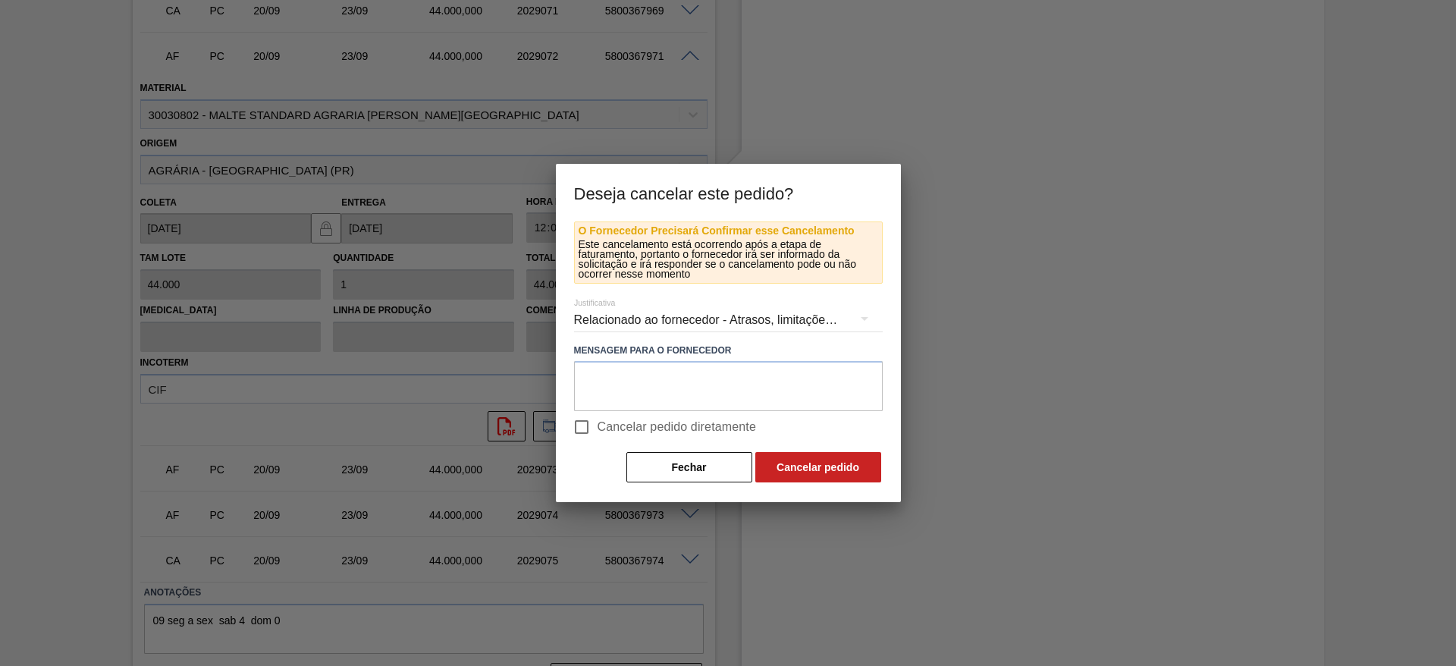
click at [579, 419] on input "Cancelar pedido diretamente" at bounding box center [582, 427] width 32 height 32
checkbox input "true"
click at [804, 460] on button "Cancelar pedido" at bounding box center [818, 467] width 126 height 30
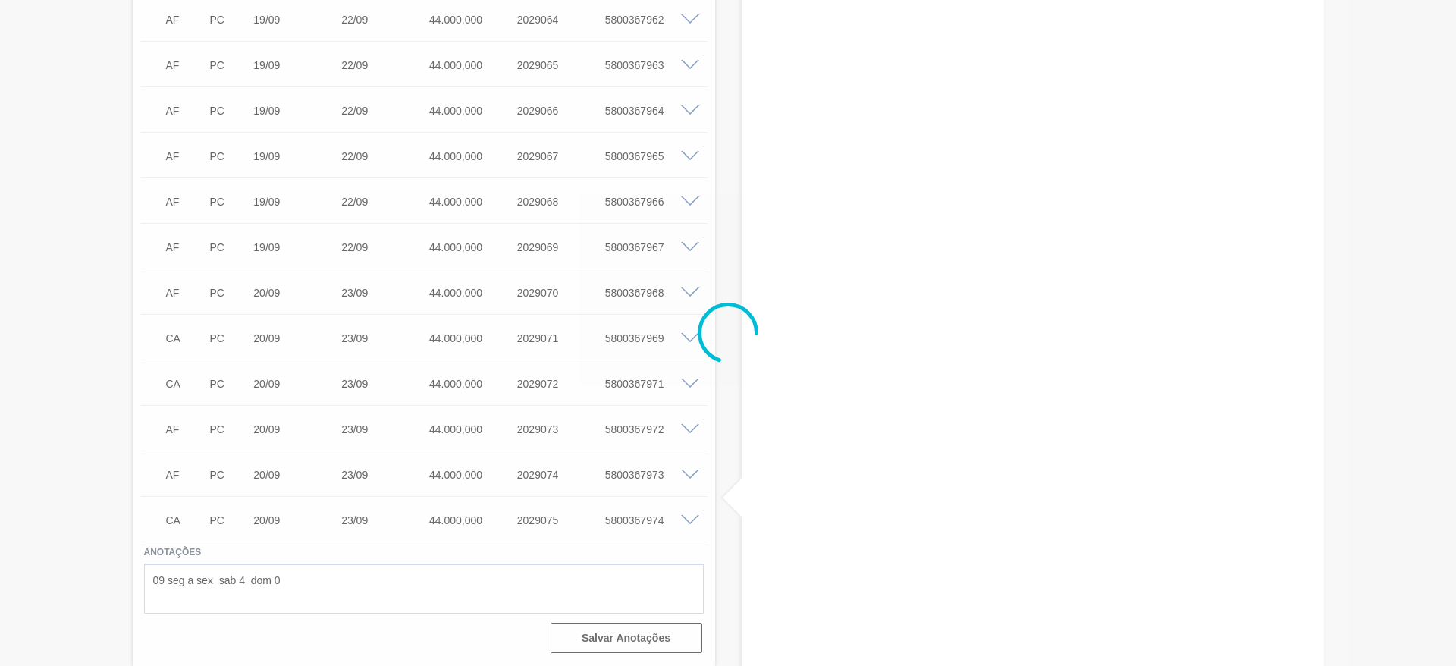
scroll to position [1344, 0]
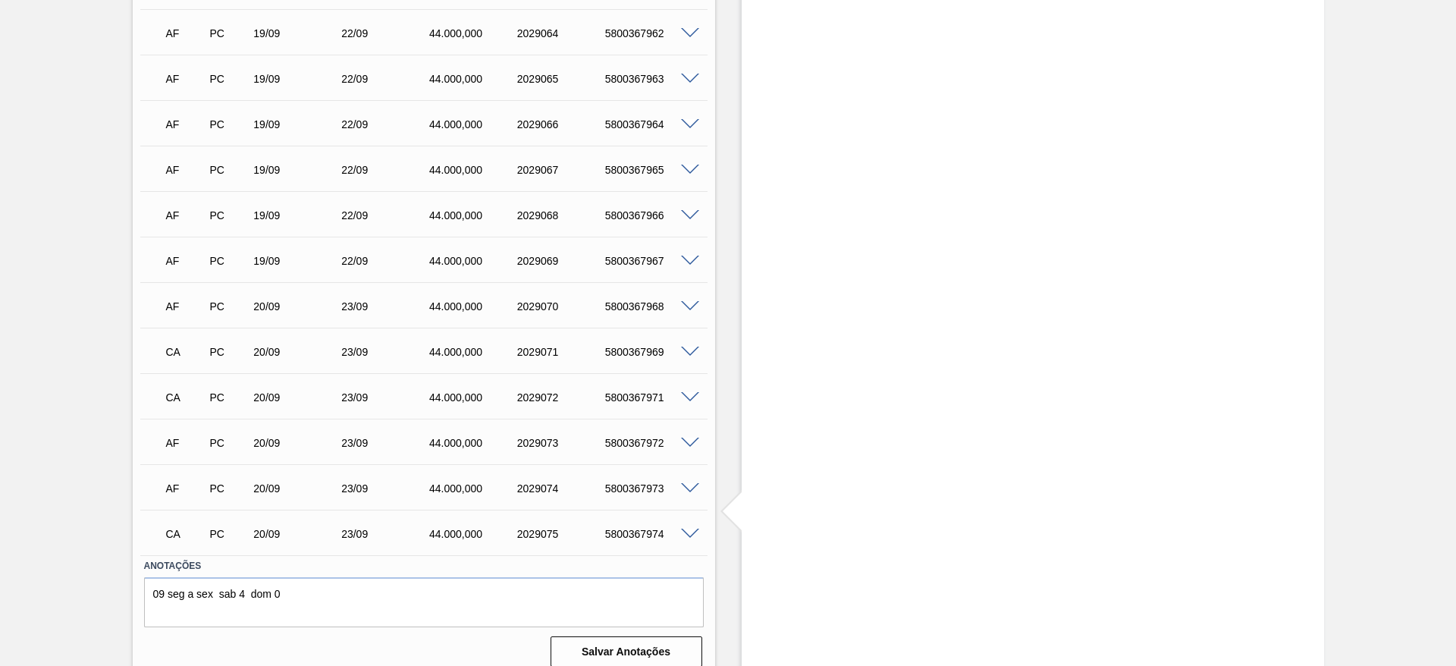
click at [684, 438] on span at bounding box center [690, 443] width 18 height 11
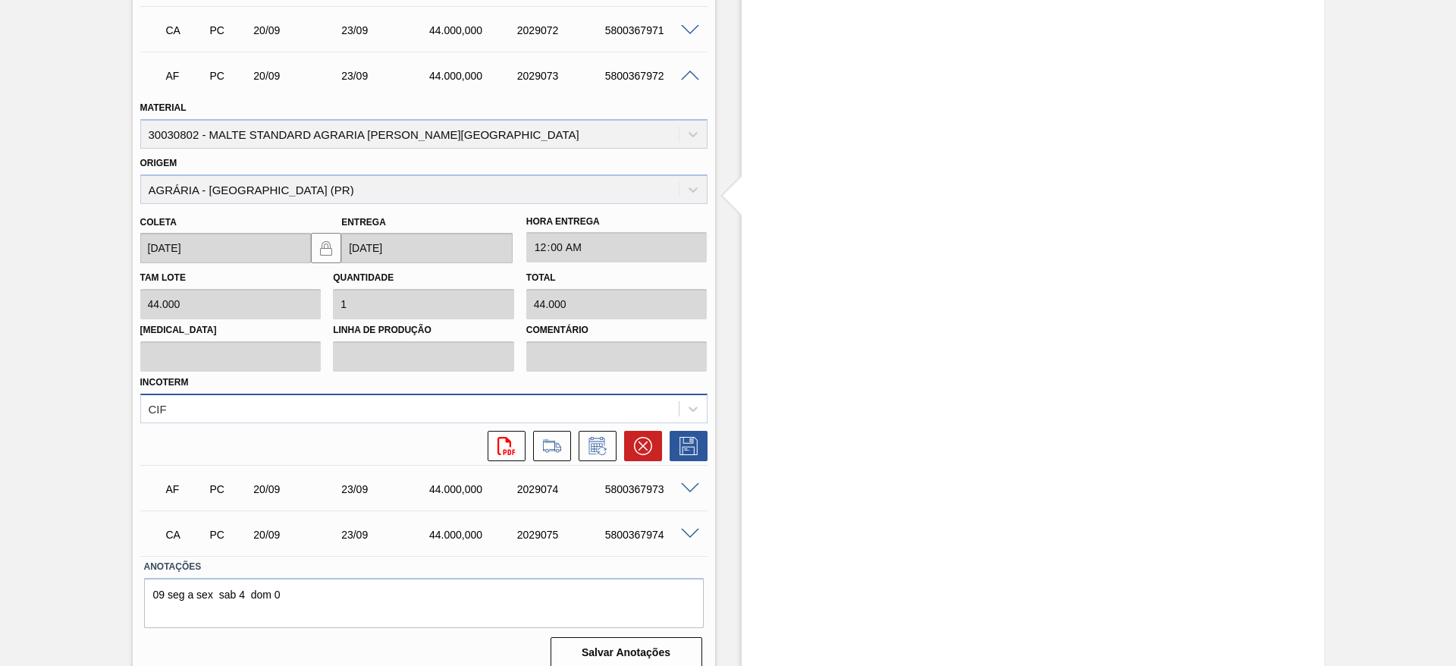
scroll to position [1711, 0]
click at [649, 438] on icon at bounding box center [643, 445] width 18 height 18
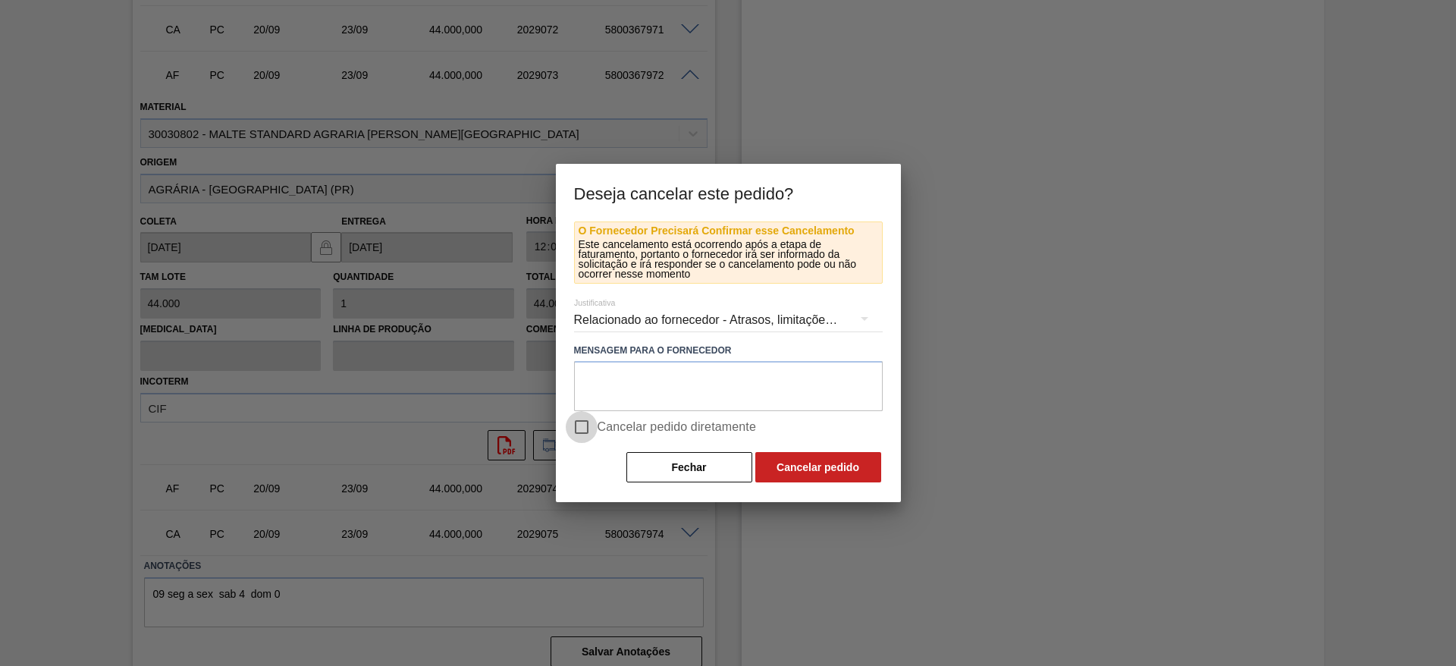
click at [582, 419] on input "Cancelar pedido diretamente" at bounding box center [582, 427] width 32 height 32
checkbox input "true"
click at [819, 463] on button "Cancelar pedido" at bounding box center [818, 467] width 126 height 30
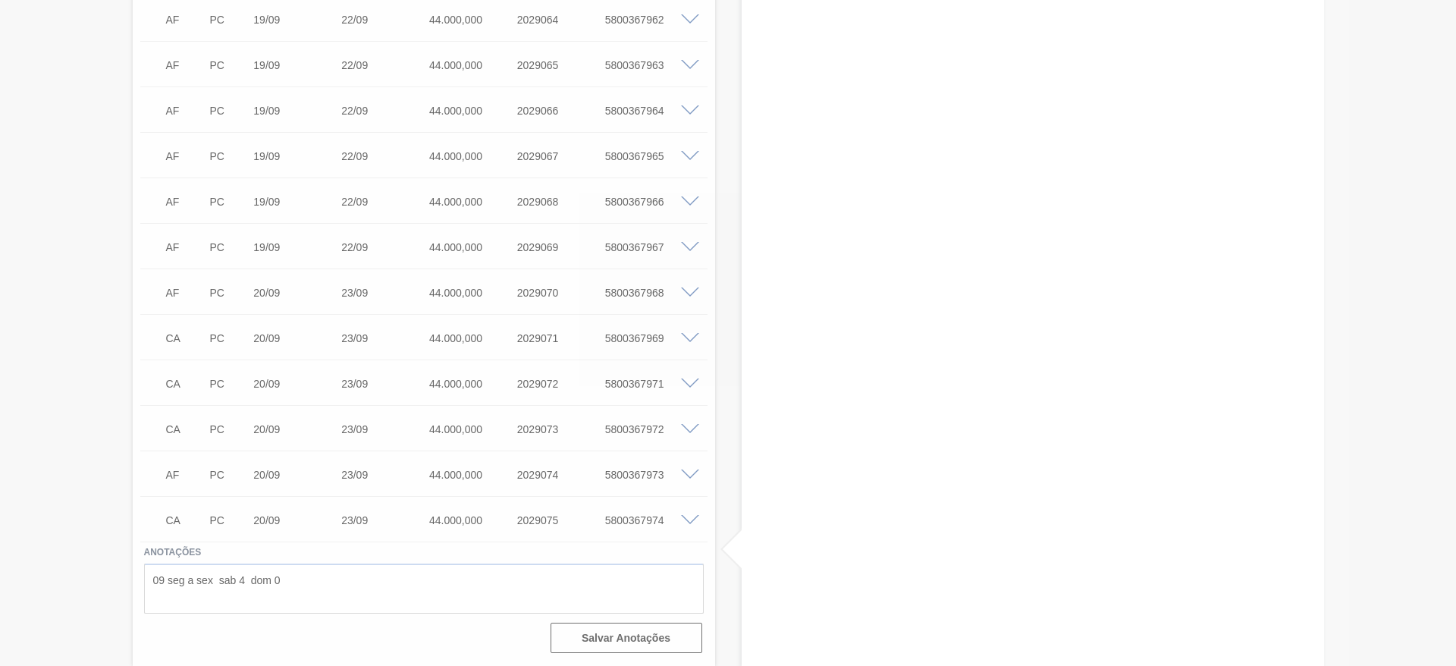
scroll to position [1344, 0]
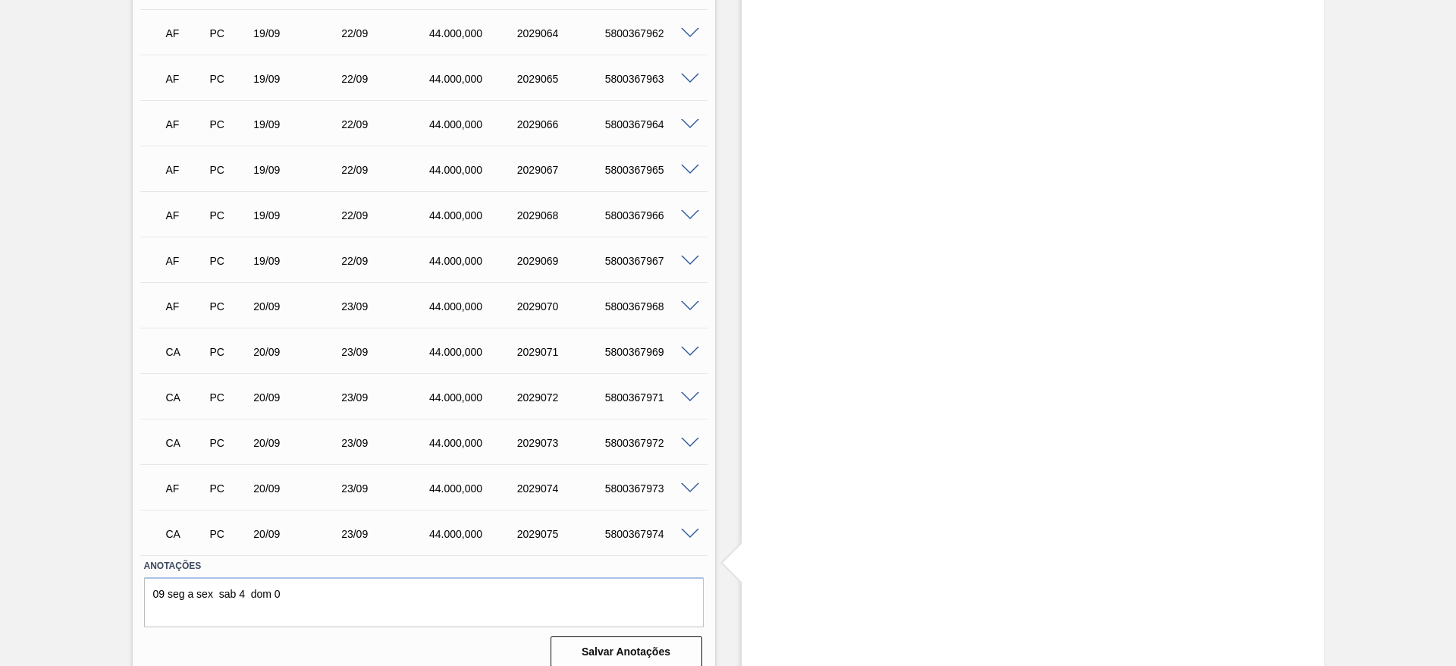
click at [685, 483] on span at bounding box center [690, 488] width 18 height 11
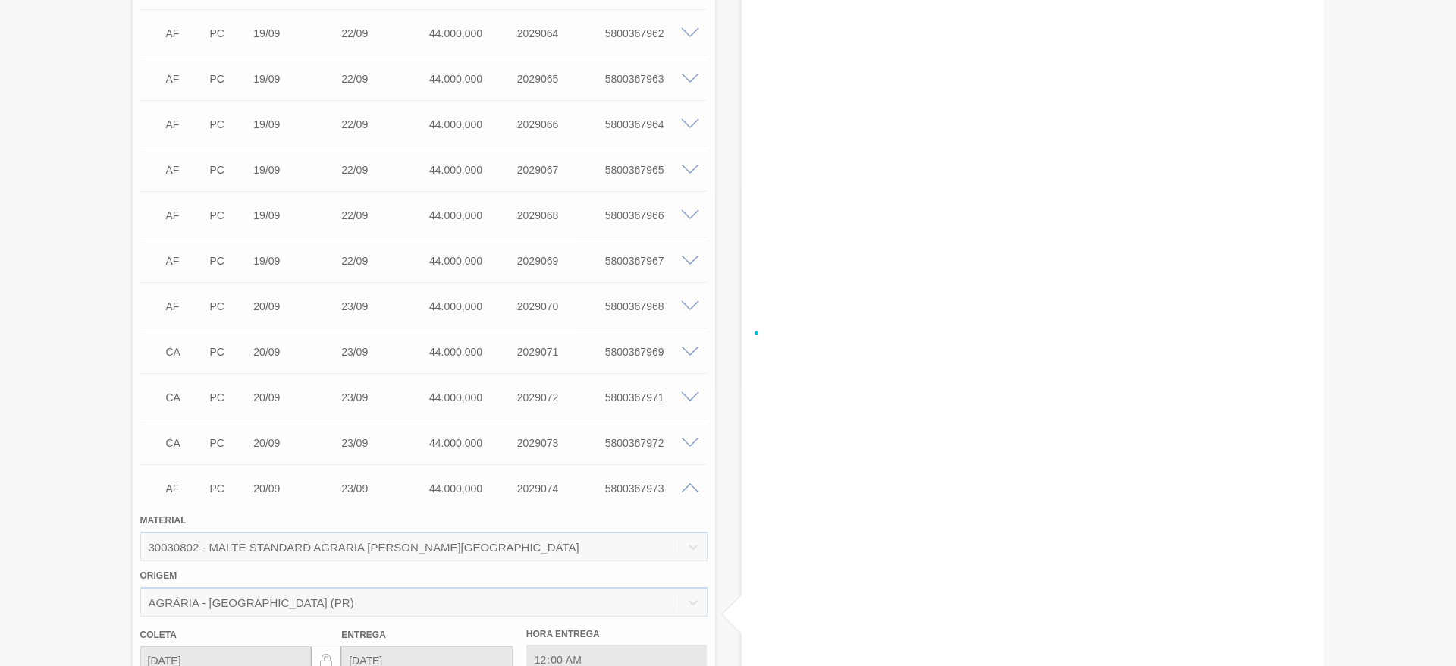
scroll to position [1711, 0]
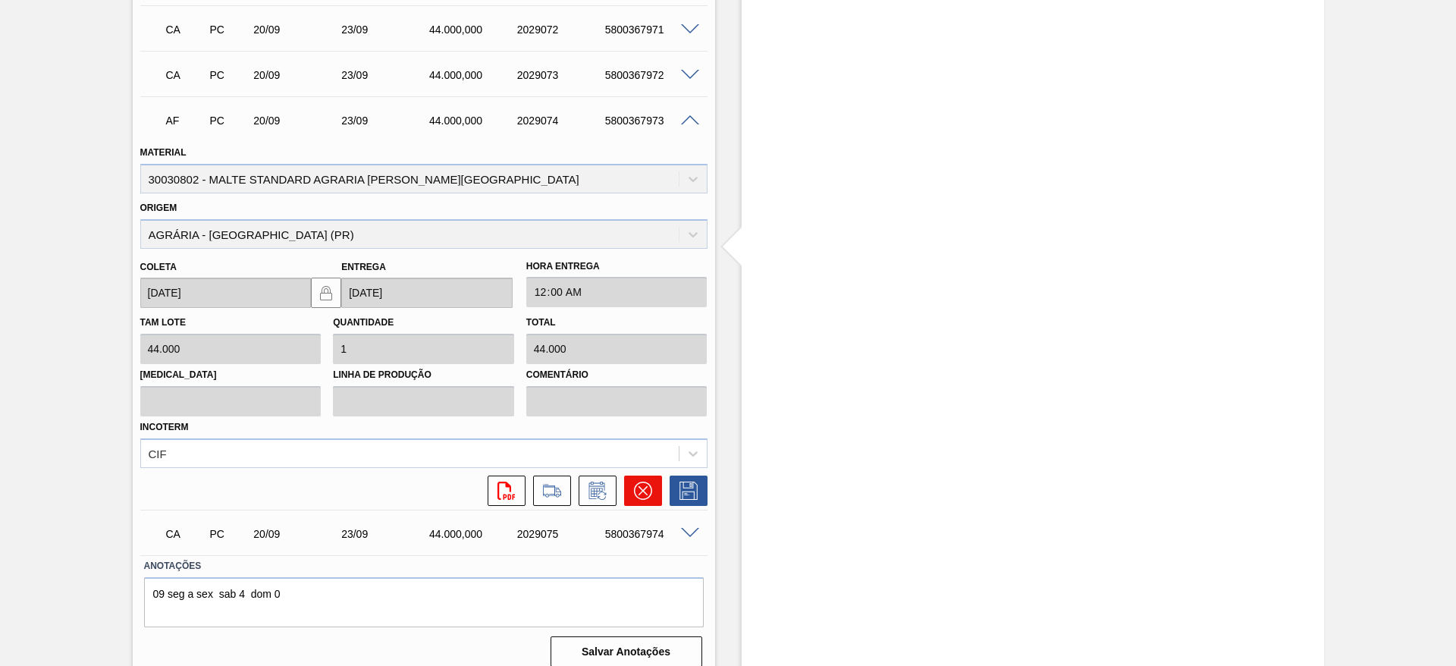
click at [641, 482] on icon at bounding box center [643, 491] width 18 height 18
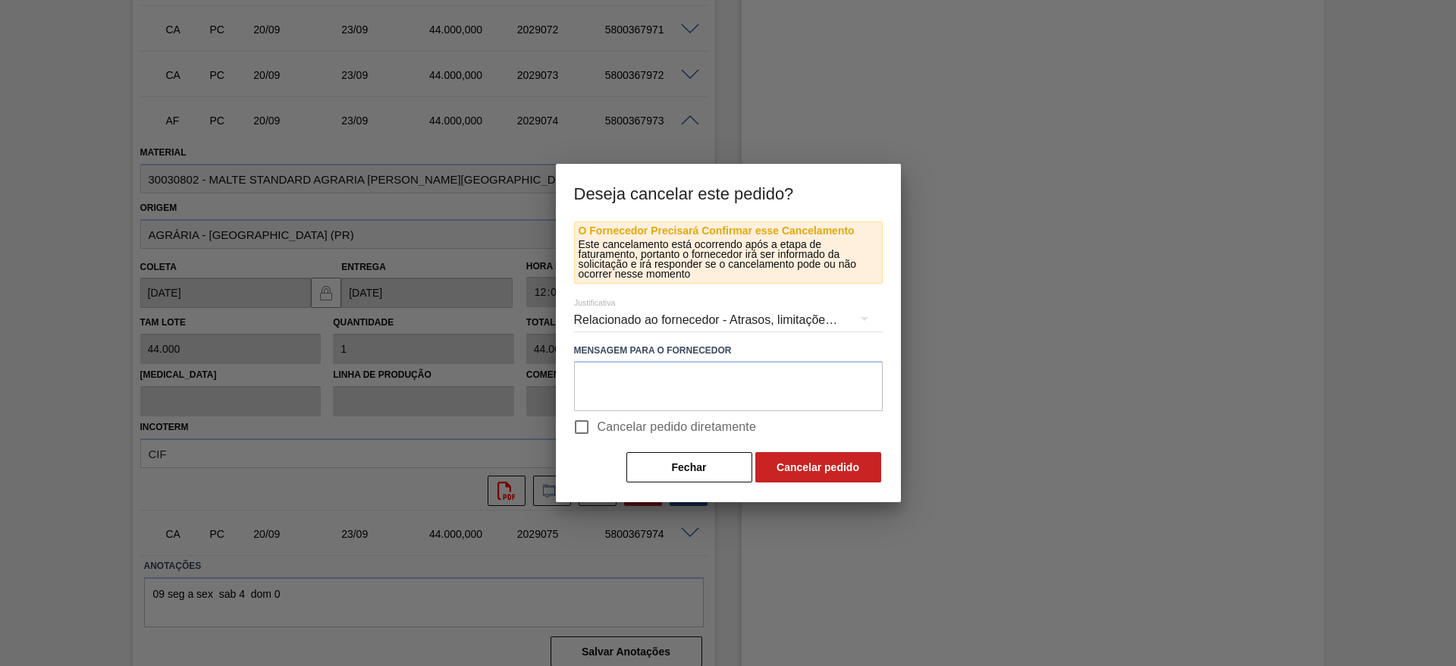
click at [588, 428] on input "Cancelar pedido diretamente" at bounding box center [582, 427] width 32 height 32
checkbox input "true"
click at [798, 462] on button "Cancelar pedido" at bounding box center [818, 467] width 126 height 30
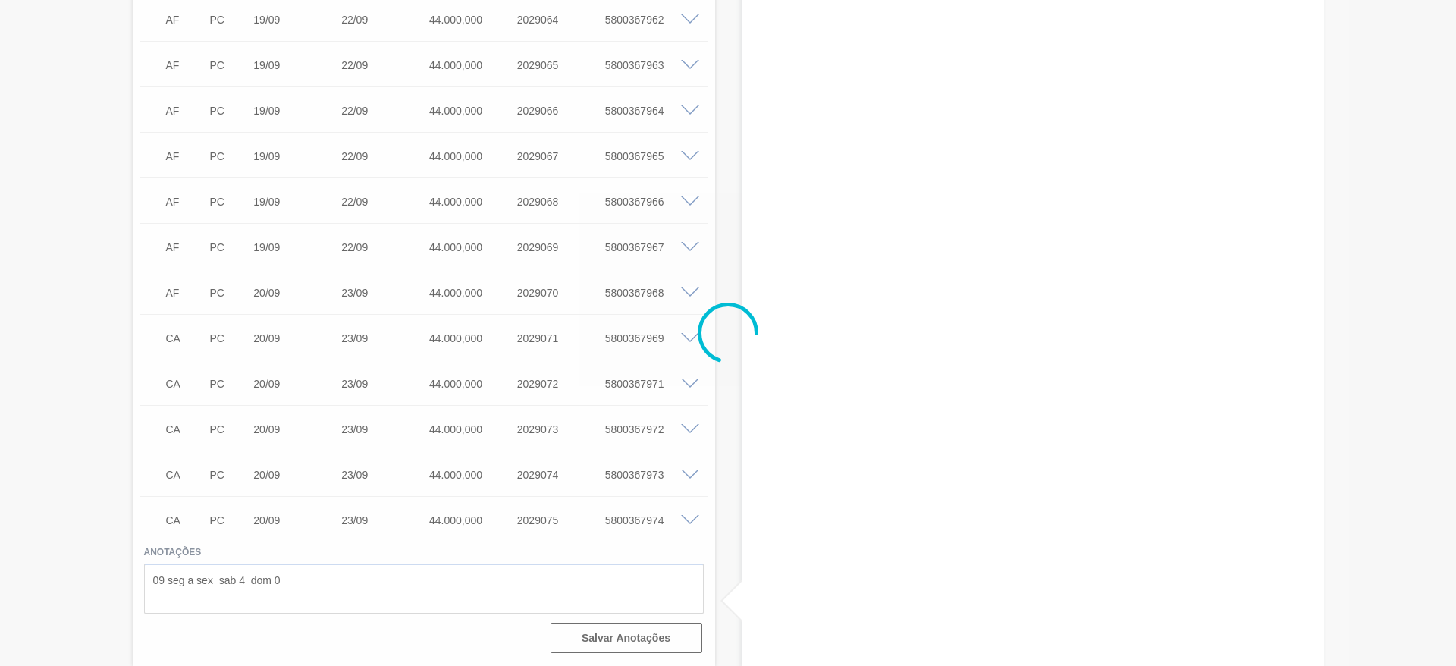
scroll to position [1344, 0]
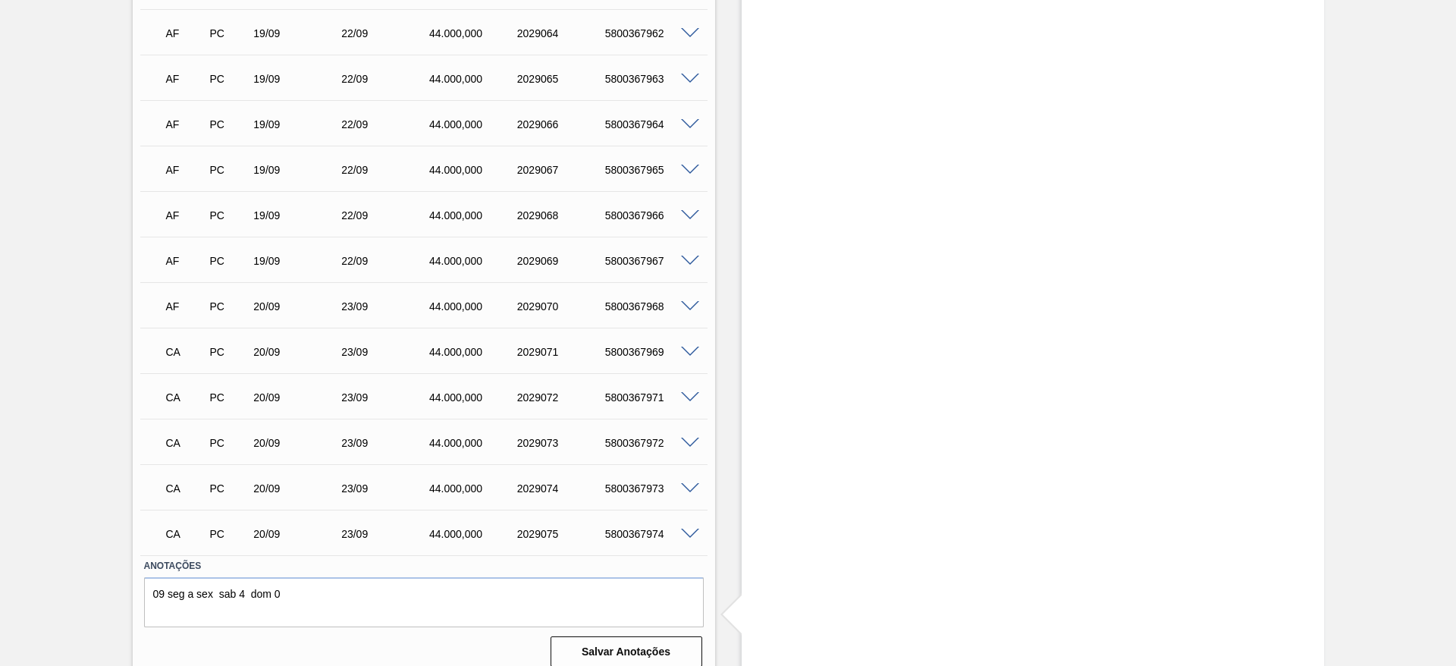
click at [682, 301] on span at bounding box center [690, 306] width 18 height 11
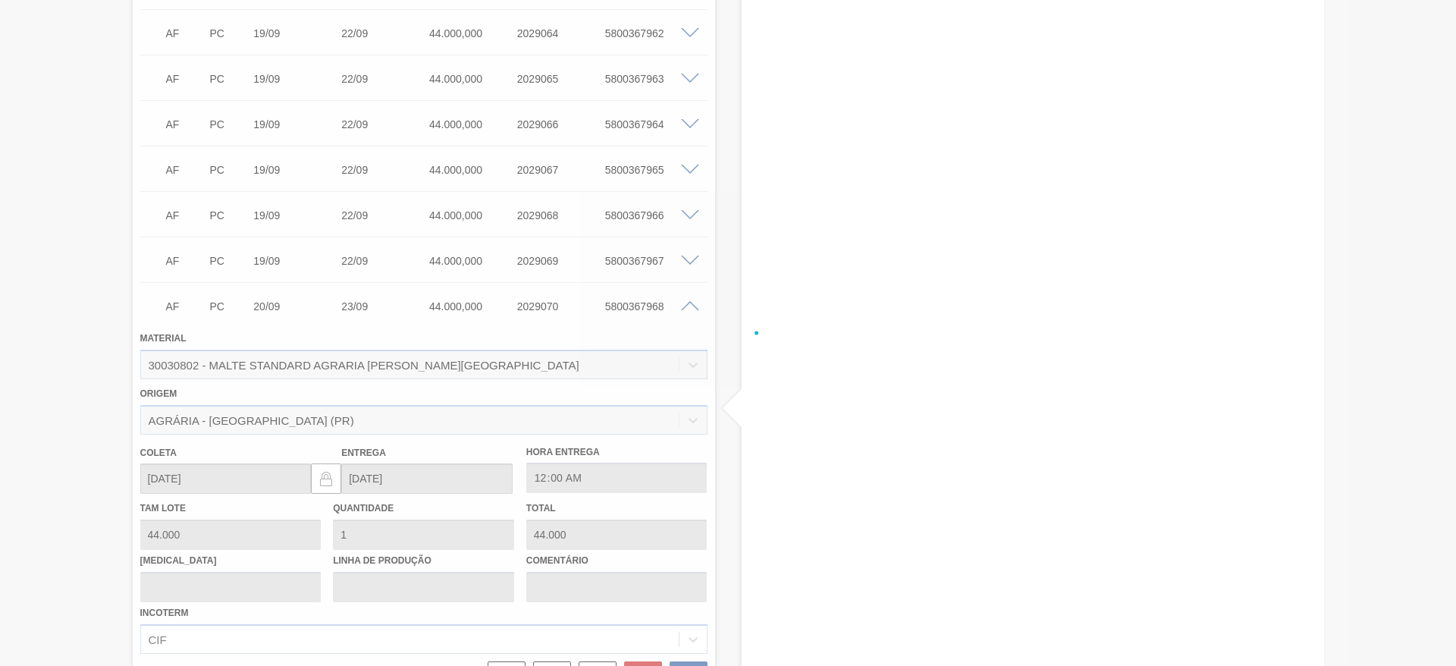
scroll to position [1711, 0]
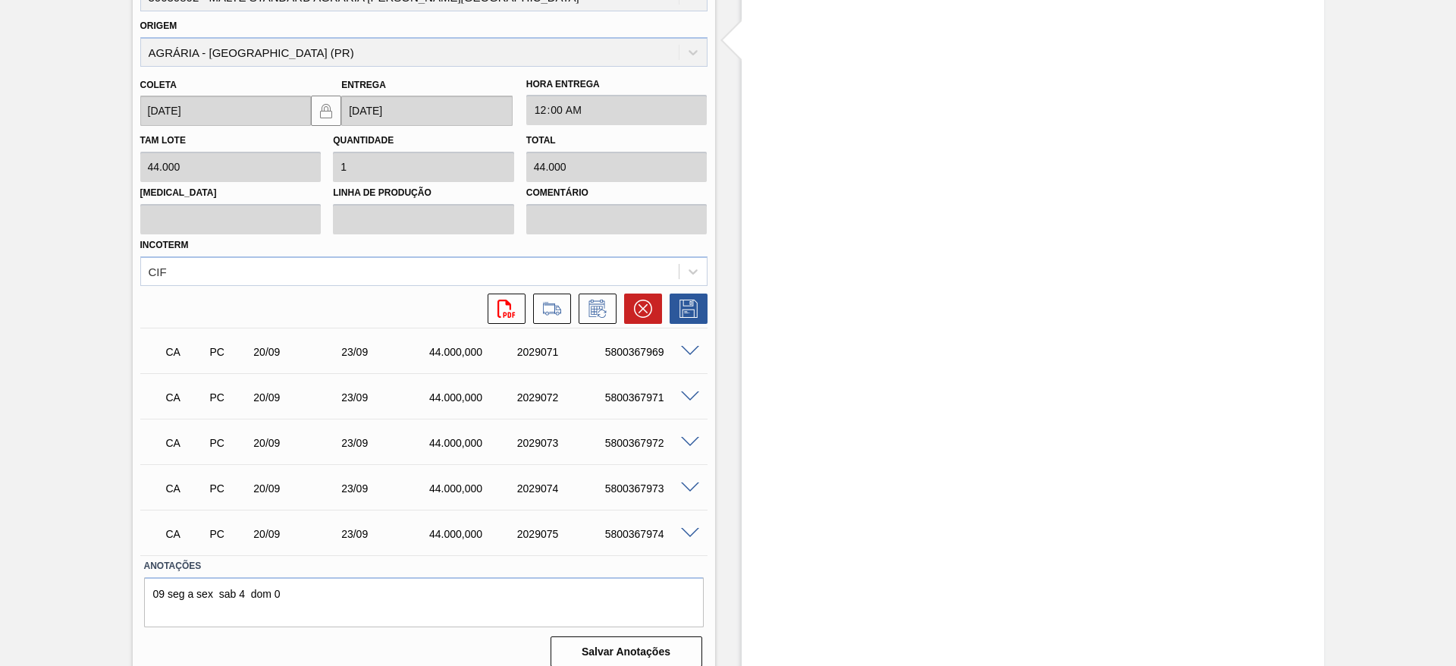
click at [640, 300] on icon at bounding box center [643, 309] width 18 height 18
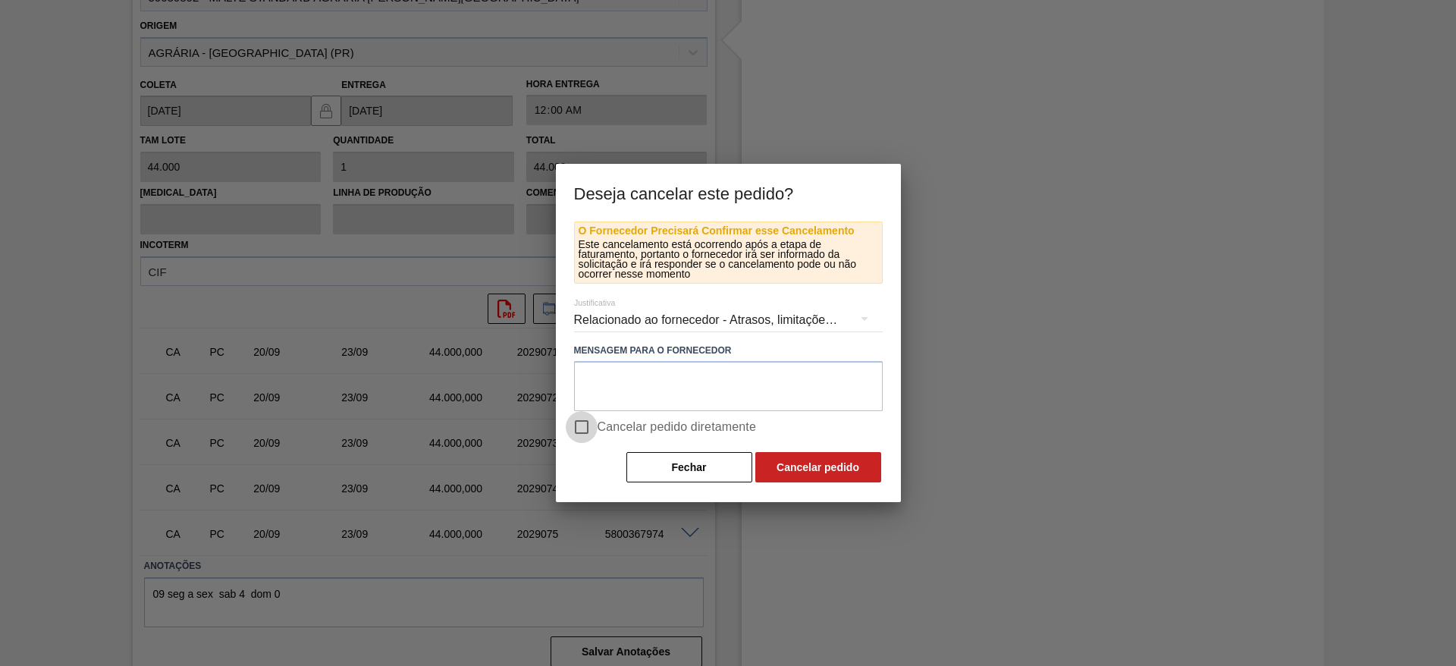
click at [576, 417] on input "Cancelar pedido diretamente" at bounding box center [582, 427] width 32 height 32
checkbox input "true"
click at [789, 458] on button "Cancelar pedido" at bounding box center [818, 467] width 126 height 30
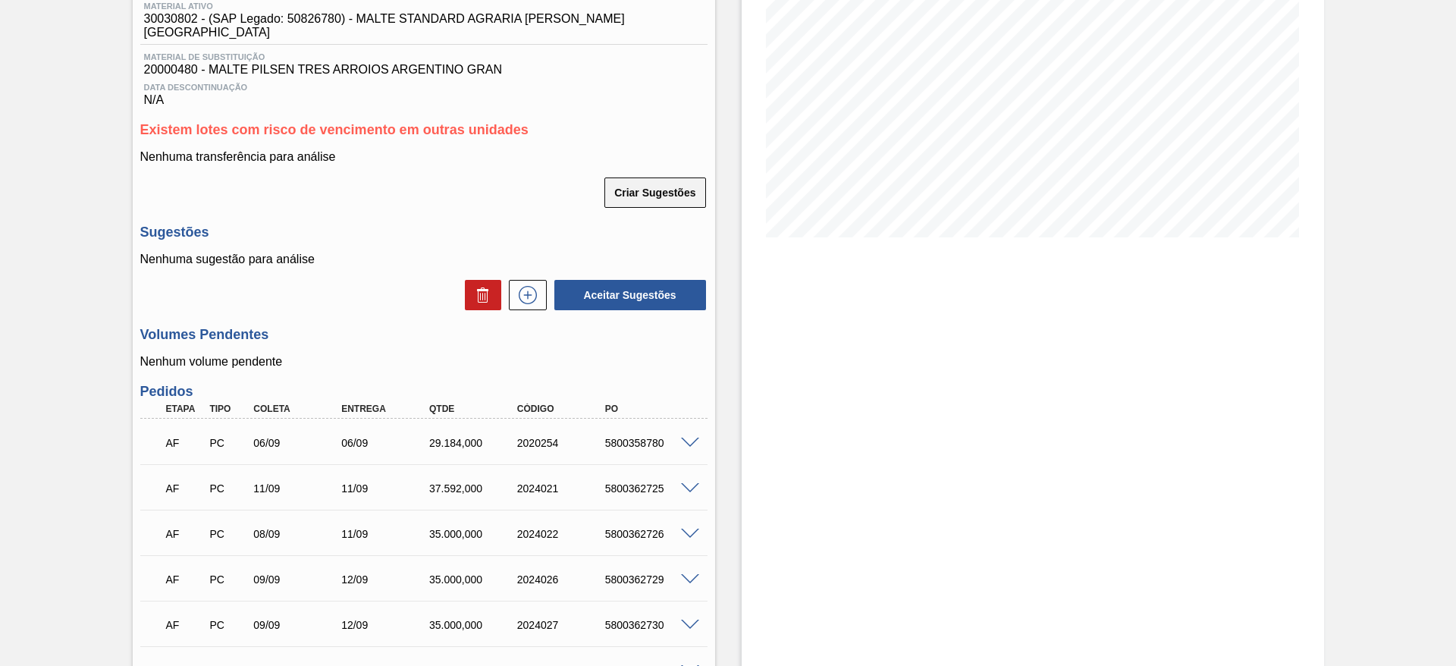
scroll to position [0, 0]
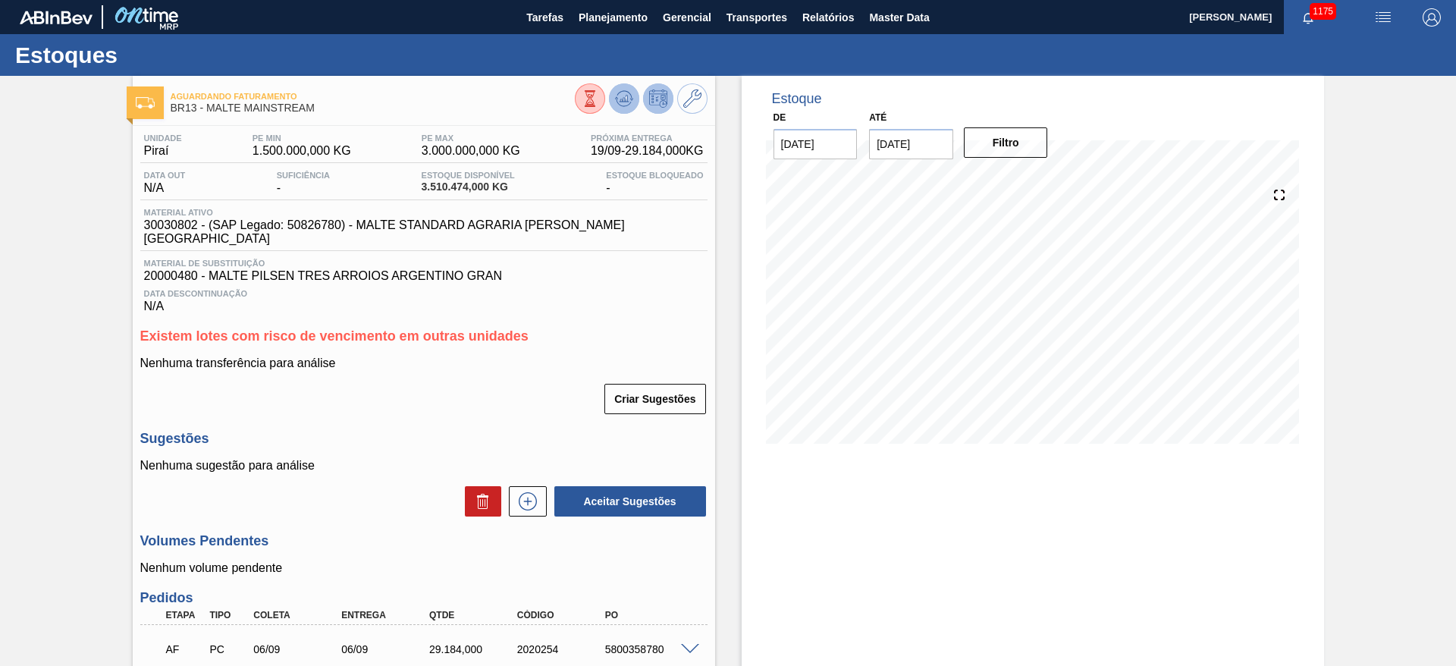
click at [620, 99] on icon at bounding box center [624, 98] width 10 height 7
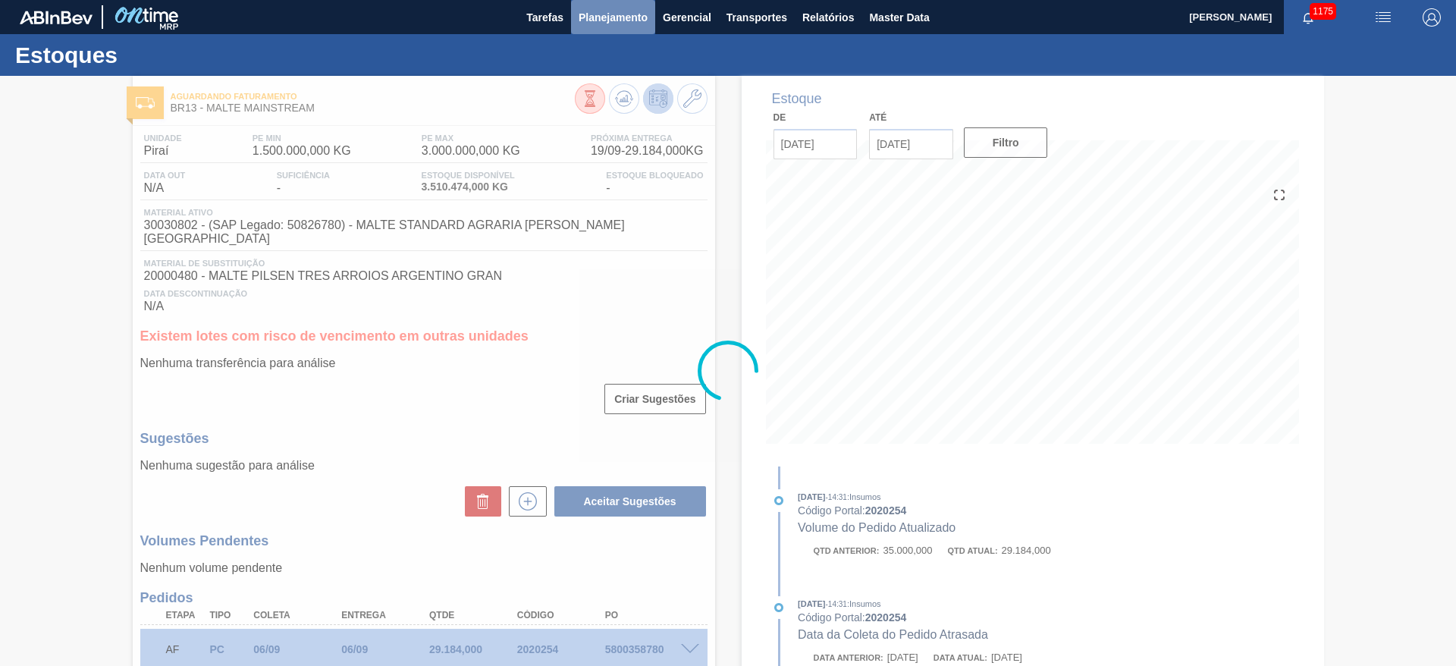
click at [612, 16] on span "Planejamento" at bounding box center [613, 17] width 69 height 18
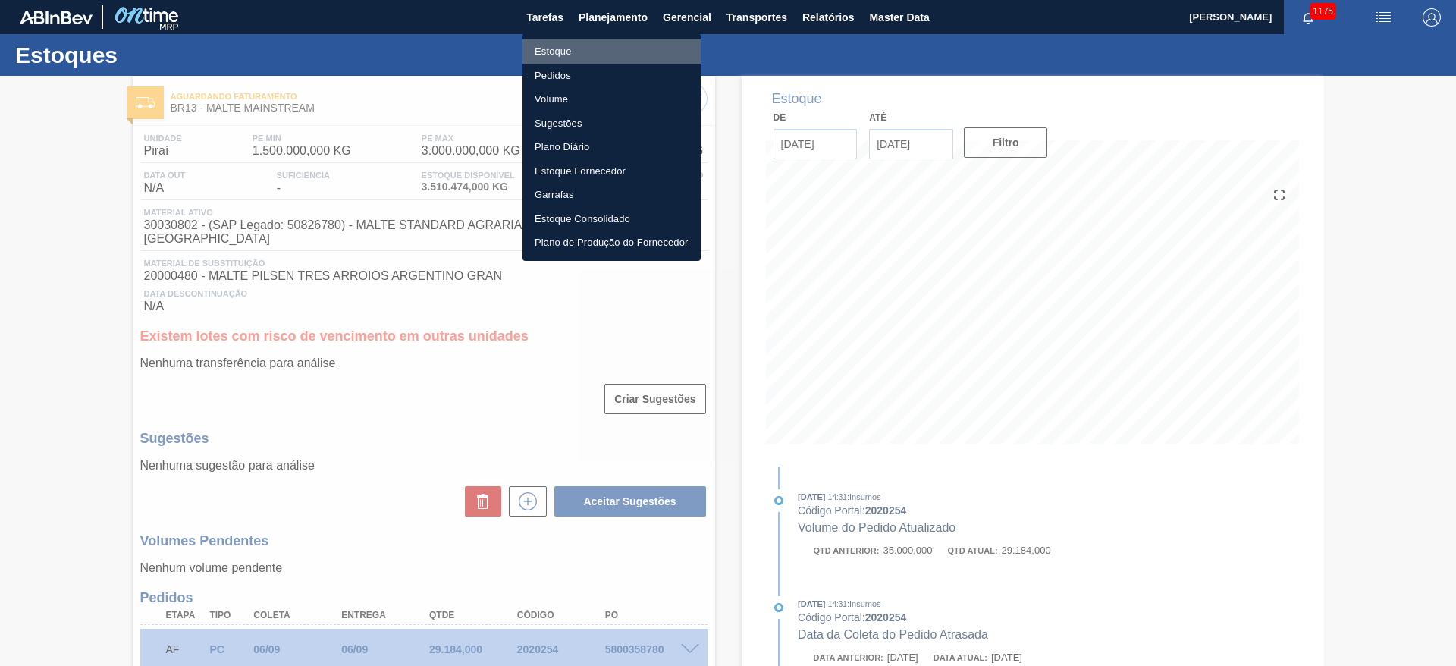
click at [556, 55] on li "Estoque" at bounding box center [611, 51] width 178 height 24
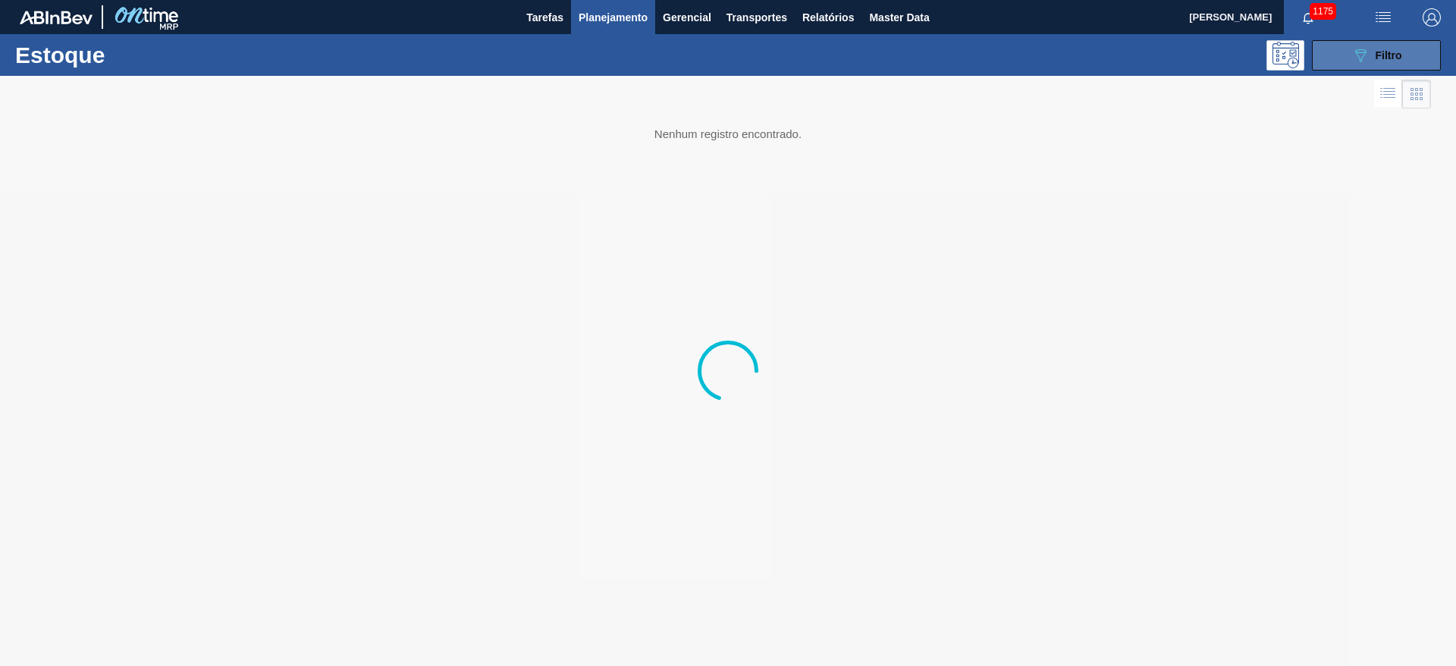
click at [1376, 55] on span "Filtro" at bounding box center [1389, 55] width 27 height 12
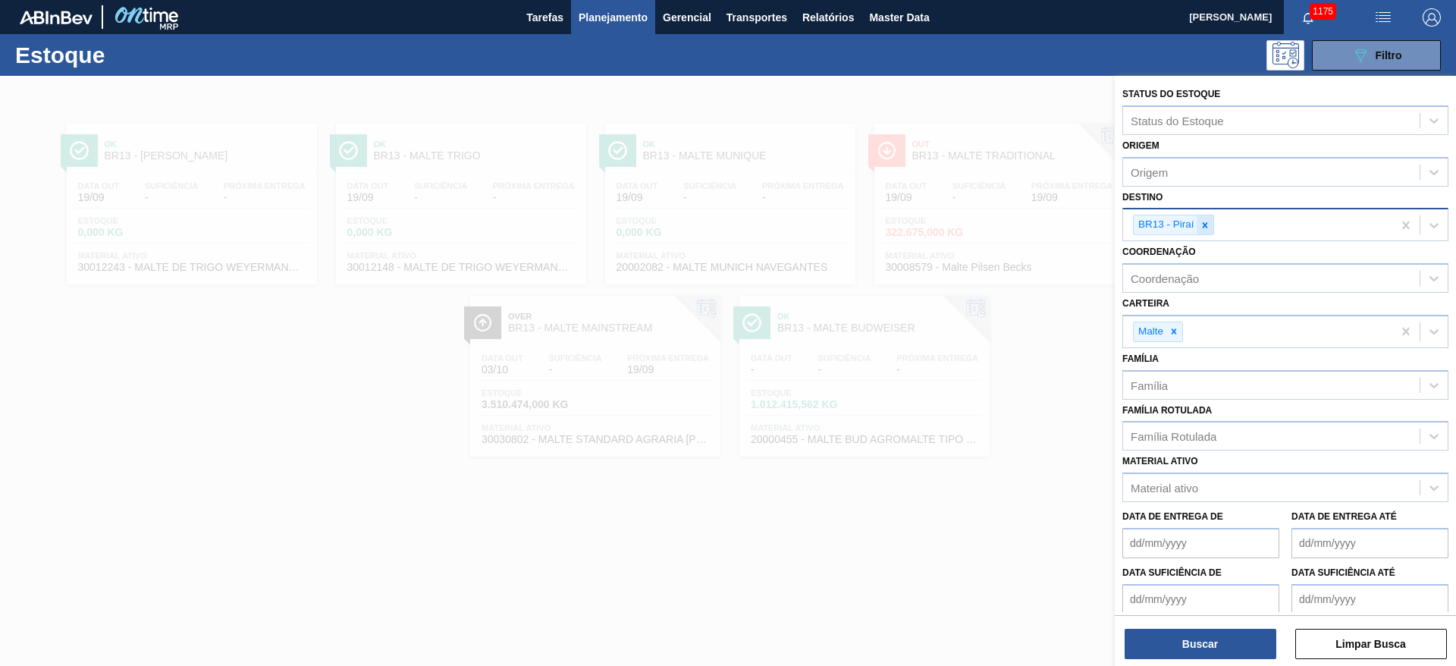
click at [1206, 225] on icon at bounding box center [1205, 225] width 11 height 11
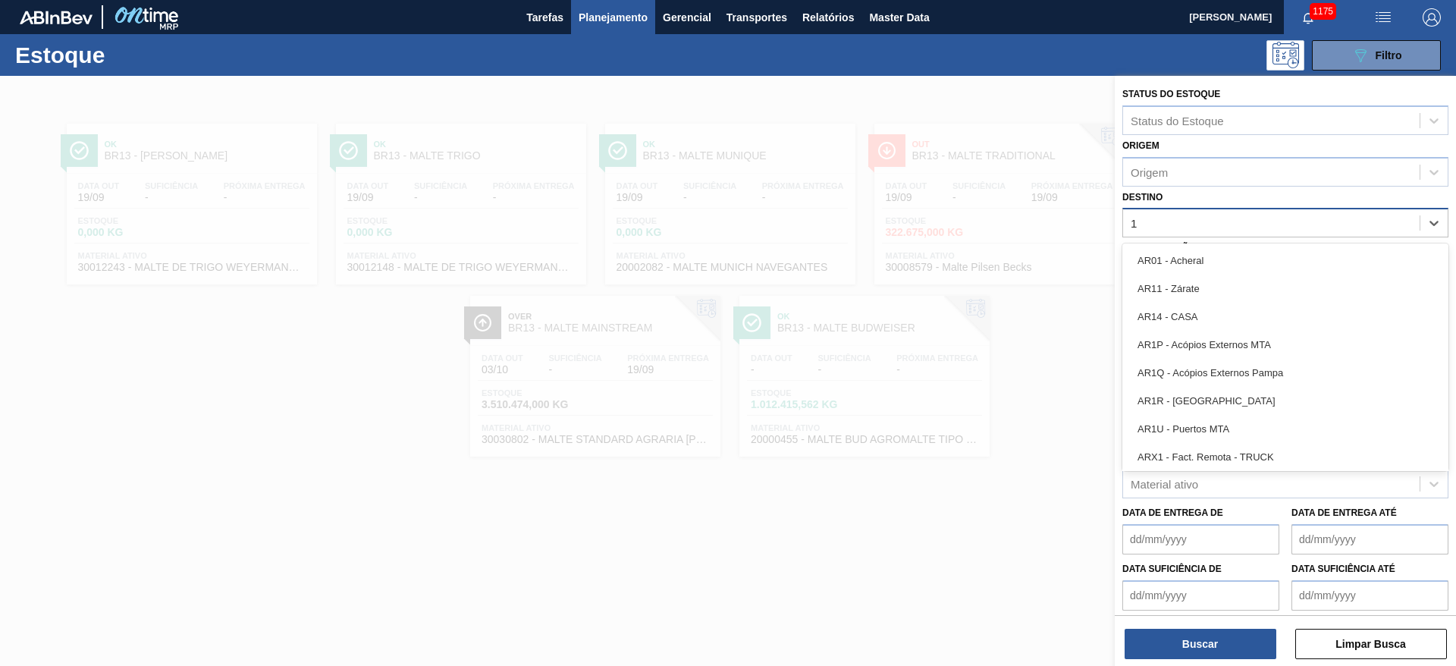
type input "11"
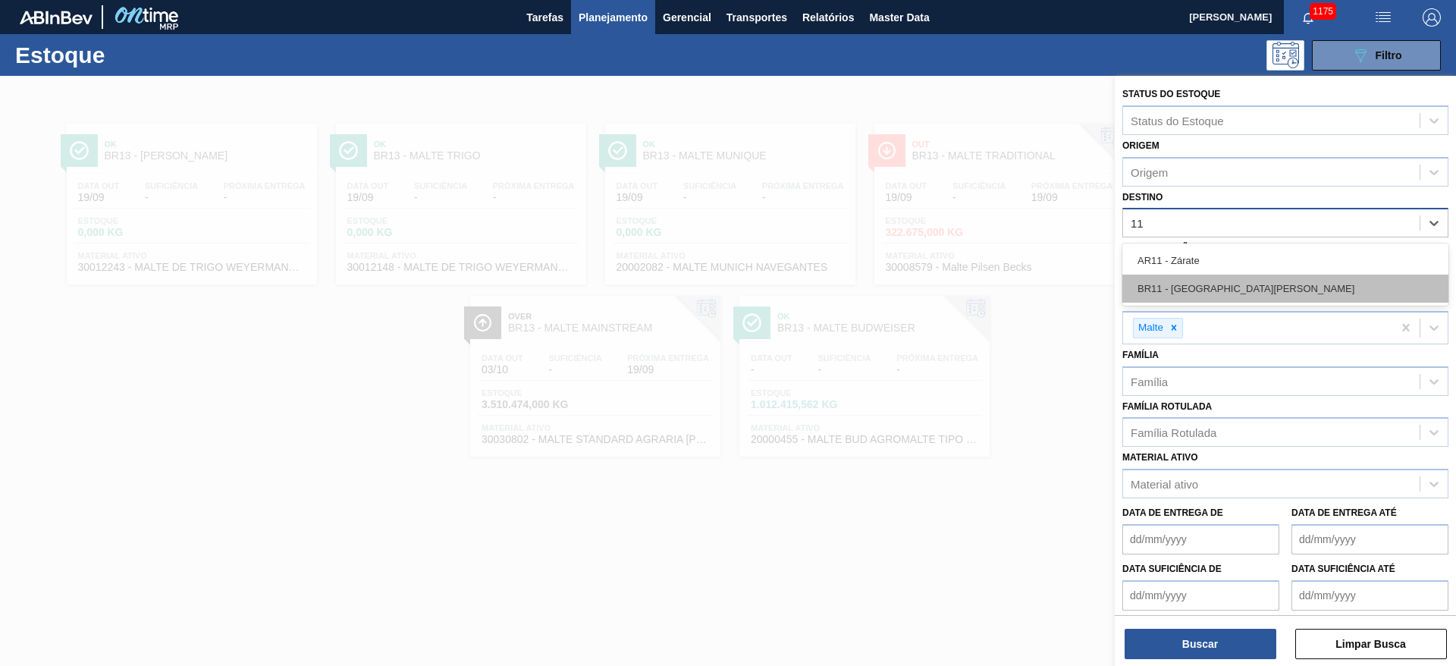
click at [1186, 287] on div "BR11 - [GEOGRAPHIC_DATA][PERSON_NAME]" at bounding box center [1285, 288] width 326 height 28
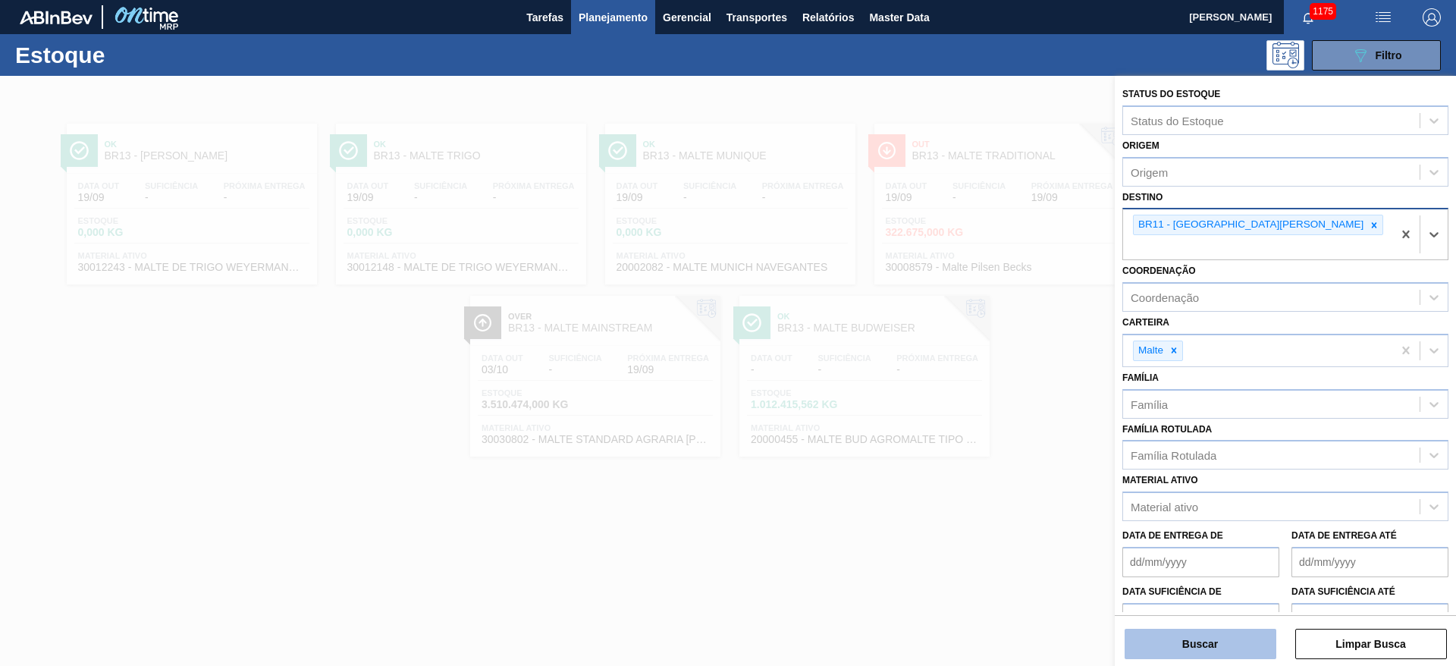
click at [1218, 640] on button "Buscar" at bounding box center [1201, 644] width 152 height 30
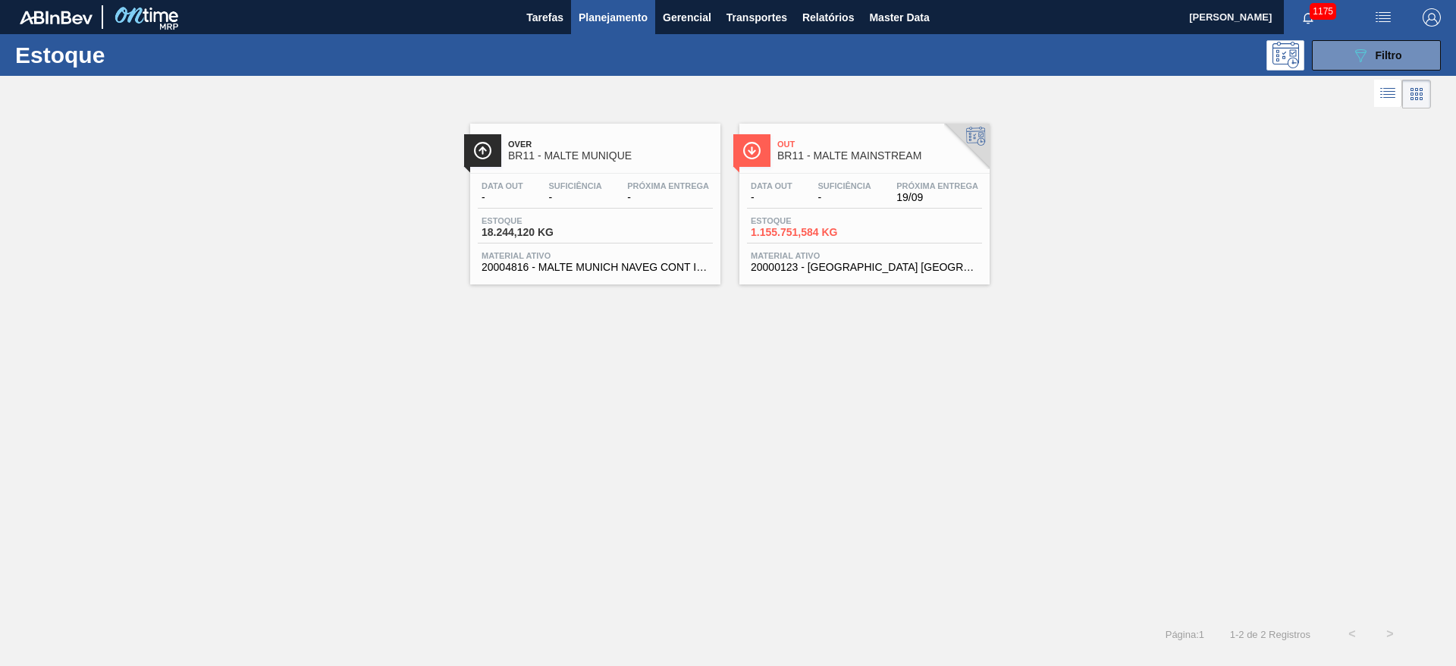
click at [798, 196] on div "Data out - Suficiência - Próxima Entrega 19/09" at bounding box center [864, 194] width 235 height 27
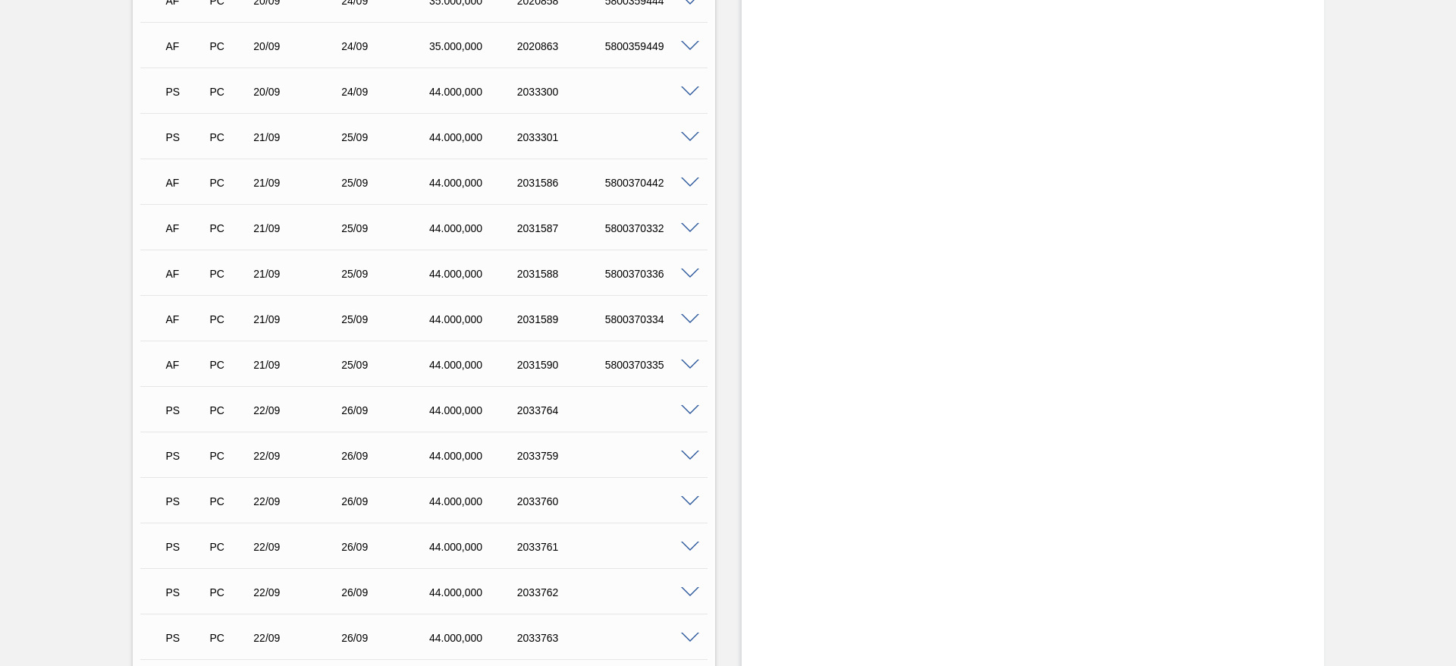
scroll to position [2389, 0]
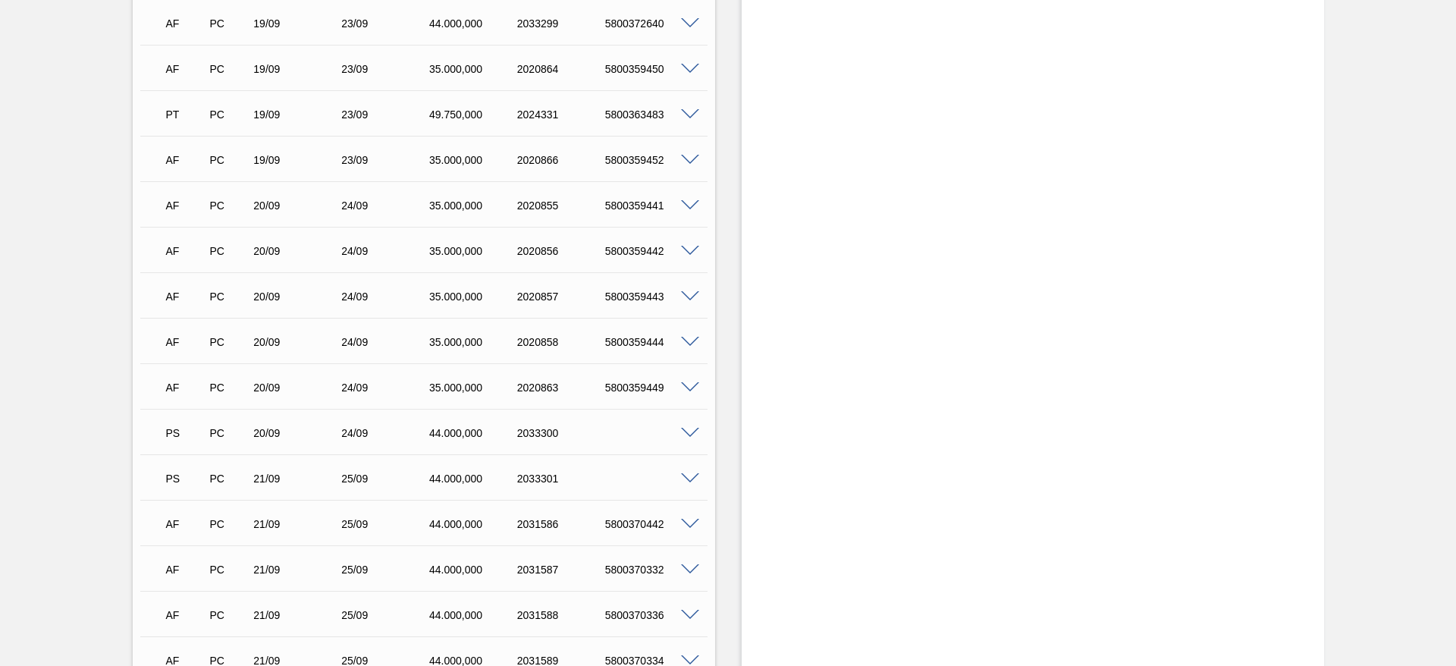
click at [683, 428] on span at bounding box center [690, 433] width 18 height 11
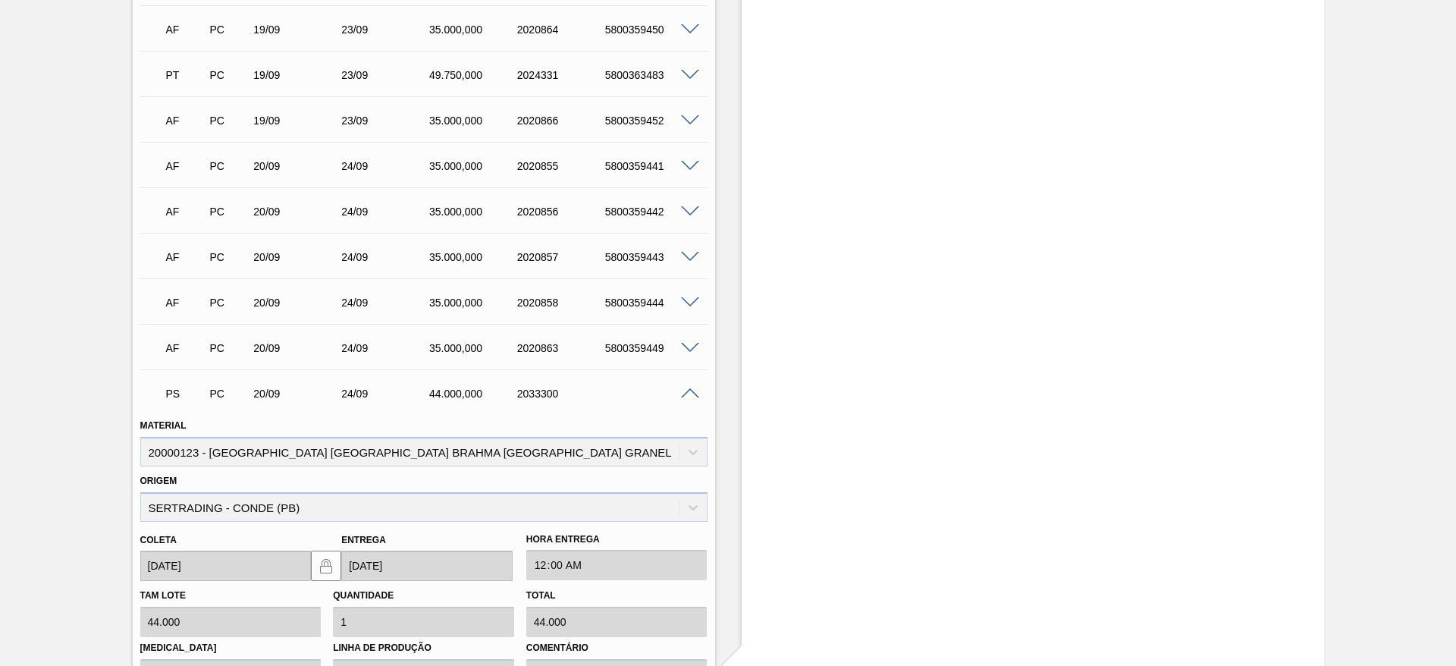
scroll to position [2616, 0]
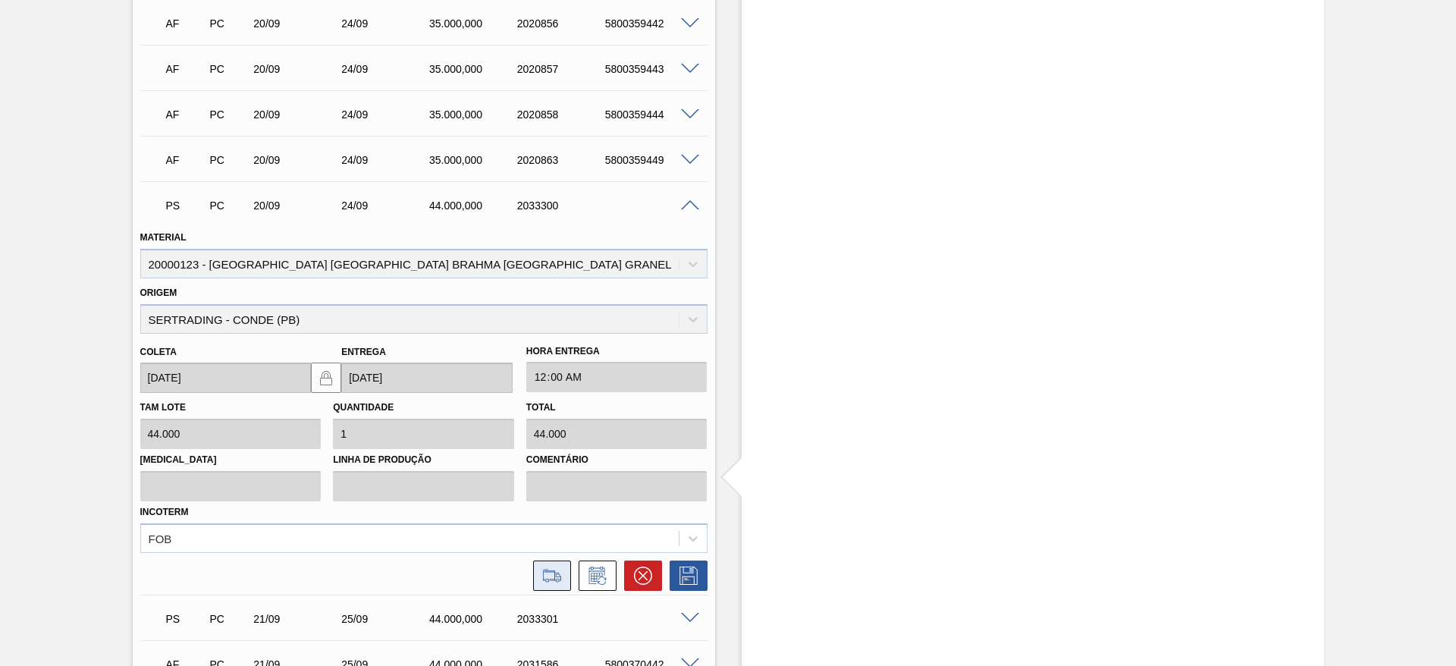
click at [559, 569] on icon at bounding box center [552, 574] width 18 height 11
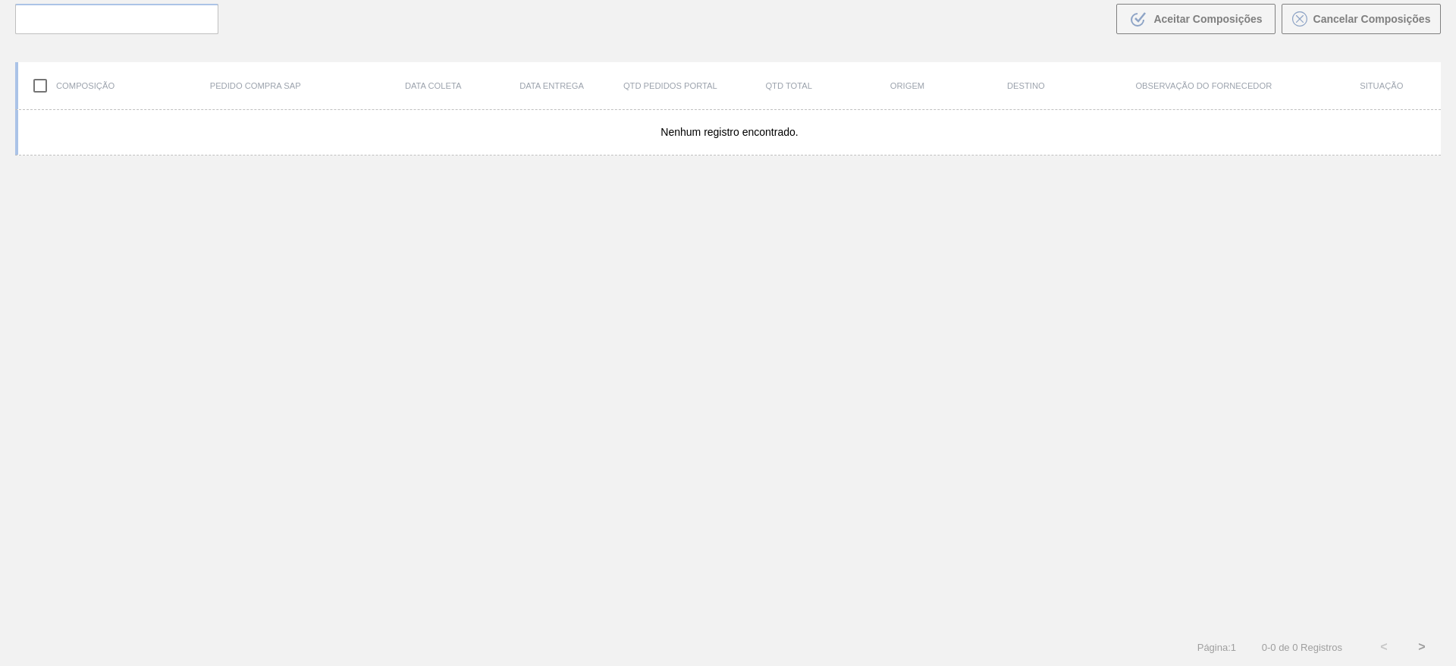
scroll to position [109, 0]
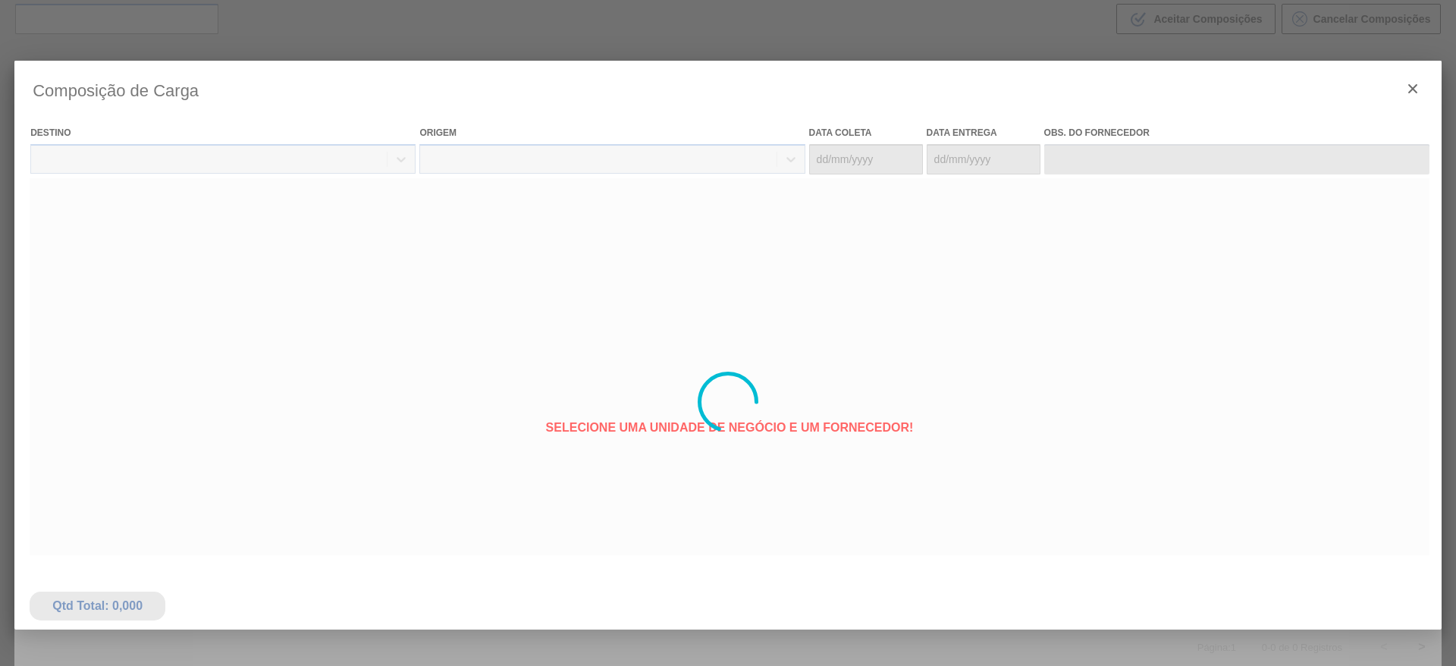
type coleta "[DATE]"
type entrega "[DATE]"
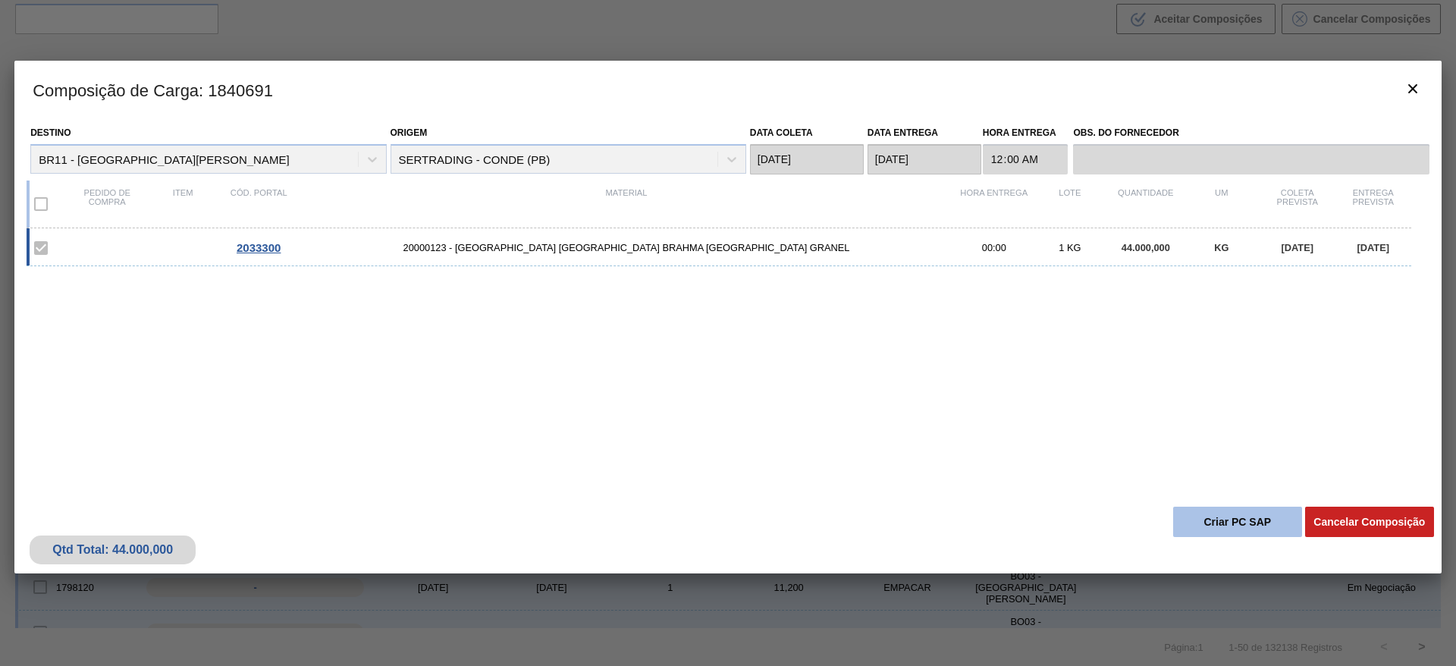
click at [1221, 532] on button "Criar PC SAP" at bounding box center [1237, 522] width 129 height 30
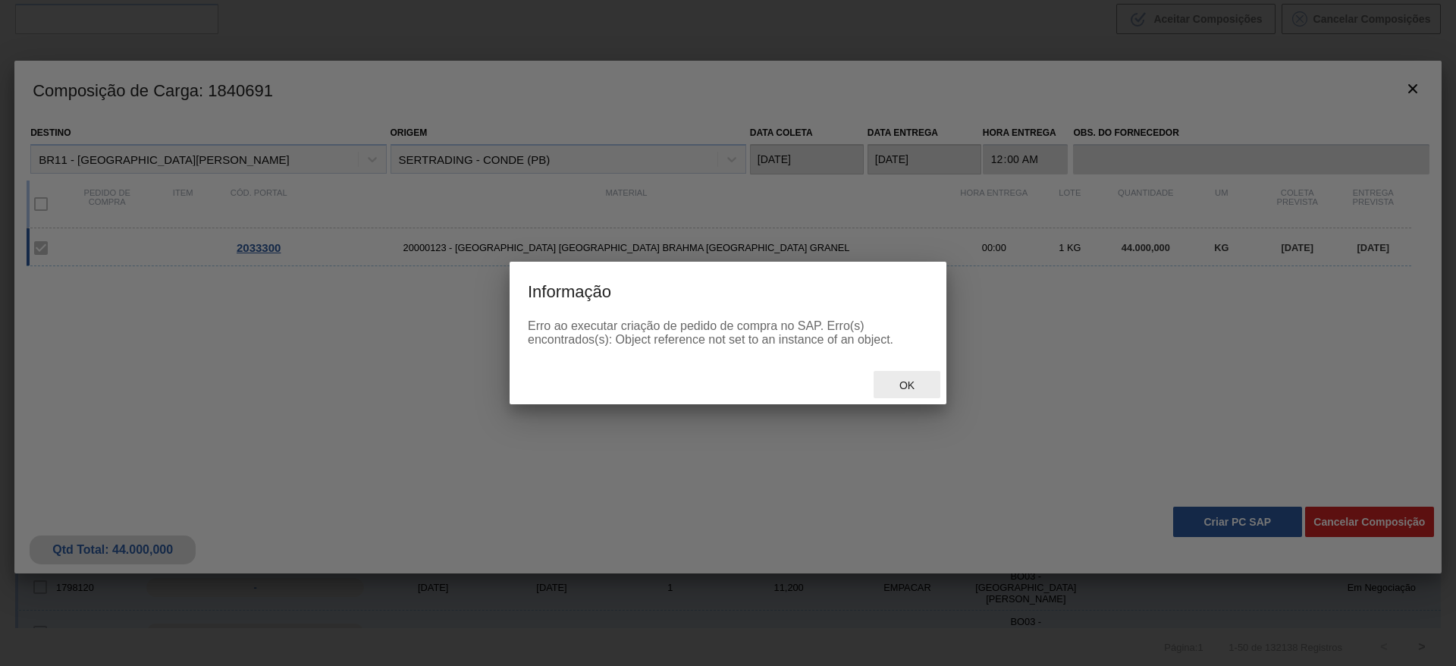
click at [893, 392] on div "Ok" at bounding box center [907, 385] width 67 height 28
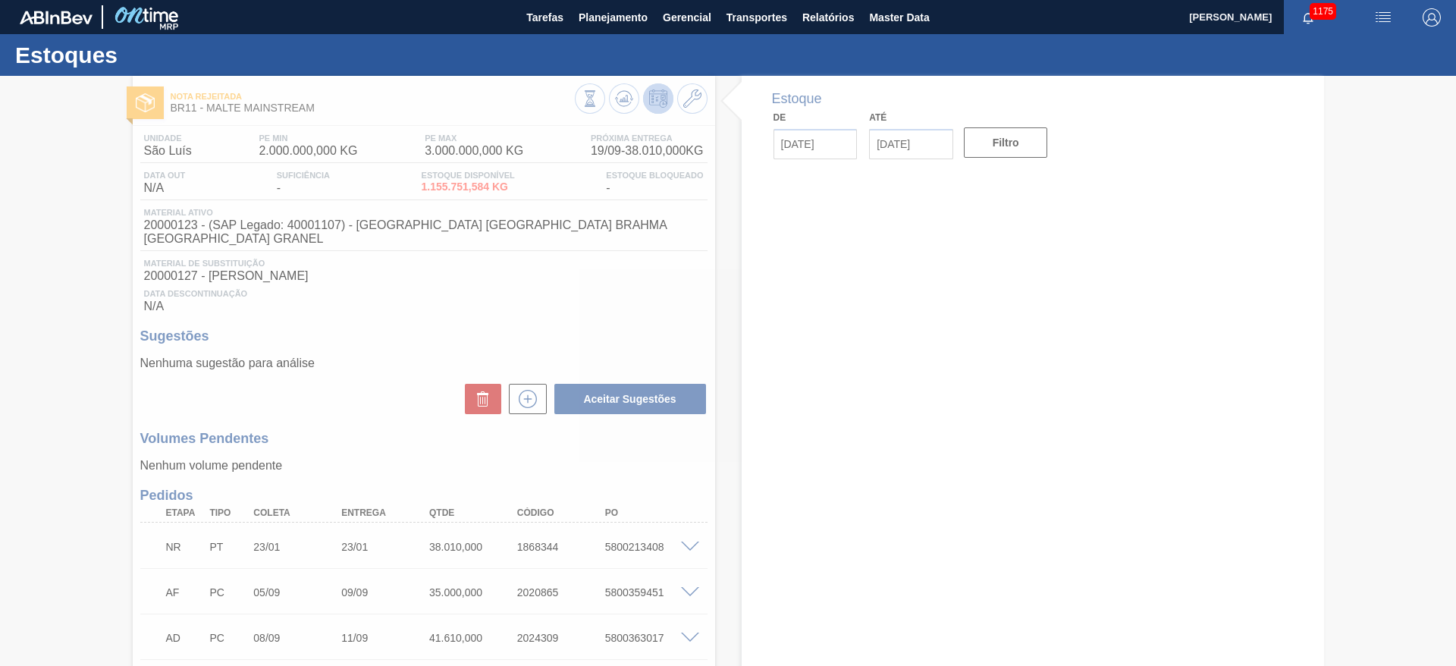
type input "[DATE]"
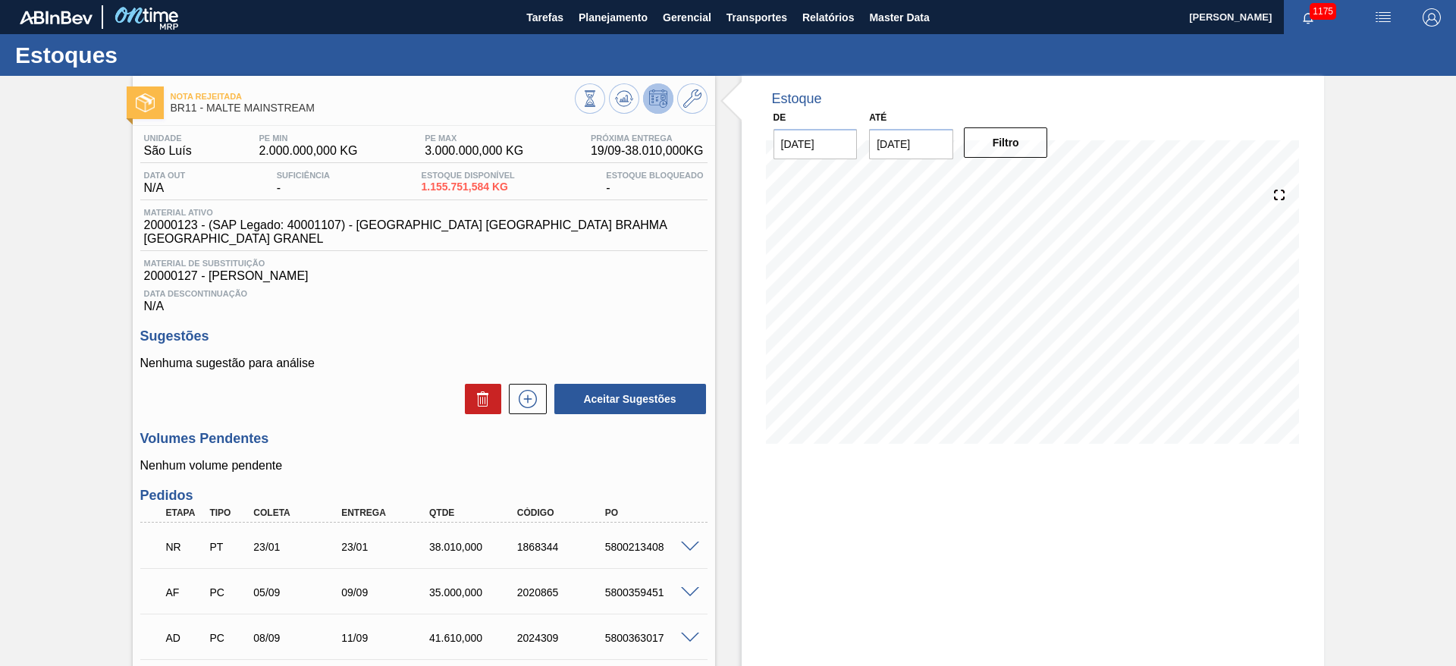
scroll to position [569, 0]
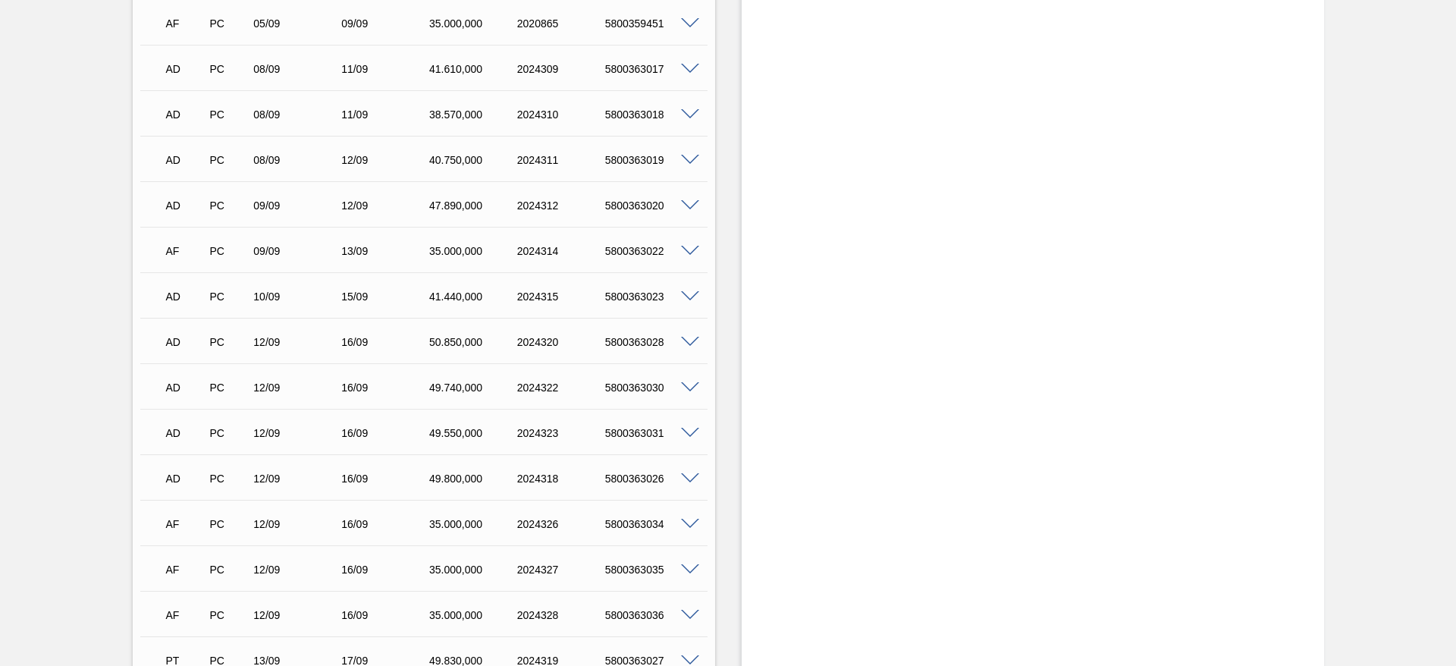
click at [689, 246] on span at bounding box center [690, 251] width 18 height 11
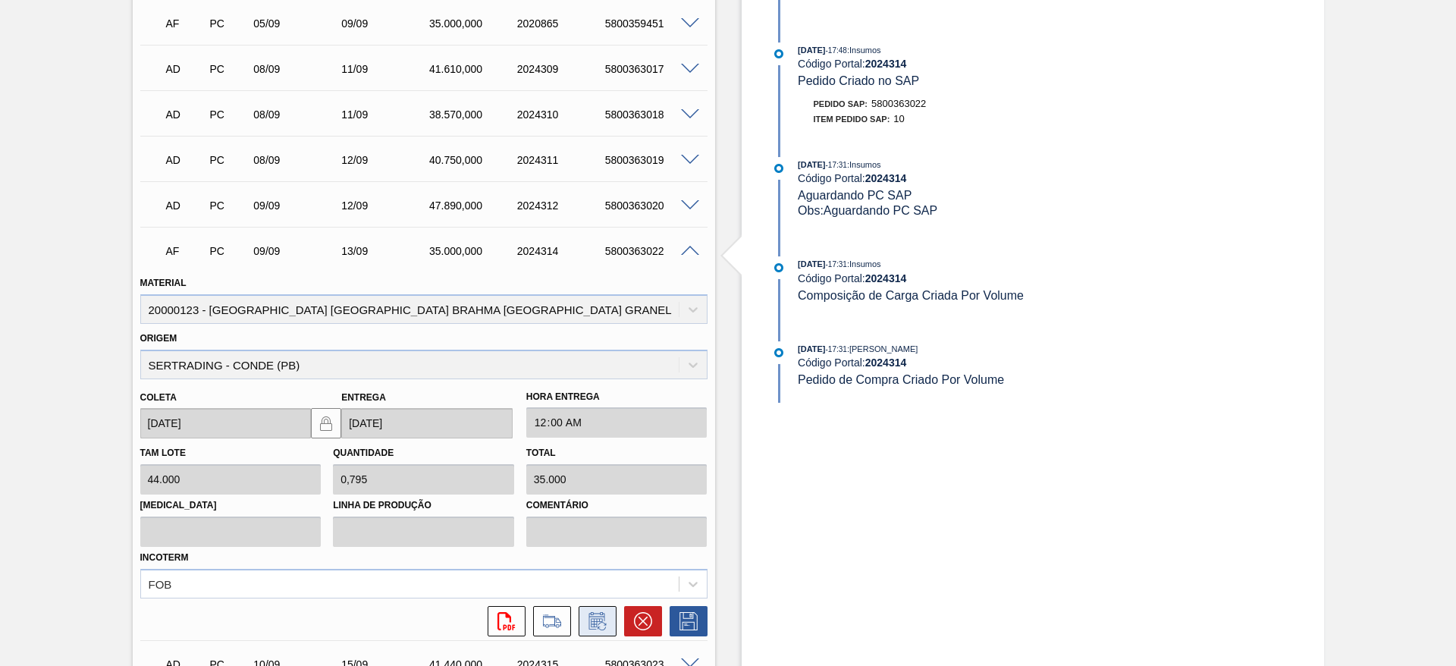
click at [599, 612] on icon at bounding box center [597, 621] width 24 height 18
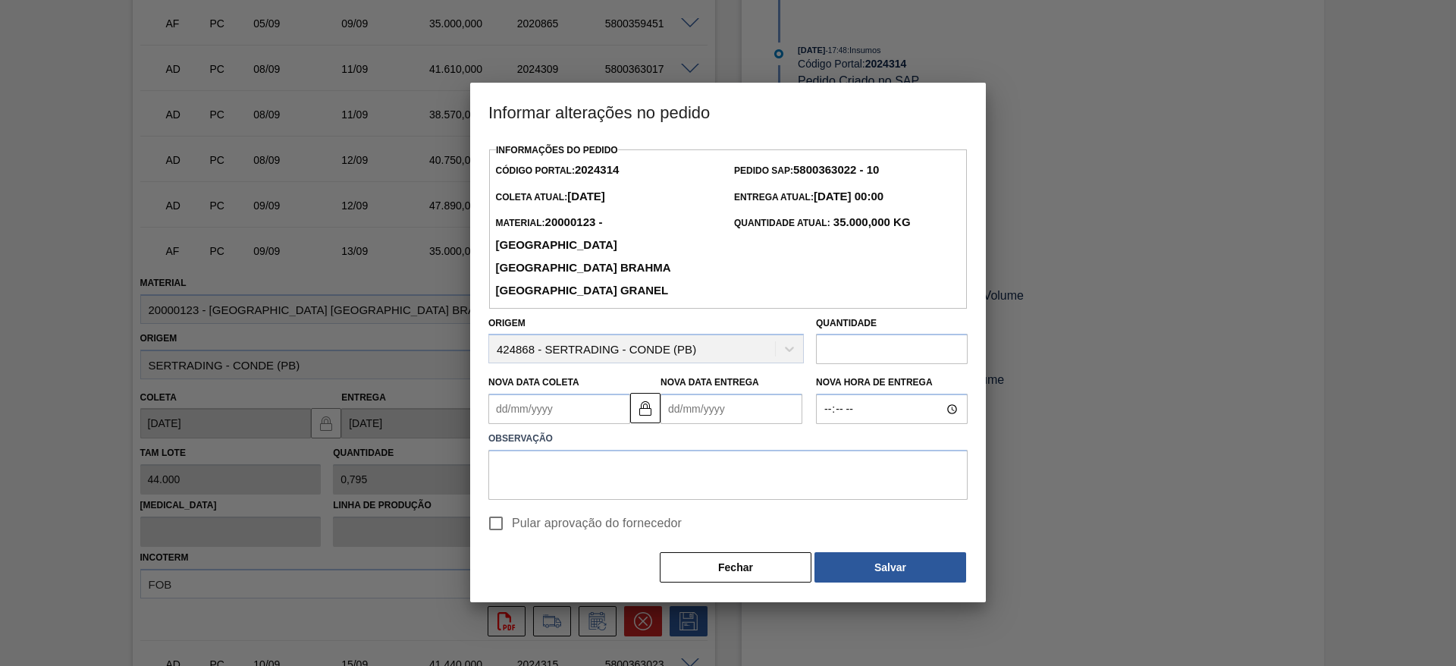
click at [503, 394] on Coleta2024314 "Nova Data Coleta" at bounding box center [559, 409] width 142 height 30
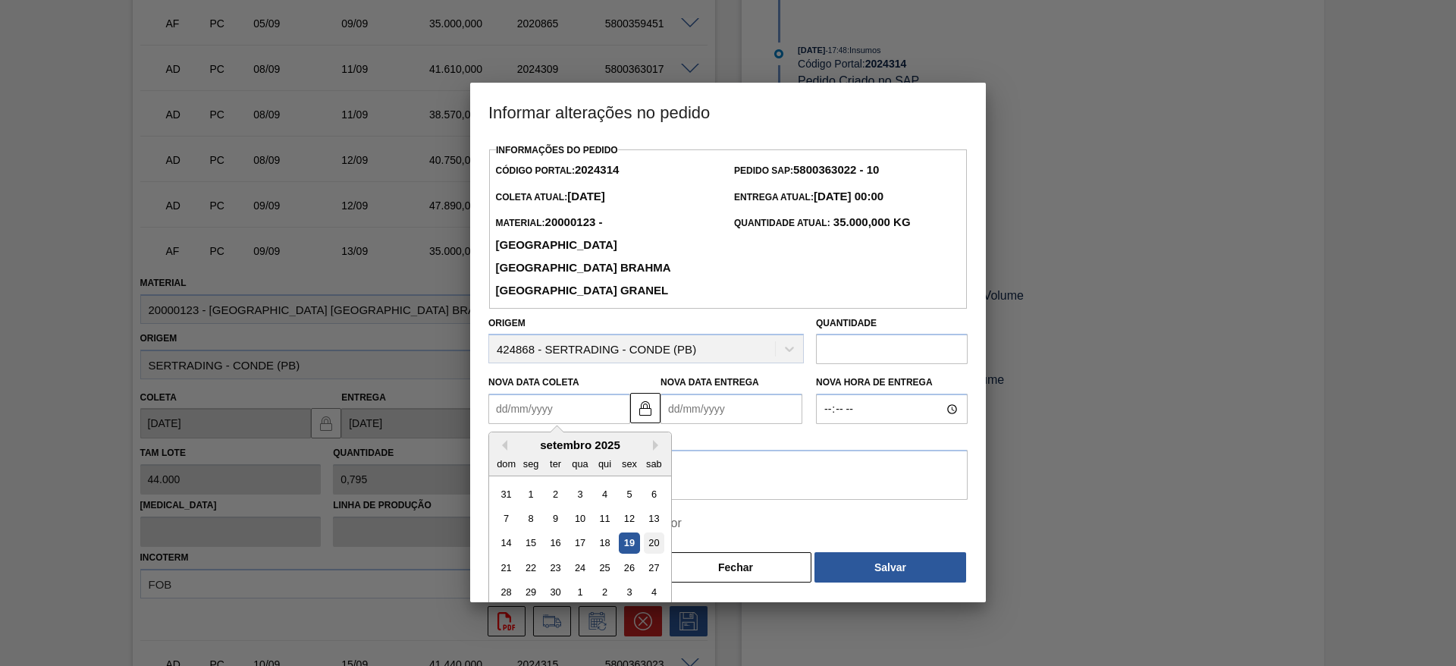
click at [658, 533] on div "20" at bounding box center [654, 543] width 20 height 20
type Coleta2024314 "[DATE]"
type Entrega2024314 "[DATE]"
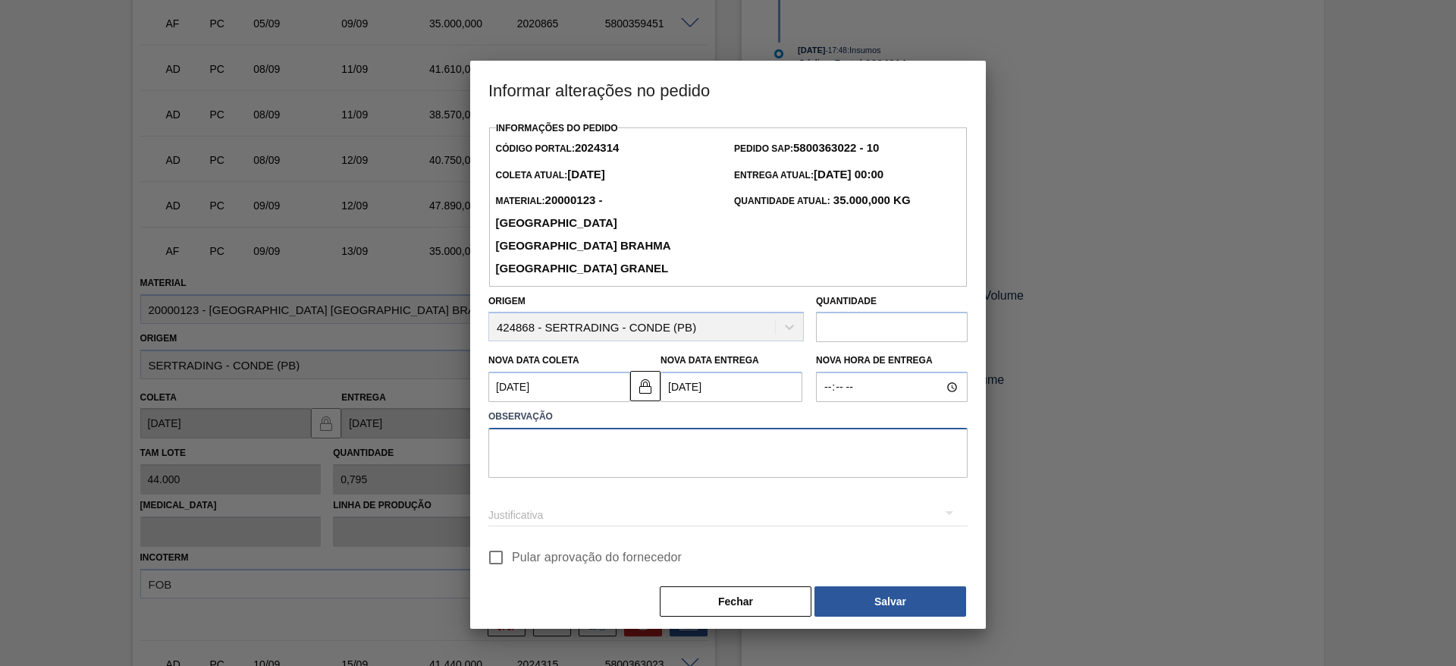
click at [550, 444] on textarea at bounding box center [727, 453] width 479 height 50
click at [502, 541] on input "Pular aprovação do fornecedor" at bounding box center [496, 557] width 32 height 32
checkbox input "true"
click at [541, 438] on textarea at bounding box center [727, 453] width 479 height 50
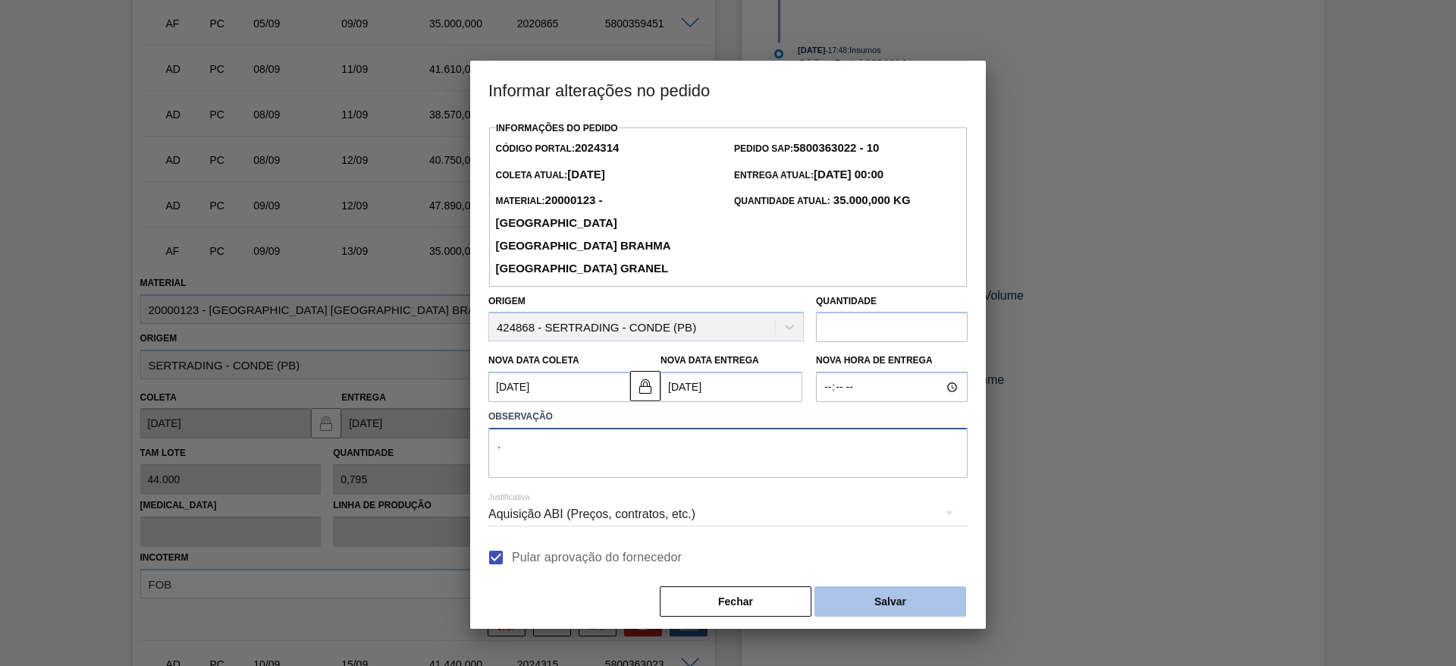
type textarea "."
click at [903, 586] on button "Salvar" at bounding box center [890, 601] width 152 height 30
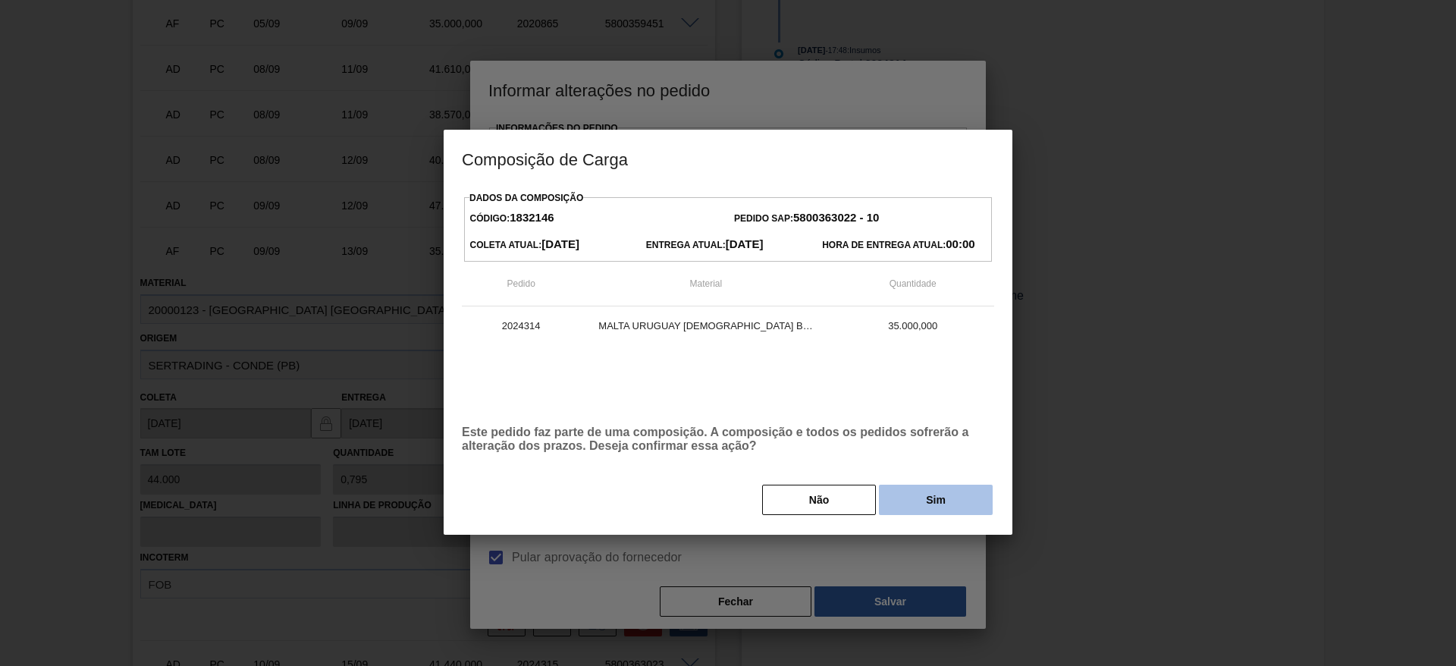
click at [945, 501] on button "Sim" at bounding box center [936, 500] width 114 height 30
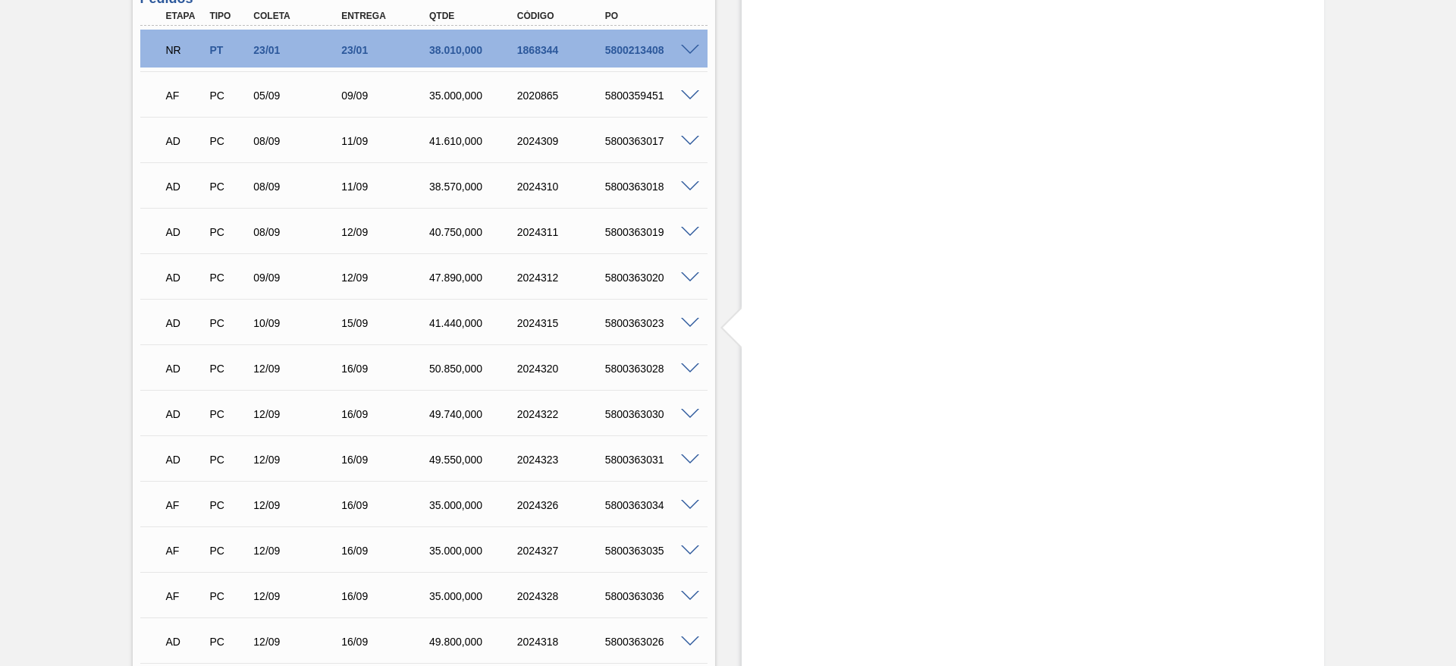
scroll to position [341, 0]
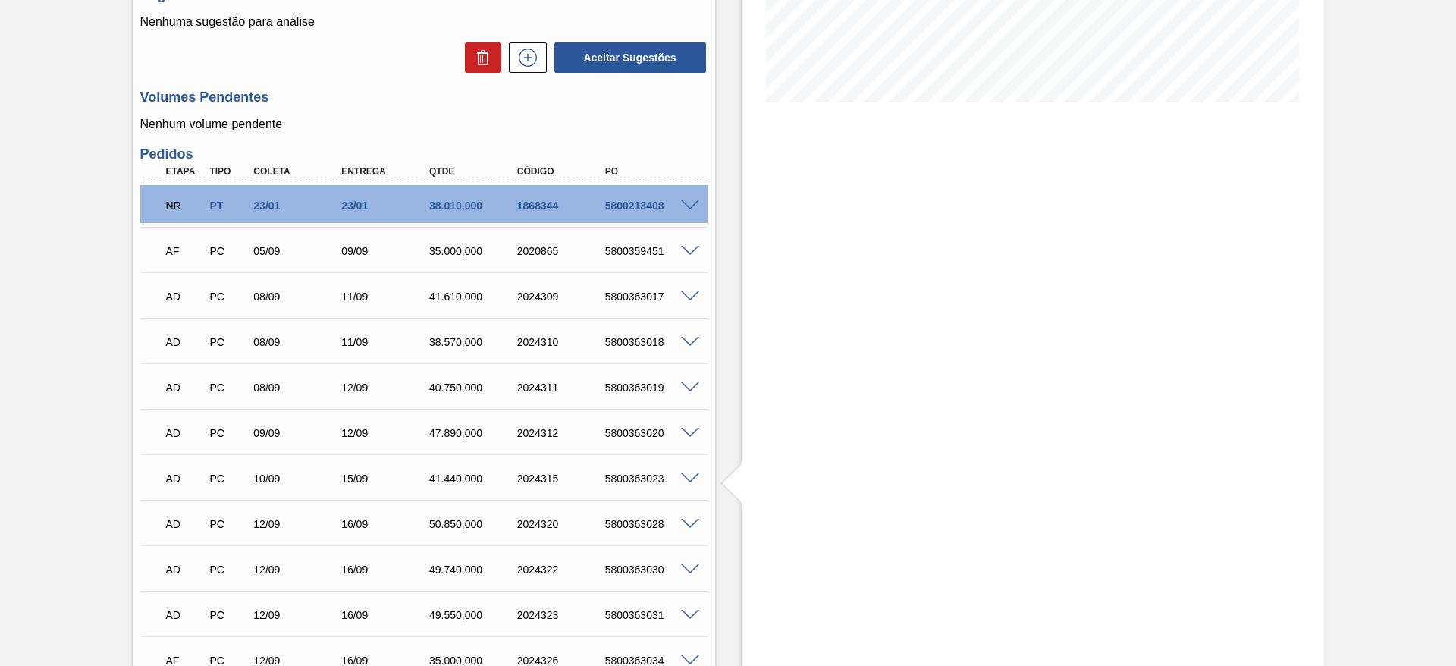
click at [690, 246] on span at bounding box center [690, 251] width 18 height 11
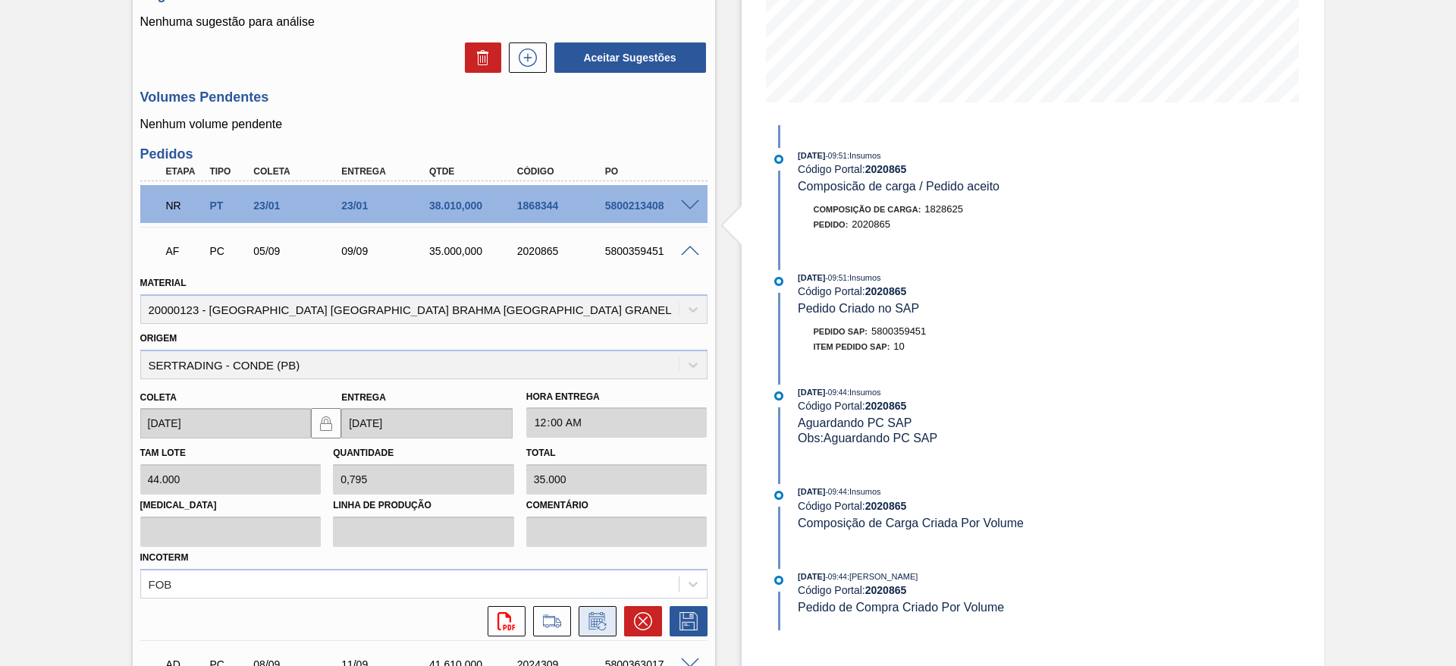
click at [593, 612] on icon at bounding box center [597, 621] width 24 height 18
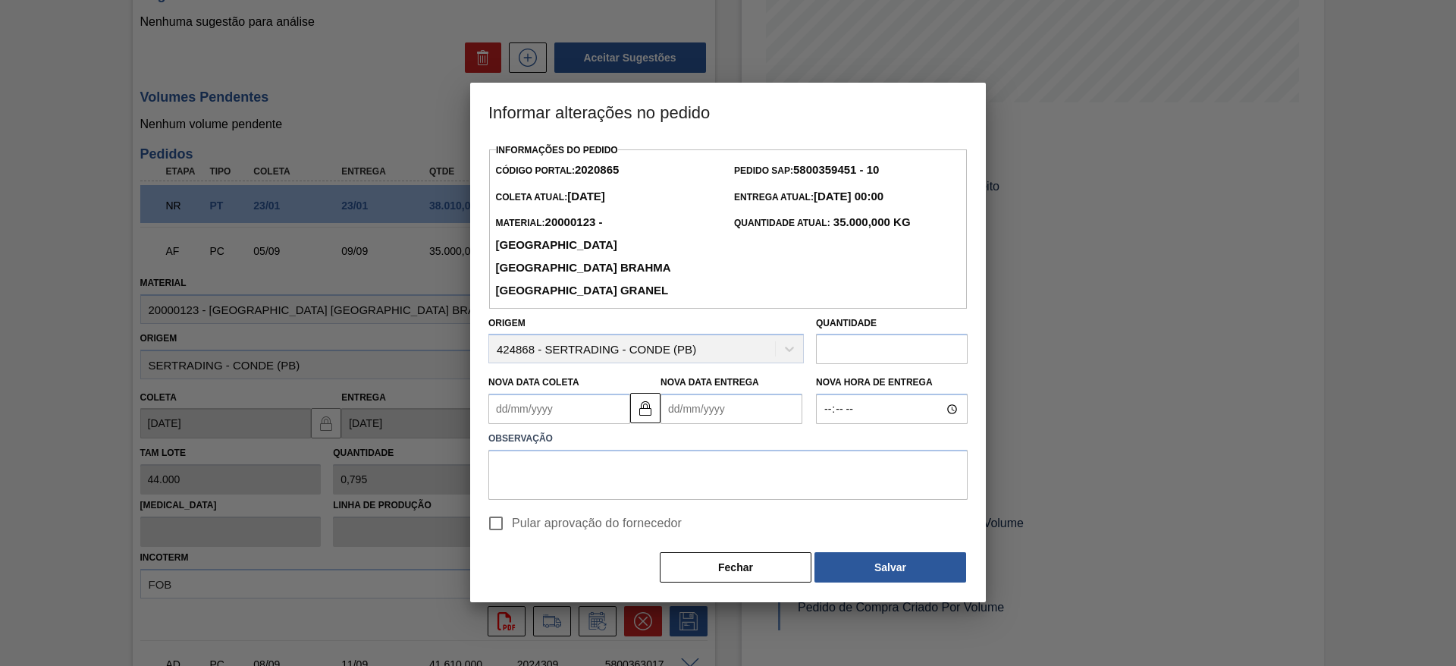
click at [503, 394] on Coleta2020865 "Nova Data Coleta" at bounding box center [559, 409] width 142 height 30
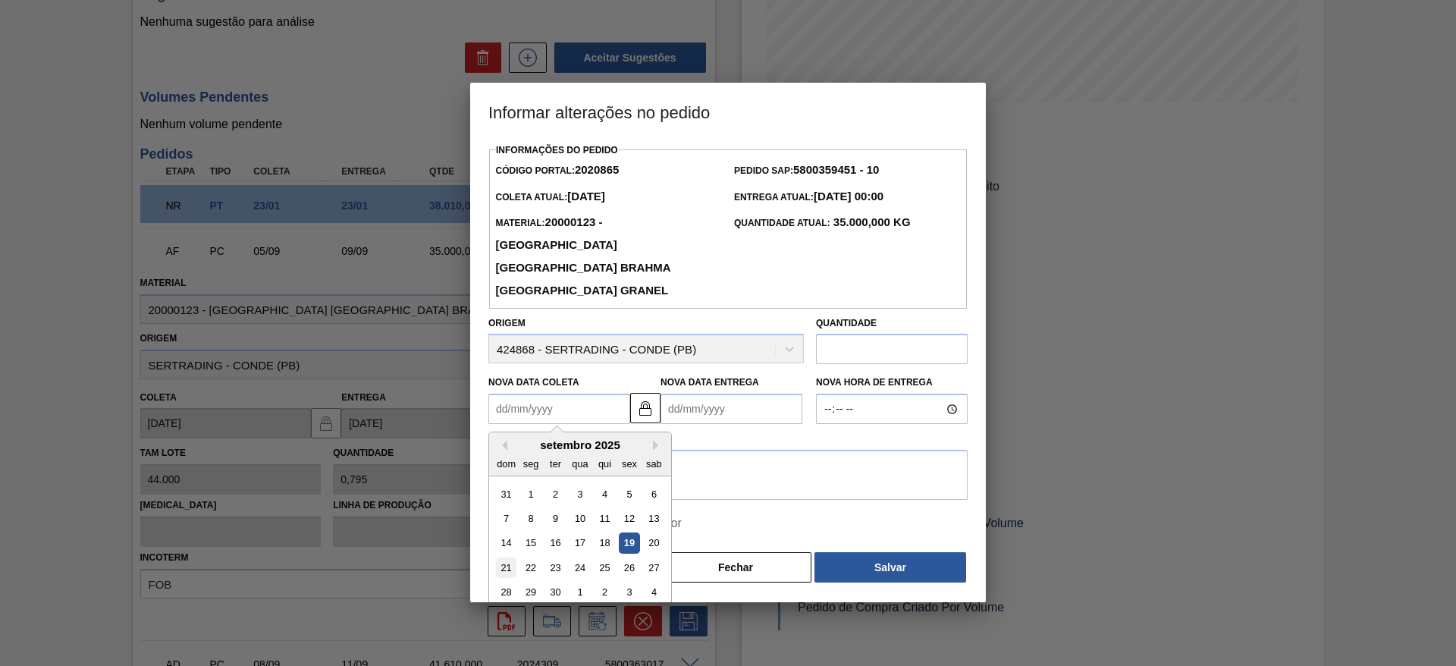
click at [503, 557] on div "21" at bounding box center [506, 567] width 20 height 20
type Coleta2020865 "[DATE]"
type Entrega2020865 "[DATE]"
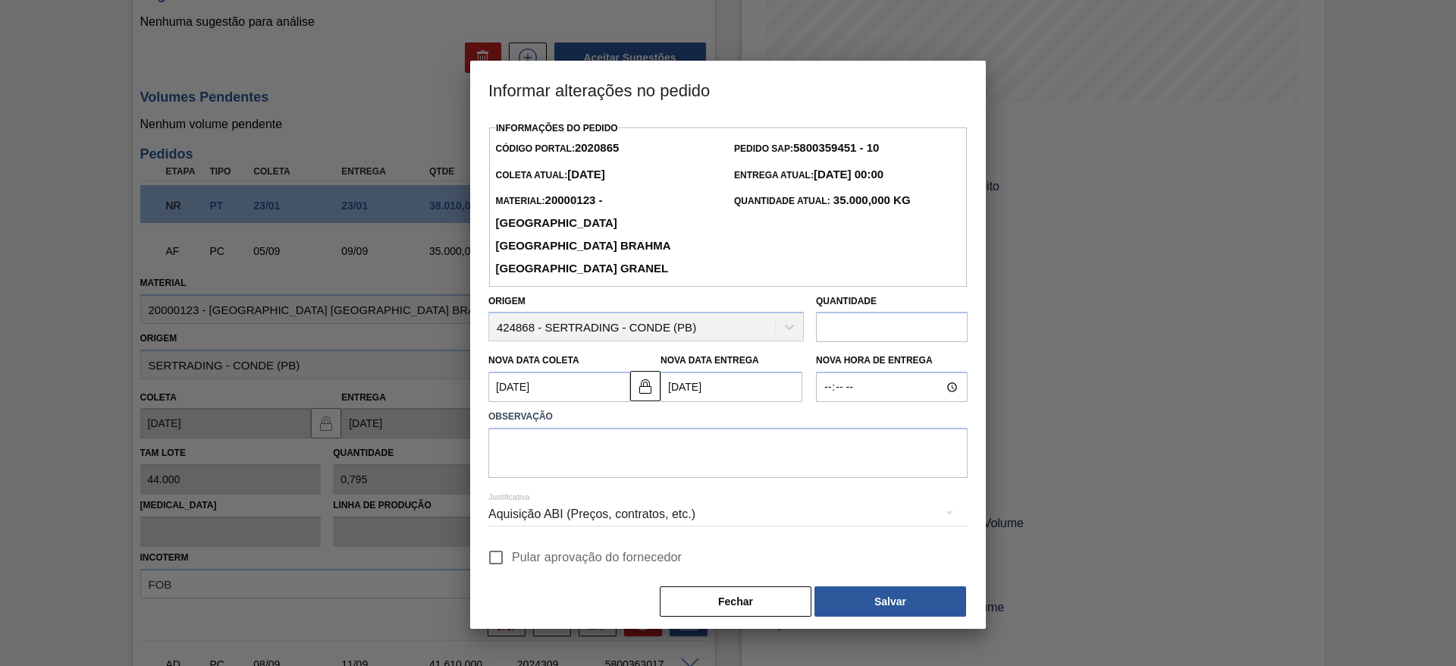
drag, startPoint x: 494, startPoint y: 536, endPoint x: 494, endPoint y: 517, distance: 19.0
click at [494, 541] on input "Pular aprovação do fornecedor" at bounding box center [496, 557] width 32 height 32
checkbox input "true"
click at [544, 428] on textarea at bounding box center [727, 453] width 479 height 50
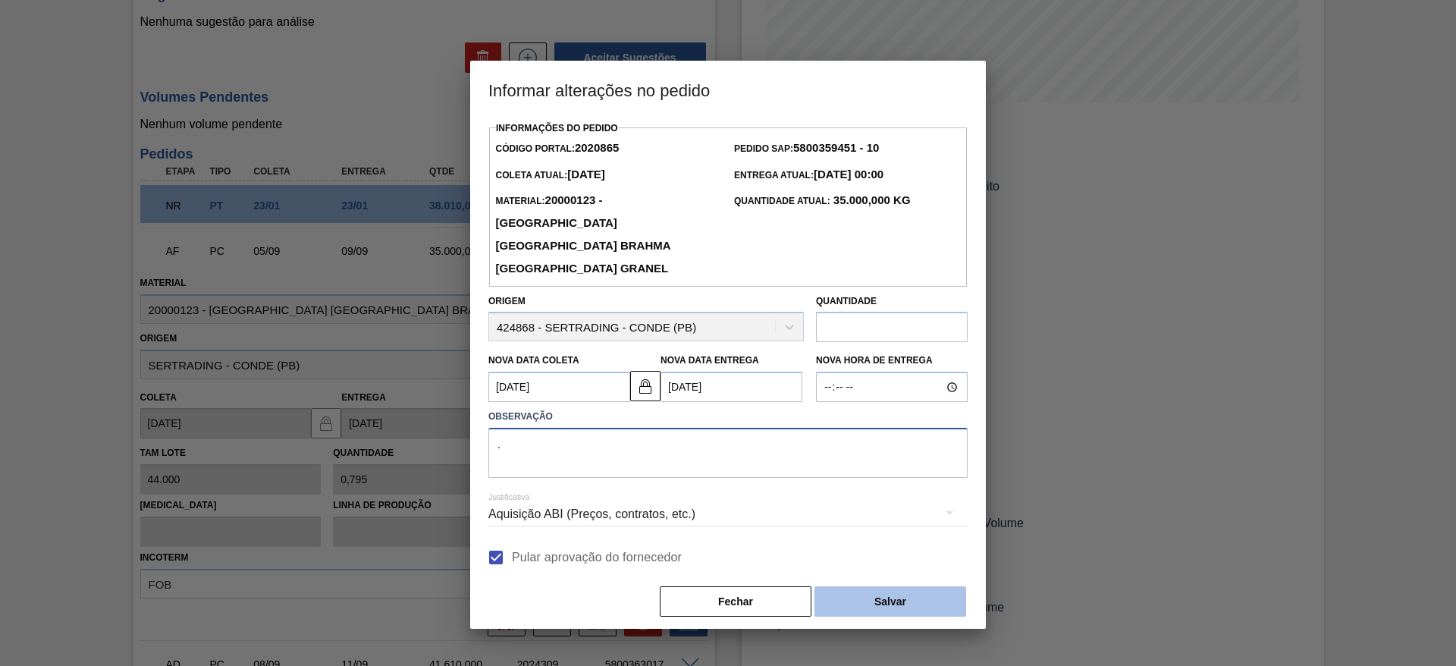
type textarea "."
click at [880, 587] on button "Salvar" at bounding box center [890, 601] width 152 height 30
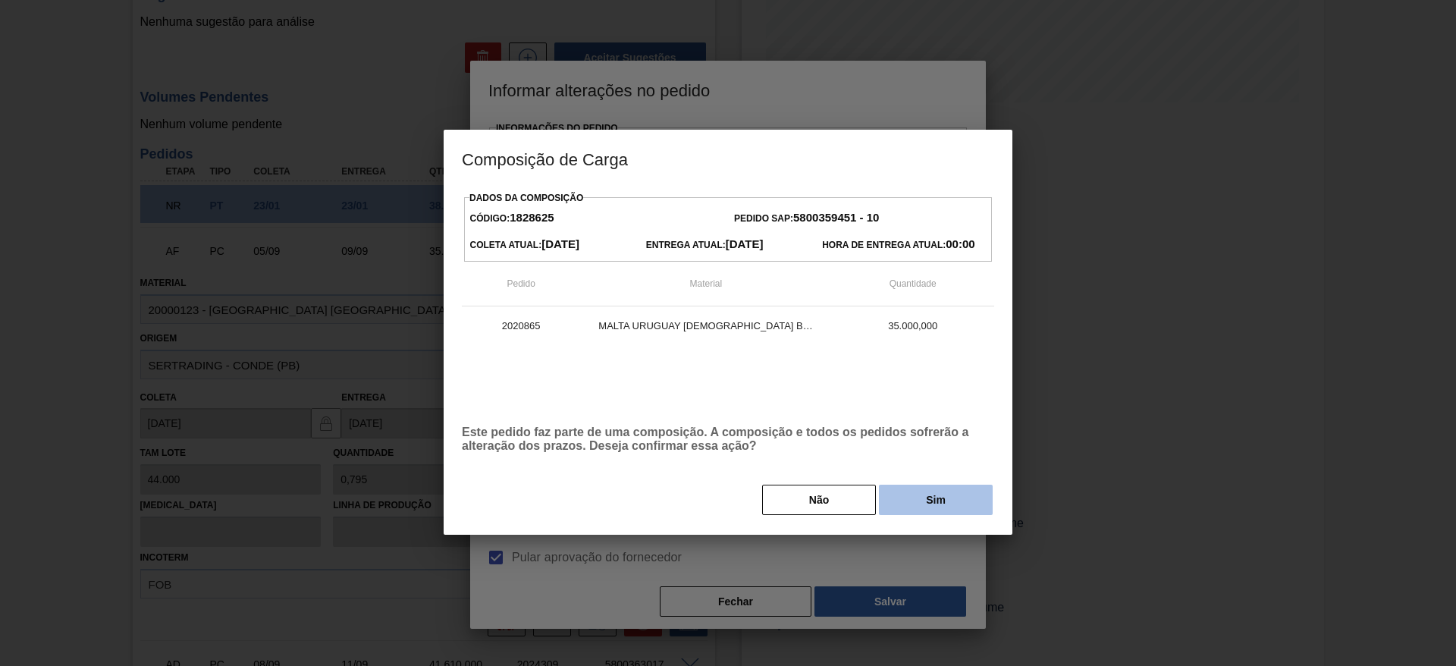
click at [920, 507] on button "Sim" at bounding box center [936, 500] width 114 height 30
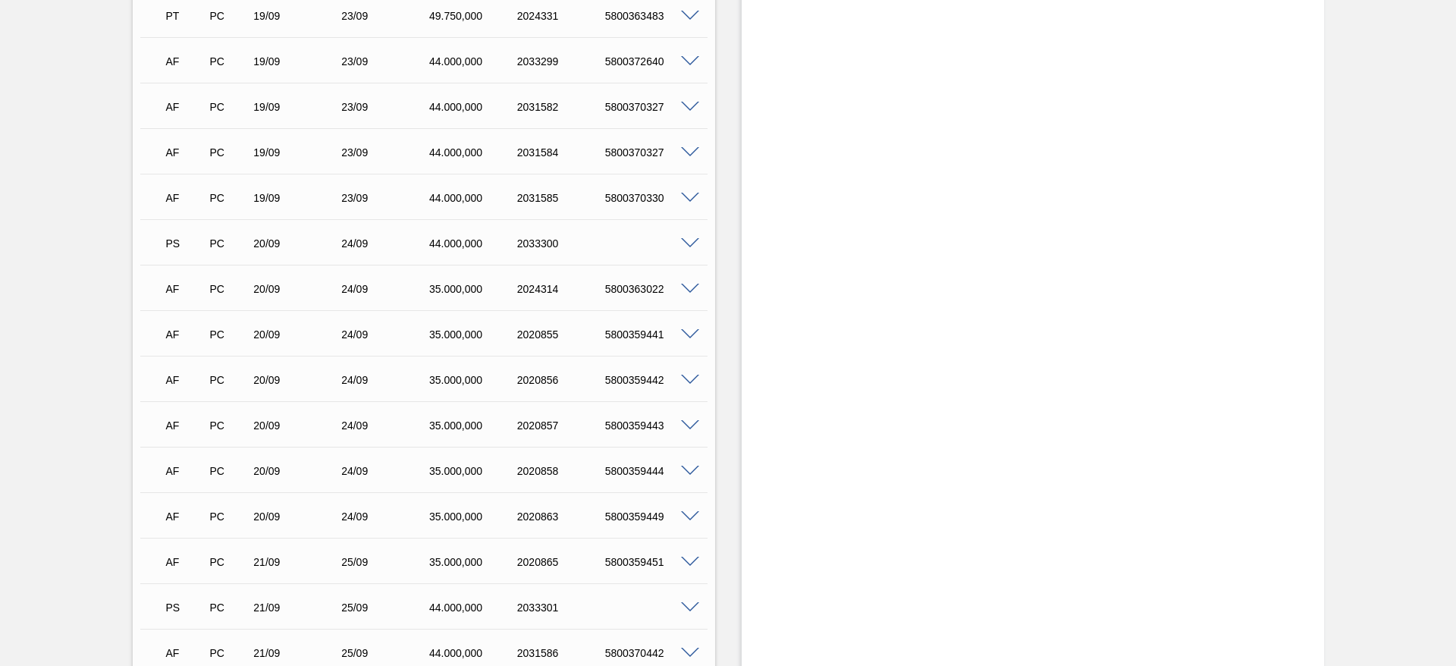
scroll to position [2275, 0]
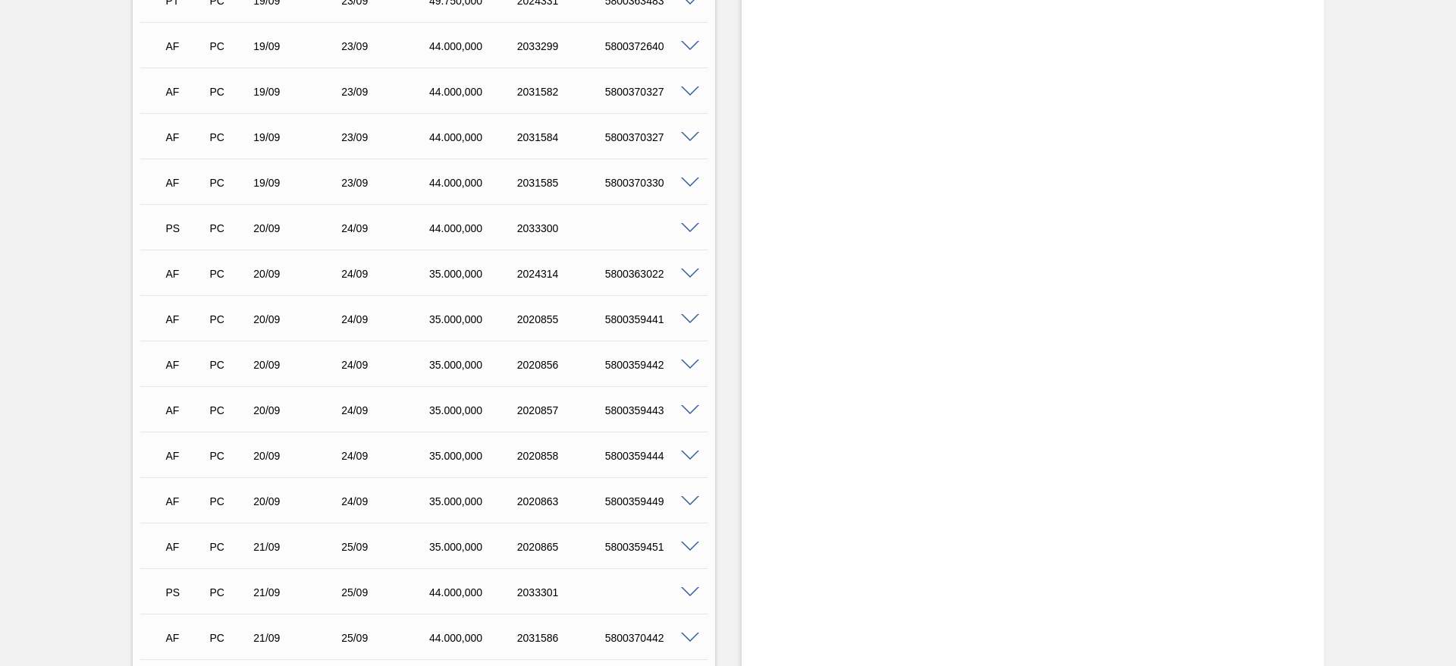
click at [688, 223] on span at bounding box center [690, 228] width 18 height 11
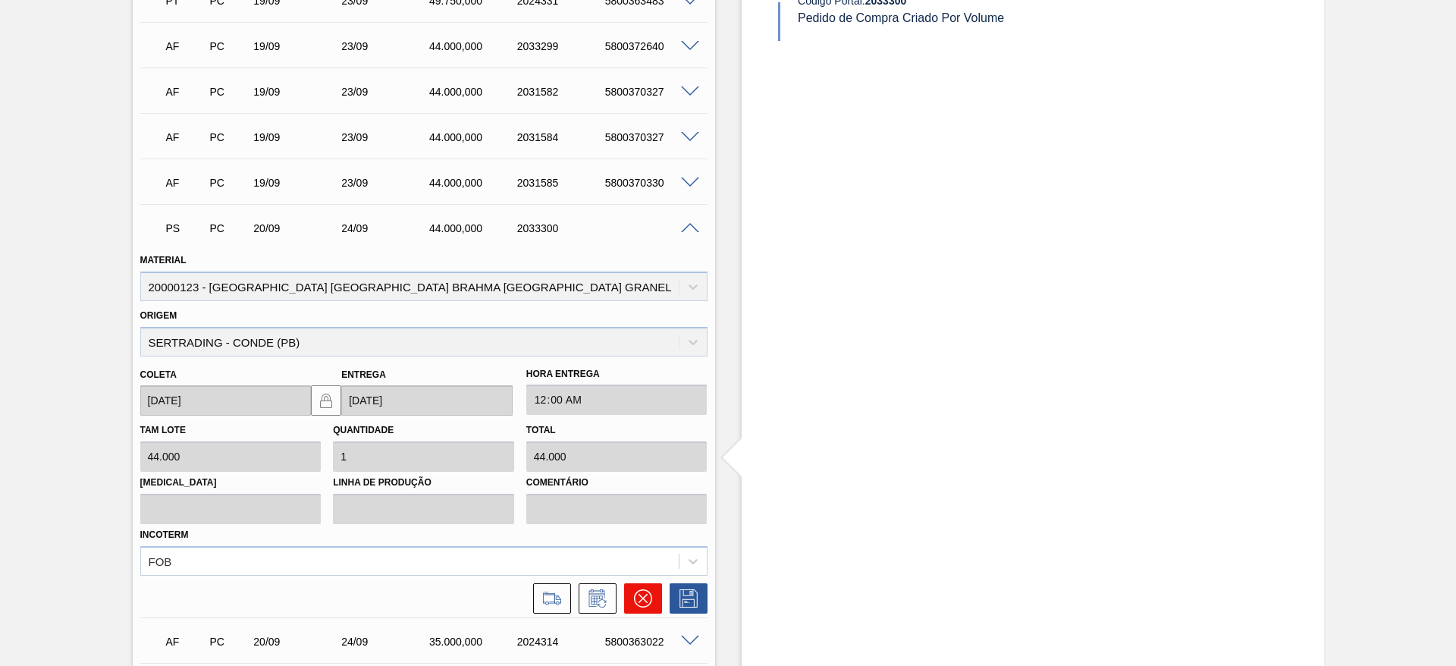
click at [639, 589] on icon at bounding box center [643, 598] width 18 height 18
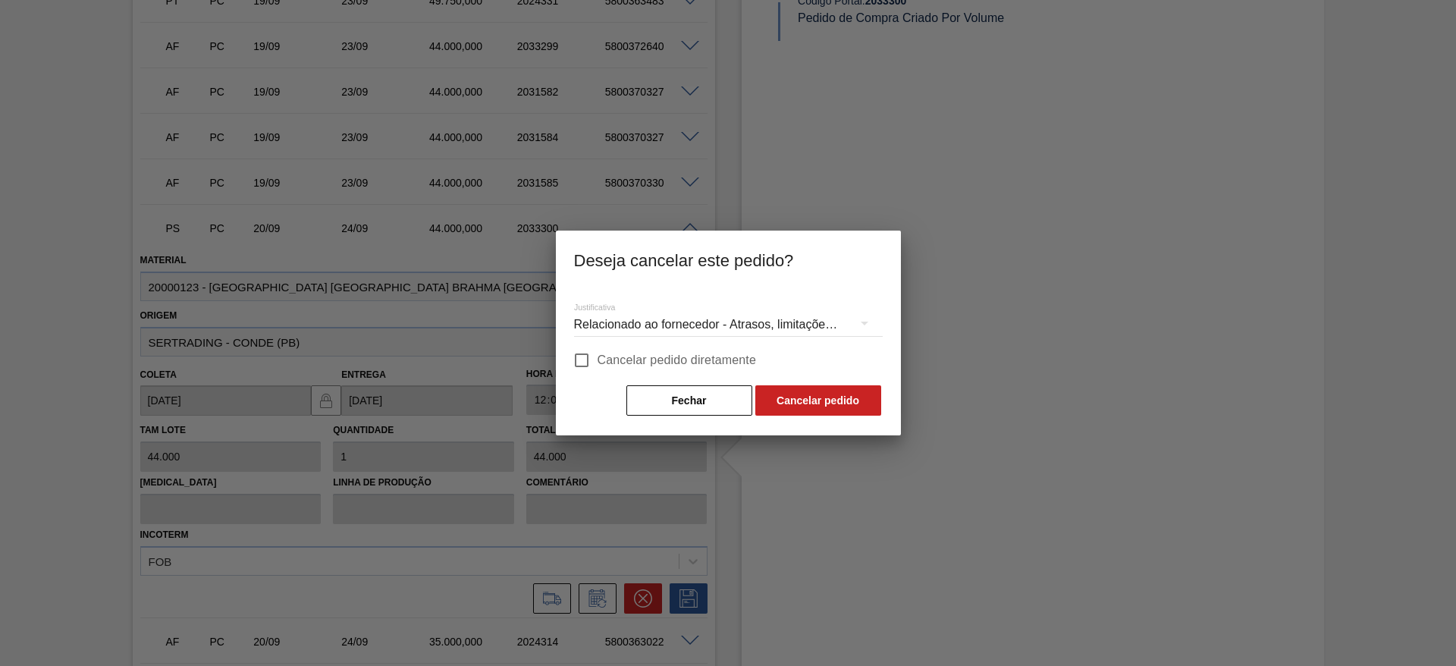
click at [586, 364] on input "Cancelar pedido diretamente" at bounding box center [582, 360] width 32 height 32
checkbox input "true"
click at [851, 409] on button "Cancelar pedido" at bounding box center [818, 400] width 126 height 30
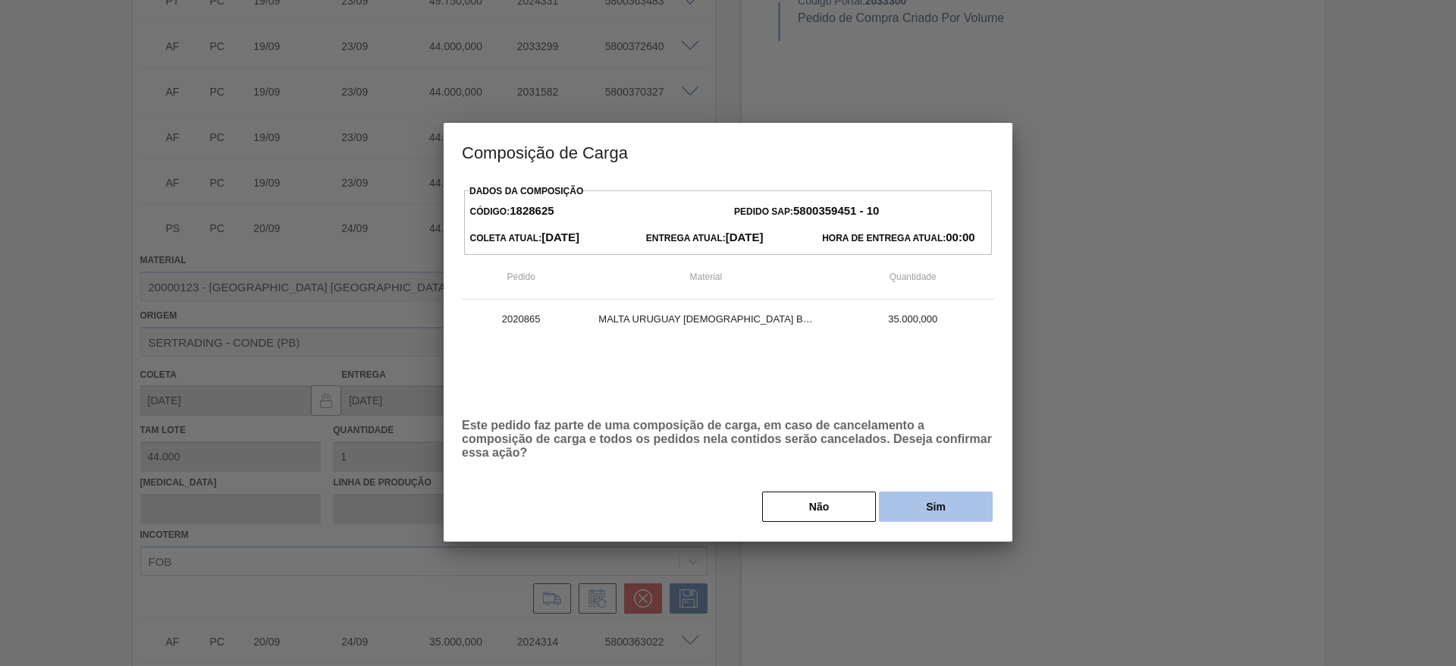
click at [913, 511] on button "Sim" at bounding box center [936, 506] width 114 height 30
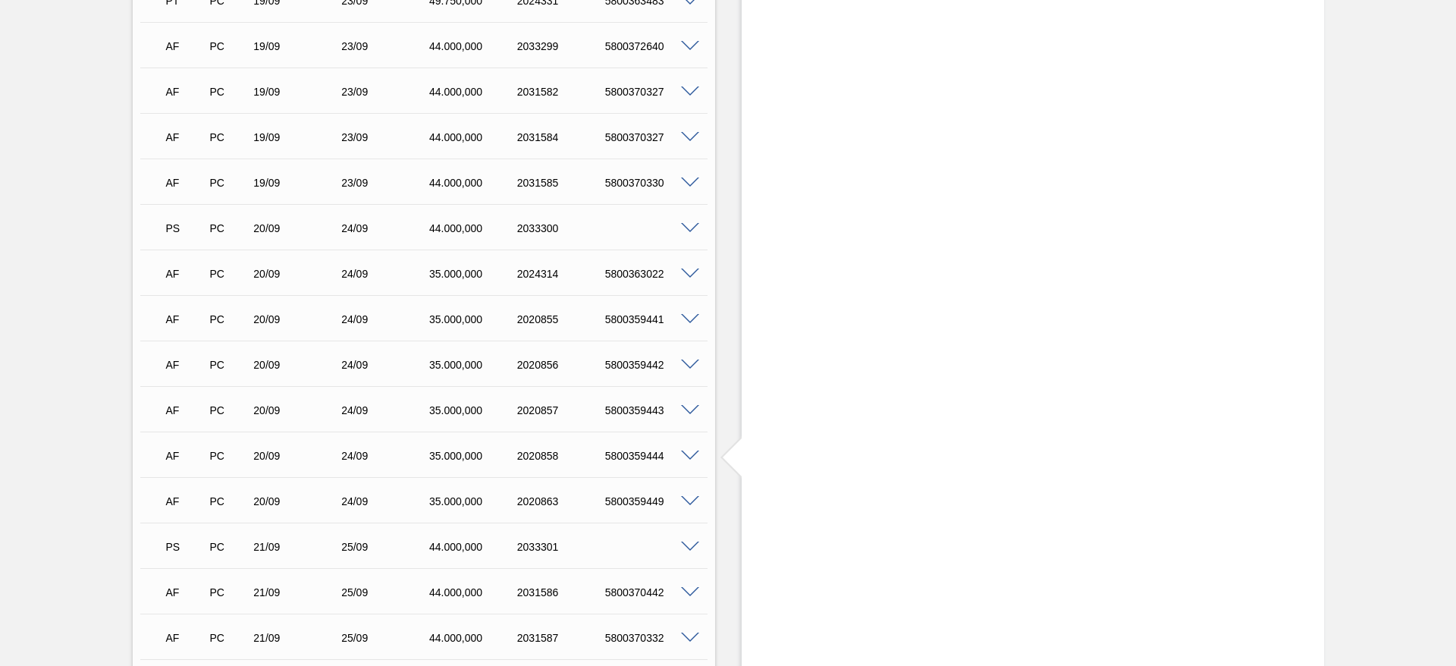
click at [688, 223] on span at bounding box center [690, 228] width 18 height 11
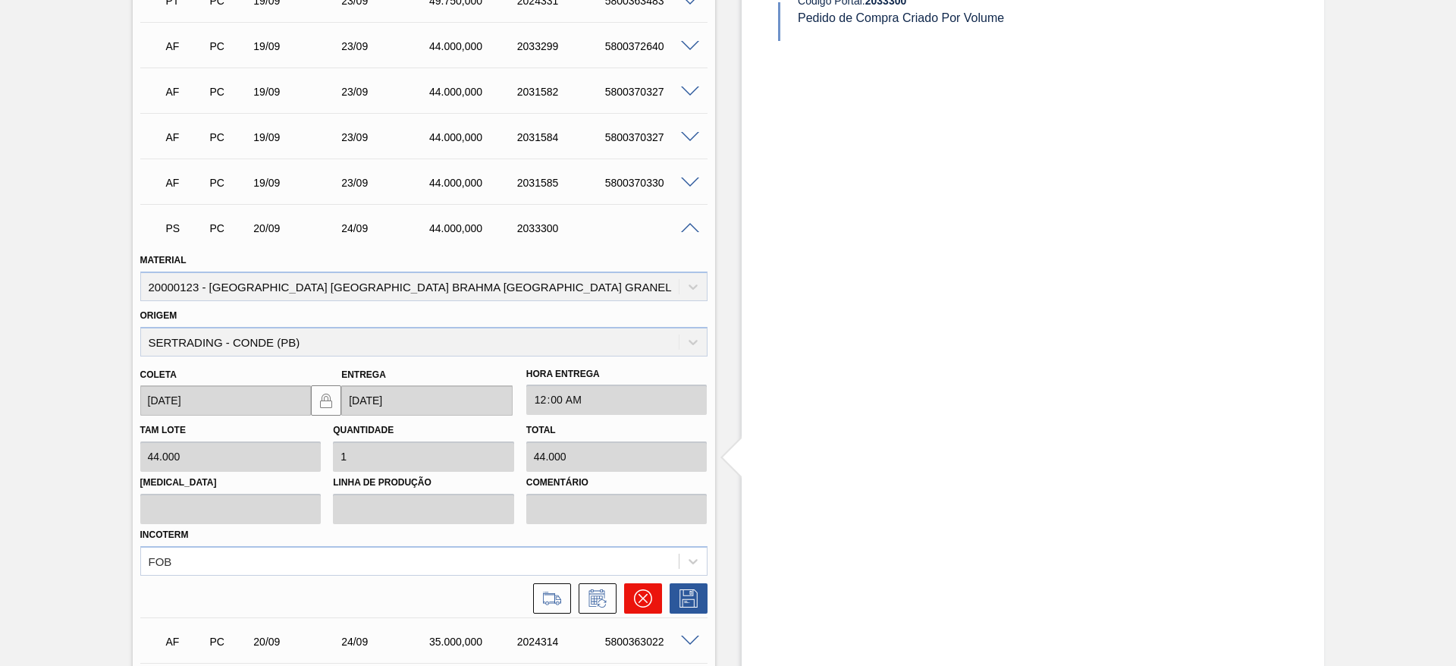
click at [645, 594] on icon at bounding box center [642, 598] width 9 height 9
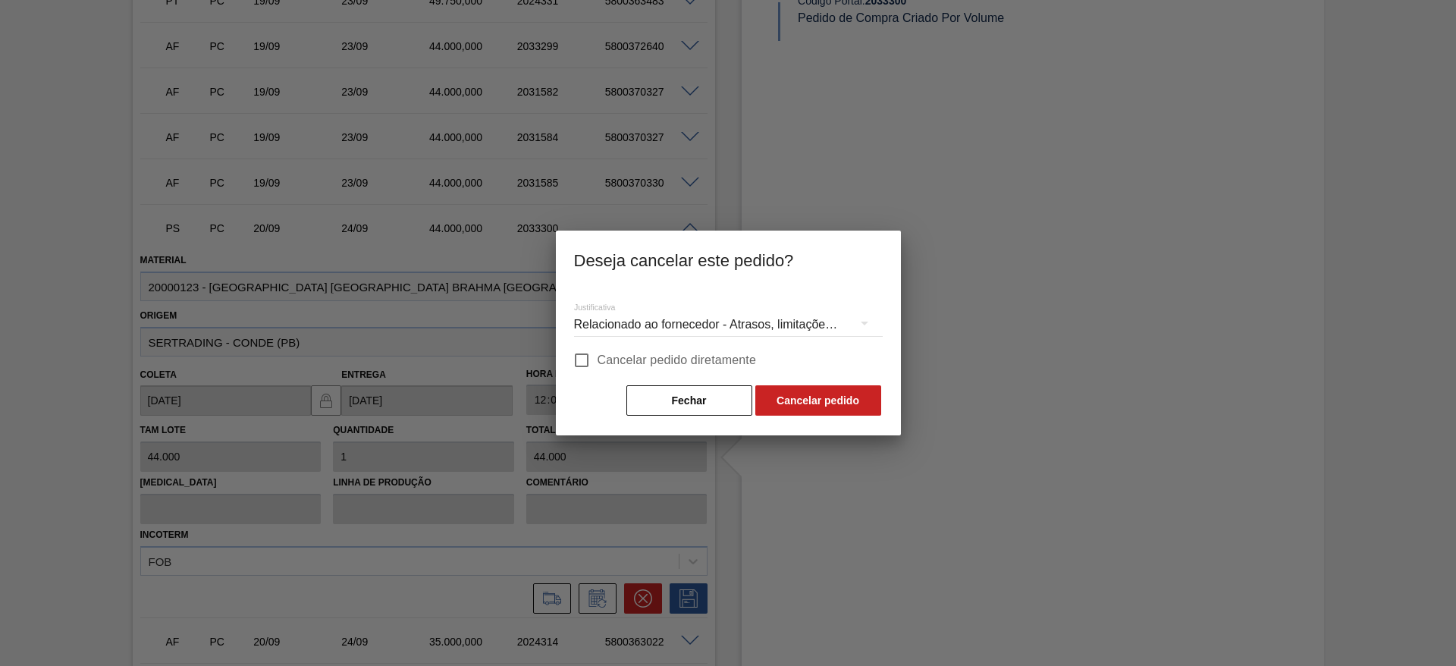
click at [578, 356] on input "Cancelar pedido diretamente" at bounding box center [582, 360] width 32 height 32
checkbox input "true"
click at [839, 411] on button "Cancelar pedido" at bounding box center [818, 400] width 126 height 30
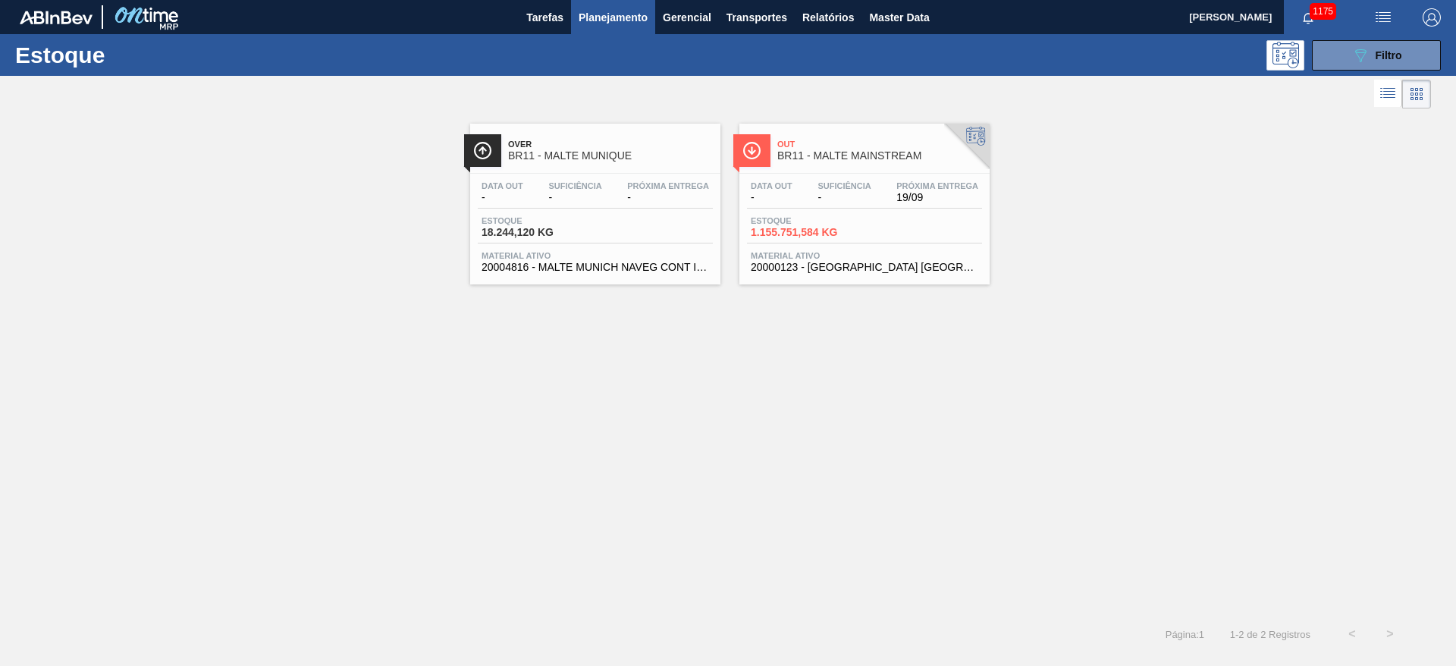
click at [852, 210] on div "Data out - Suficiência - Próxima Entrega 19/09 Estoque 1.155.751,584 KG Materia…" at bounding box center [864, 225] width 250 height 103
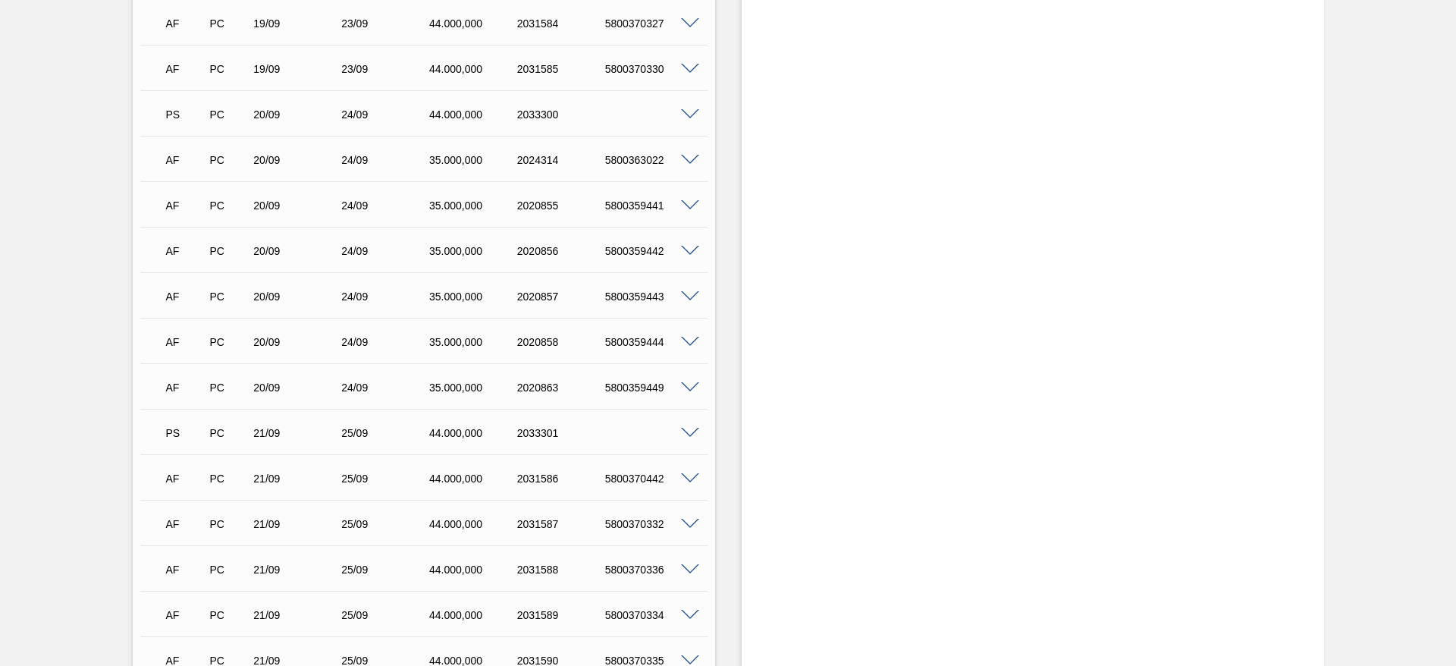
scroll to position [2502, 0]
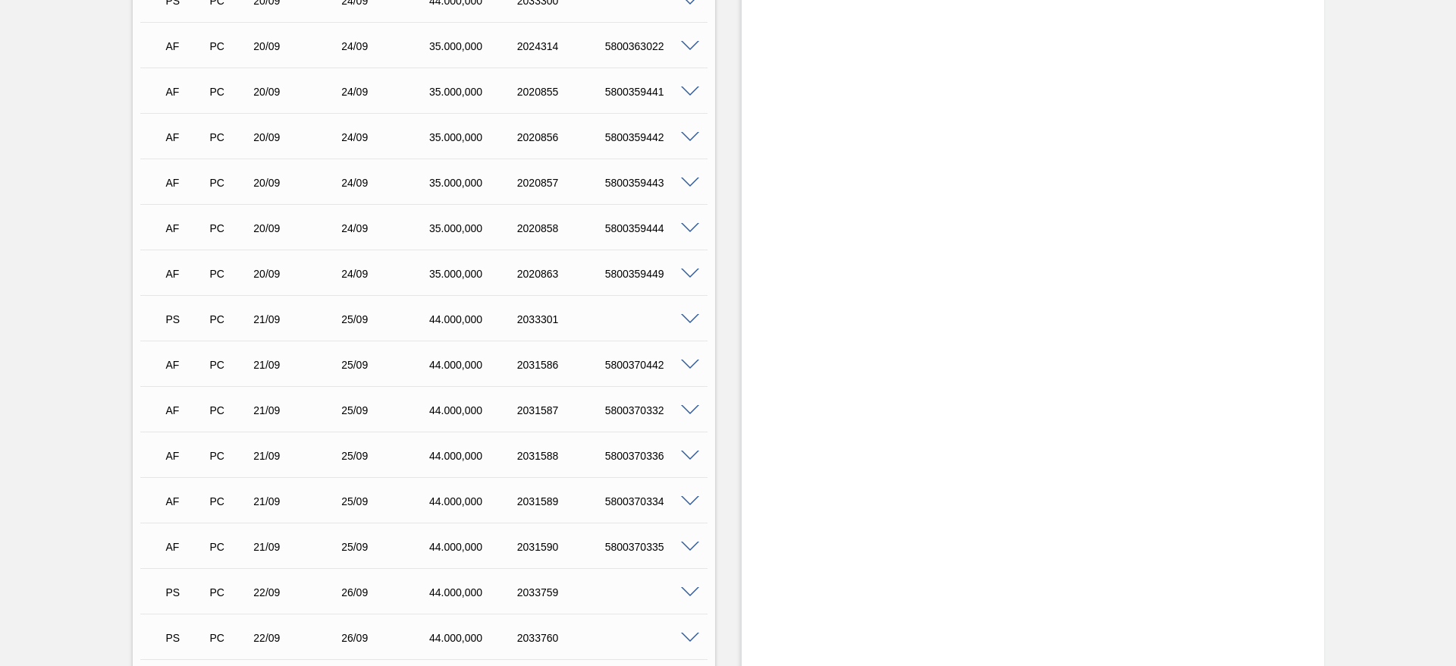
click at [689, 314] on span at bounding box center [690, 319] width 18 height 11
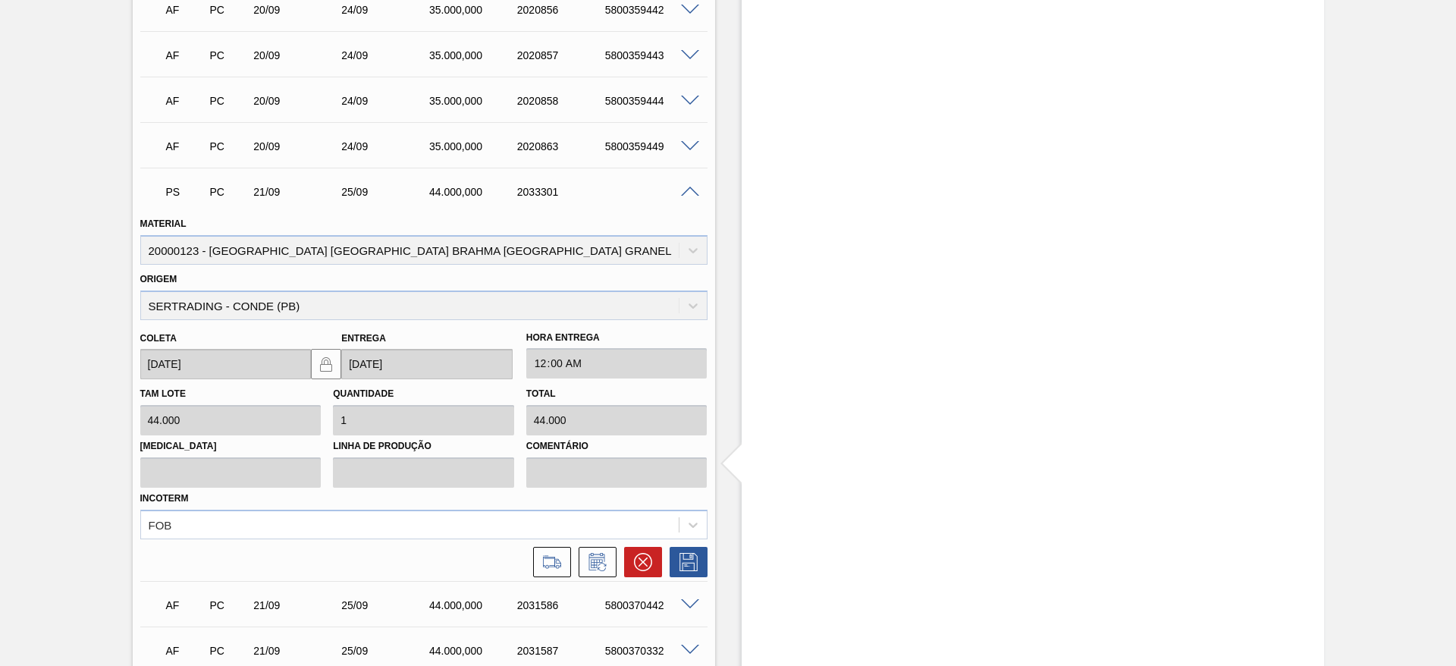
scroll to position [2730, 0]
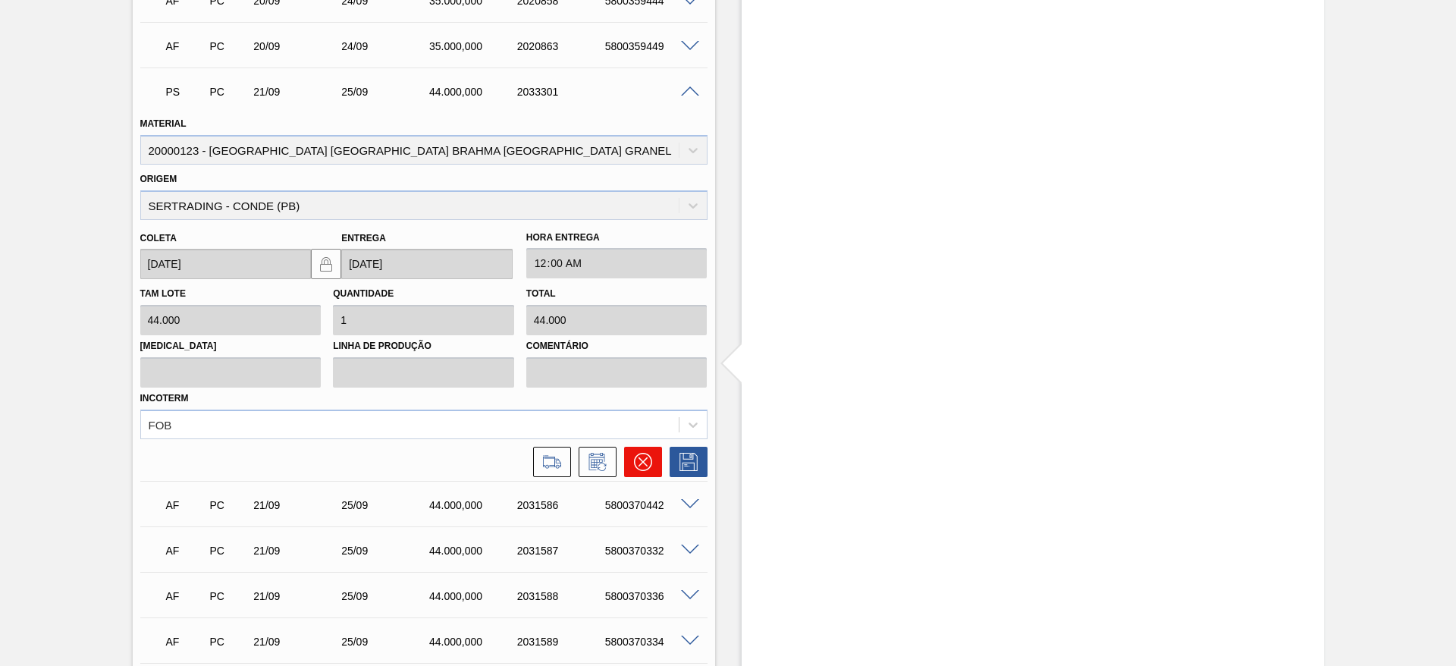
click at [651, 447] on button at bounding box center [643, 462] width 38 height 30
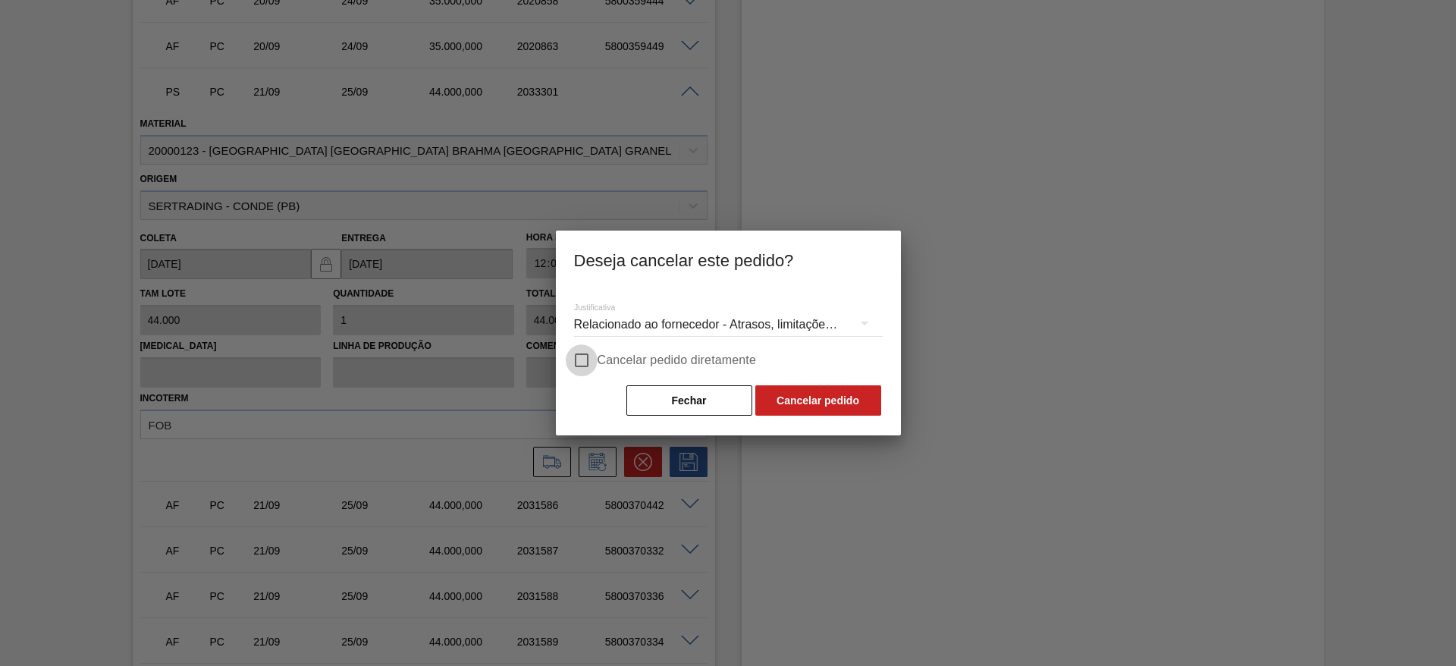
click at [576, 354] on input "Cancelar pedido diretamente" at bounding box center [582, 360] width 32 height 32
checkbox input "true"
click at [842, 400] on button "Cancelar pedido" at bounding box center [818, 400] width 126 height 30
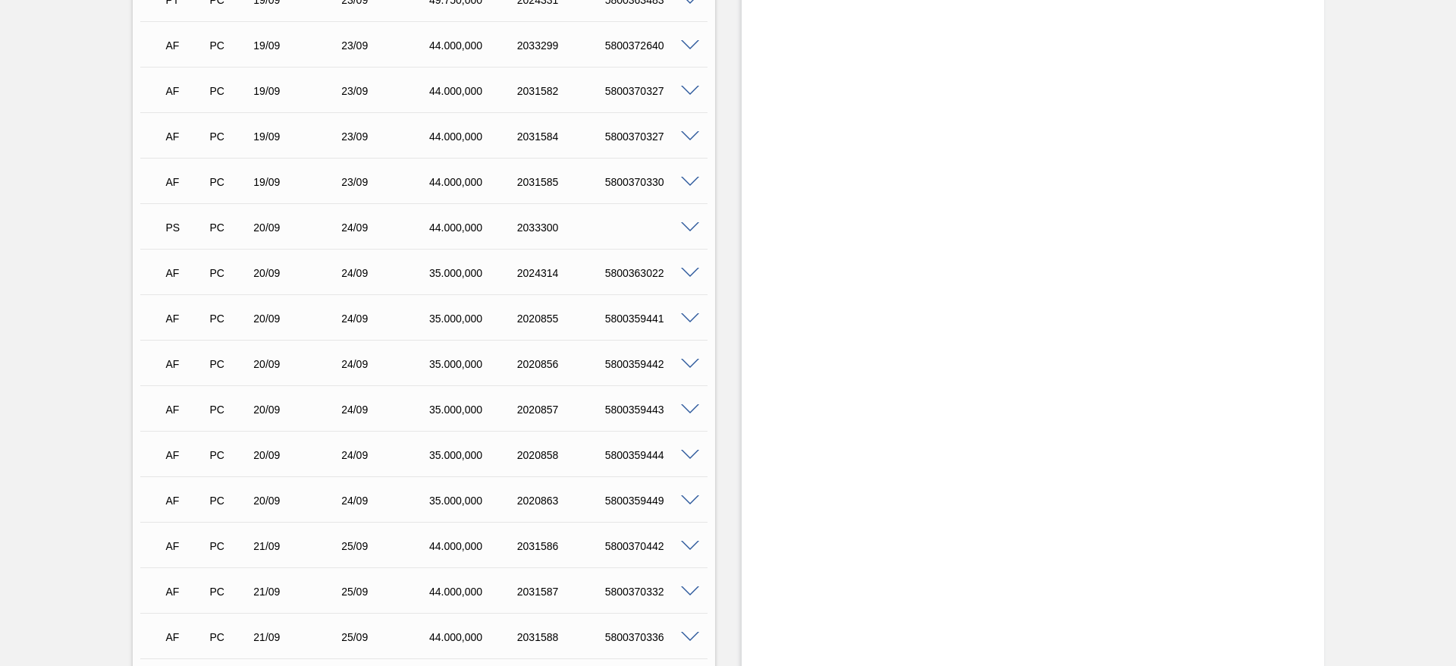
scroll to position [2275, 0]
click at [681, 223] on span at bounding box center [690, 228] width 18 height 11
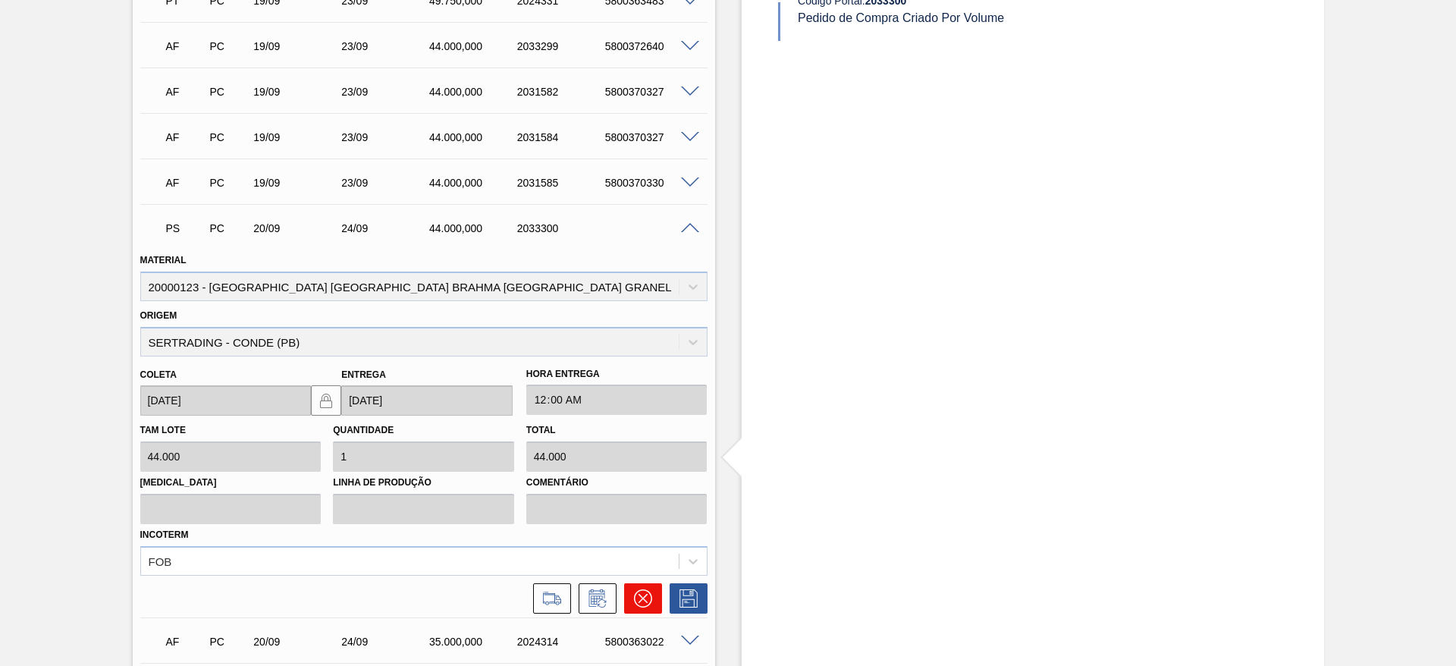
click at [635, 589] on icon at bounding box center [643, 598] width 18 height 18
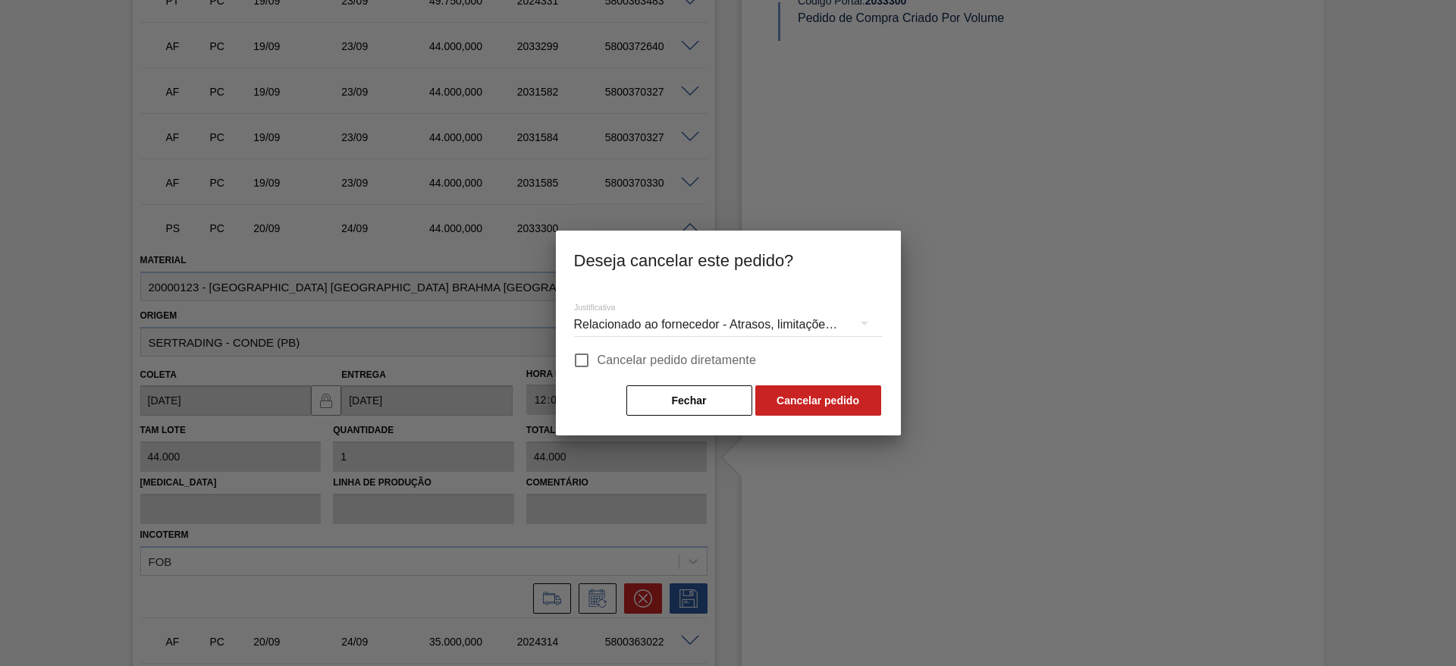
click at [582, 362] on input "Cancelar pedido diretamente" at bounding box center [582, 360] width 32 height 32
checkbox input "true"
click at [835, 395] on button "Cancelar pedido" at bounding box center [818, 400] width 126 height 30
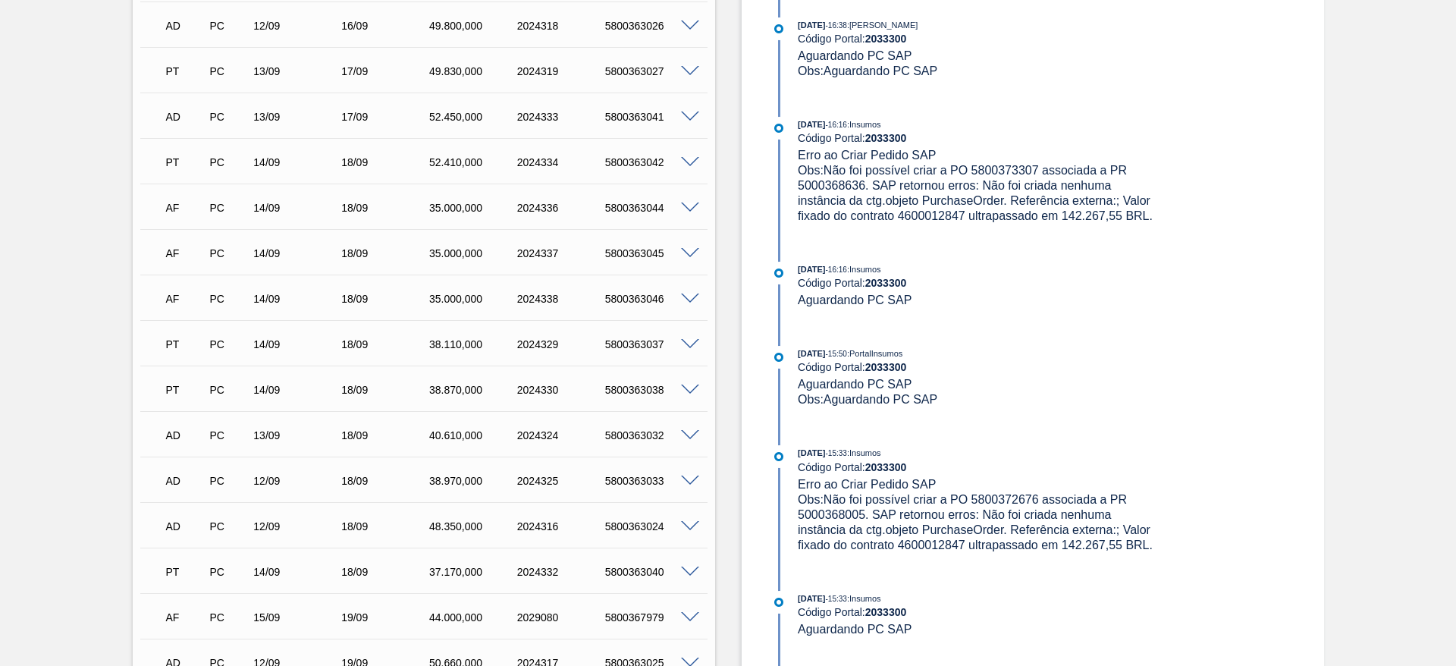
scroll to position [910, 0]
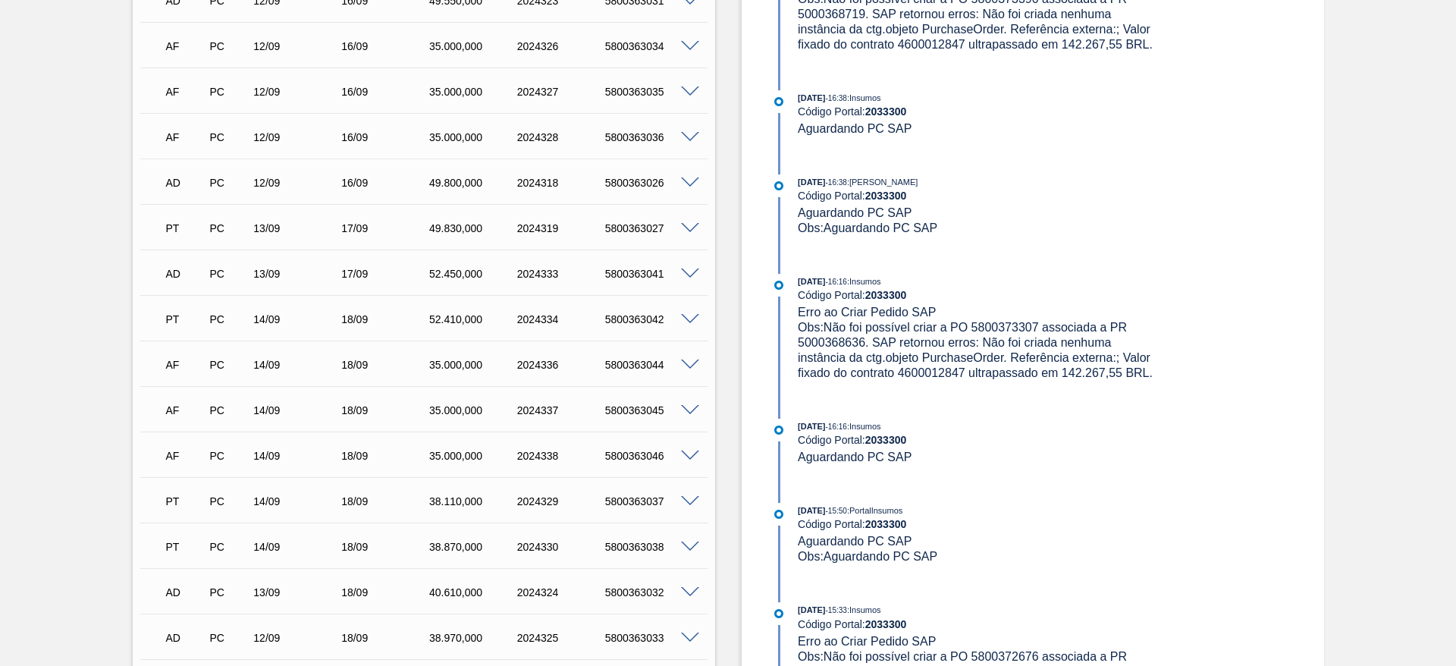
click at [692, 359] on span at bounding box center [690, 364] width 18 height 11
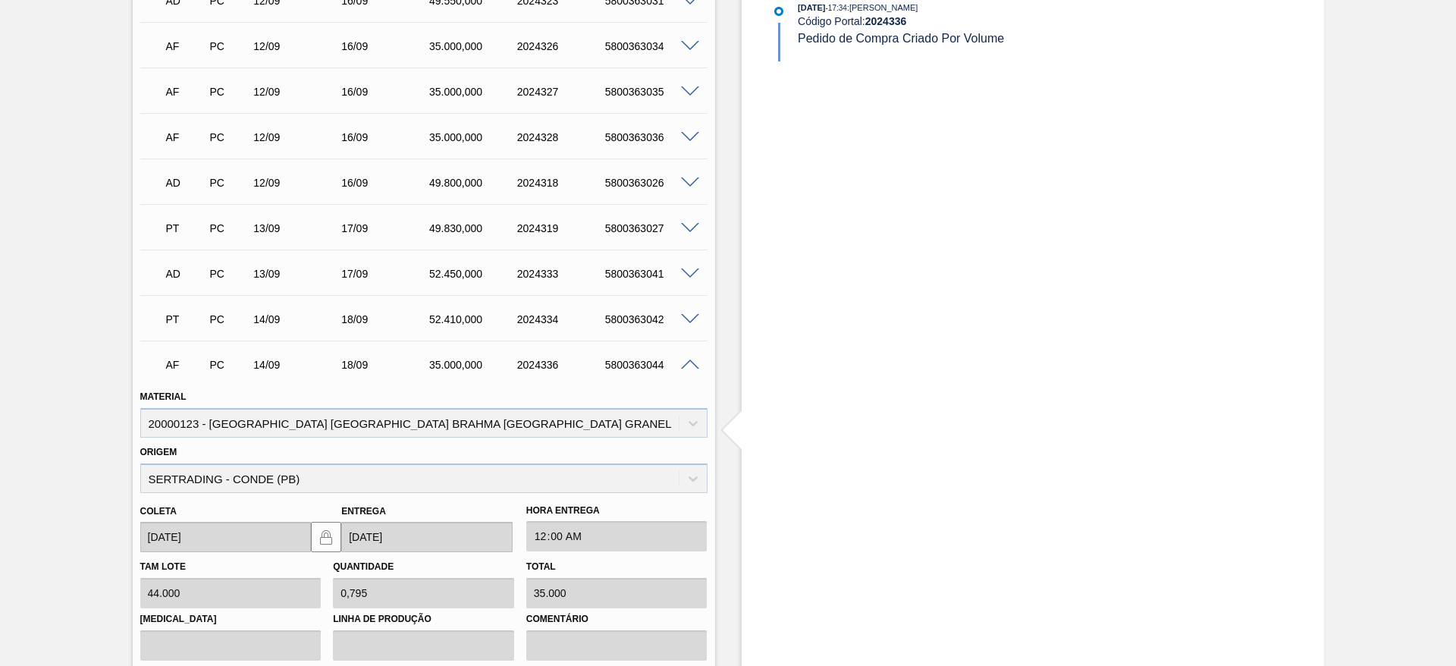
click at [688, 359] on span at bounding box center [690, 364] width 18 height 11
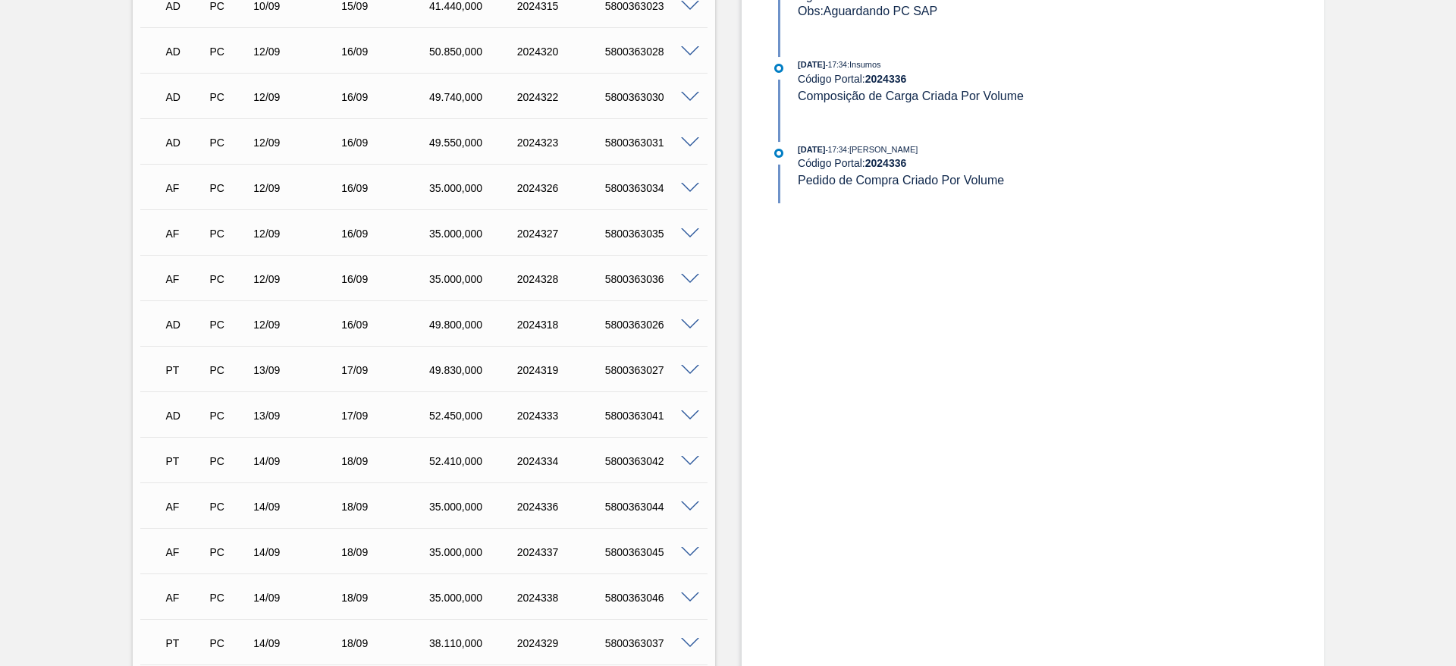
scroll to position [796, 0]
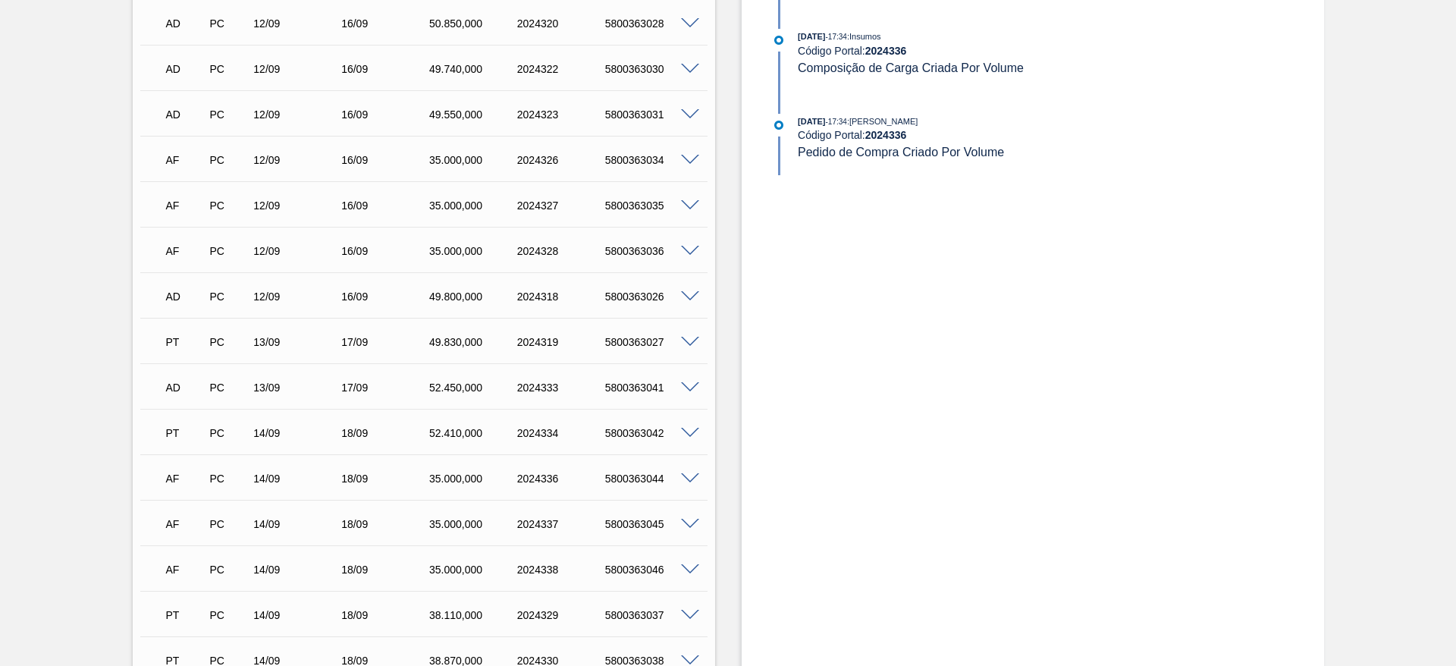
click at [688, 155] on span at bounding box center [690, 160] width 18 height 11
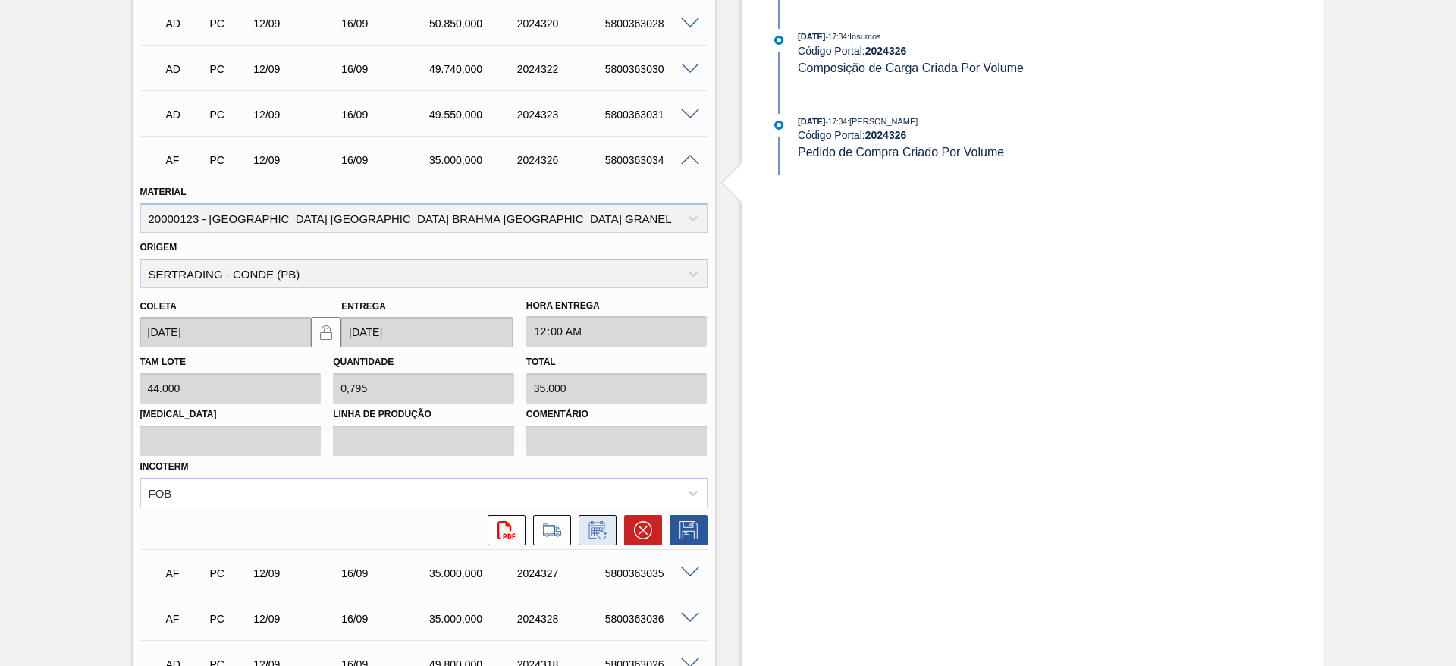
click at [597, 521] on icon at bounding box center [597, 530] width 24 height 18
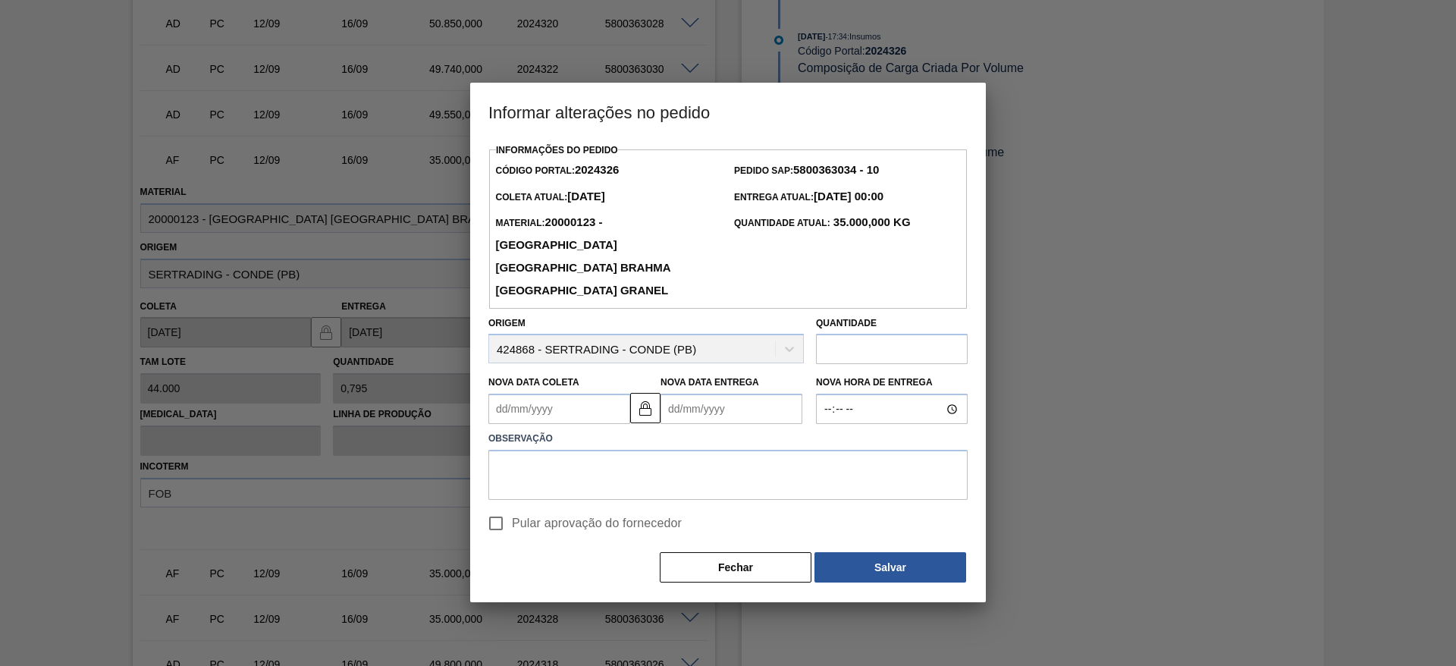
click at [500, 394] on Coleta2024326 "Nova Data Coleta" at bounding box center [559, 409] width 142 height 30
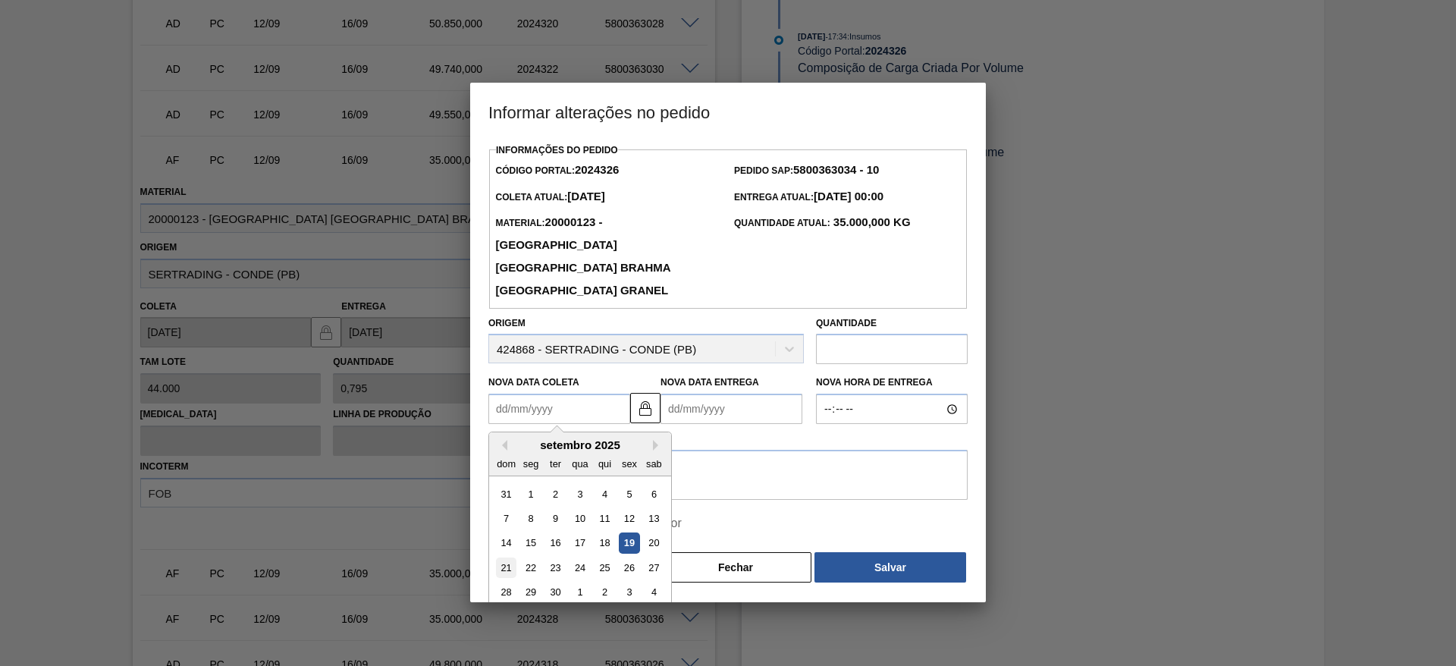
click at [507, 557] on div "21" at bounding box center [506, 567] width 20 height 20
type Coleta2024326 "[DATE]"
type Entrega2024326 "[DATE]"
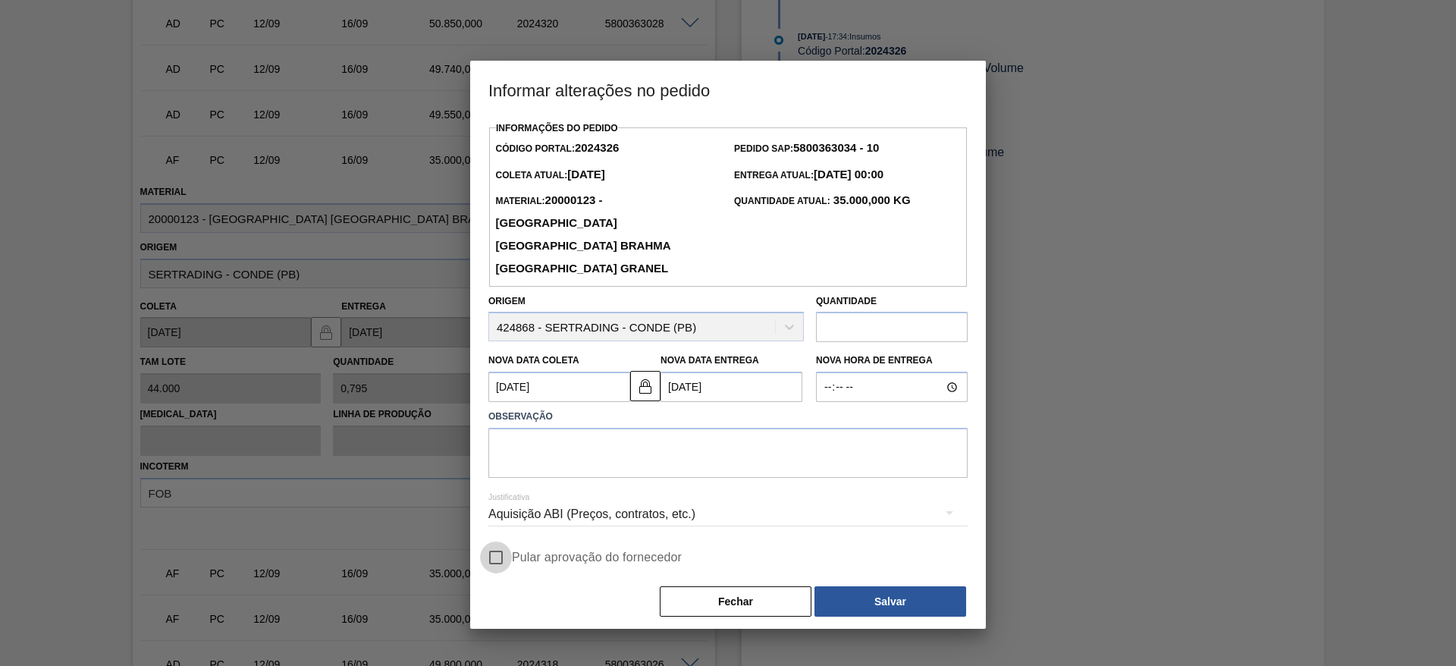
click at [497, 541] on input "Pular aprovação do fornecedor" at bounding box center [496, 557] width 32 height 32
checkbox input "true"
click at [515, 428] on textarea at bounding box center [727, 453] width 479 height 50
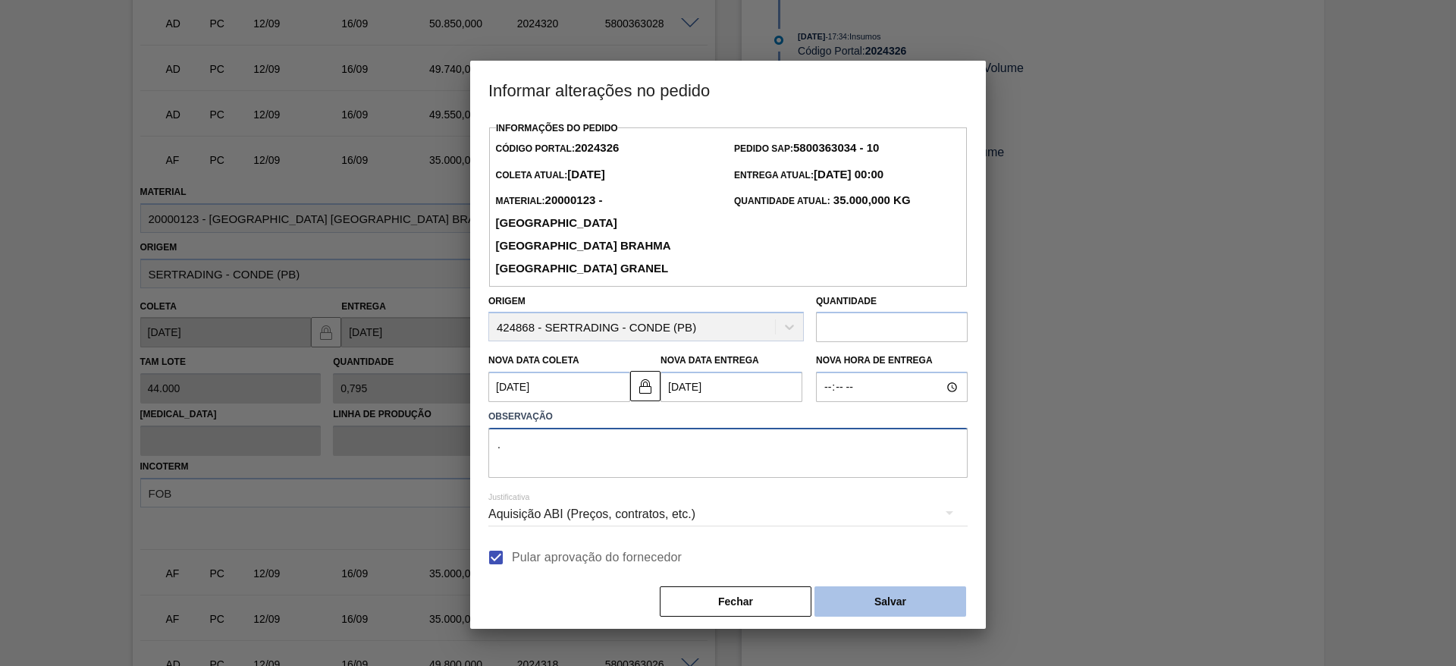
type textarea "."
click at [896, 586] on button "Salvar" at bounding box center [890, 601] width 152 height 30
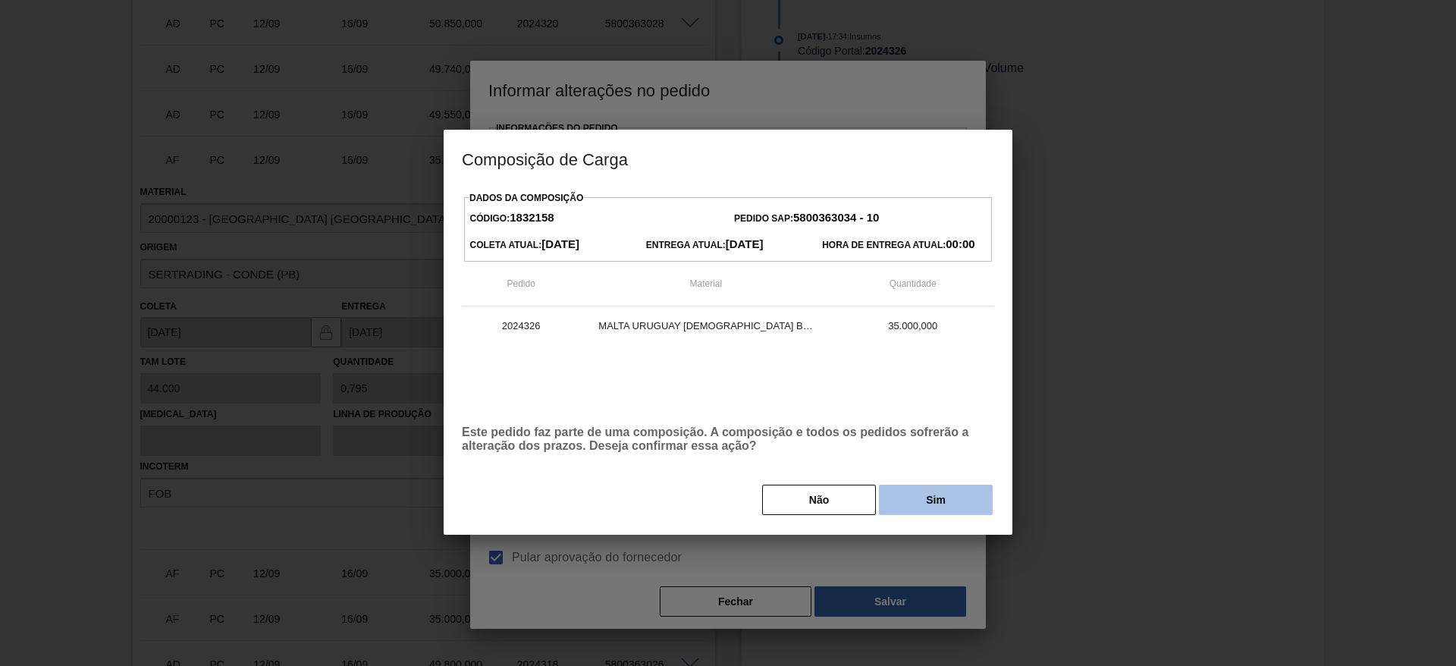
click at [919, 498] on button "Sim" at bounding box center [936, 500] width 114 height 30
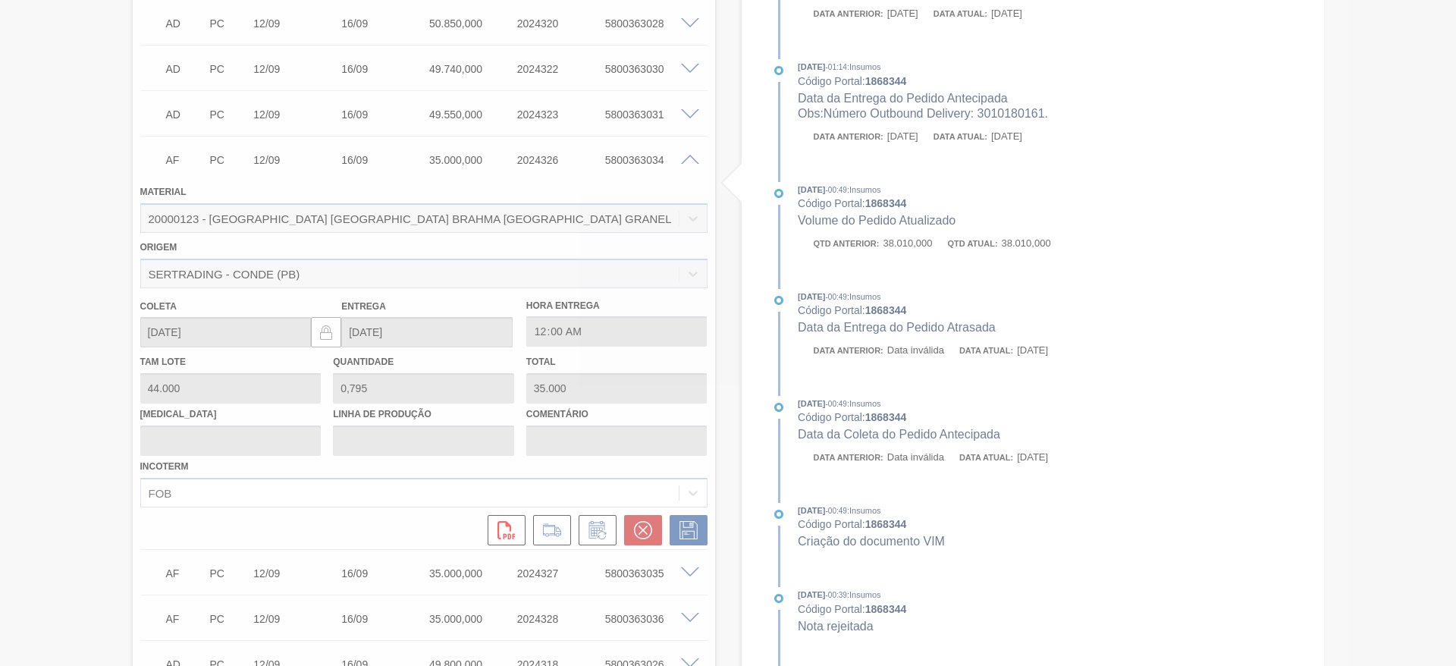
type input "."
type input "[DATE]"
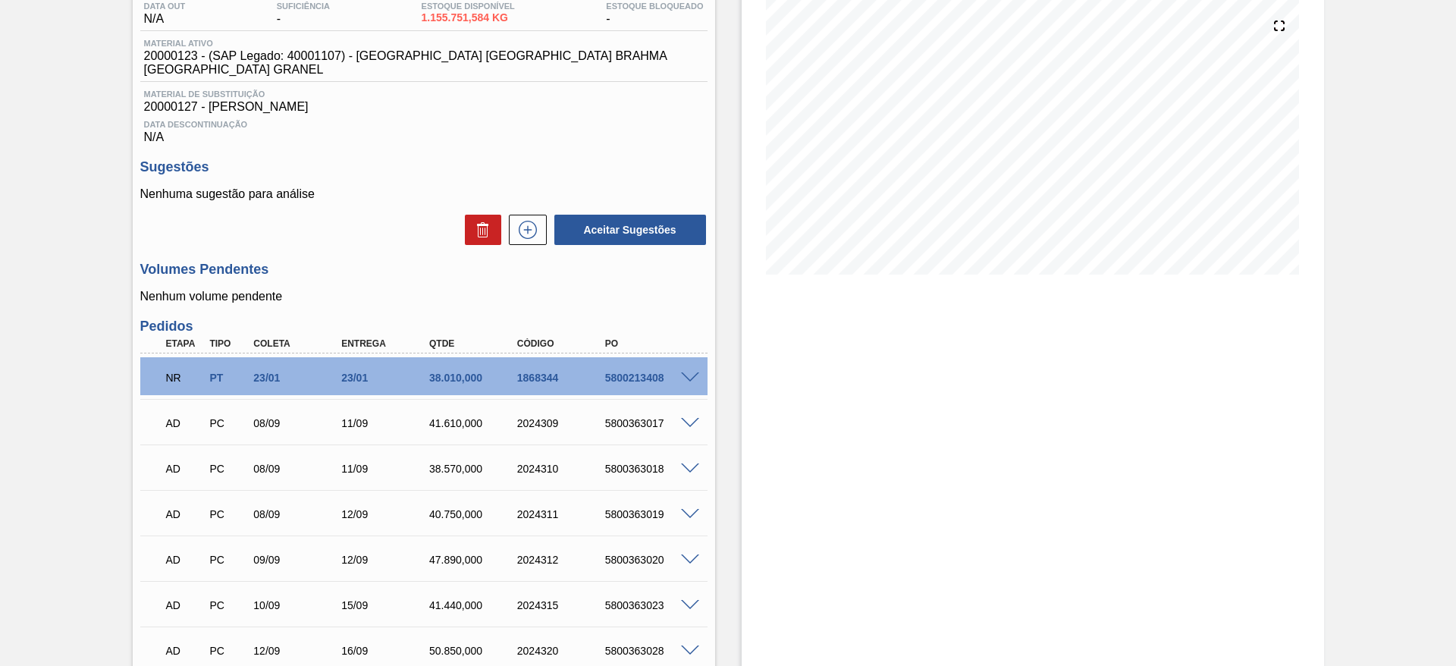
scroll to position [0, 0]
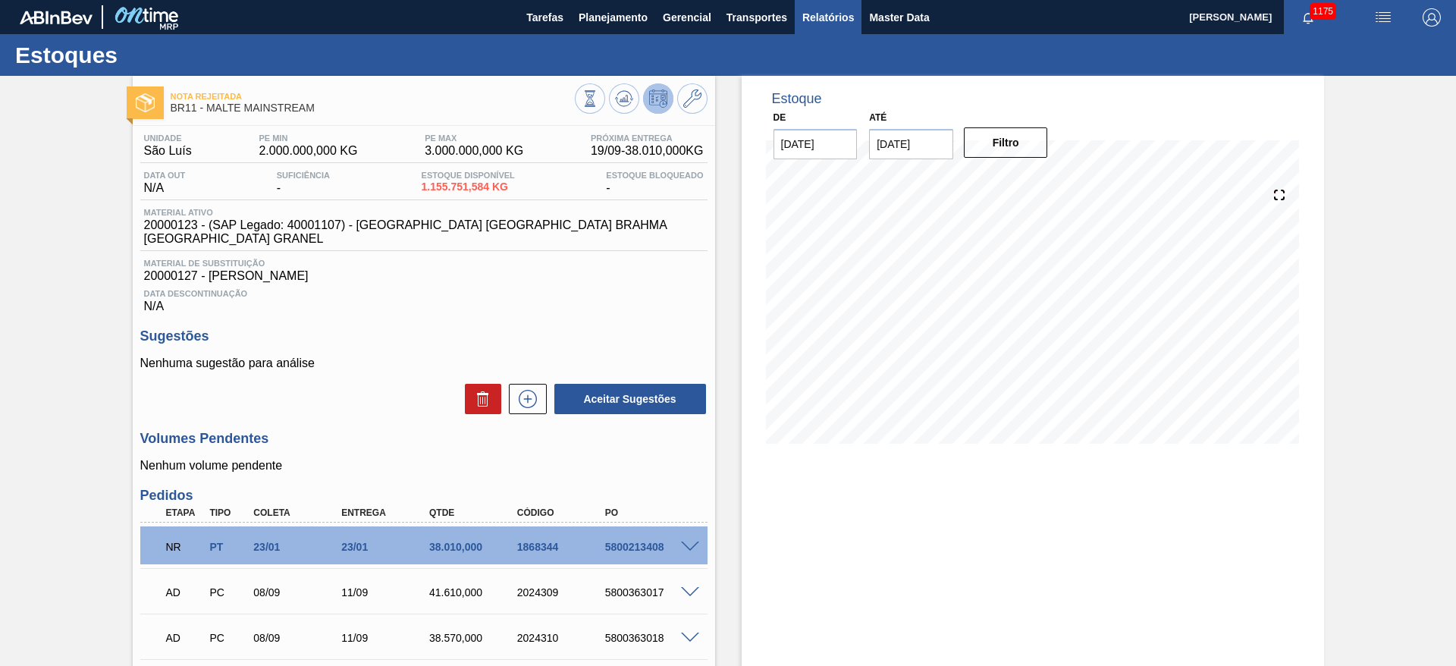
click at [824, 17] on span "Relatórios" at bounding box center [828, 17] width 52 height 18
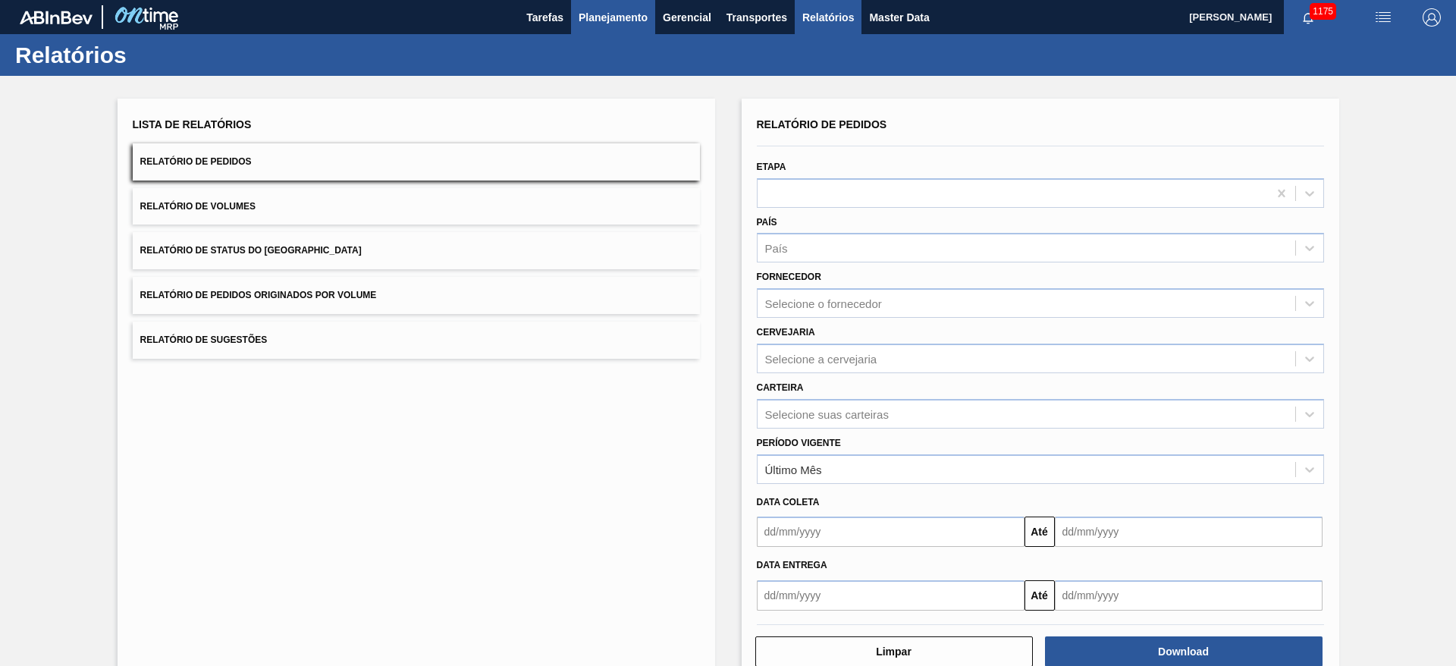
click at [611, 20] on span "Planejamento" at bounding box center [613, 17] width 69 height 18
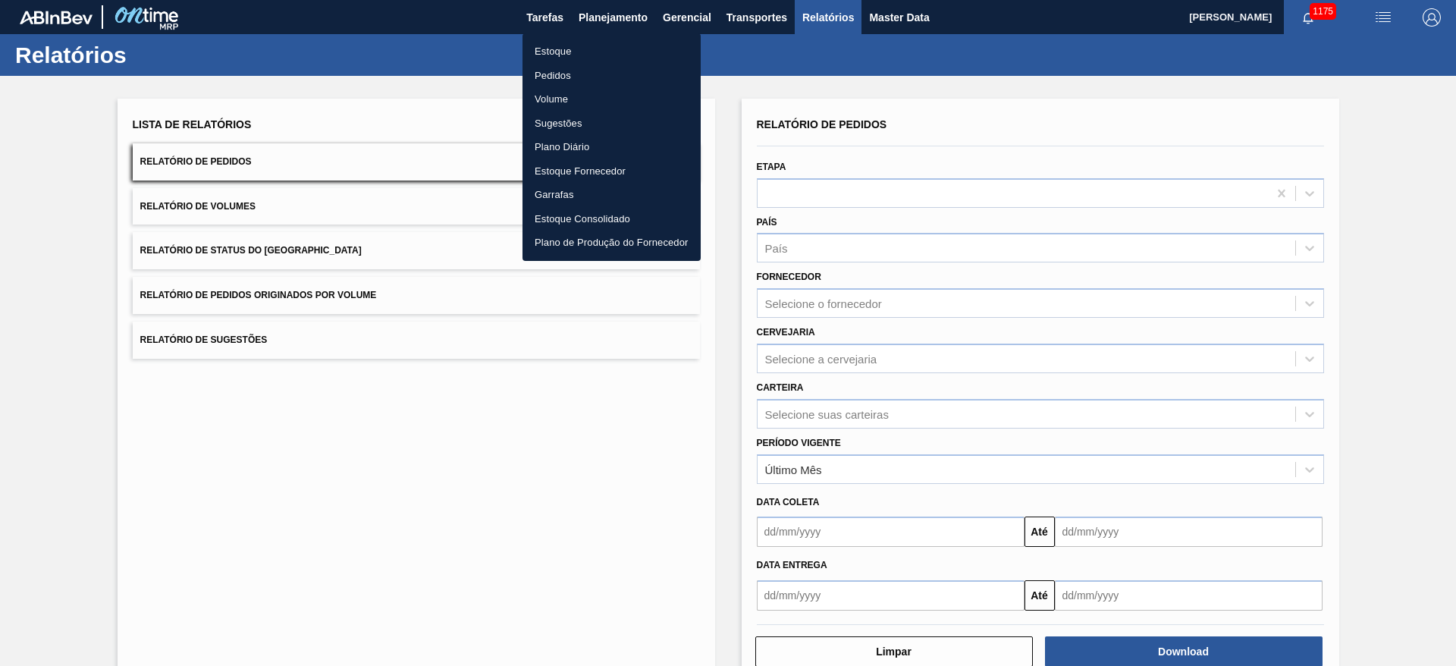
click at [842, 27] on div at bounding box center [728, 333] width 1456 height 666
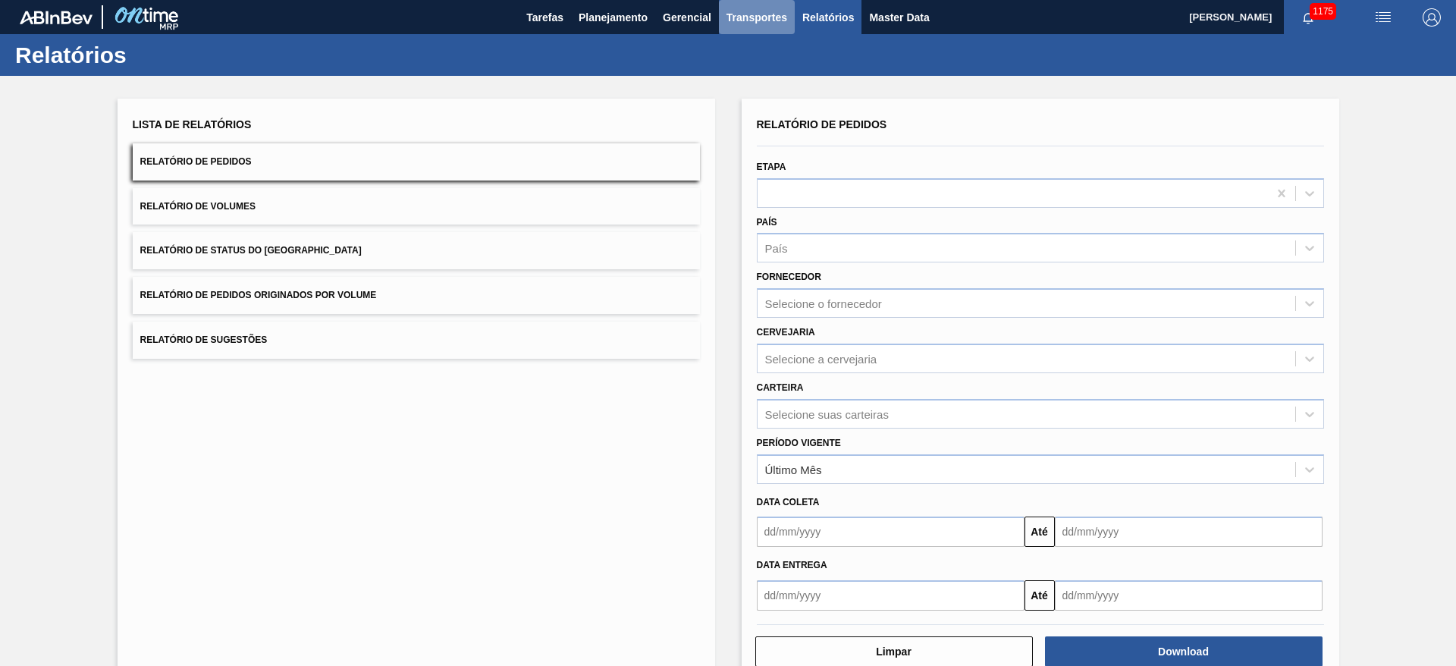
click at [739, 17] on span "Transportes" at bounding box center [756, 17] width 61 height 18
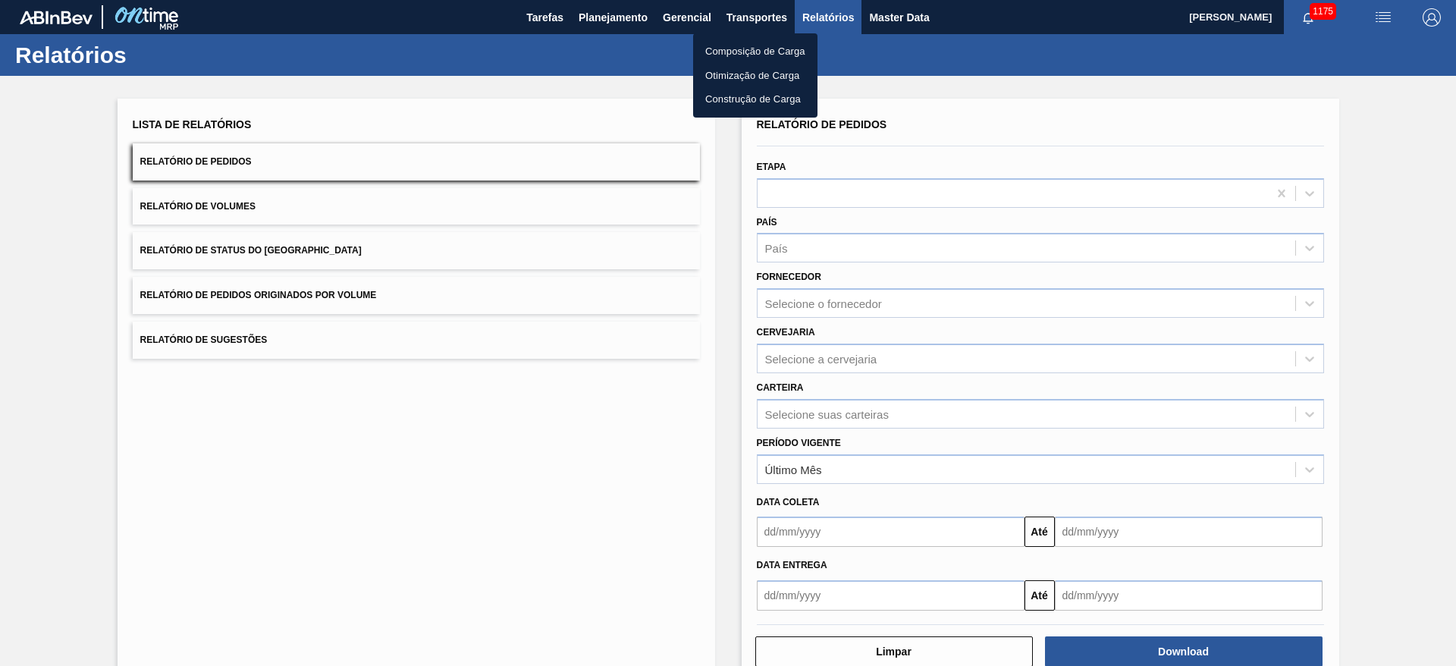
click at [732, 74] on li "Otimização de Carga" at bounding box center [755, 76] width 124 height 24
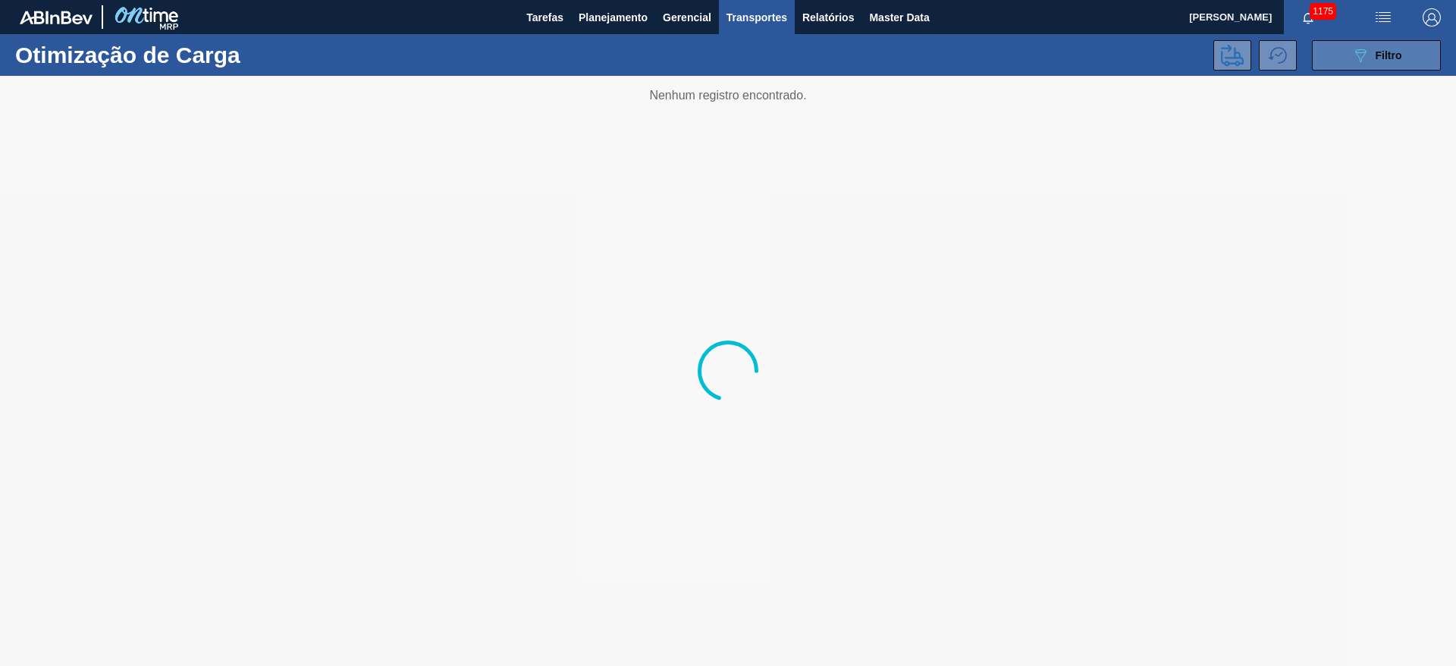
click at [1384, 55] on span "Filtro" at bounding box center [1389, 55] width 27 height 12
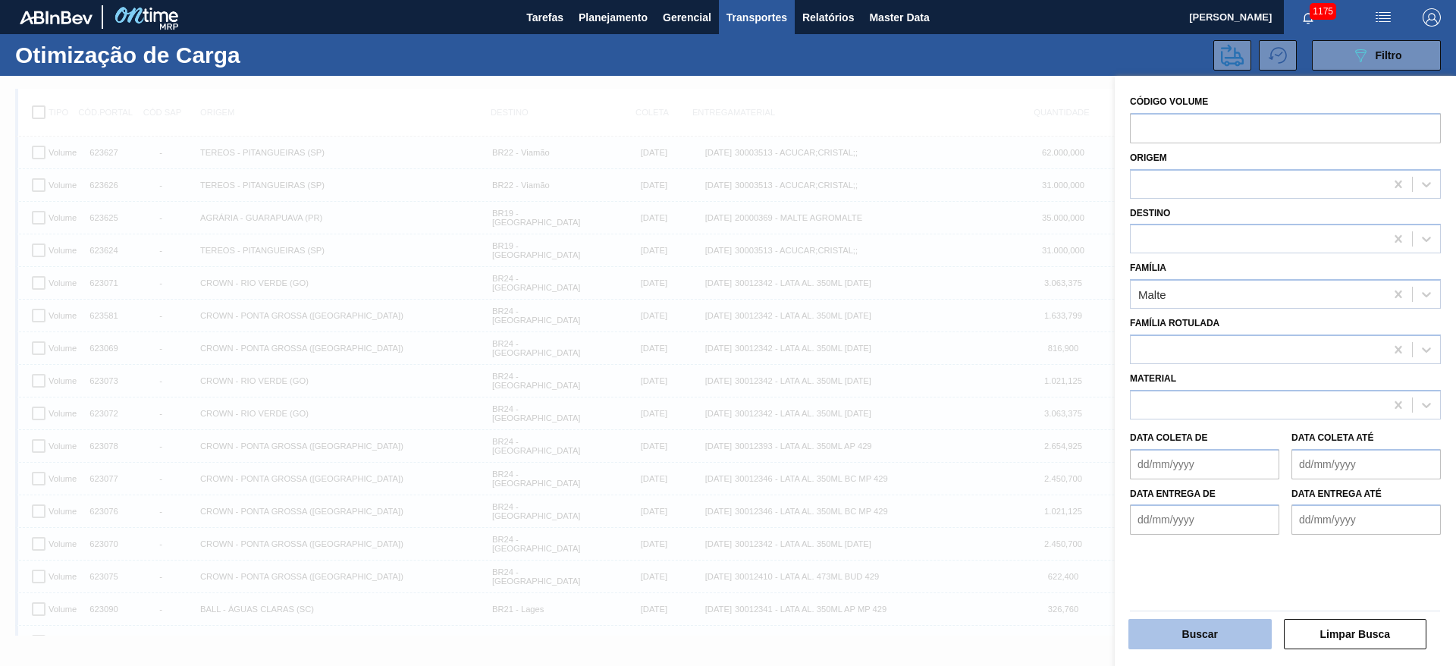
click at [1221, 620] on button "Buscar" at bounding box center [1199, 634] width 143 height 30
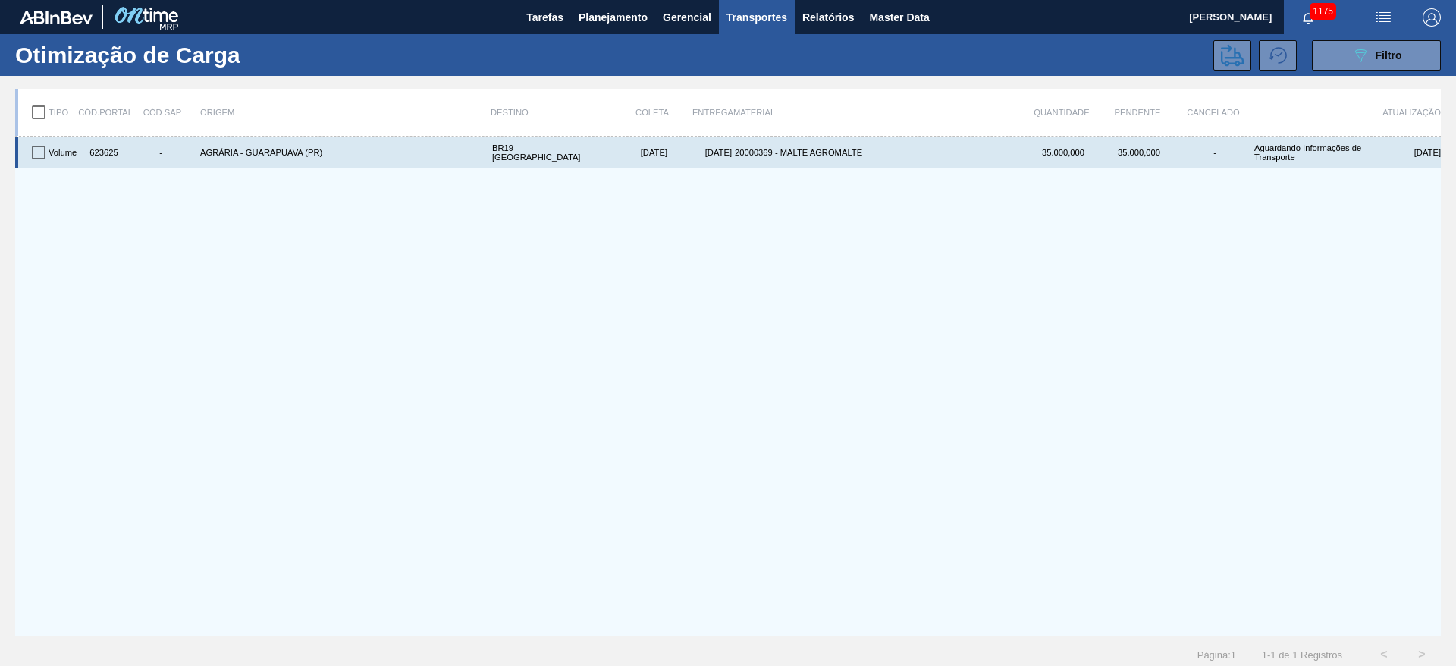
click at [34, 152] on input "checkbox" at bounding box center [39, 152] width 32 height 32
checkbox input "true"
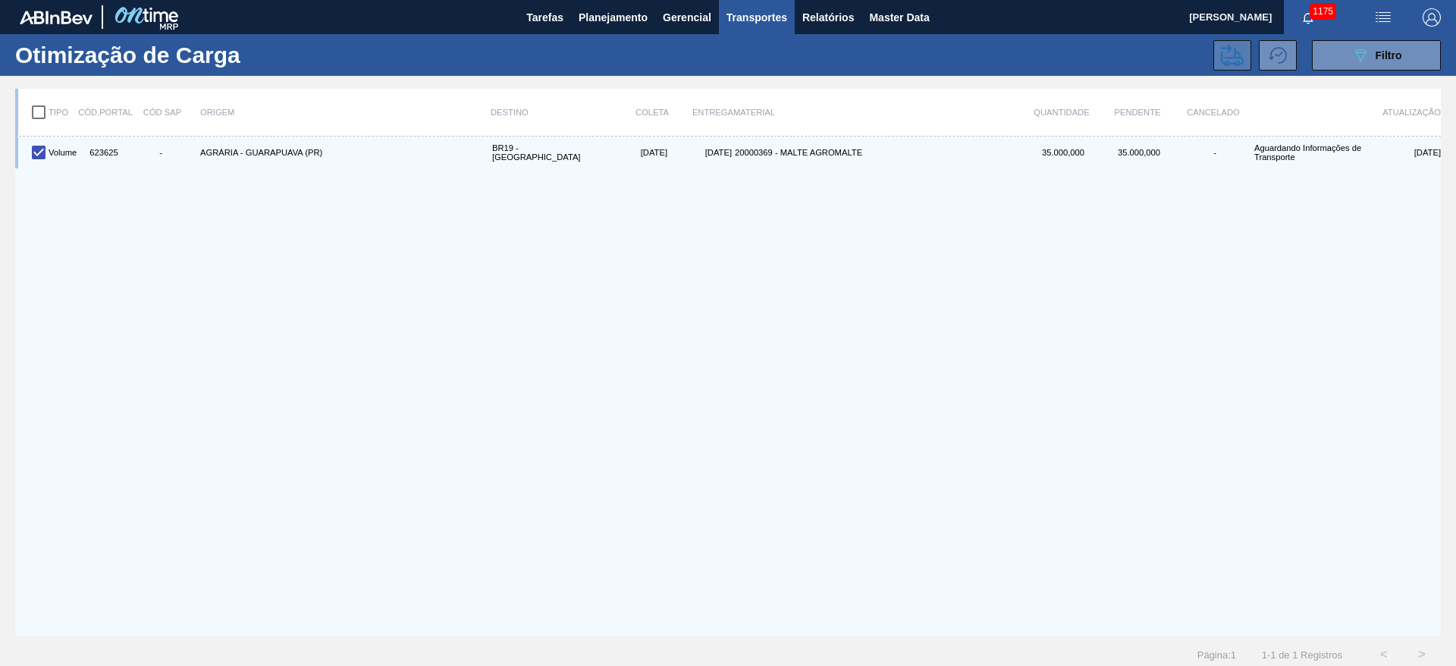
click at [1226, 53] on icon at bounding box center [1232, 55] width 23 height 23
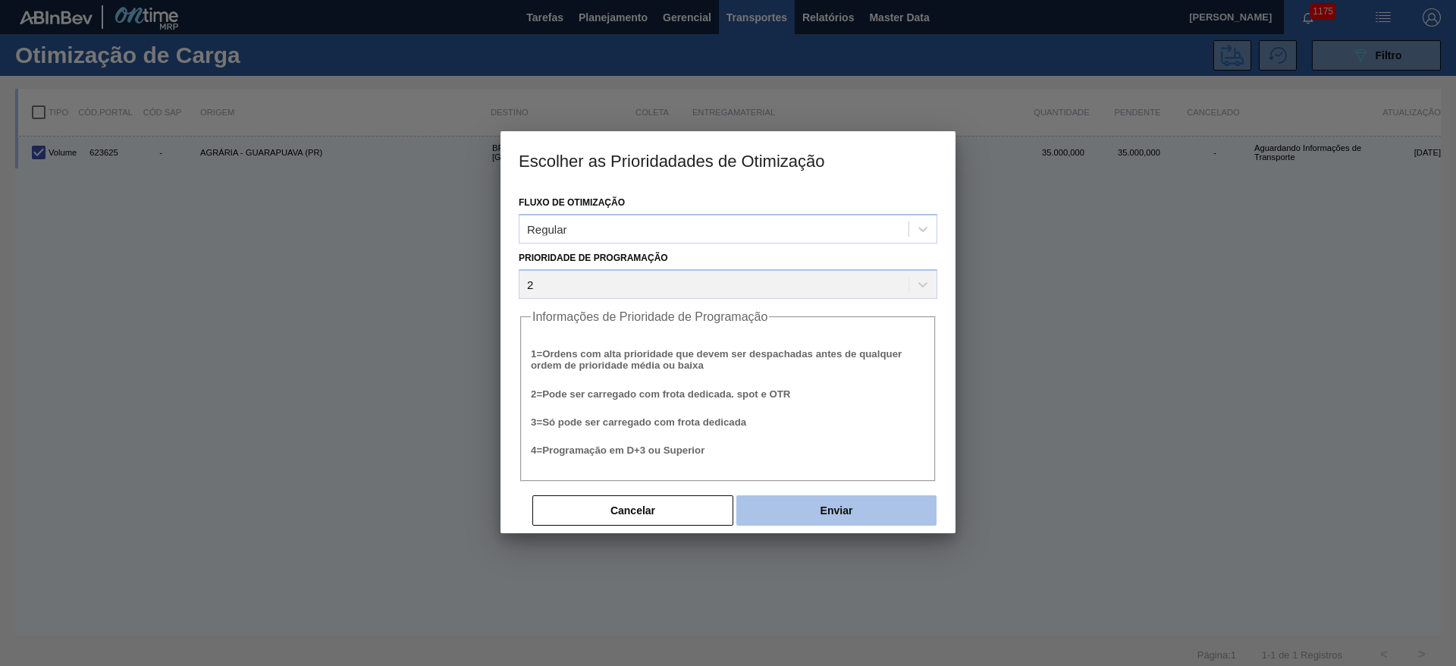
click at [798, 504] on button "Enviar" at bounding box center [836, 510] width 200 height 30
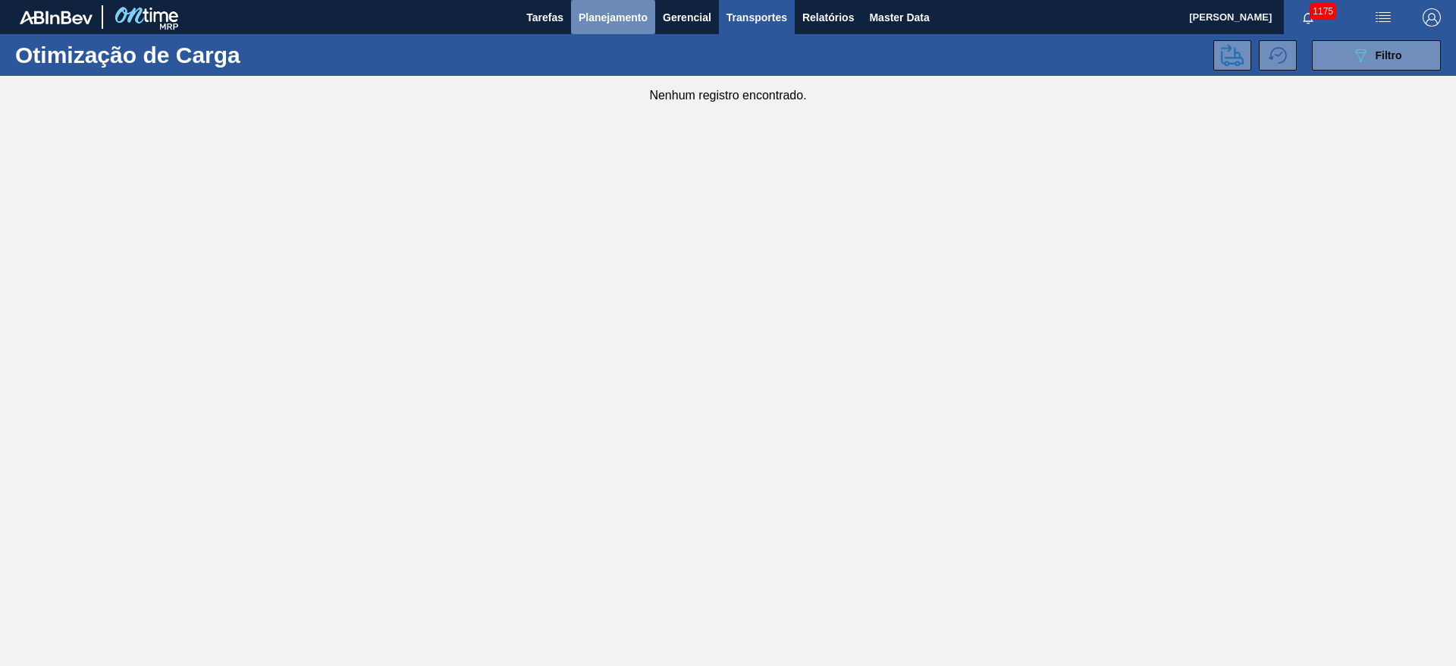
click at [606, 23] on span "Planejamento" at bounding box center [613, 17] width 69 height 18
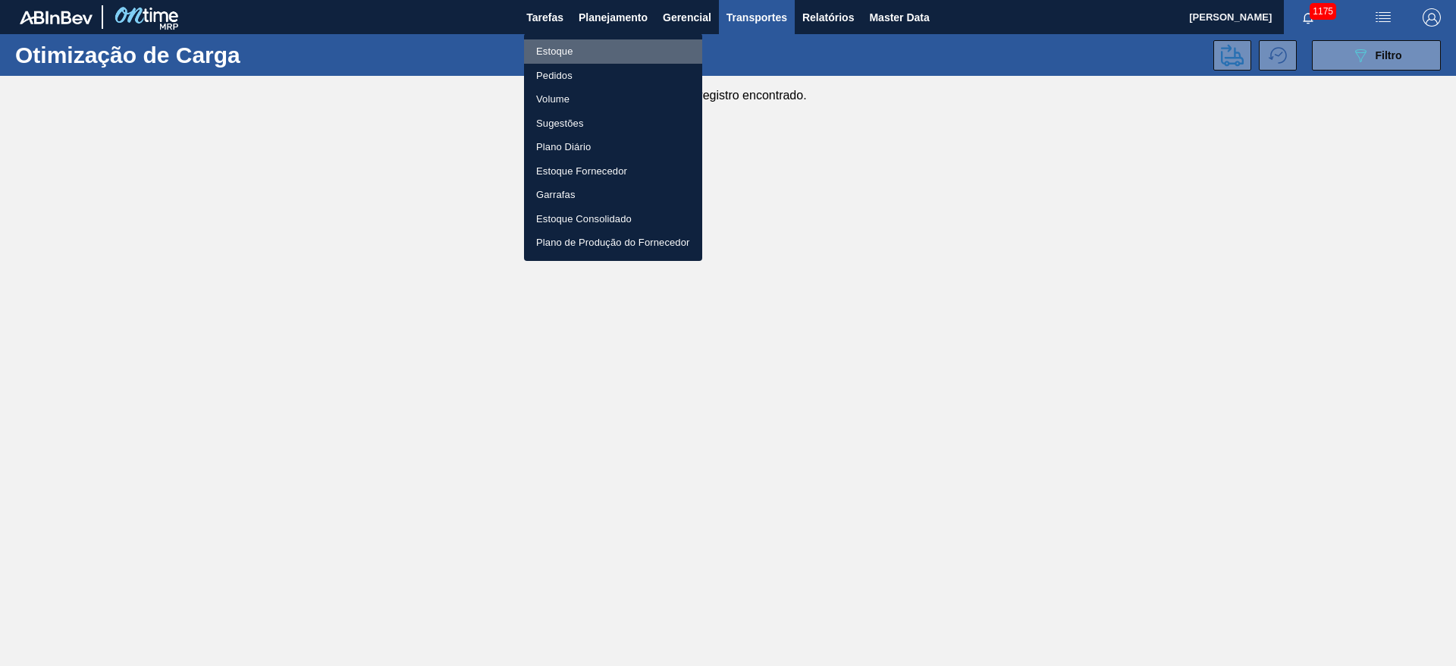
click at [554, 53] on li "Estoque" at bounding box center [613, 51] width 178 height 24
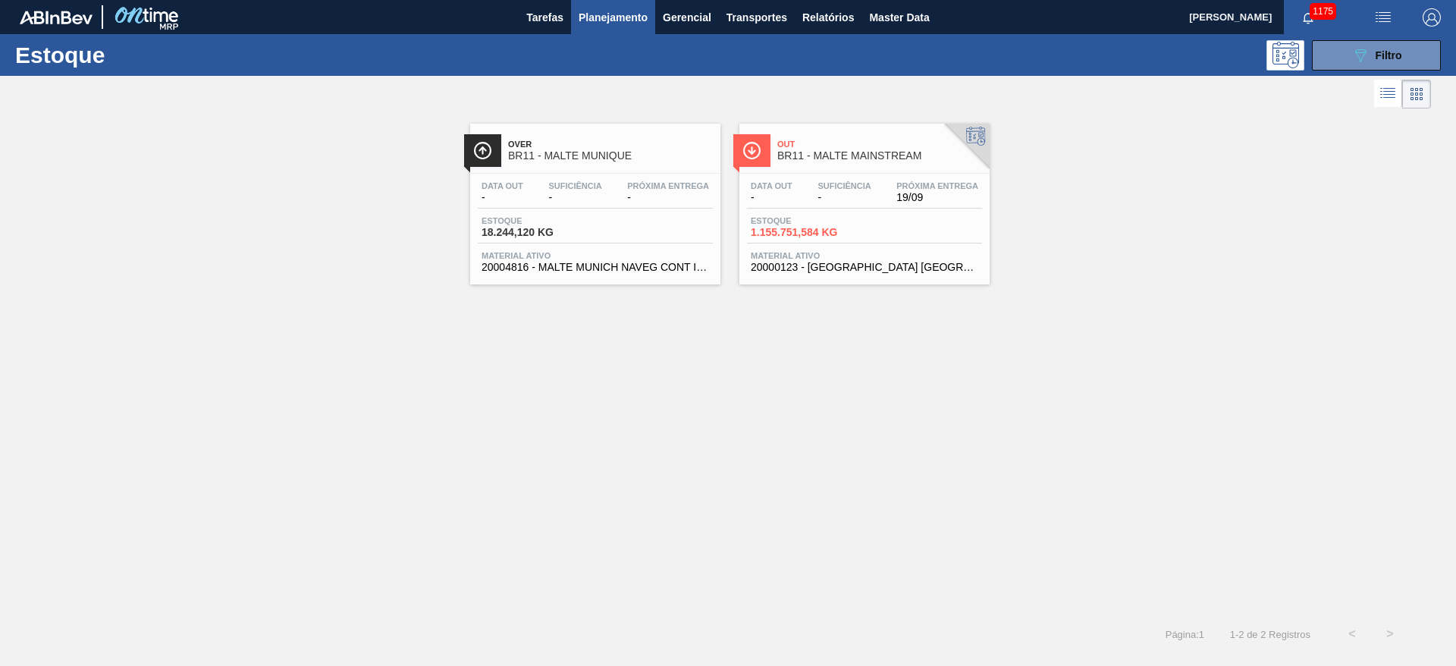
click at [601, 17] on span "Planejamento" at bounding box center [613, 17] width 69 height 18
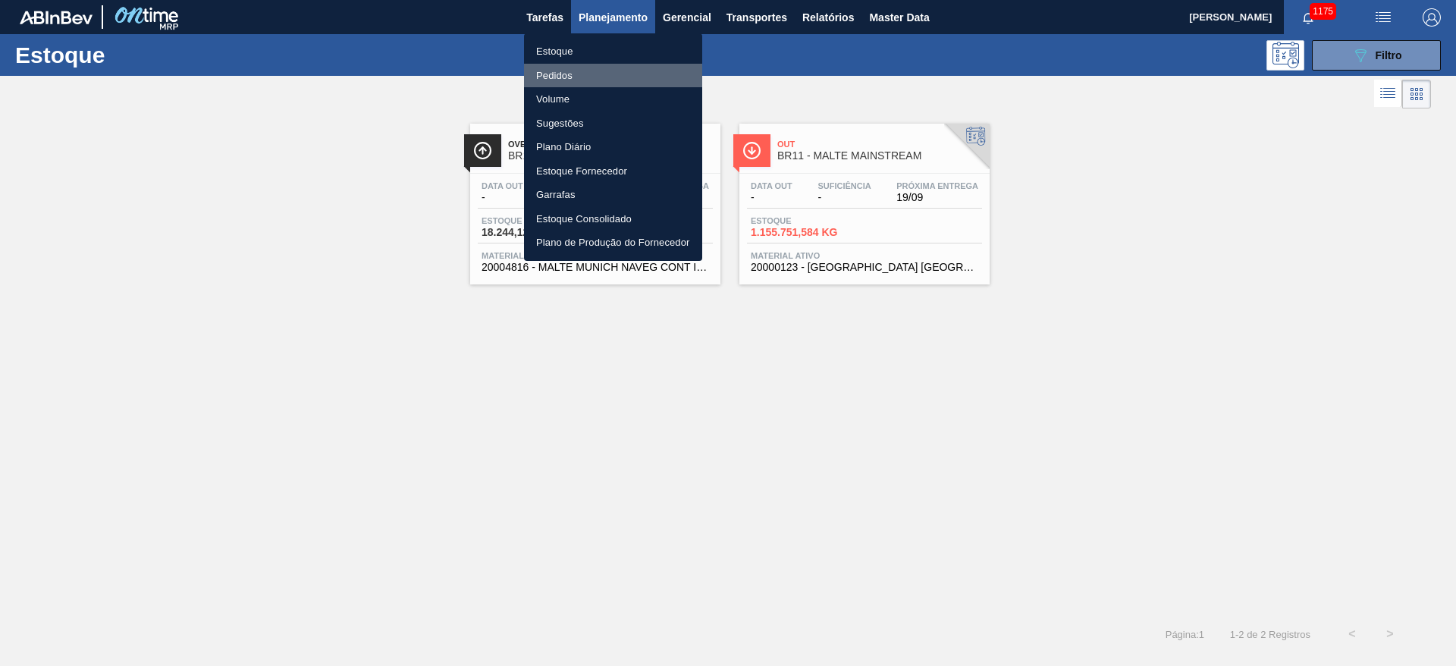
click at [554, 72] on li "Pedidos" at bounding box center [613, 76] width 178 height 24
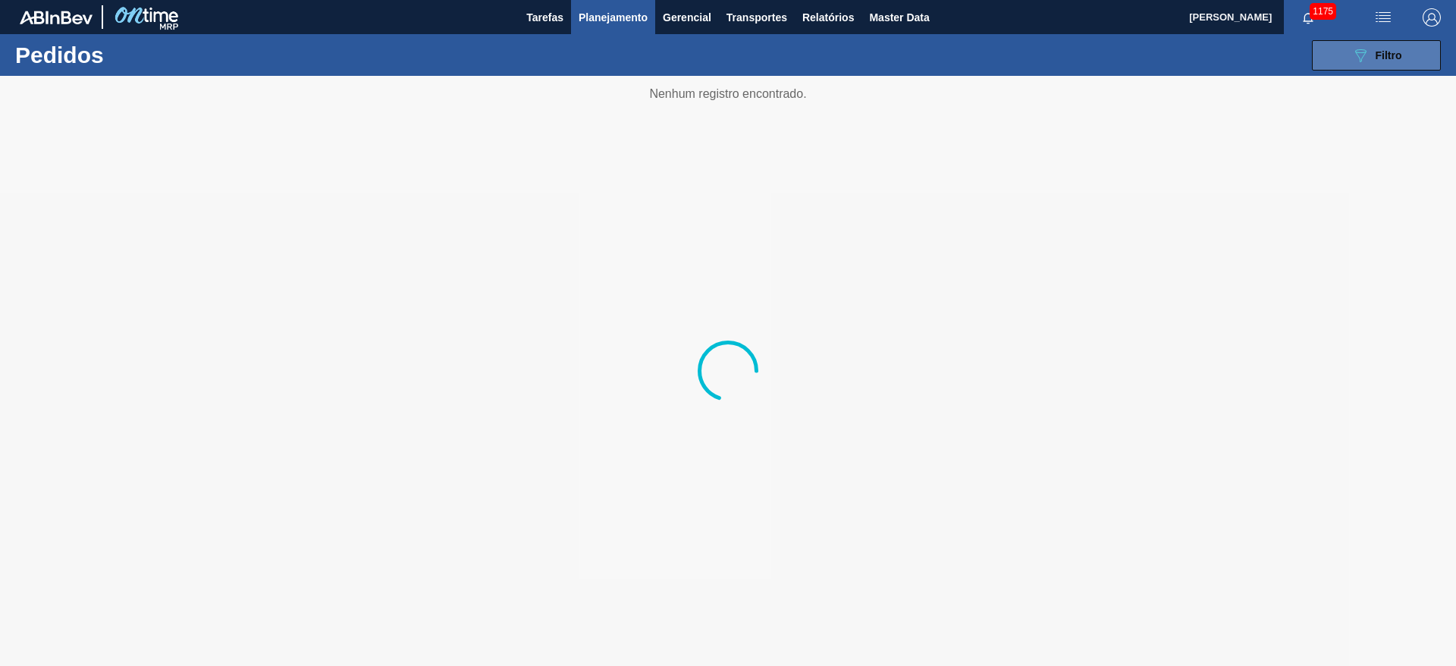
click at [1371, 55] on div "089F7B8B-B2A5-4AFE-B5C0-19BA573D28AC Filtro" at bounding box center [1376, 55] width 51 height 18
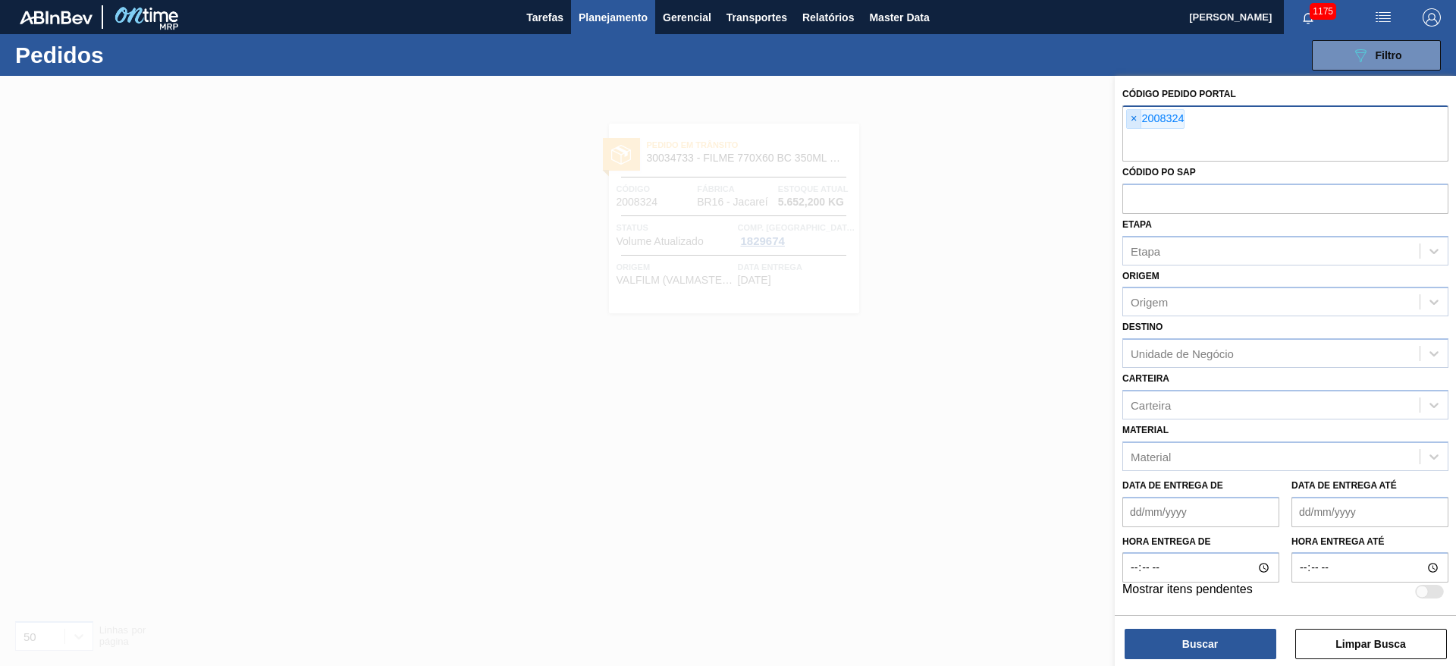
click at [1131, 117] on span "×" at bounding box center [1134, 119] width 14 height 18
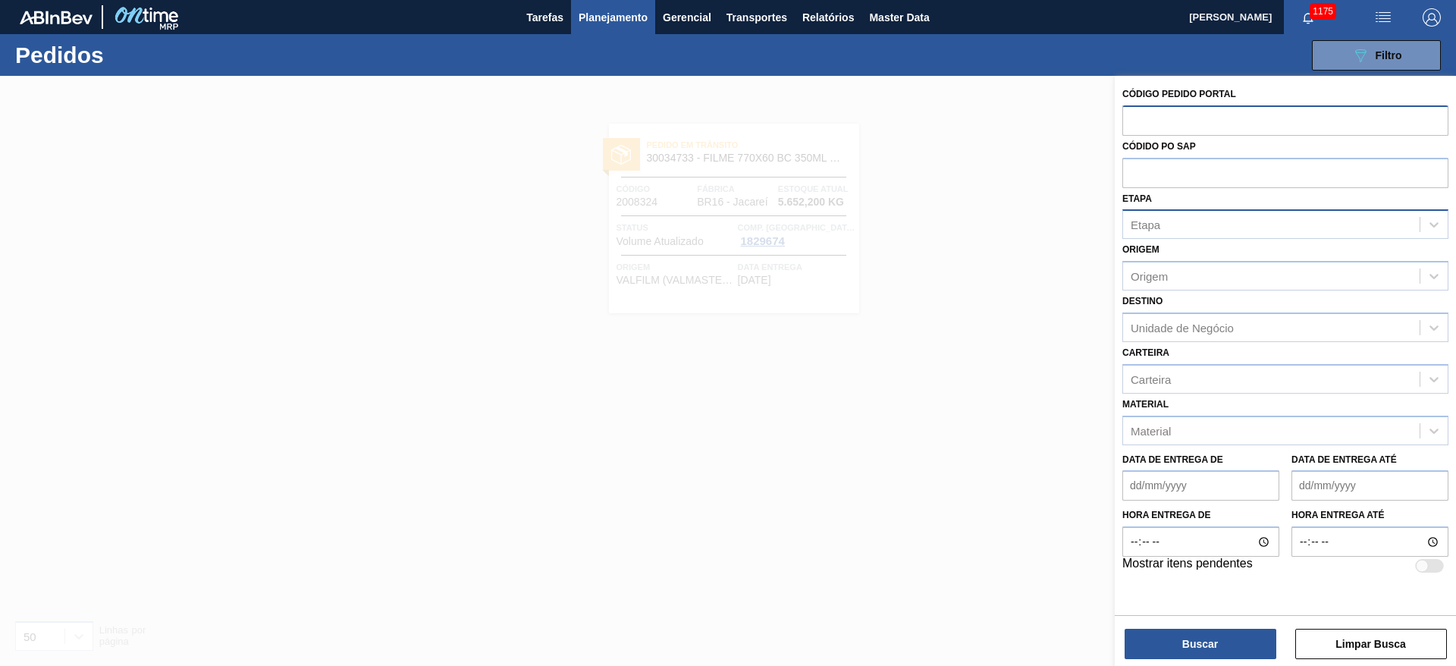
click at [1167, 222] on div "Etapa" at bounding box center [1271, 225] width 296 height 22
type input "pc sa"
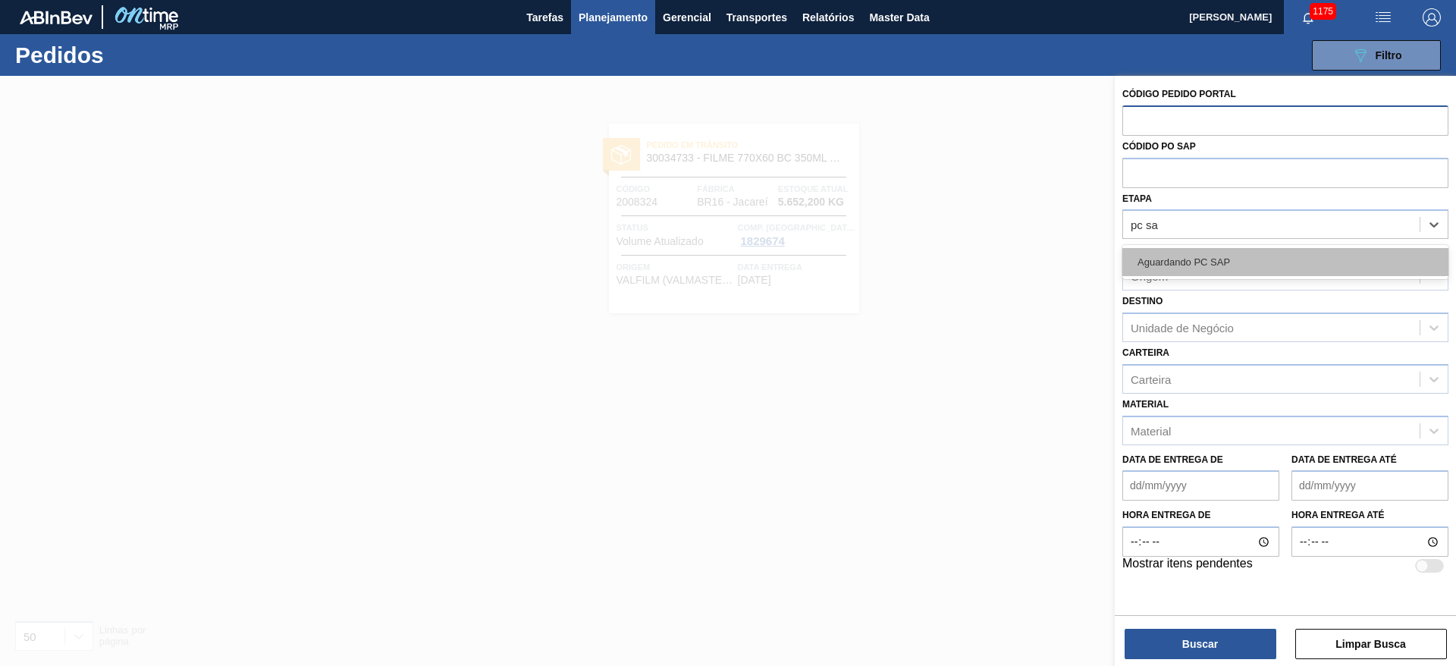
click at [1200, 261] on div "Aguardando PC SAP" at bounding box center [1285, 262] width 326 height 28
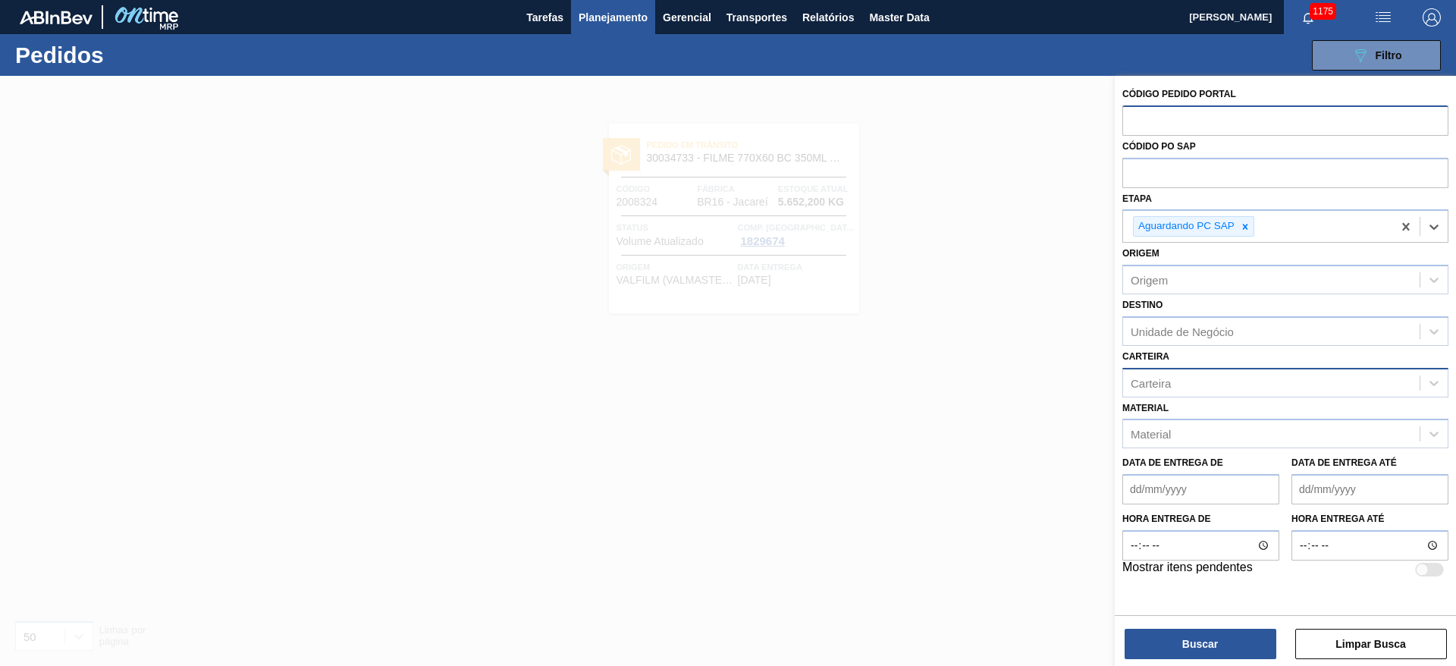
click at [1156, 385] on div "Carteira" at bounding box center [1151, 382] width 40 height 13
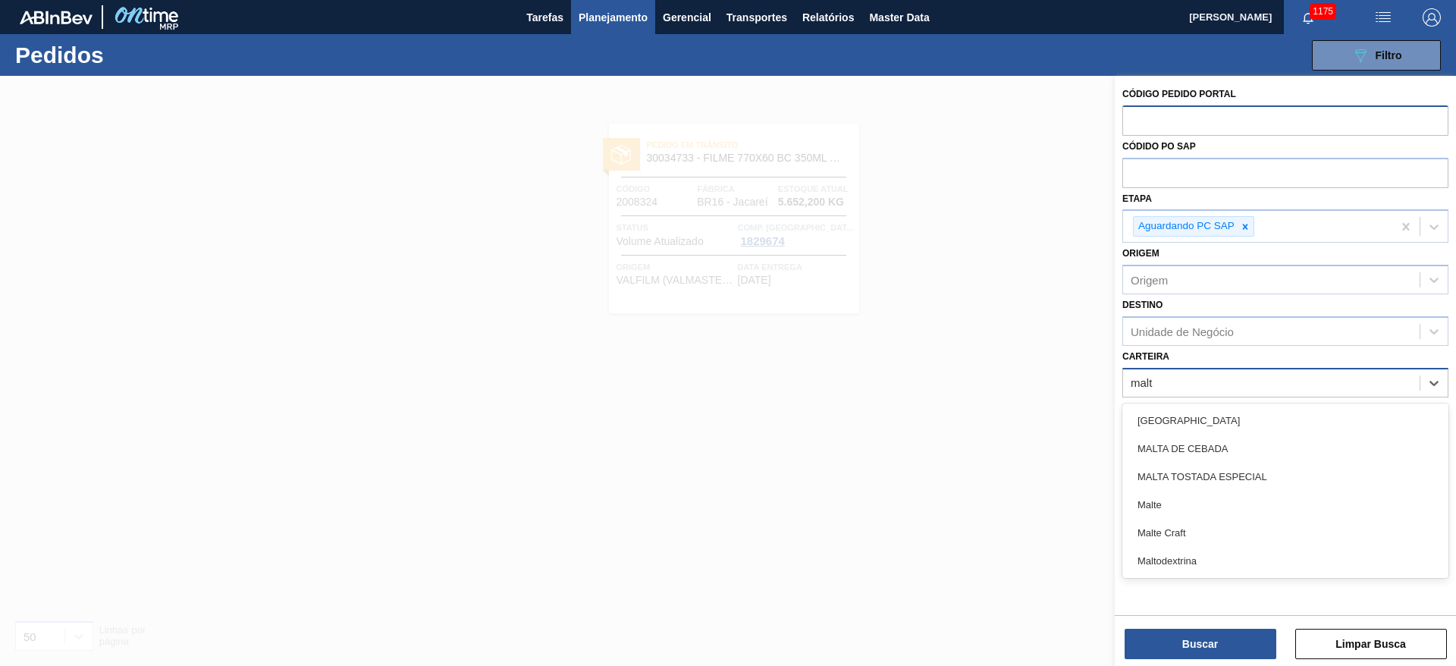
type input "malte"
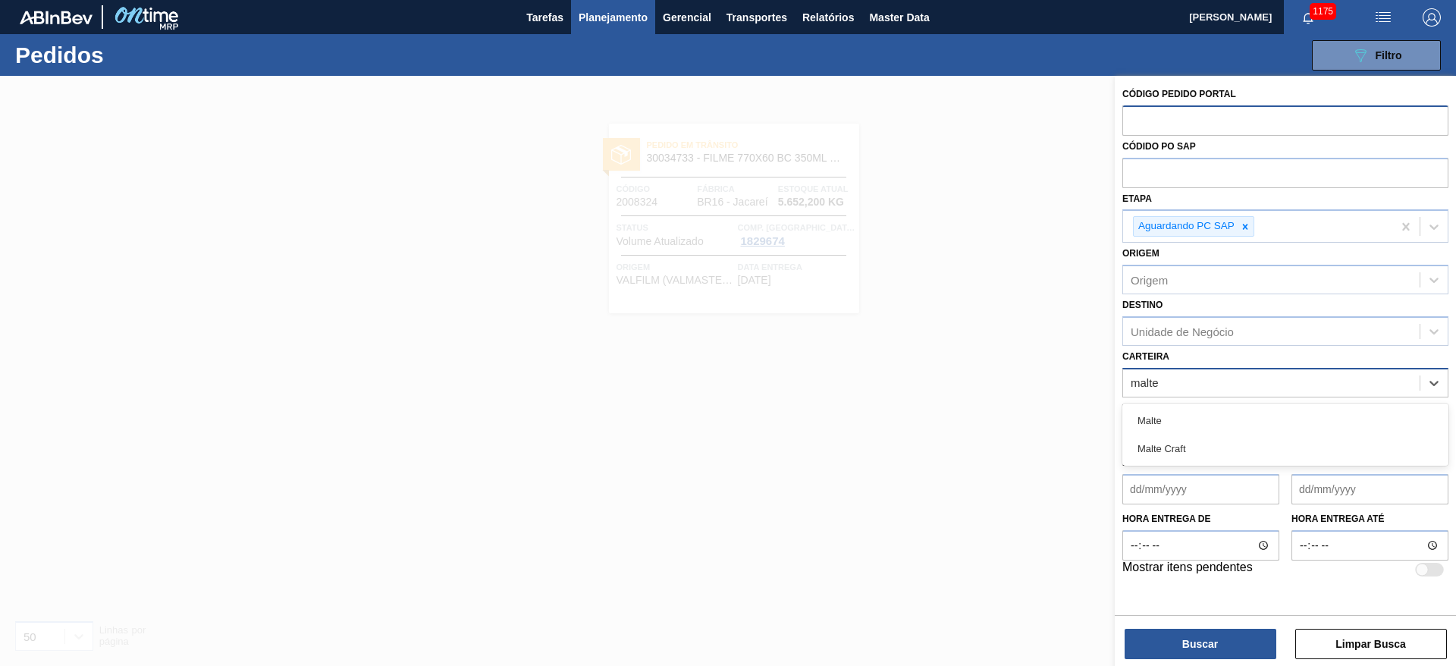
drag, startPoint x: 1159, startPoint y: 415, endPoint x: 1164, endPoint y: 438, distance: 23.2
click at [1159, 416] on div "Malte" at bounding box center [1285, 420] width 326 height 28
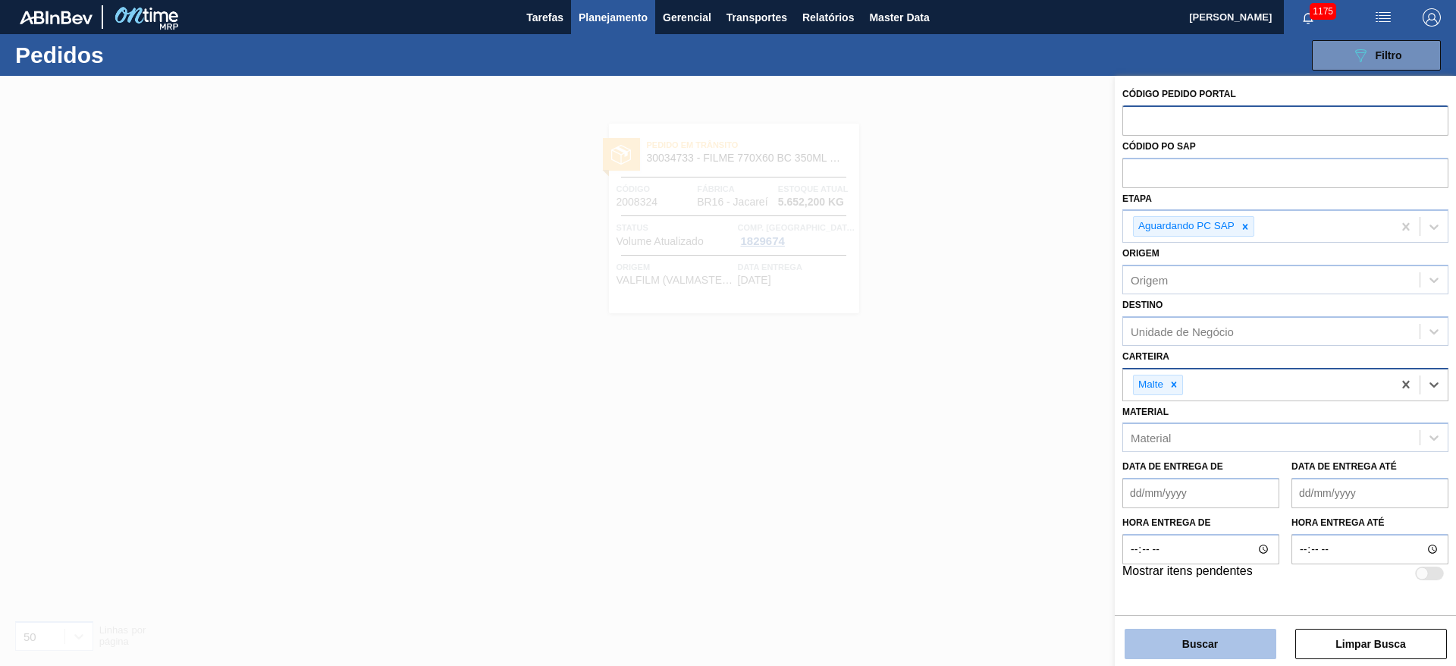
click at [1182, 643] on button "Buscar" at bounding box center [1201, 644] width 152 height 30
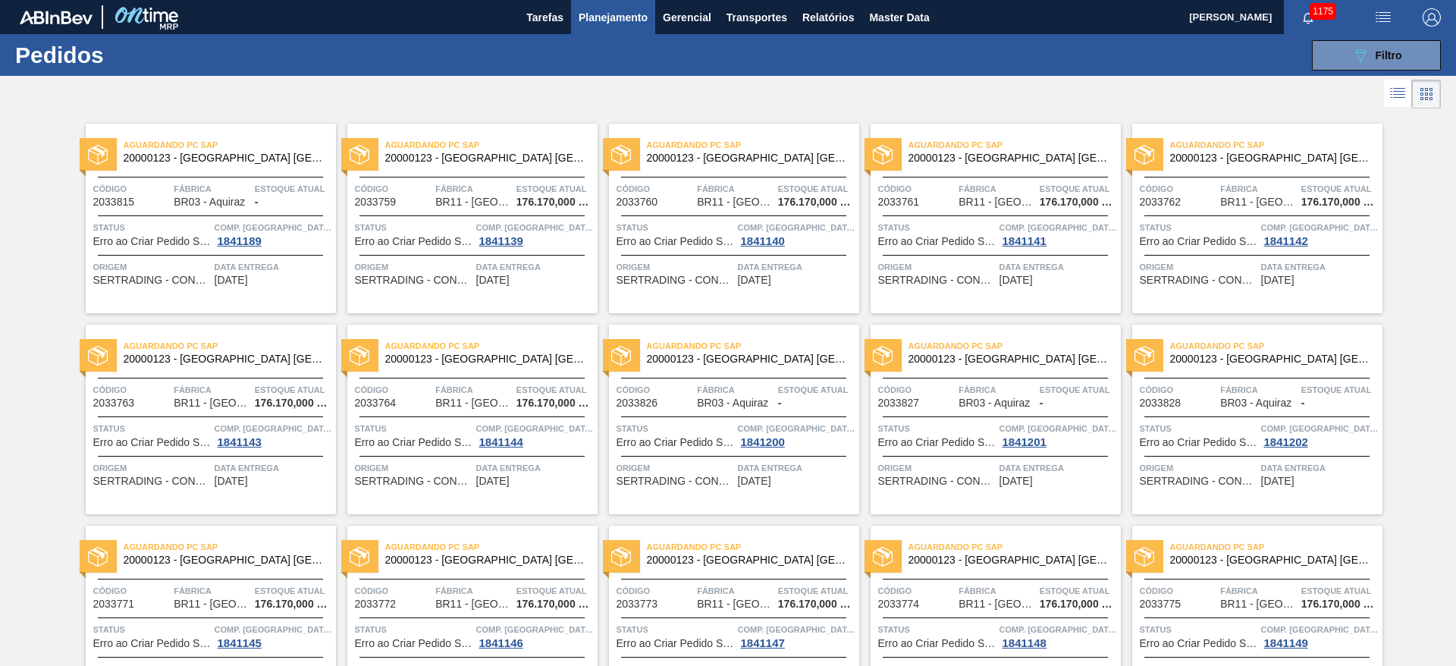
click at [1400, 99] on icon at bounding box center [1397, 93] width 18 height 18
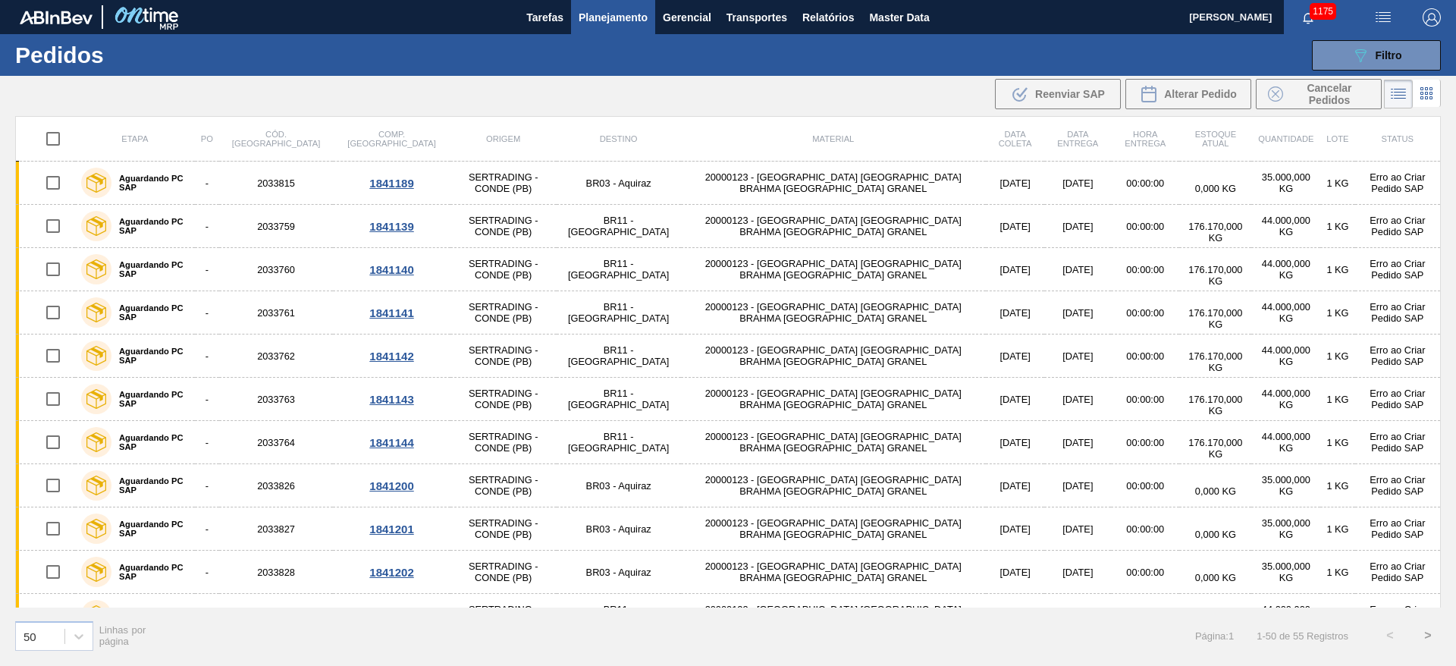
click at [53, 136] on input "checkbox" at bounding box center [53, 139] width 32 height 32
checkbox input "true"
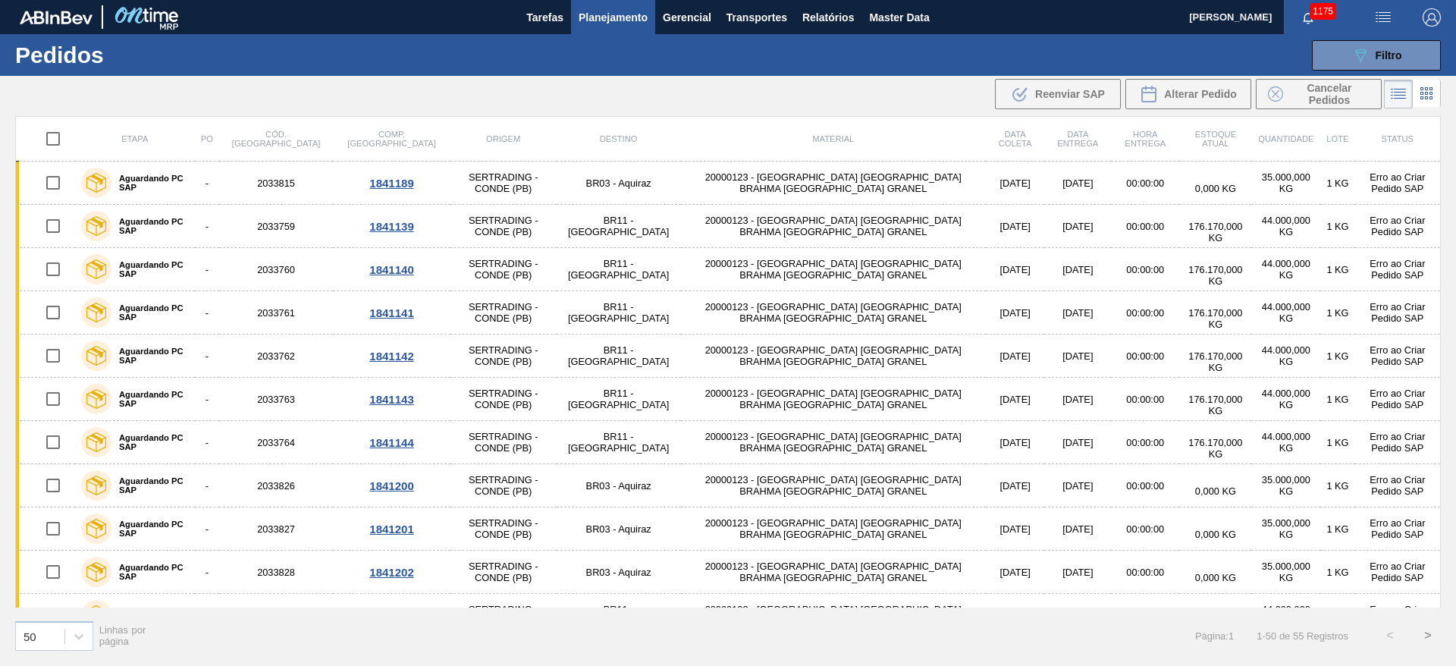
checkbox input "true"
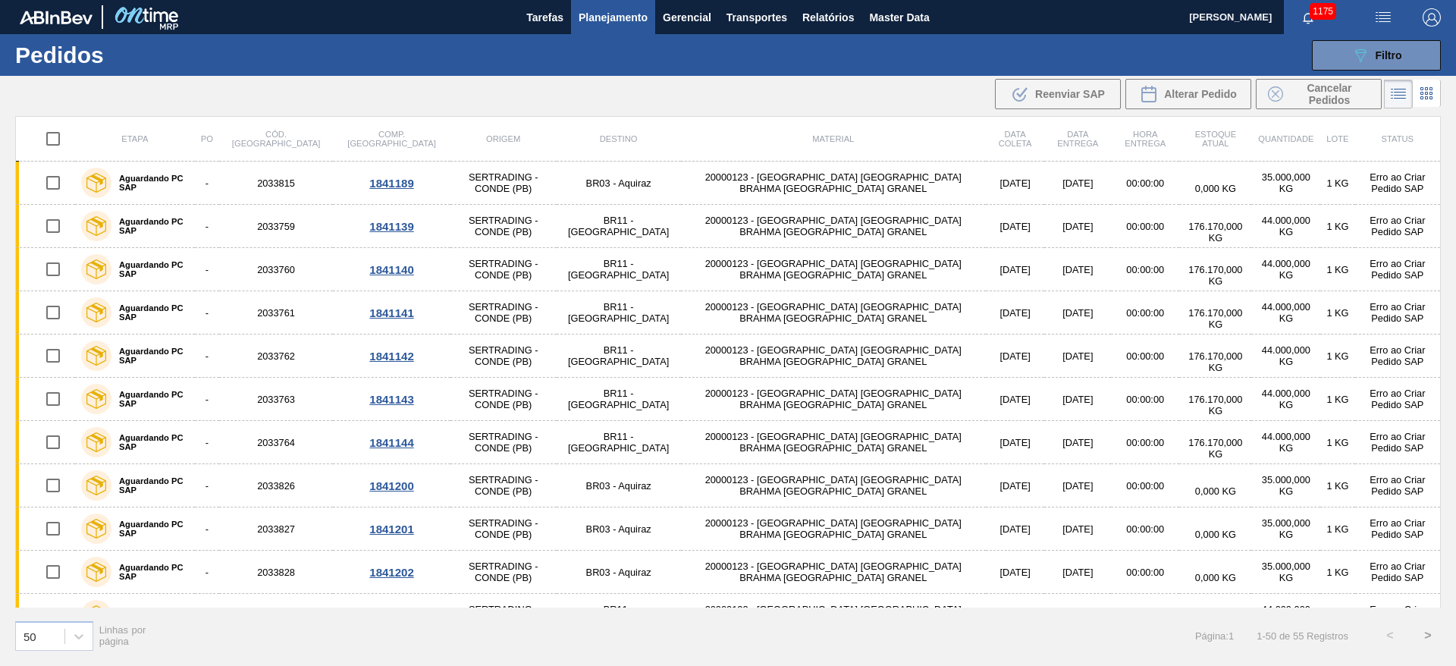
checkbox input "true"
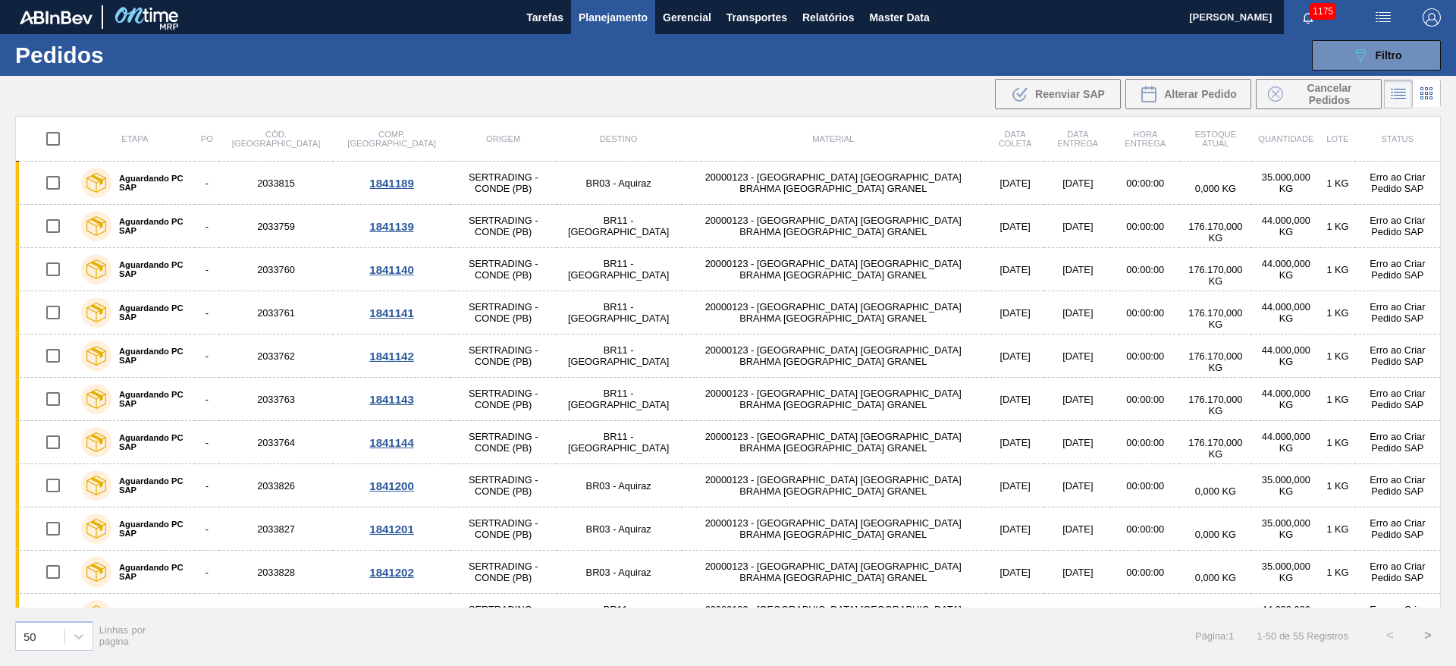
checkbox input "true"
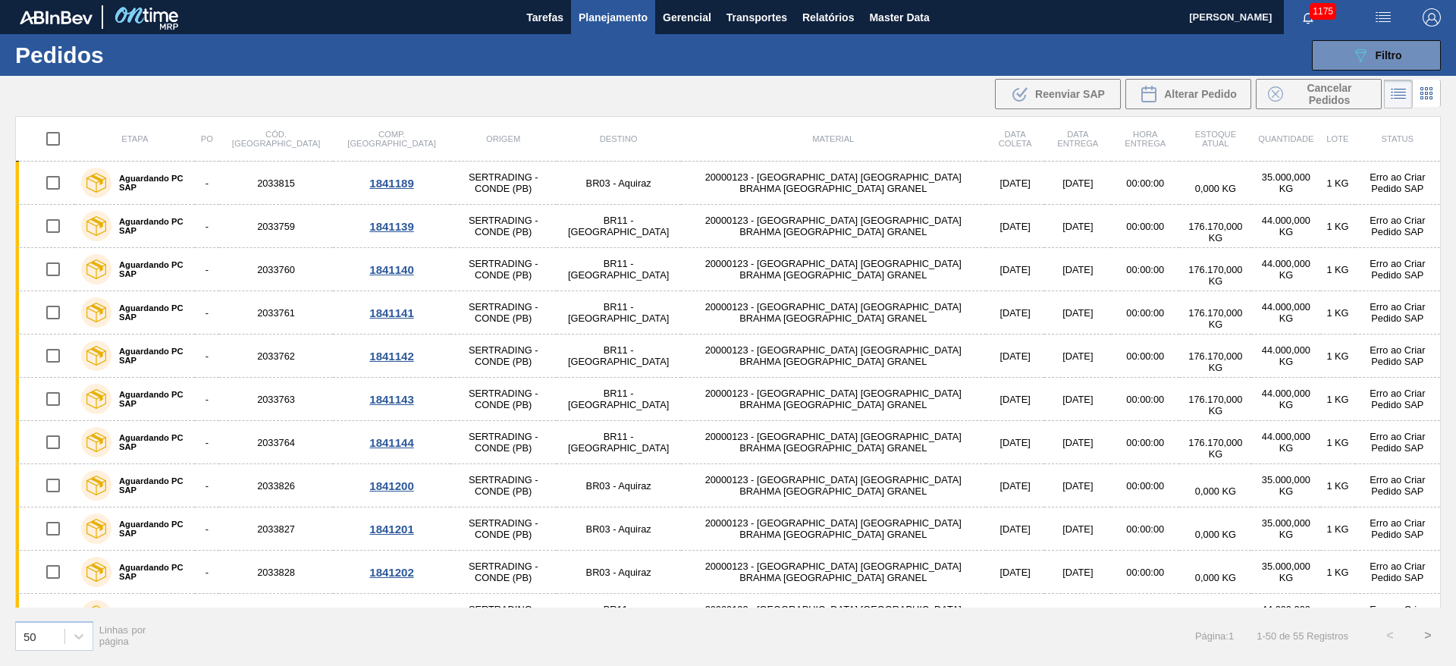
checkbox input "true"
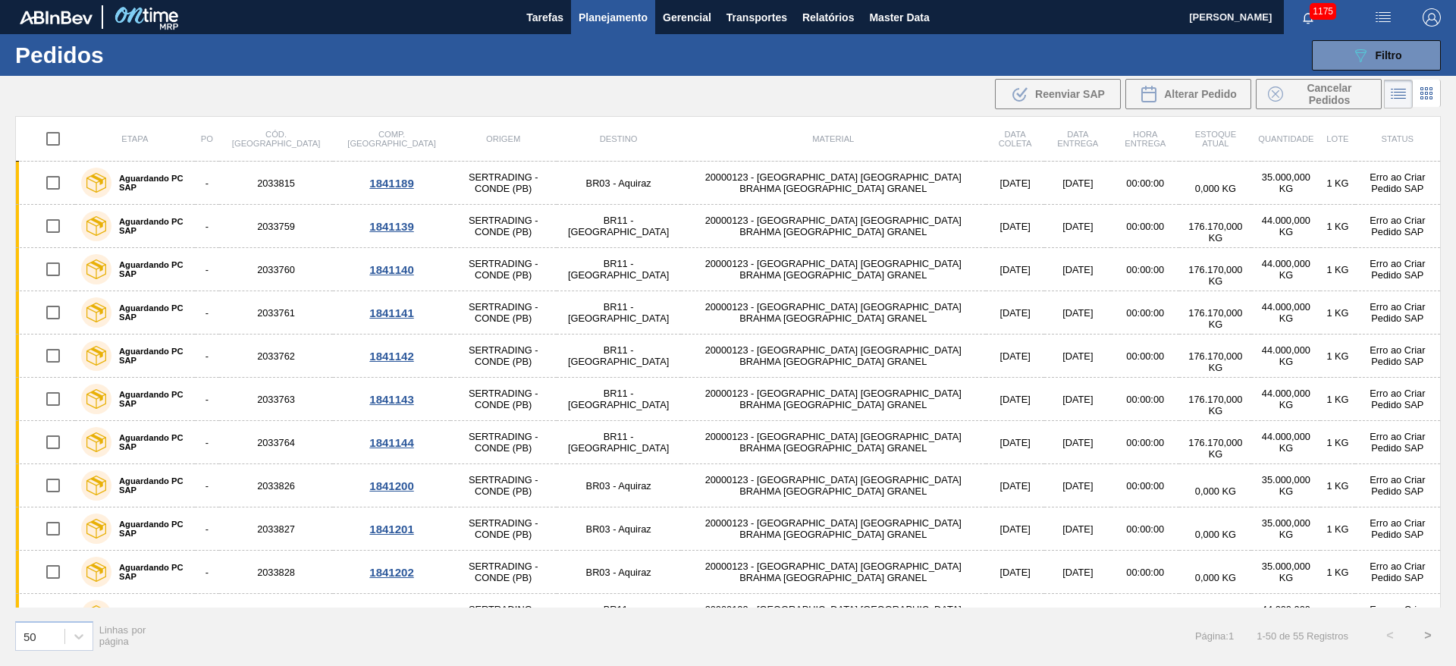
checkbox input "true"
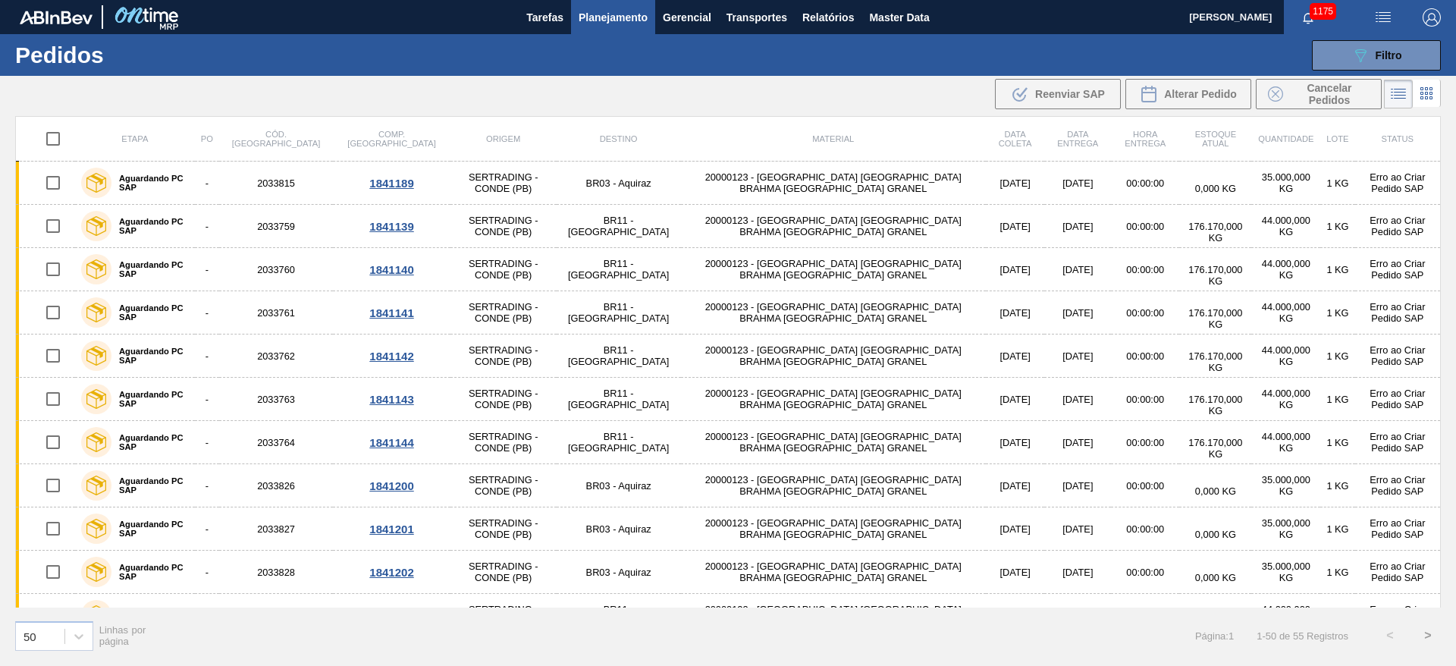
checkbox input "true"
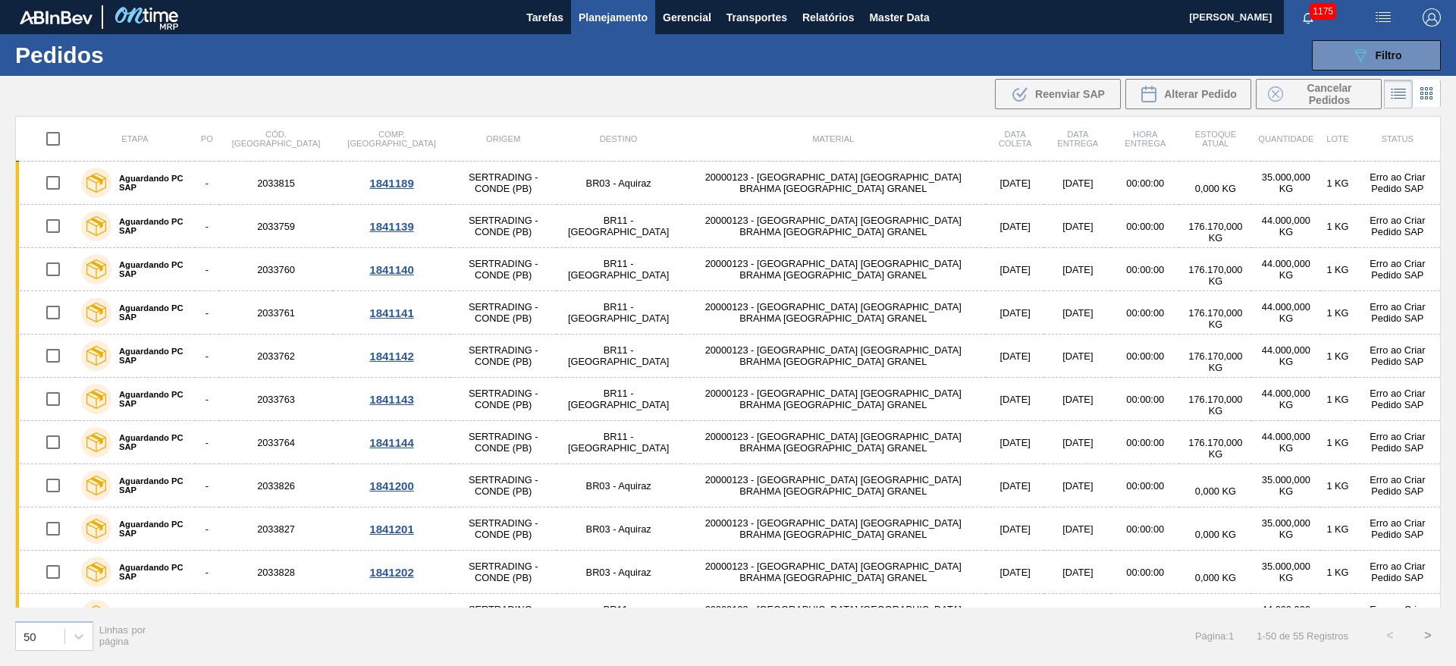
checkbox input "true"
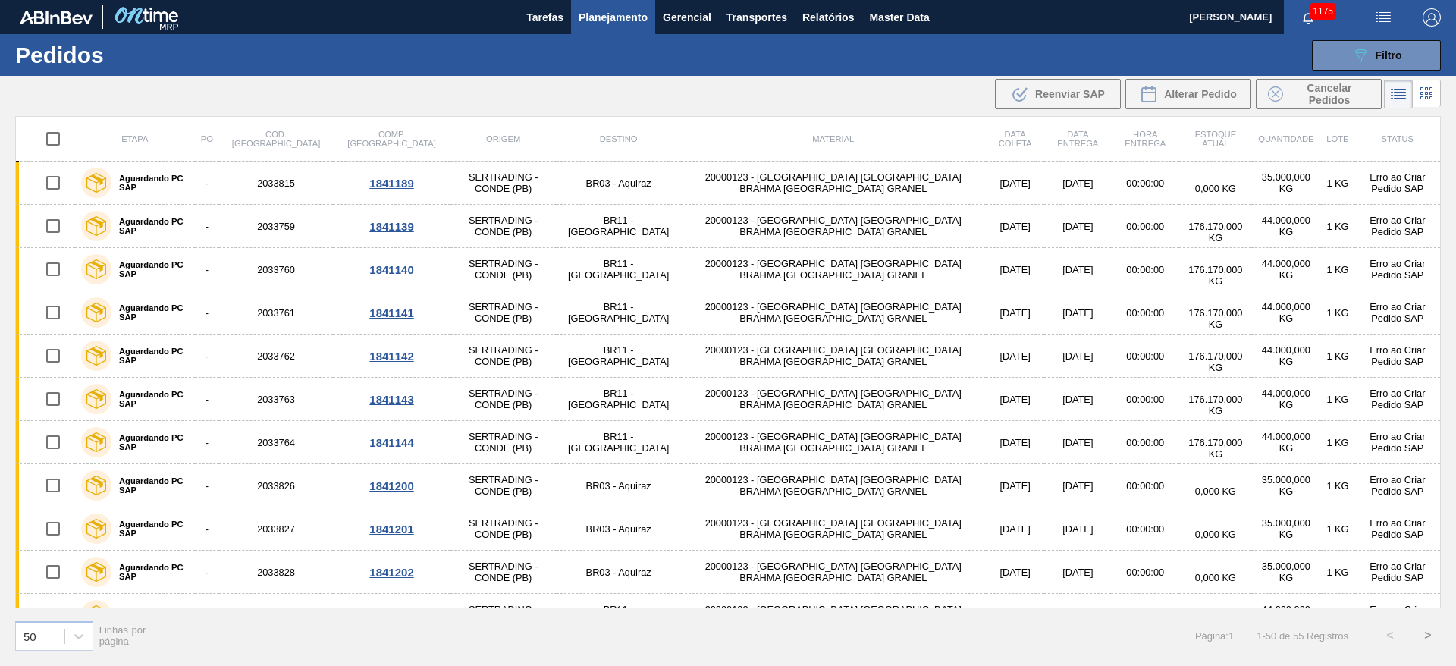
checkbox input "true"
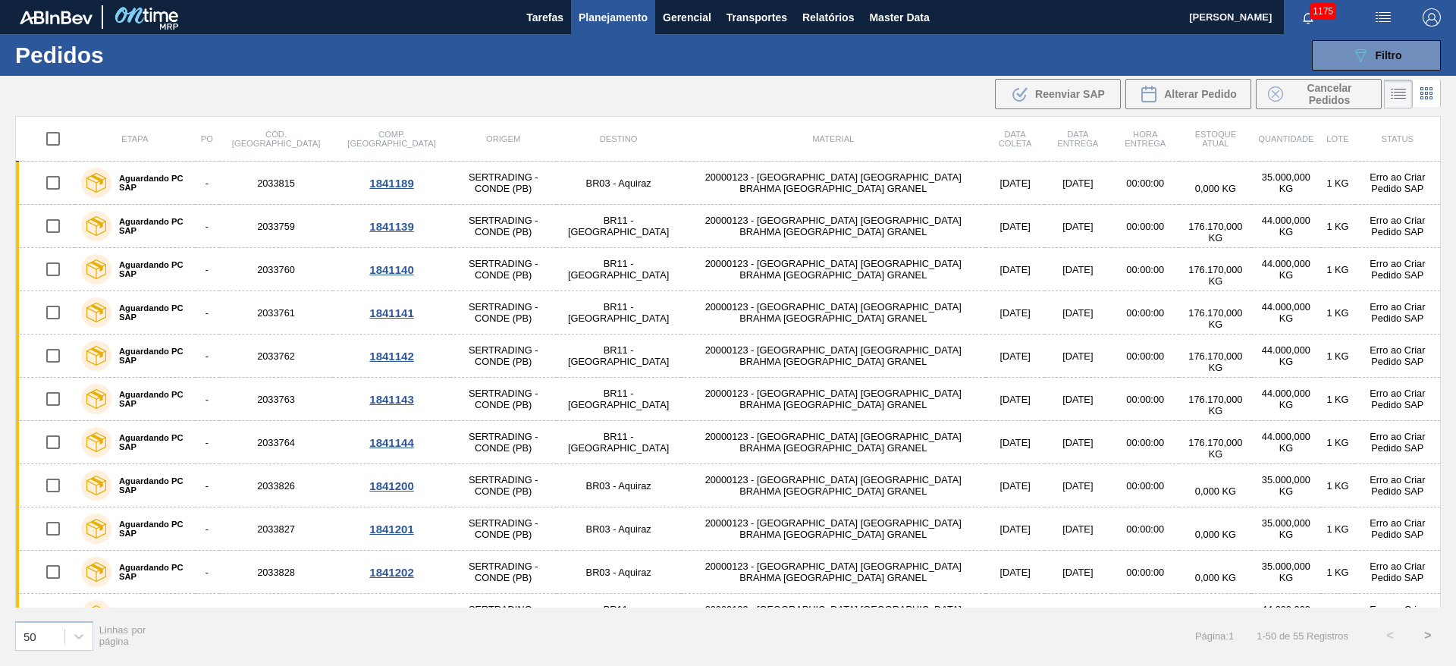
checkbox input "true"
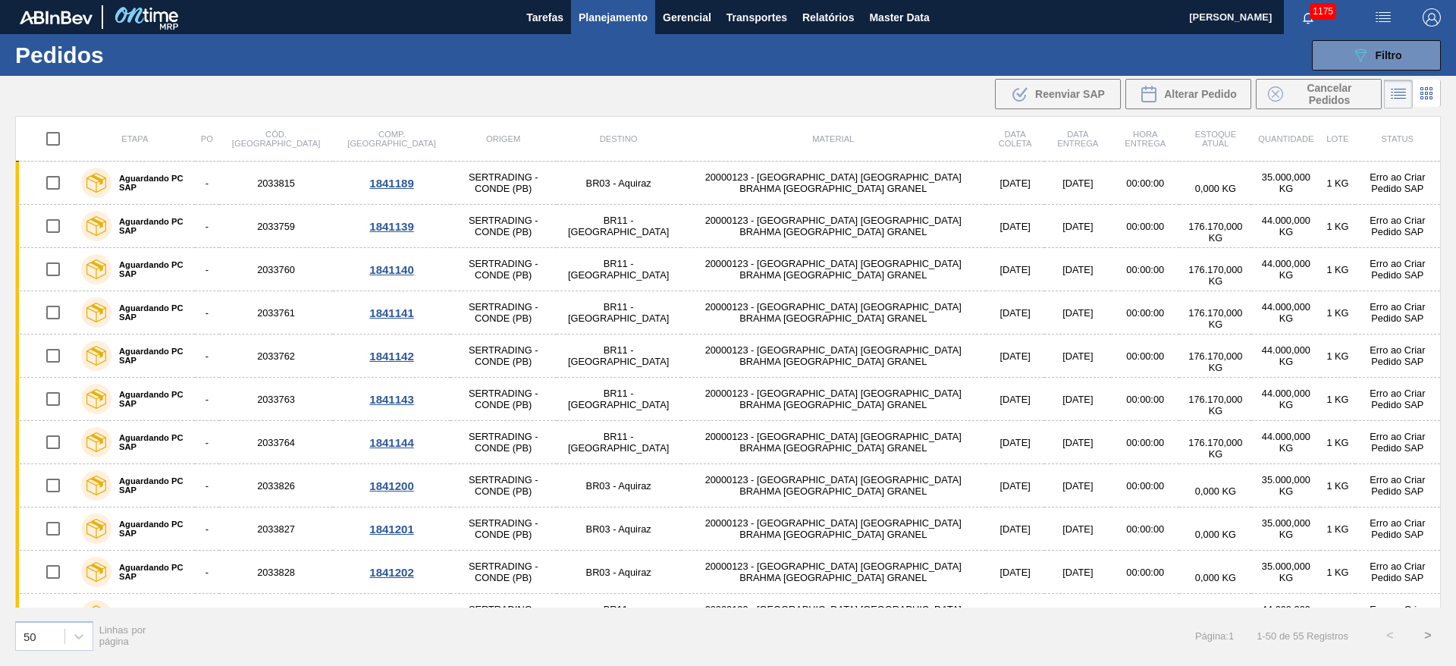
checkbox input "true"
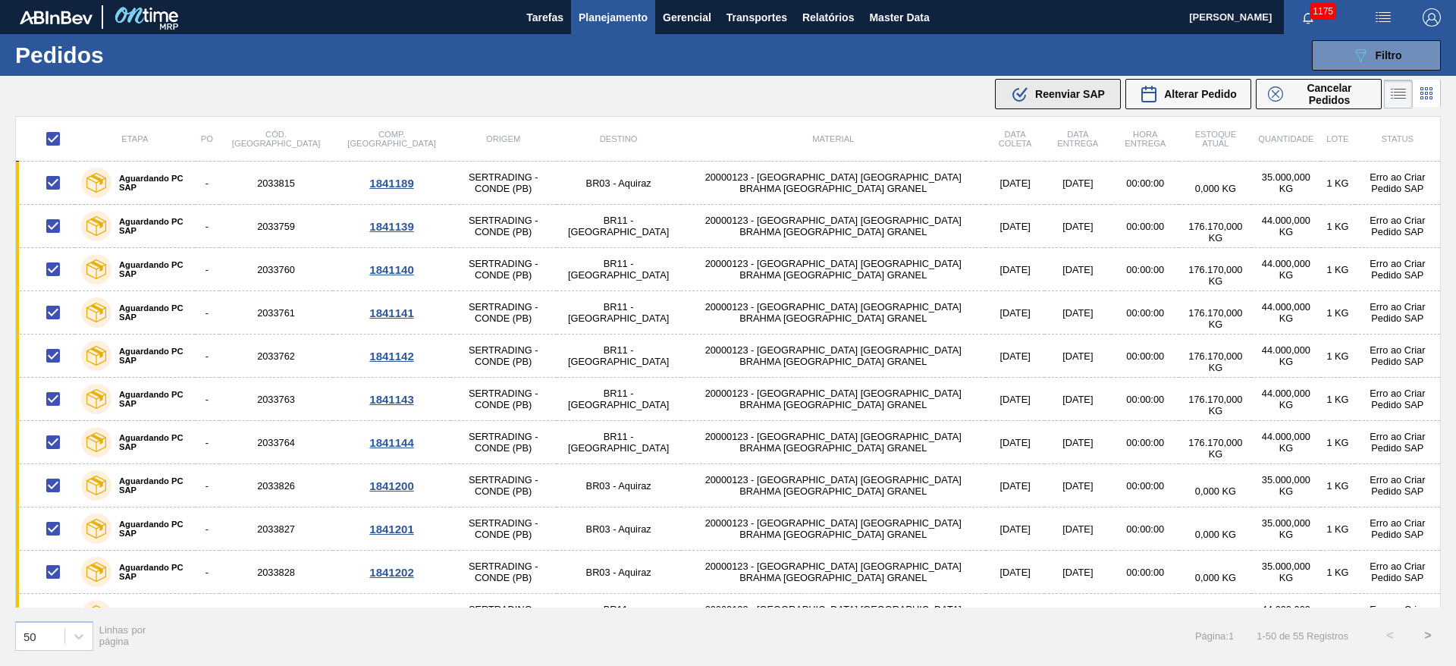
click at [1047, 93] on span "Reenviar SAP" at bounding box center [1070, 94] width 70 height 12
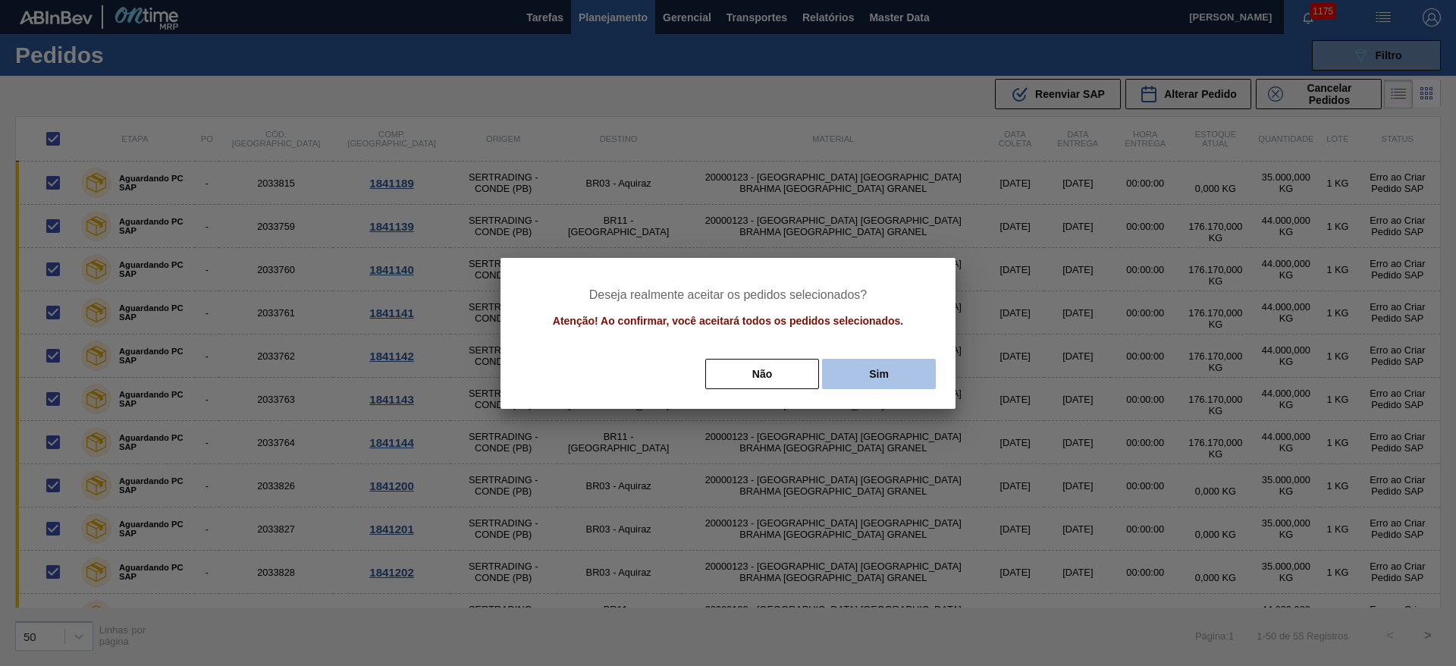
click at [889, 371] on button "Sim" at bounding box center [879, 374] width 114 height 30
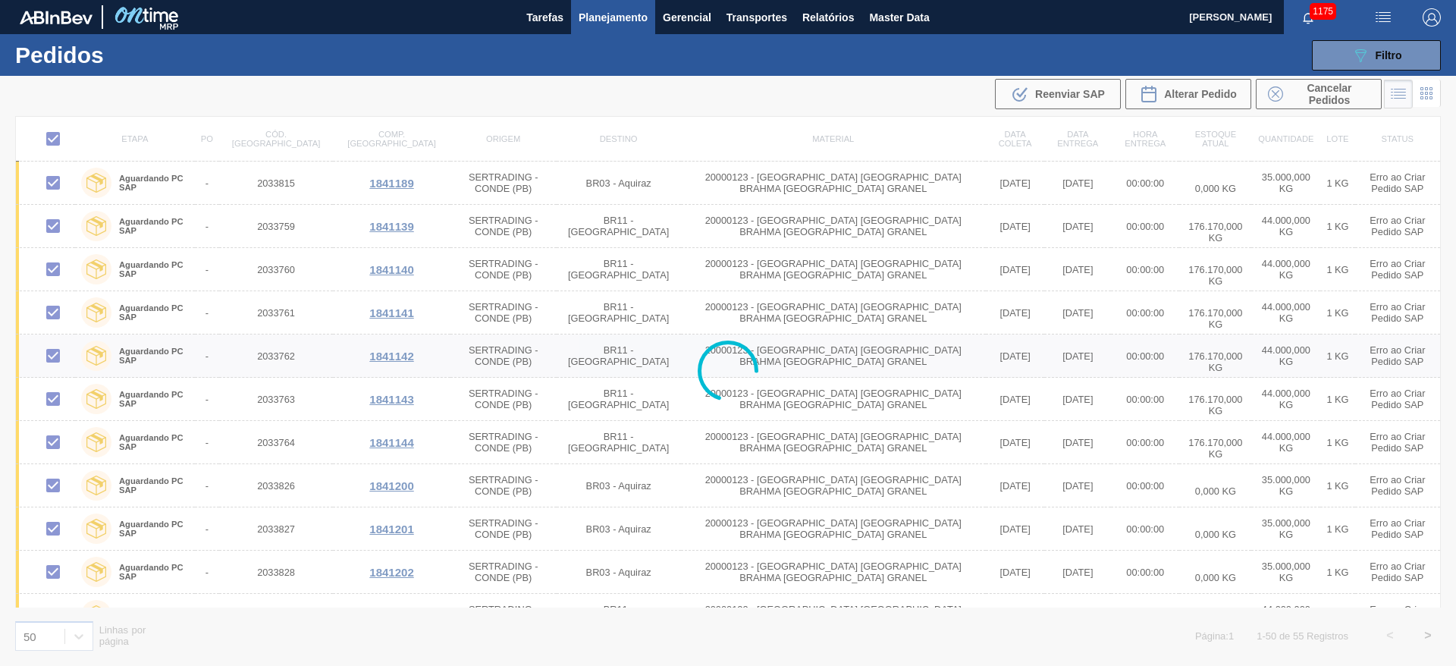
checkbox input "false"
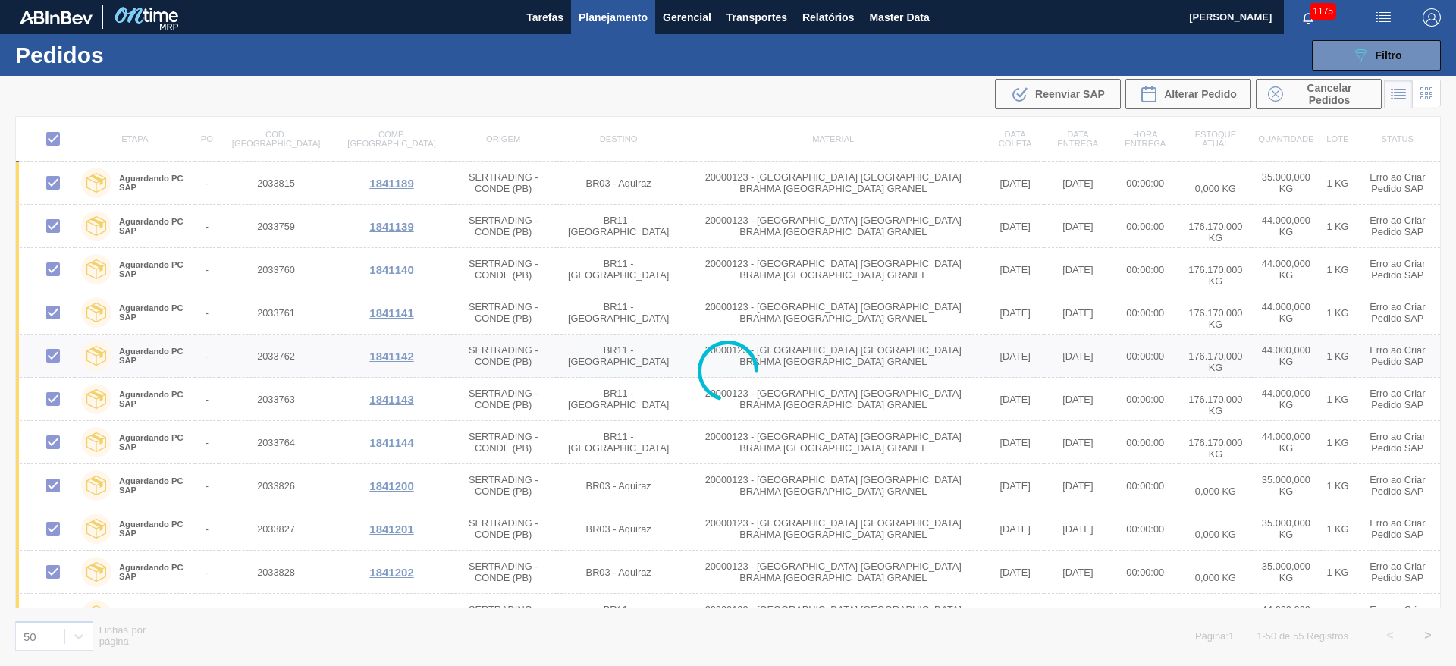
checkbox input "false"
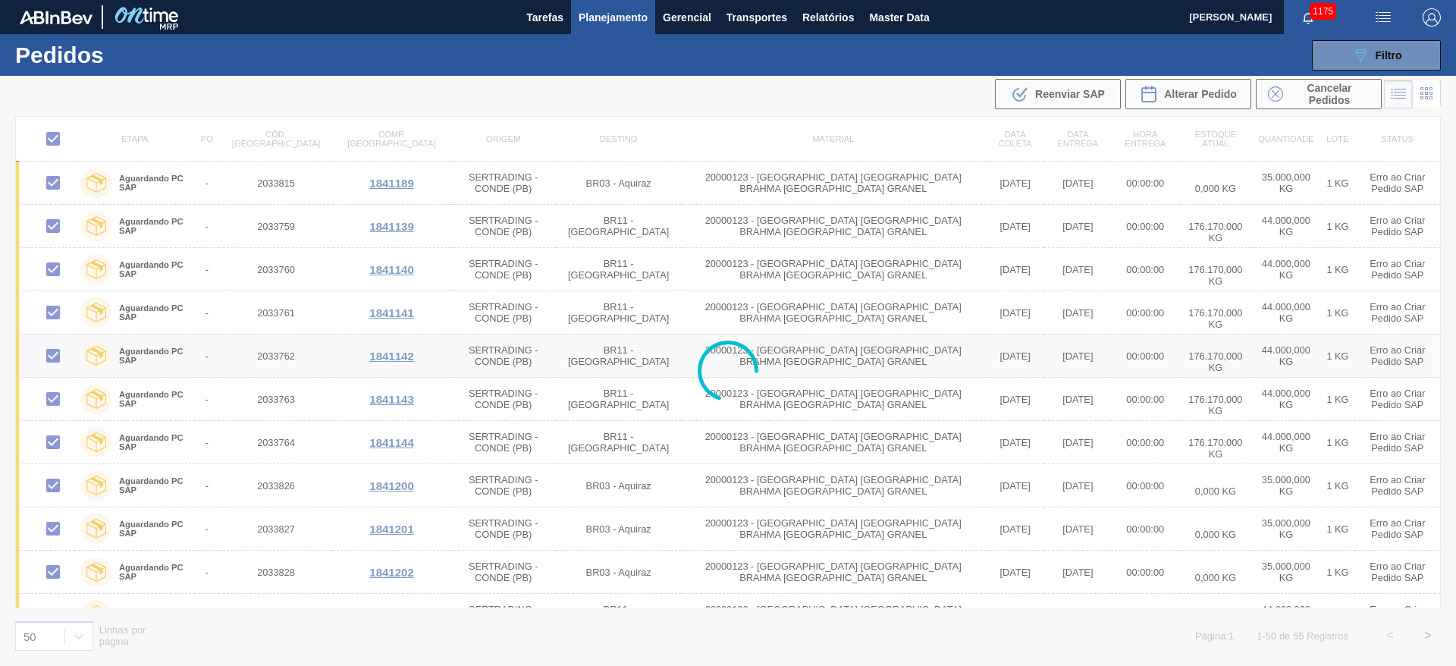
checkbox input "false"
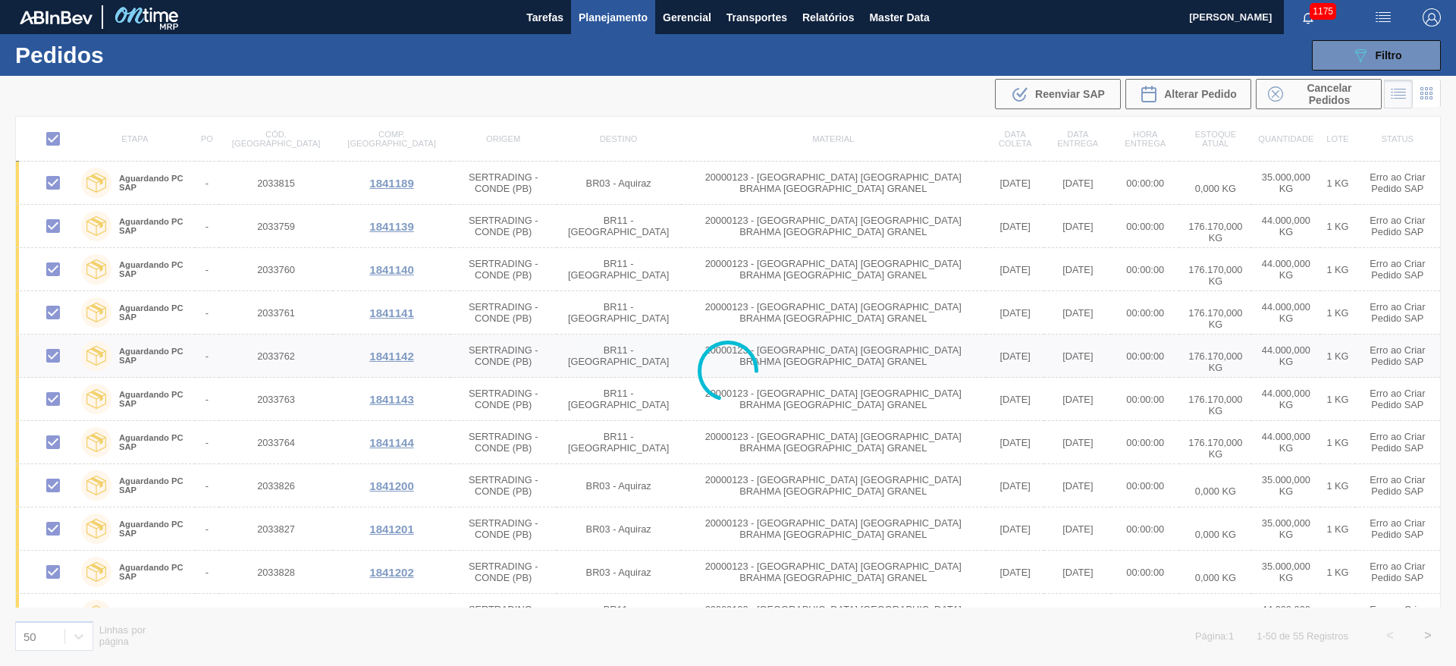
checkbox input "false"
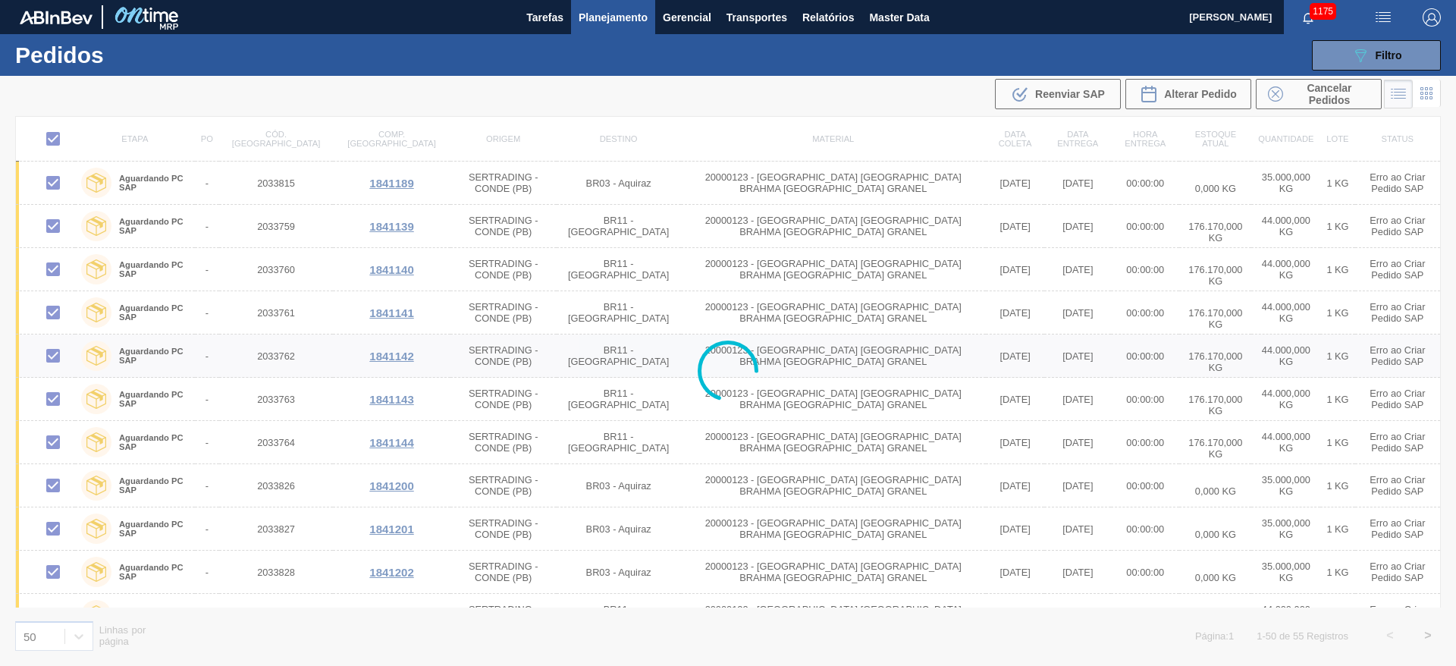
checkbox input "false"
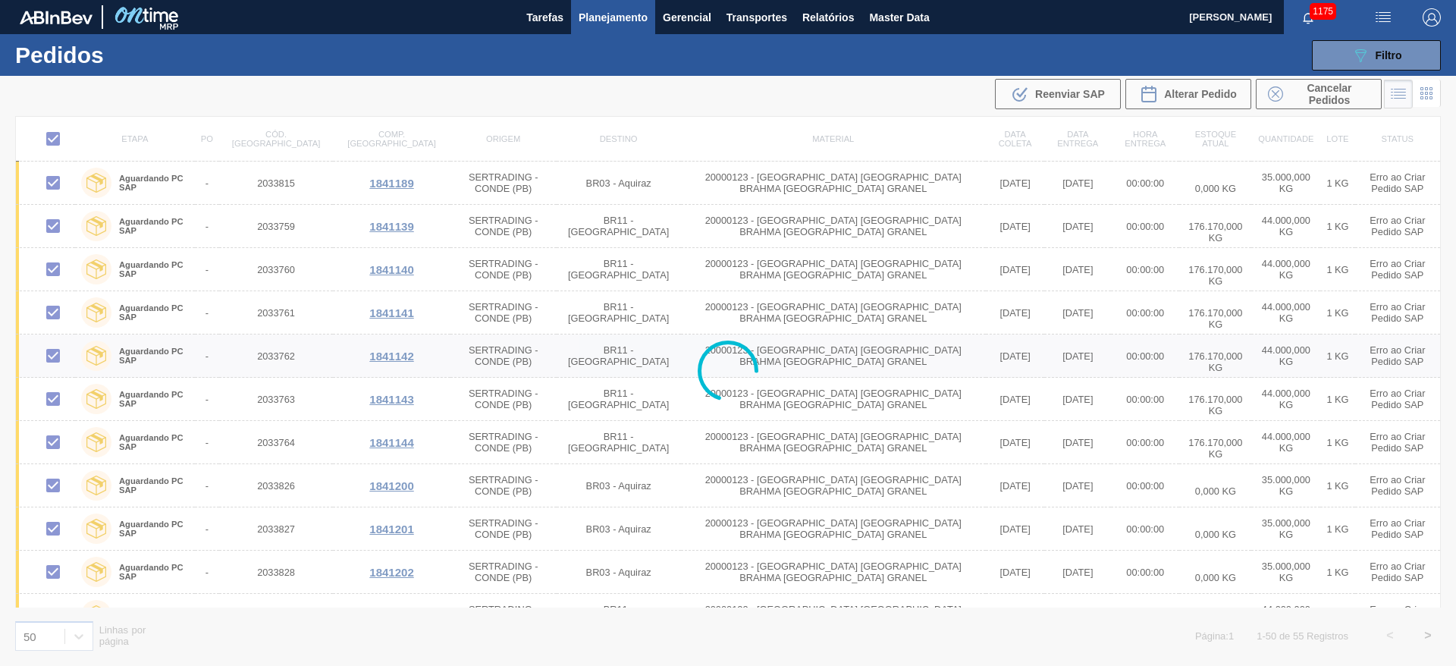
checkbox input "false"
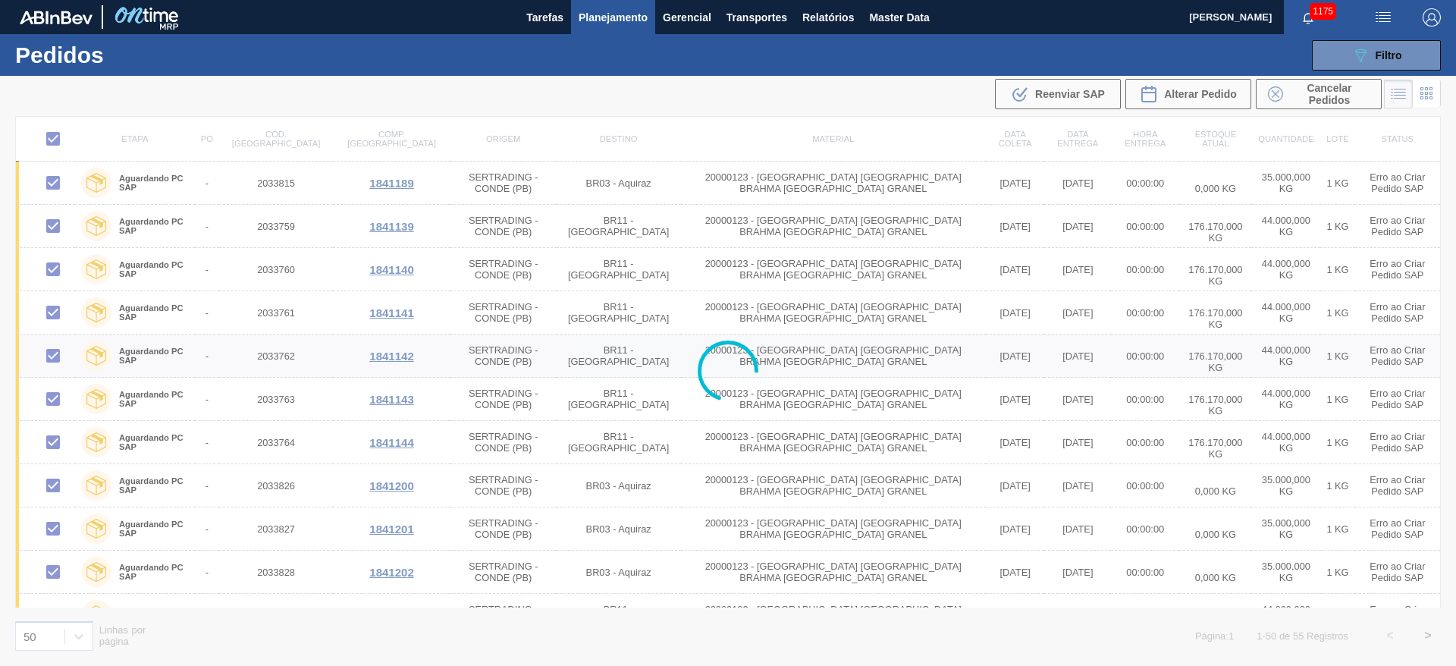
checkbox input "false"
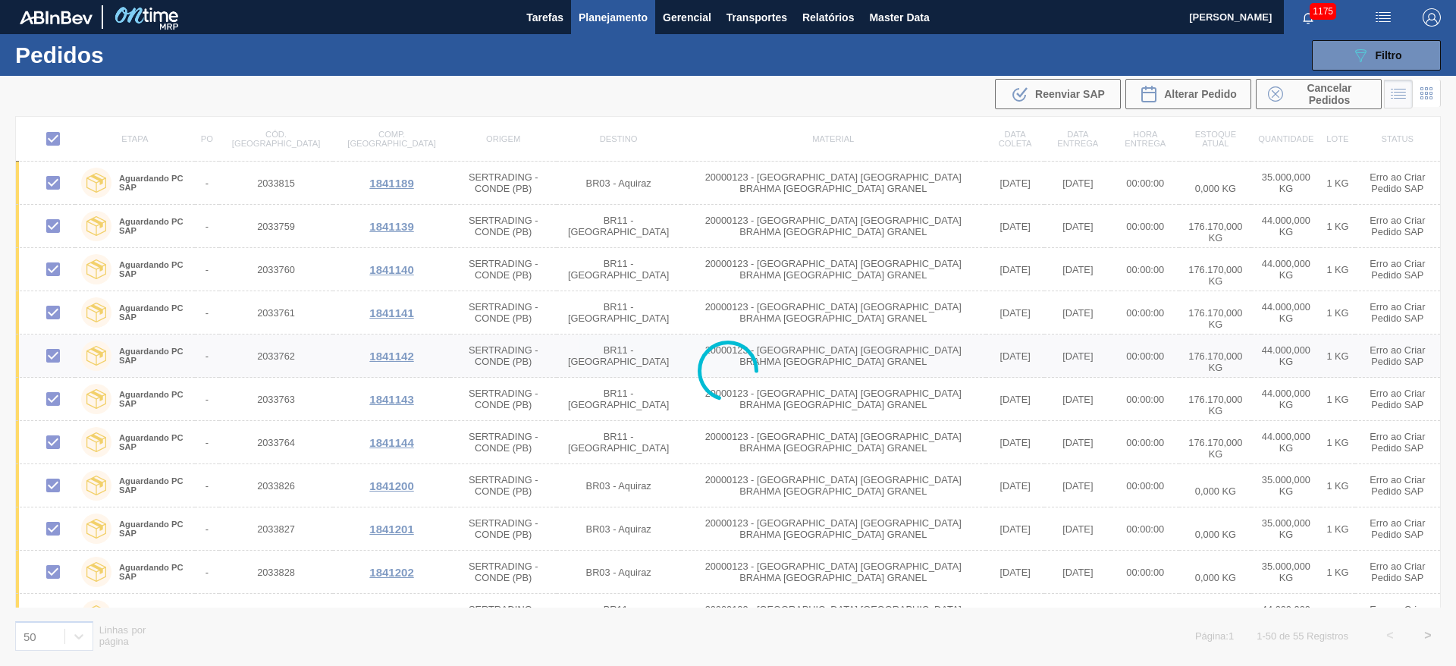
checkbox input "false"
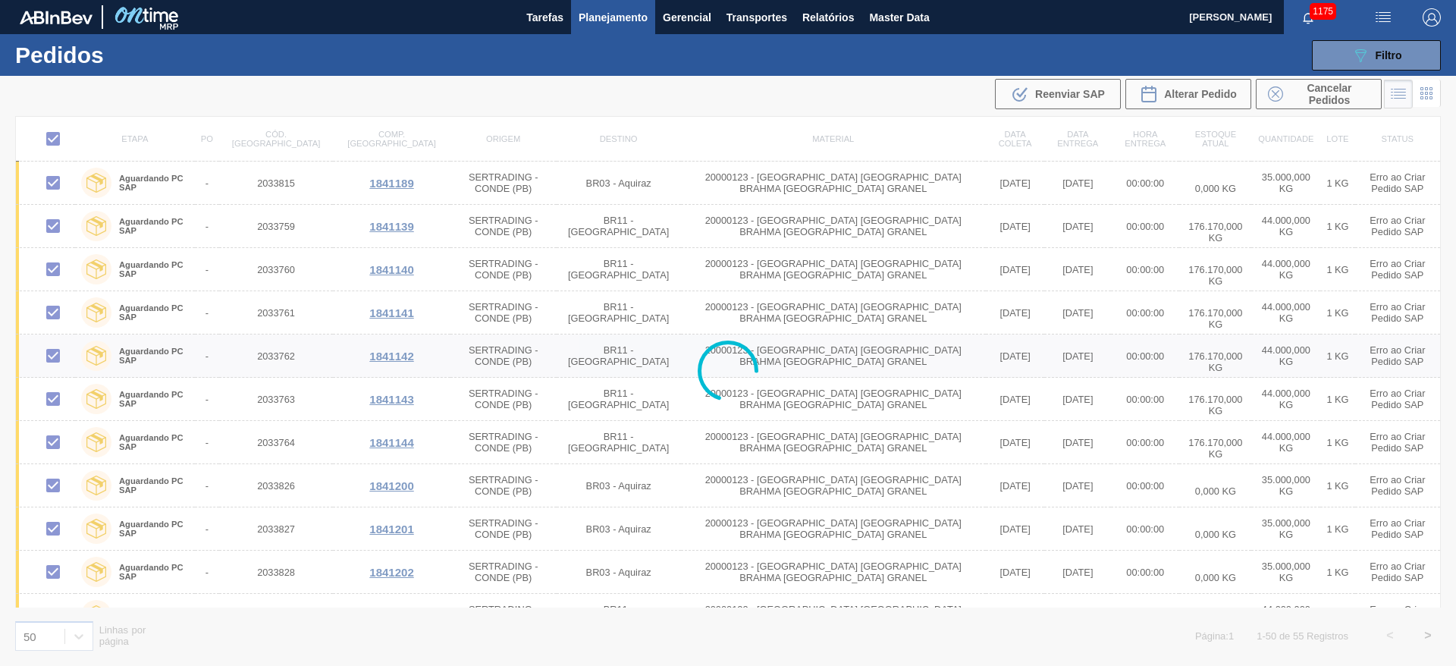
checkbox input "false"
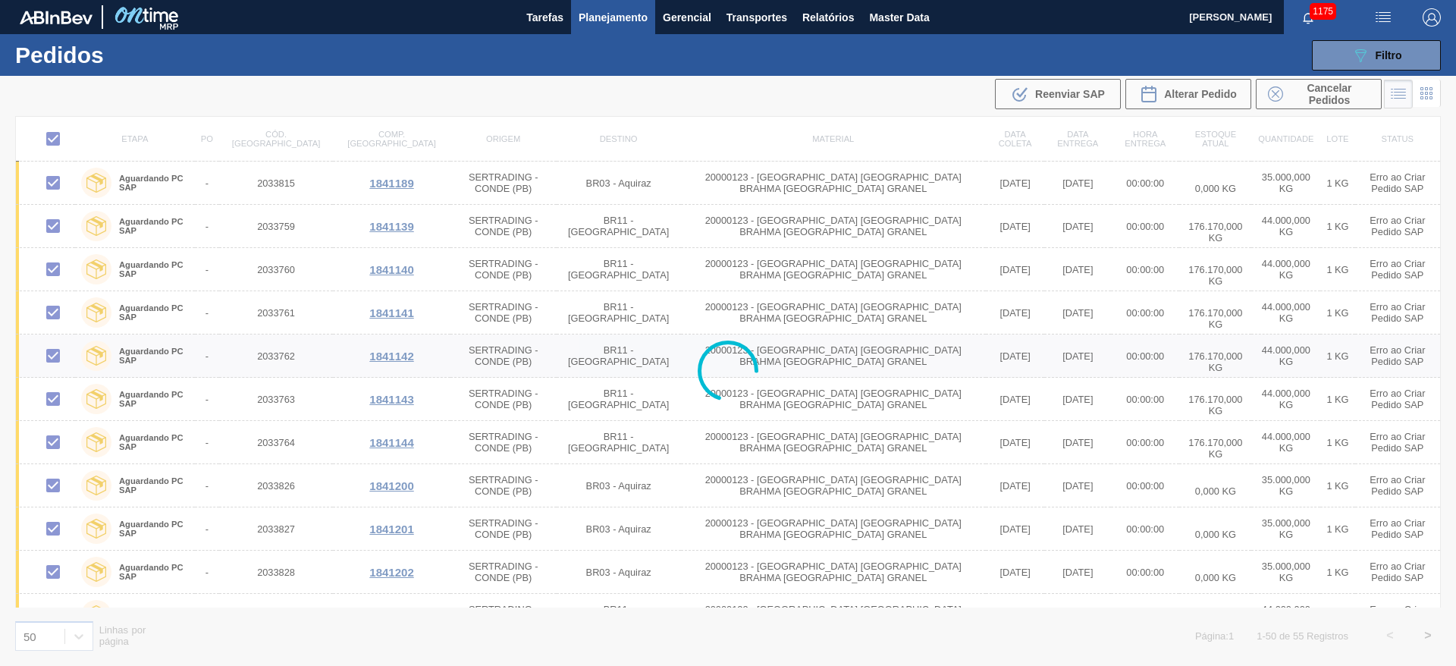
checkbox input "false"
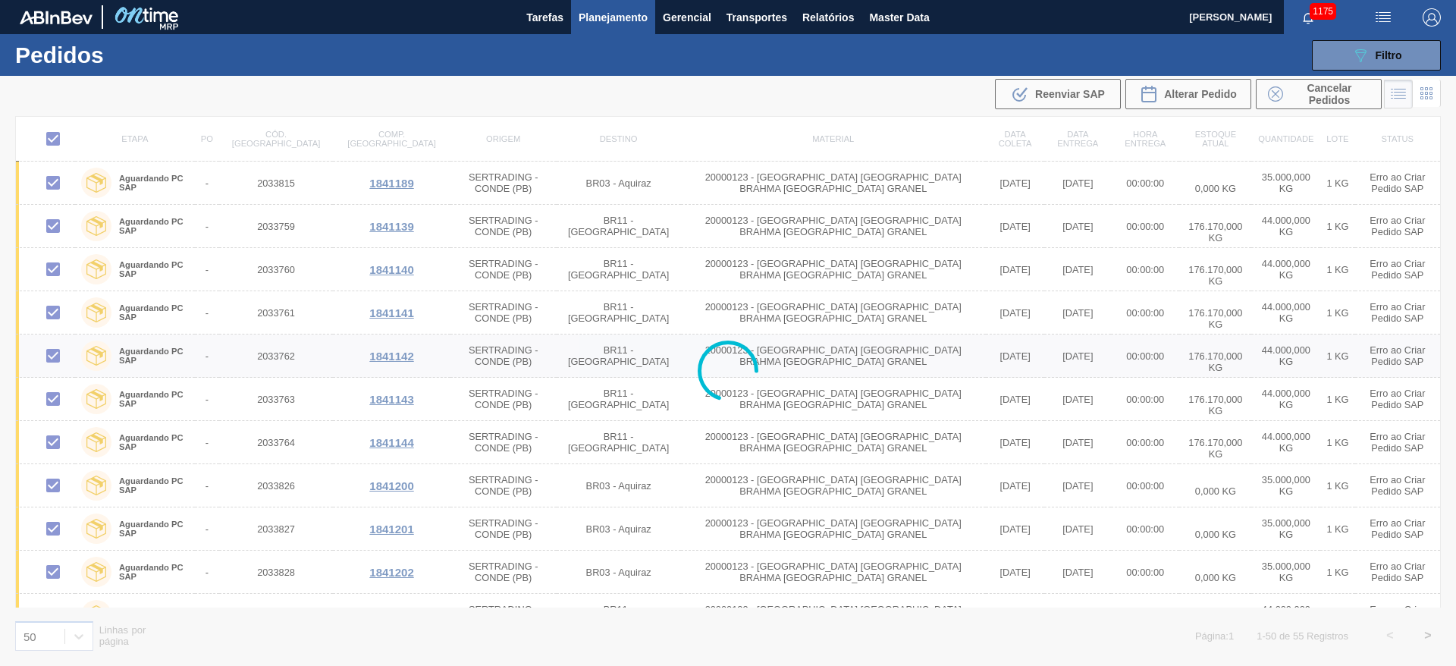
checkbox input "false"
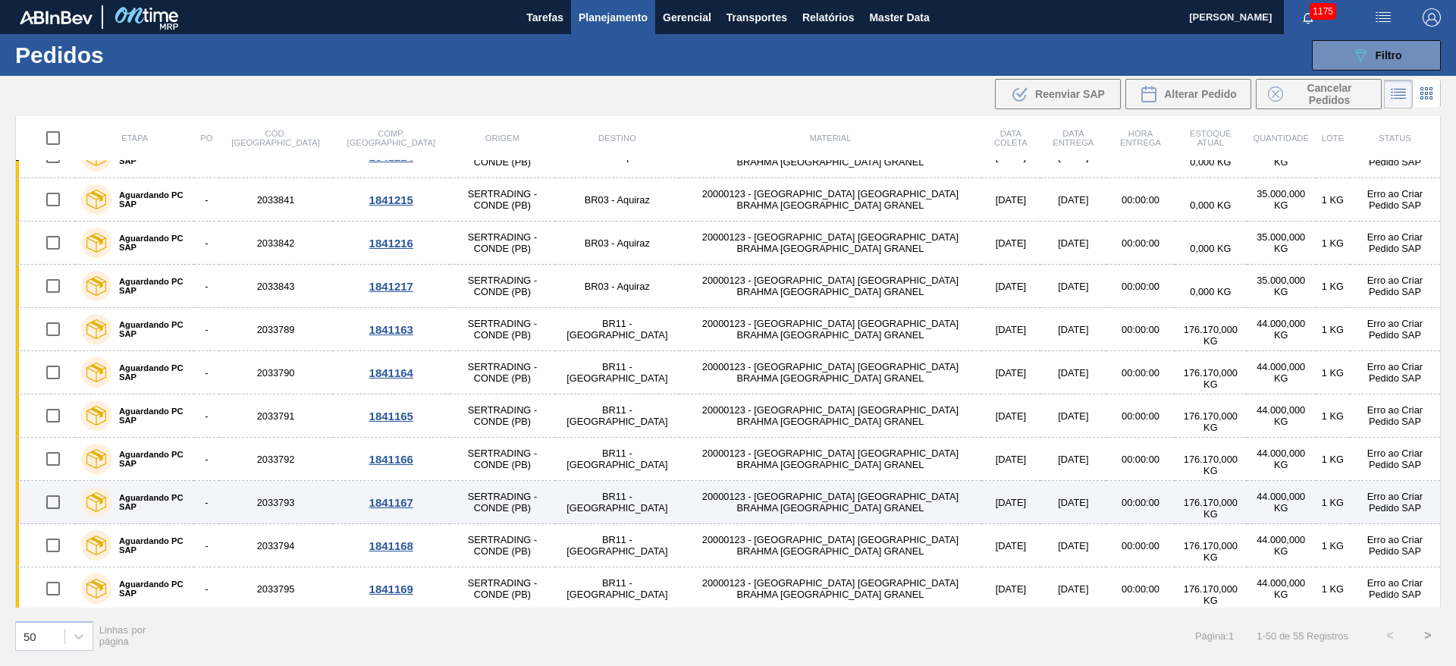
scroll to position [1715, 0]
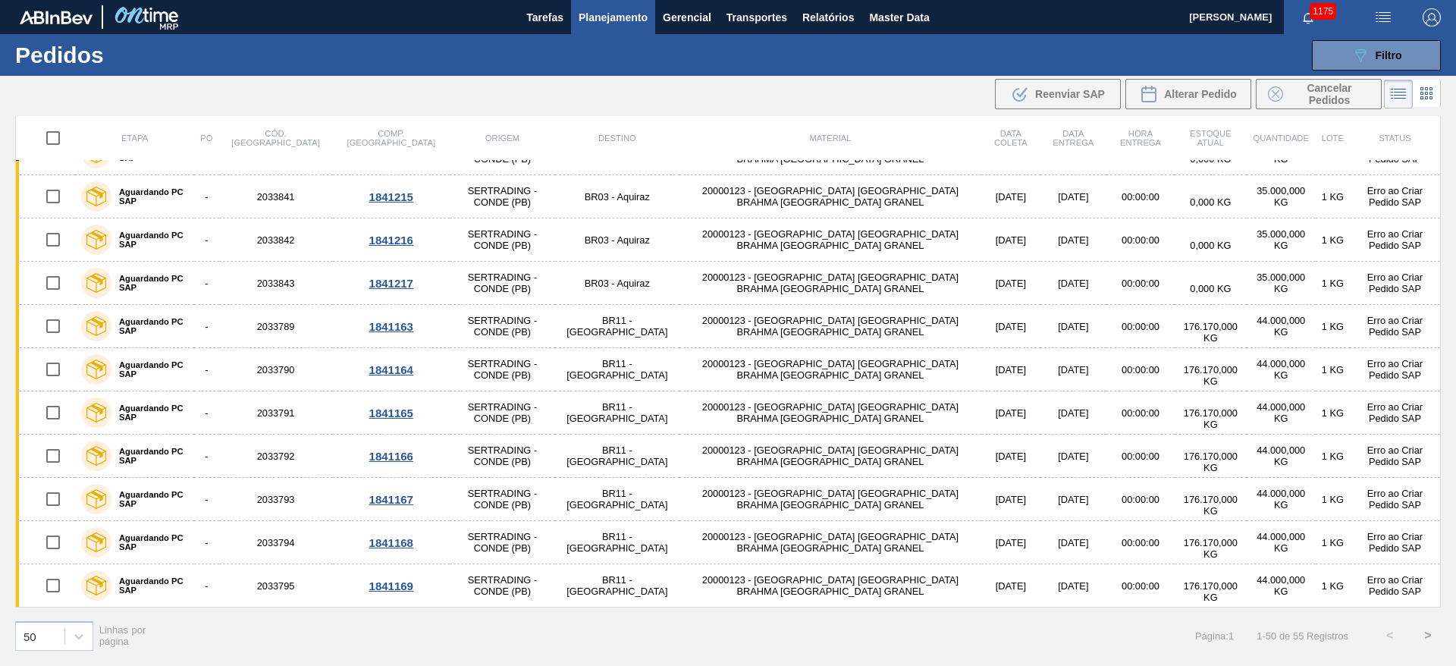
click at [1432, 637] on button ">" at bounding box center [1428, 635] width 38 height 38
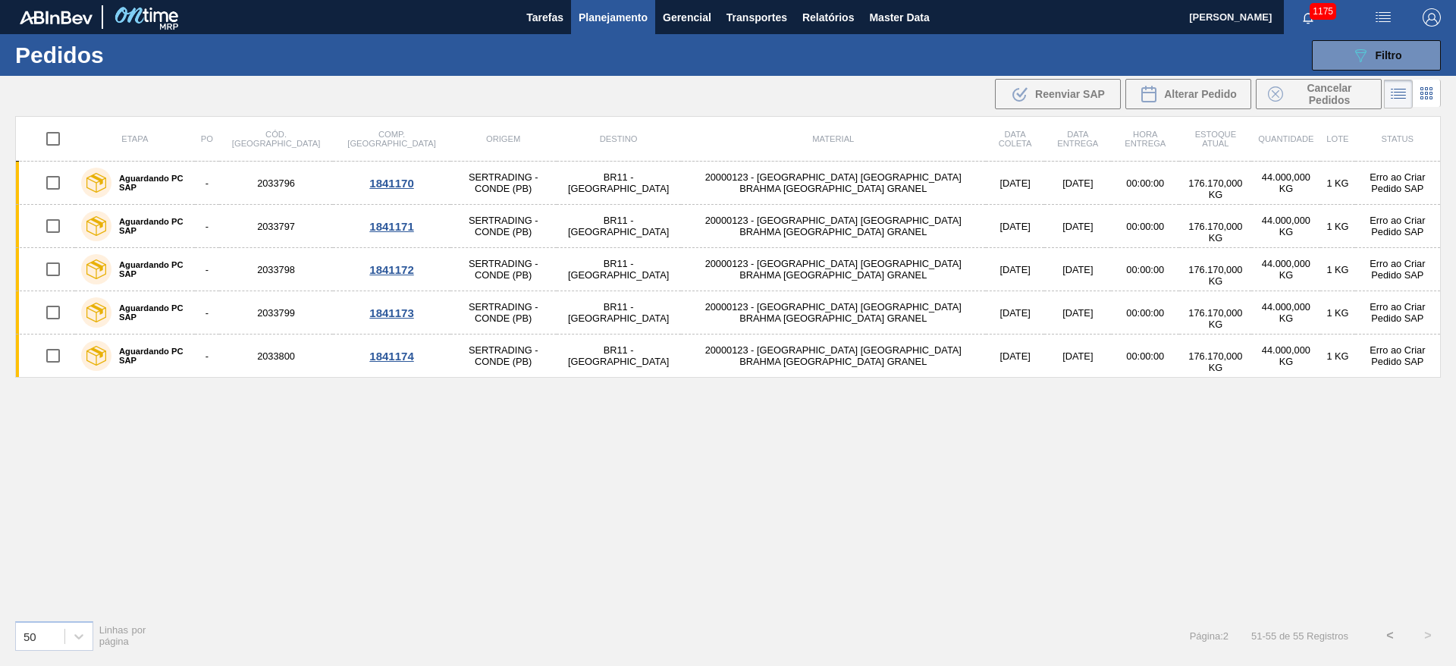
scroll to position [0, 0]
click at [49, 140] on input "checkbox" at bounding box center [53, 139] width 32 height 32
checkbox input "true"
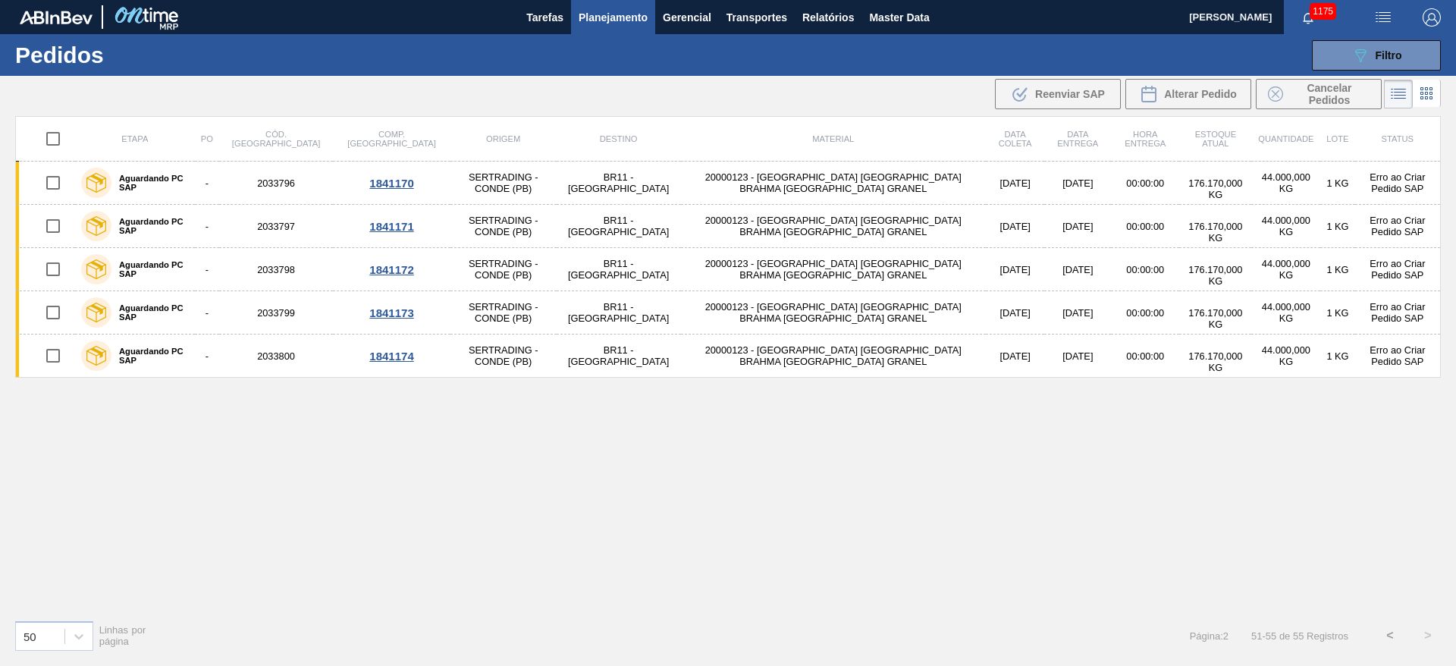
checkbox input "true"
click at [1041, 93] on span "Reenviar SAP" at bounding box center [1070, 94] width 70 height 12
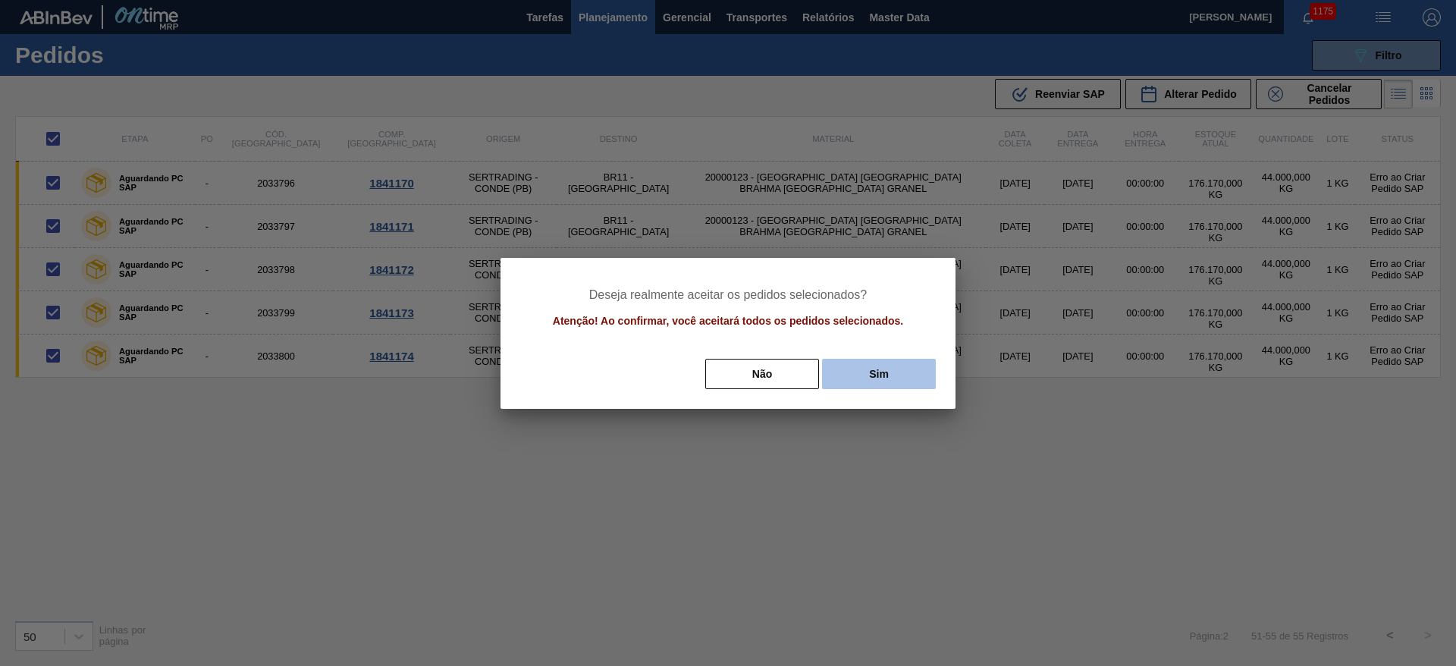
click at [894, 375] on button "Sim" at bounding box center [879, 374] width 114 height 30
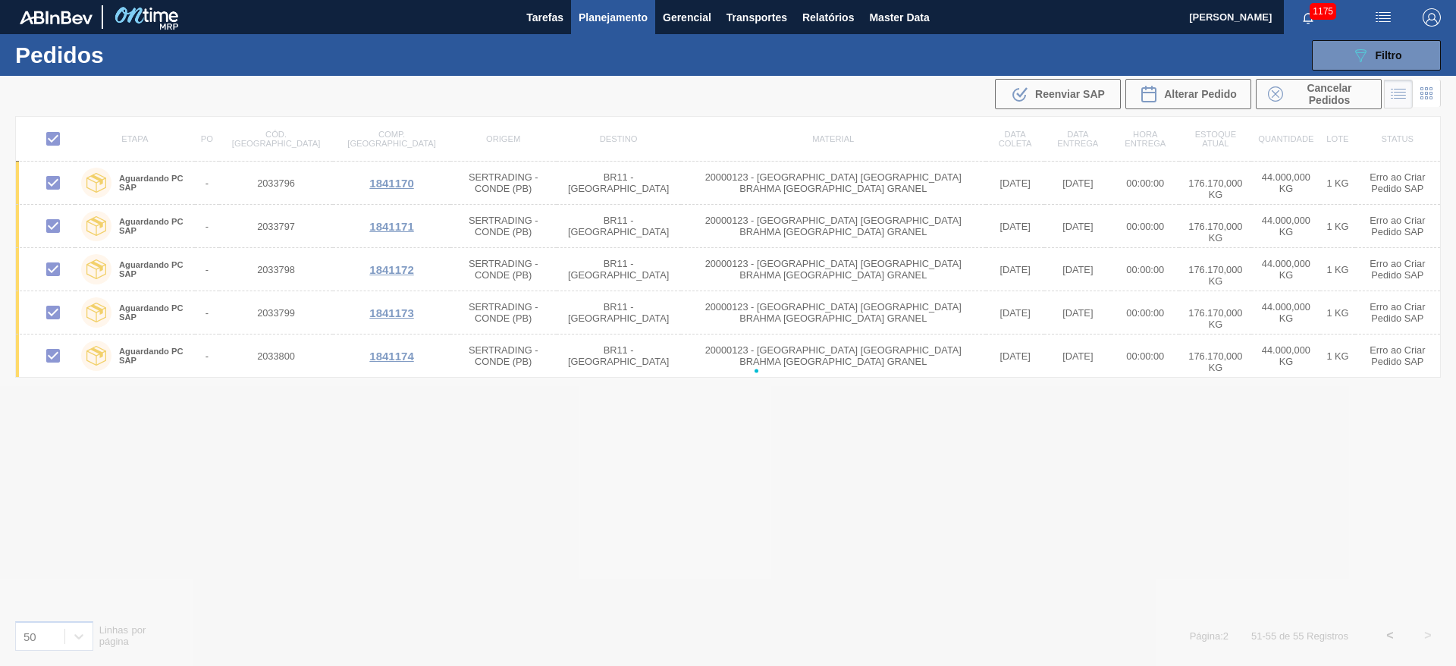
checkbox input "false"
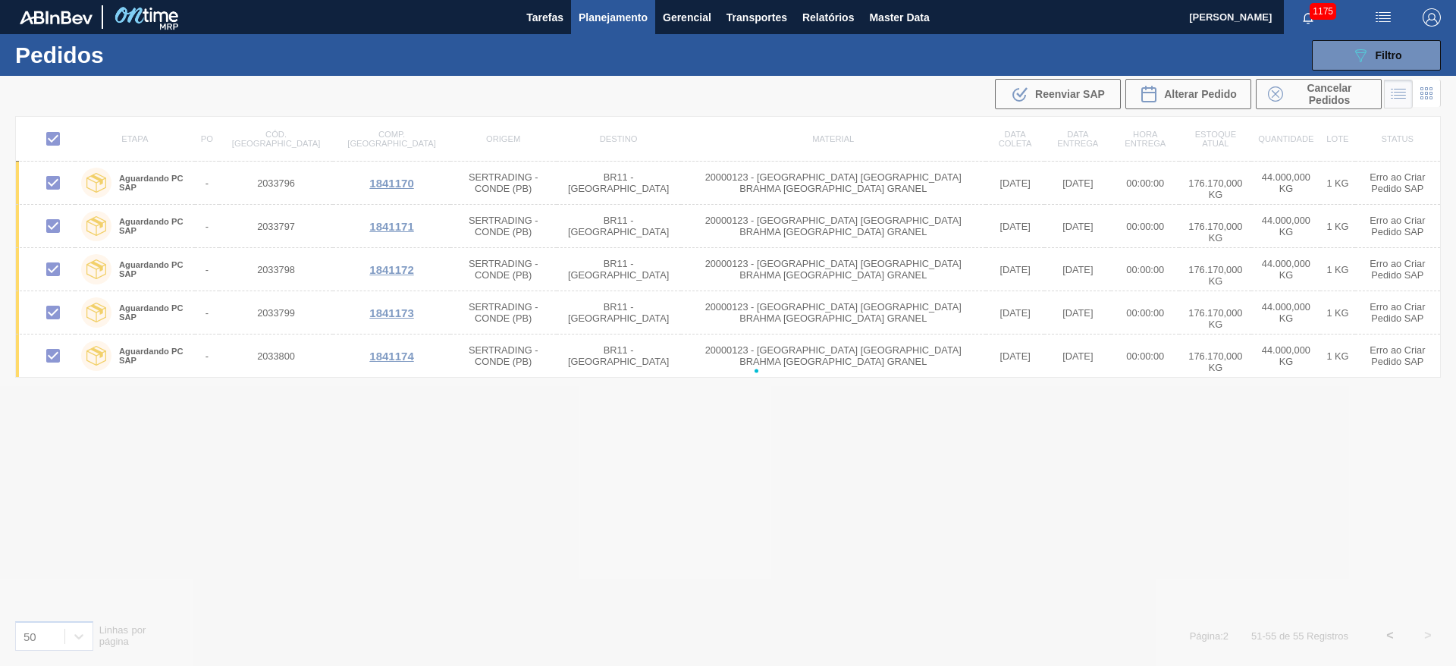
checkbox input "false"
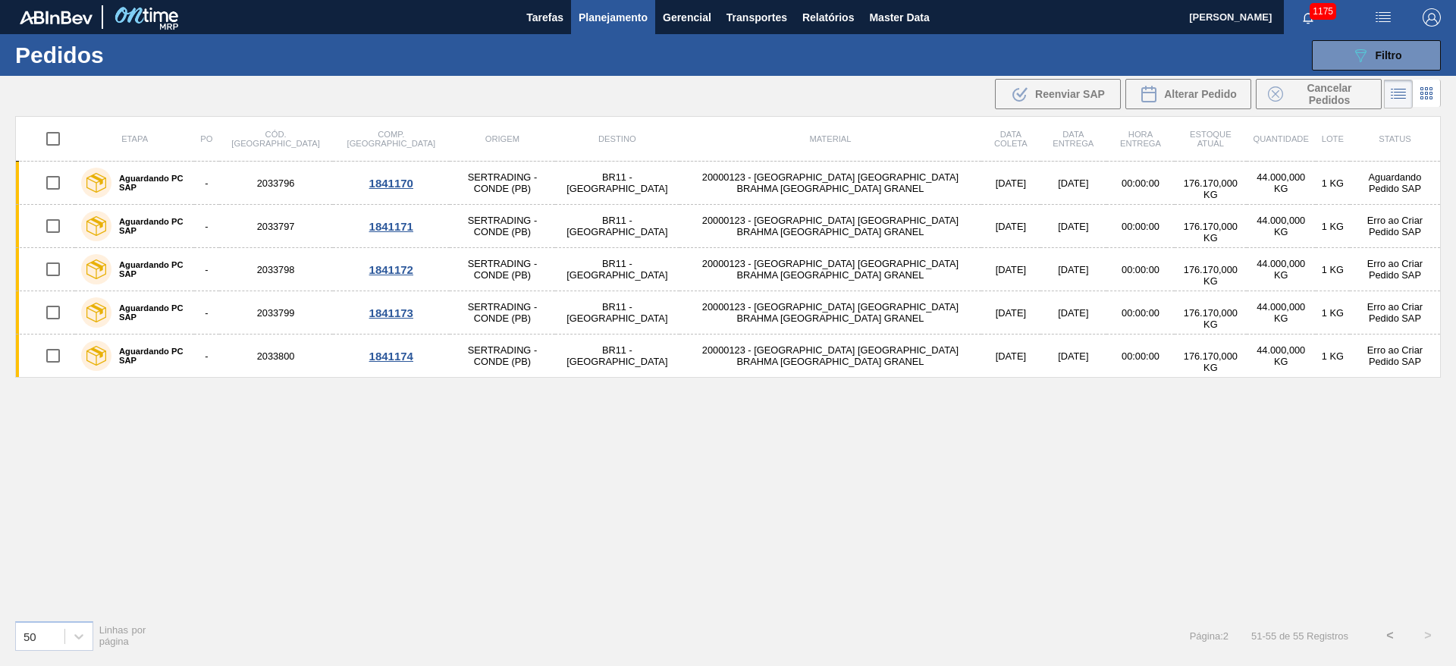
click at [603, 20] on span "Planejamento" at bounding box center [613, 17] width 69 height 18
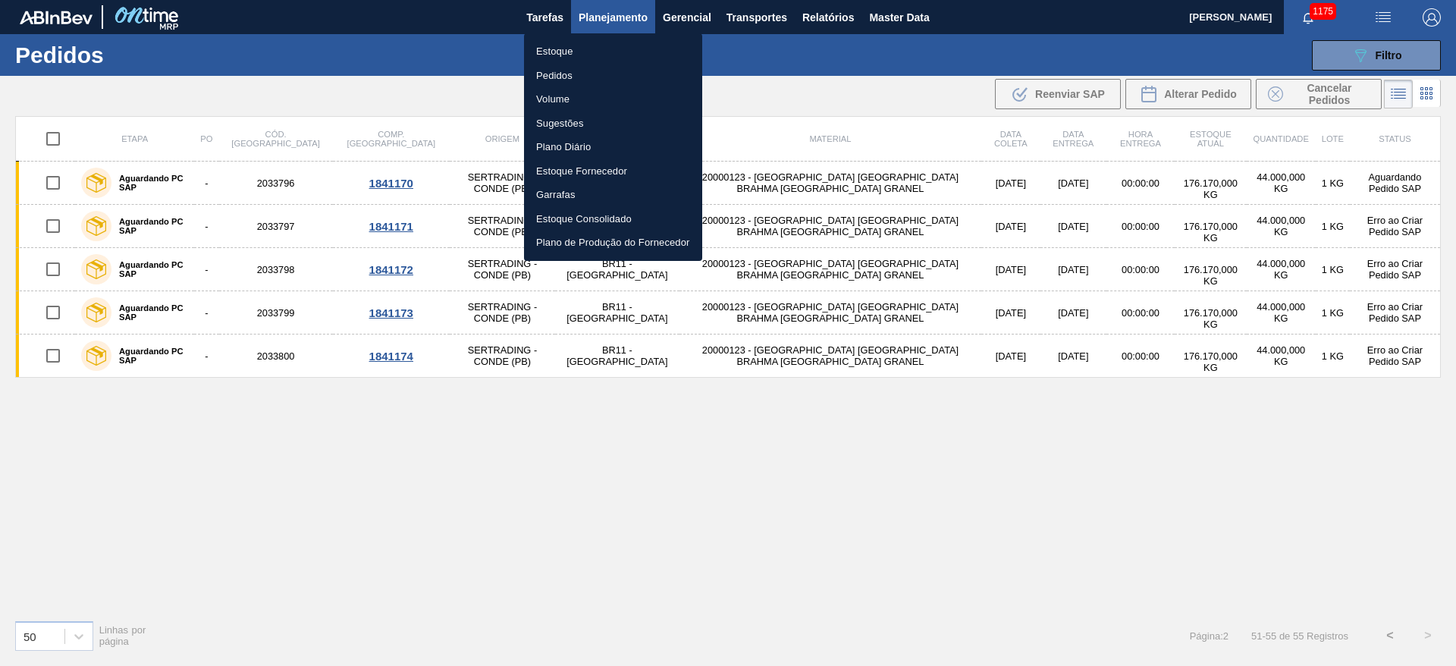
click at [554, 57] on li "Estoque" at bounding box center [613, 51] width 178 height 24
